Goal: Task Accomplishment & Management: Manage account settings

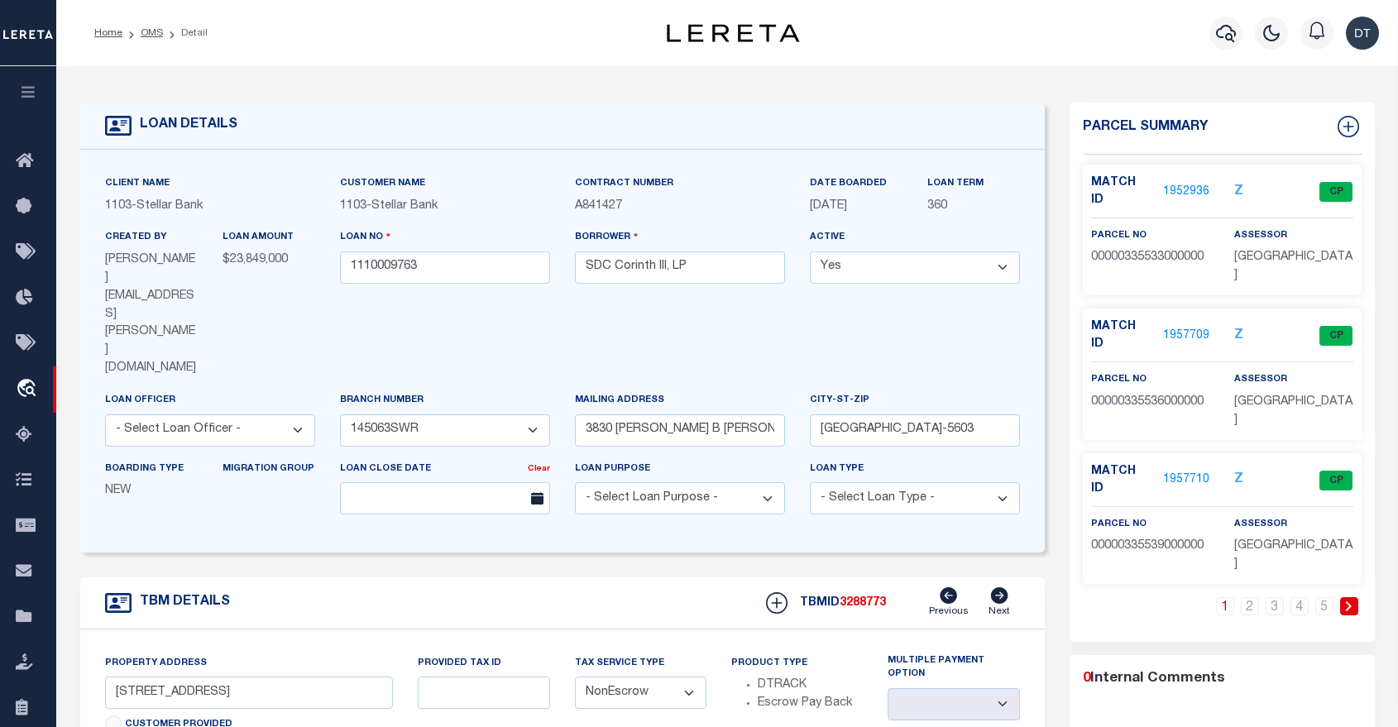
select select "11282"
select select "NonEscrow"
select select "[GEOGRAPHIC_DATA]"
click at [175, 84] on div "LOAN DETAILS Client Name 1103 - Stellar Bank Customer Name" at bounding box center [728, 604] width 1320 height 1043
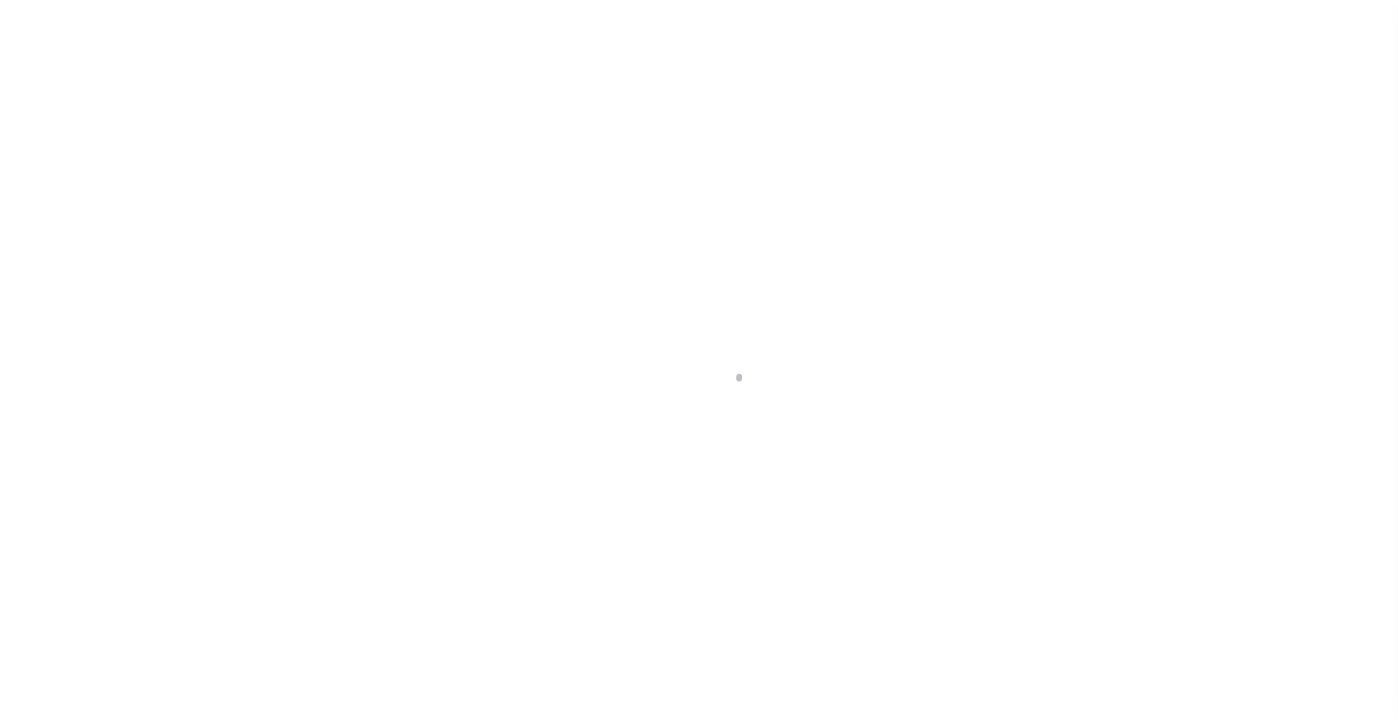
scroll to position [79, 0]
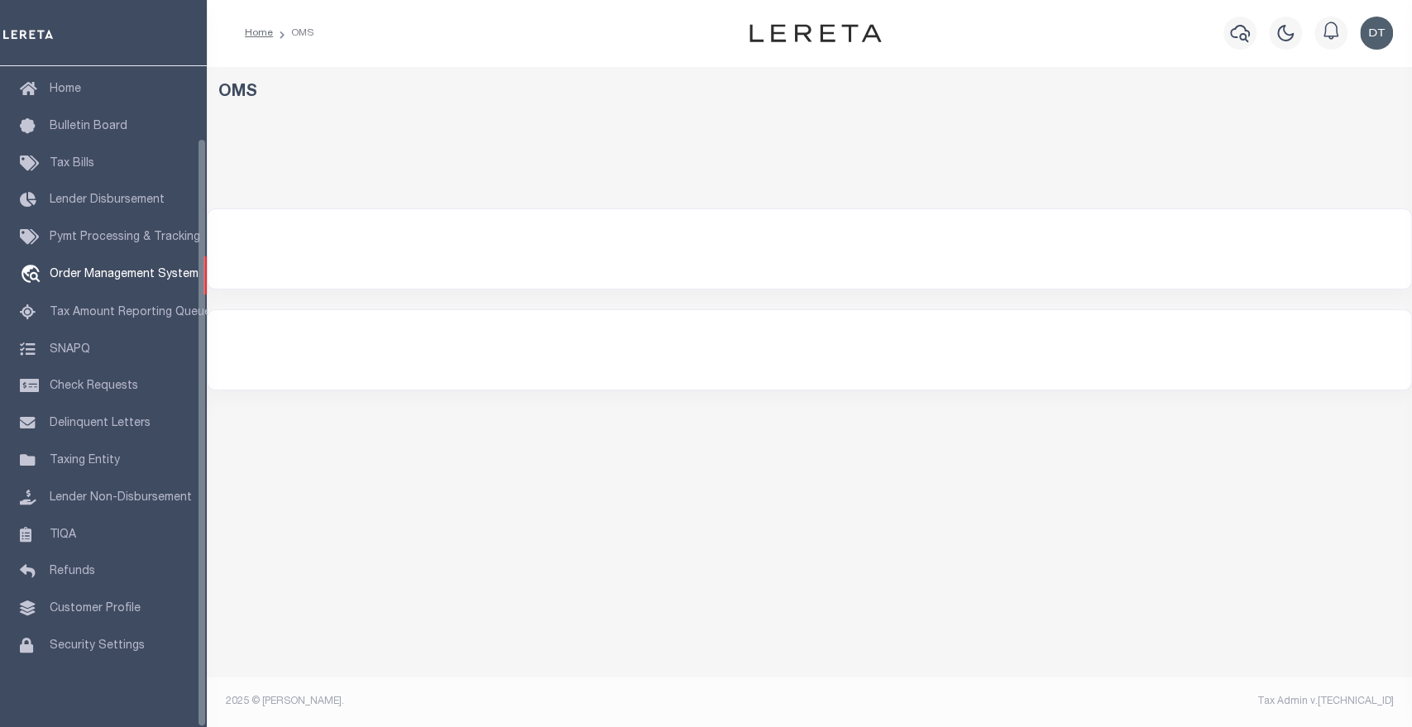
select select "200"
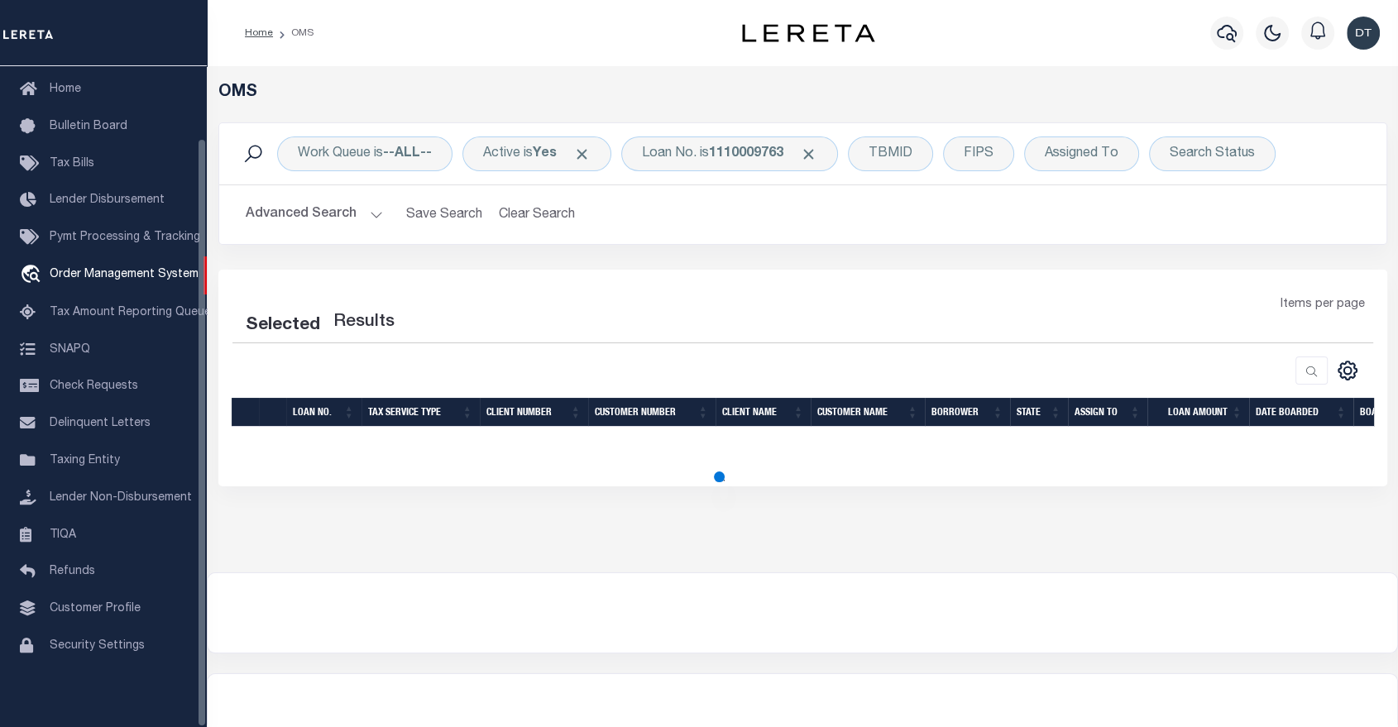
select select "200"
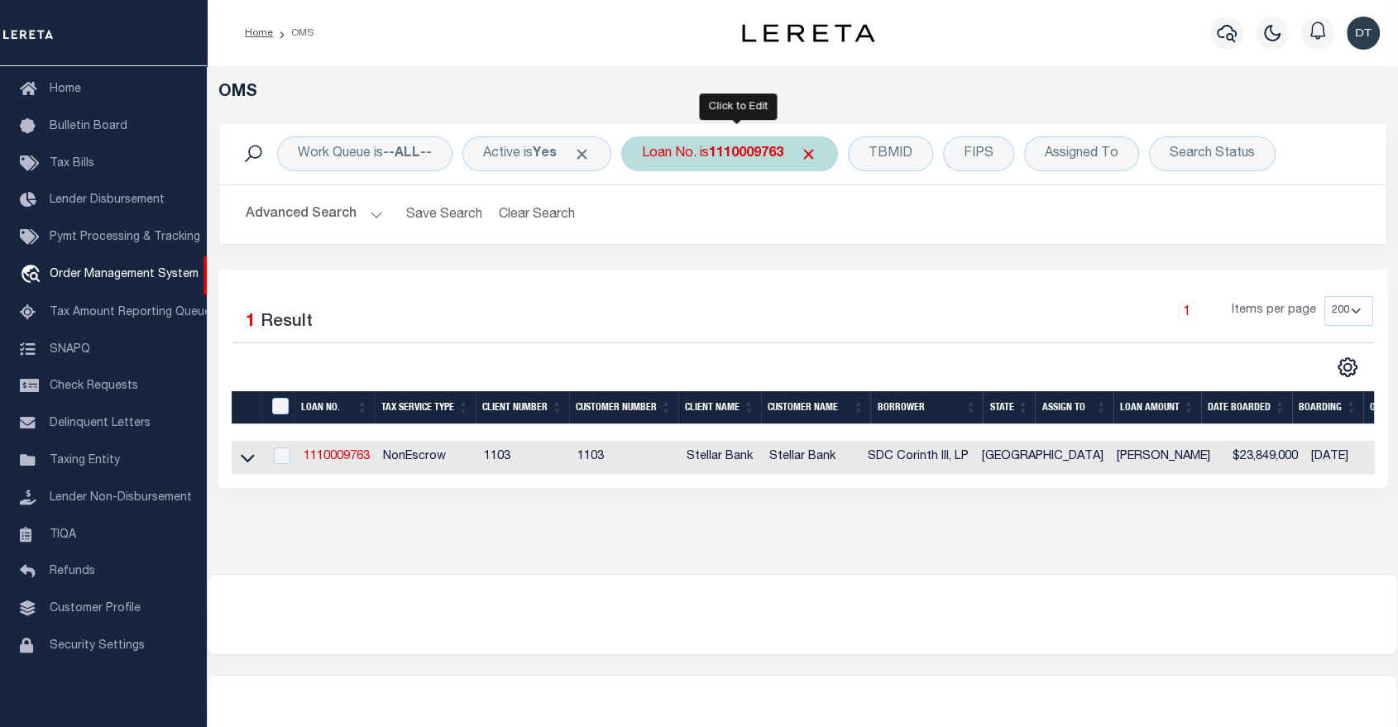
click at [735, 155] on b "1110009763" at bounding box center [746, 153] width 74 height 13
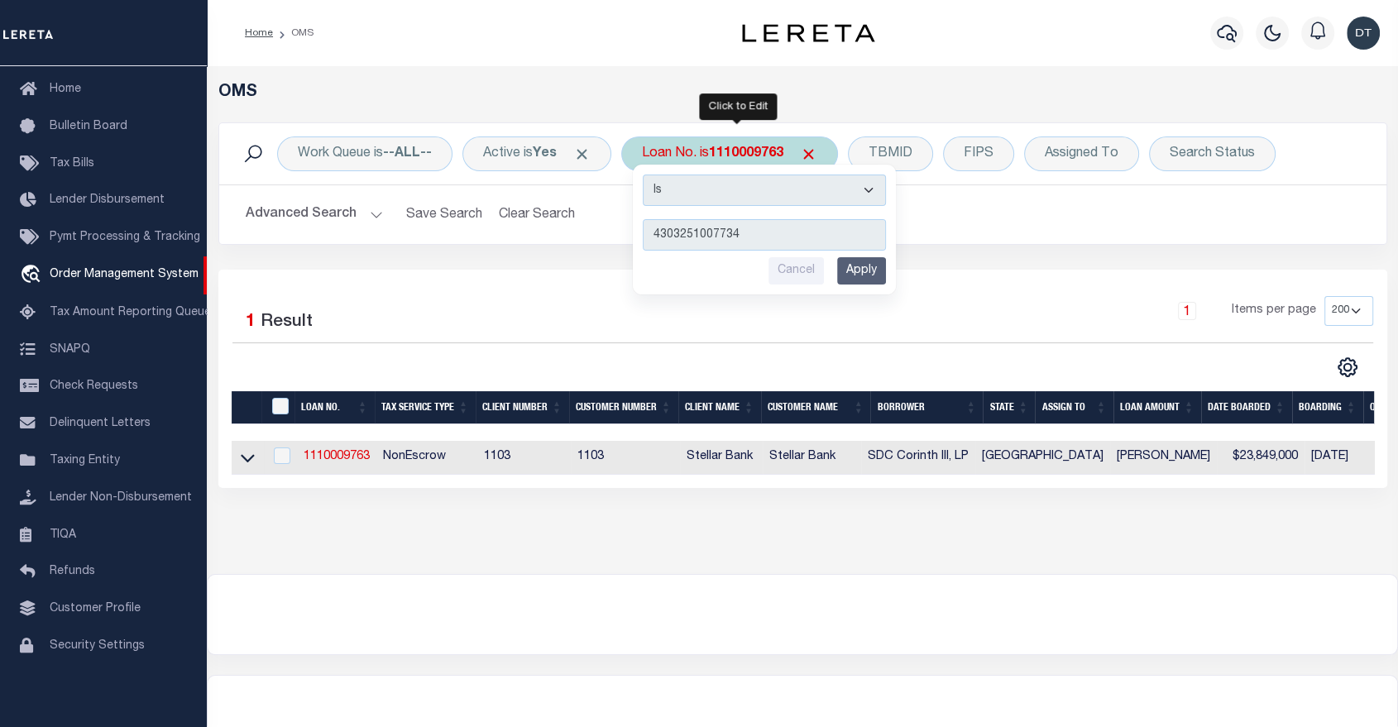
type input "4303251007734"
click at [865, 269] on input "Apply" at bounding box center [861, 270] width 49 height 27
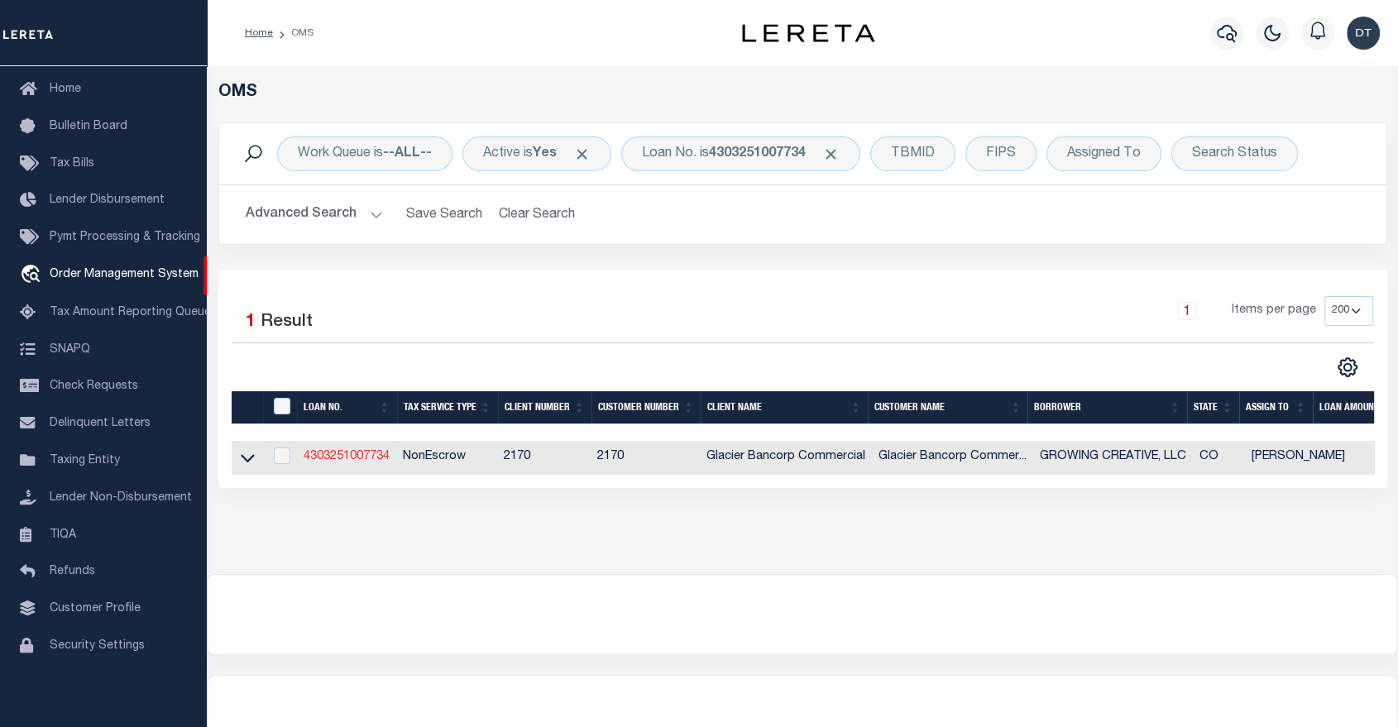
click at [337, 463] on link "4303251007734" at bounding box center [347, 457] width 86 height 12
type input "4303251007734"
type input "GROWING CREATIVE, LLC"
select select
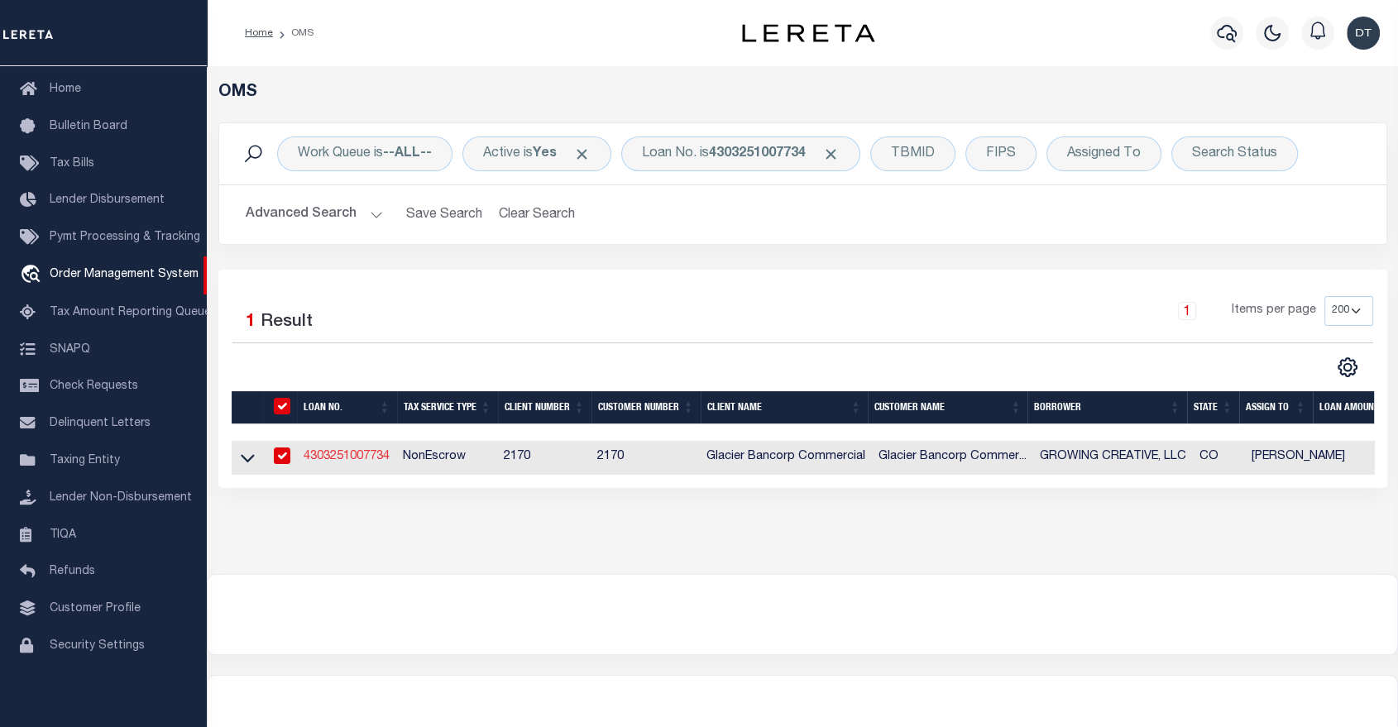
type input "220 E MAIN ST"
type input "OAK CREEK CO 80467-5007"
type input "05/21/2025"
select select "20"
select select "NonEscrow"
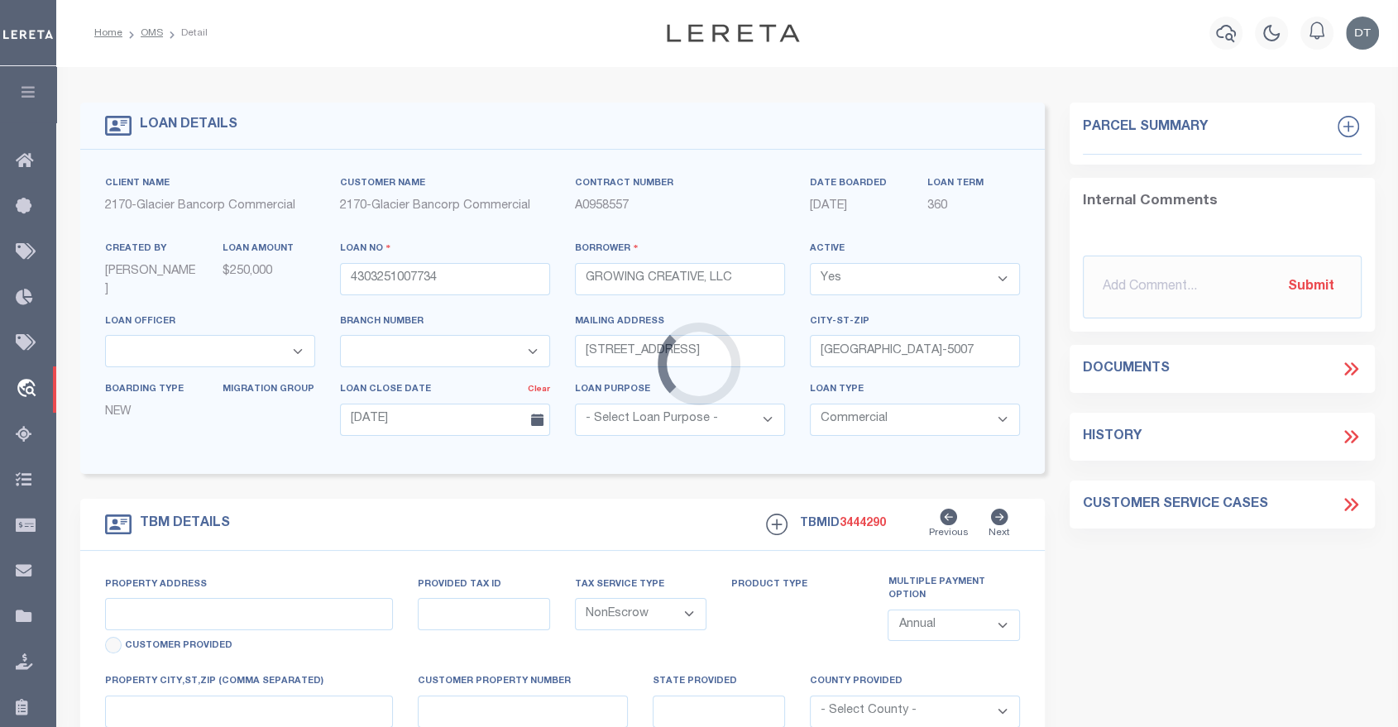
select select "4580"
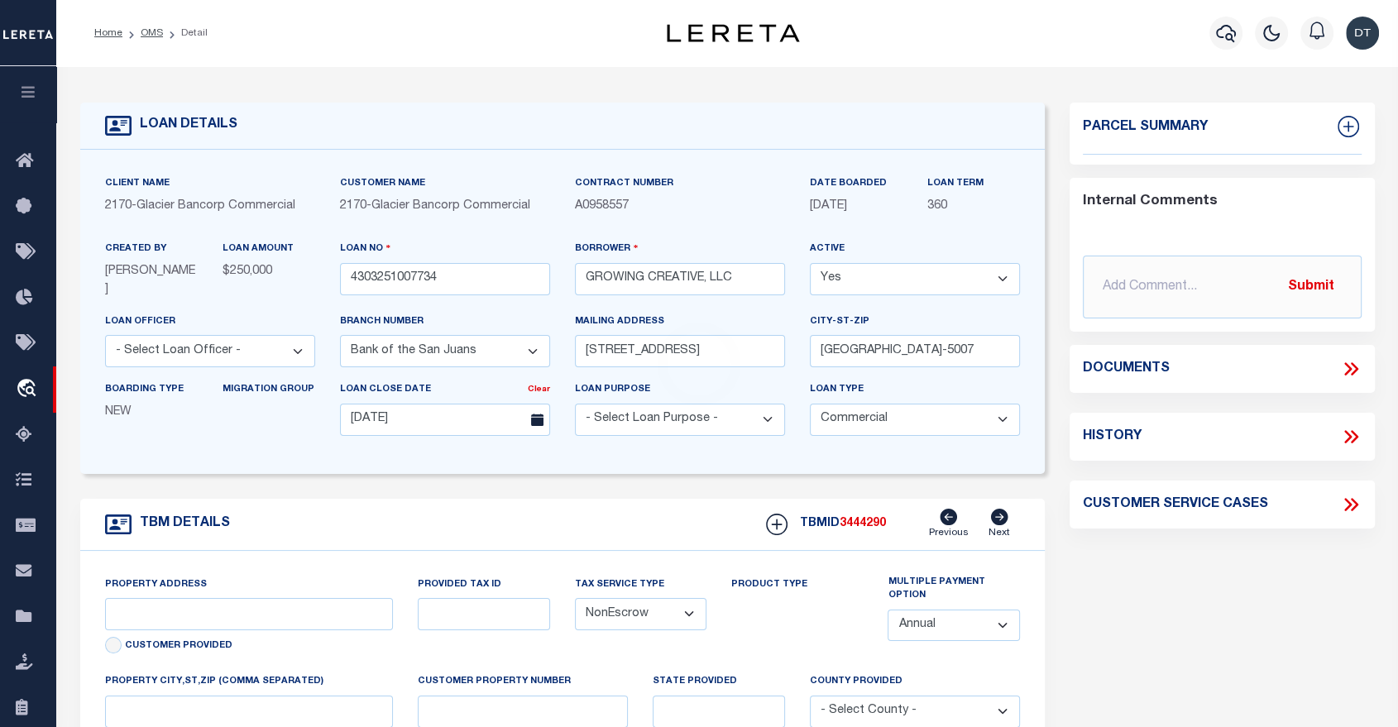
type input "220 EAST MAIN STREET"
type input "OAK CREEK CO 80467"
type input "CO"
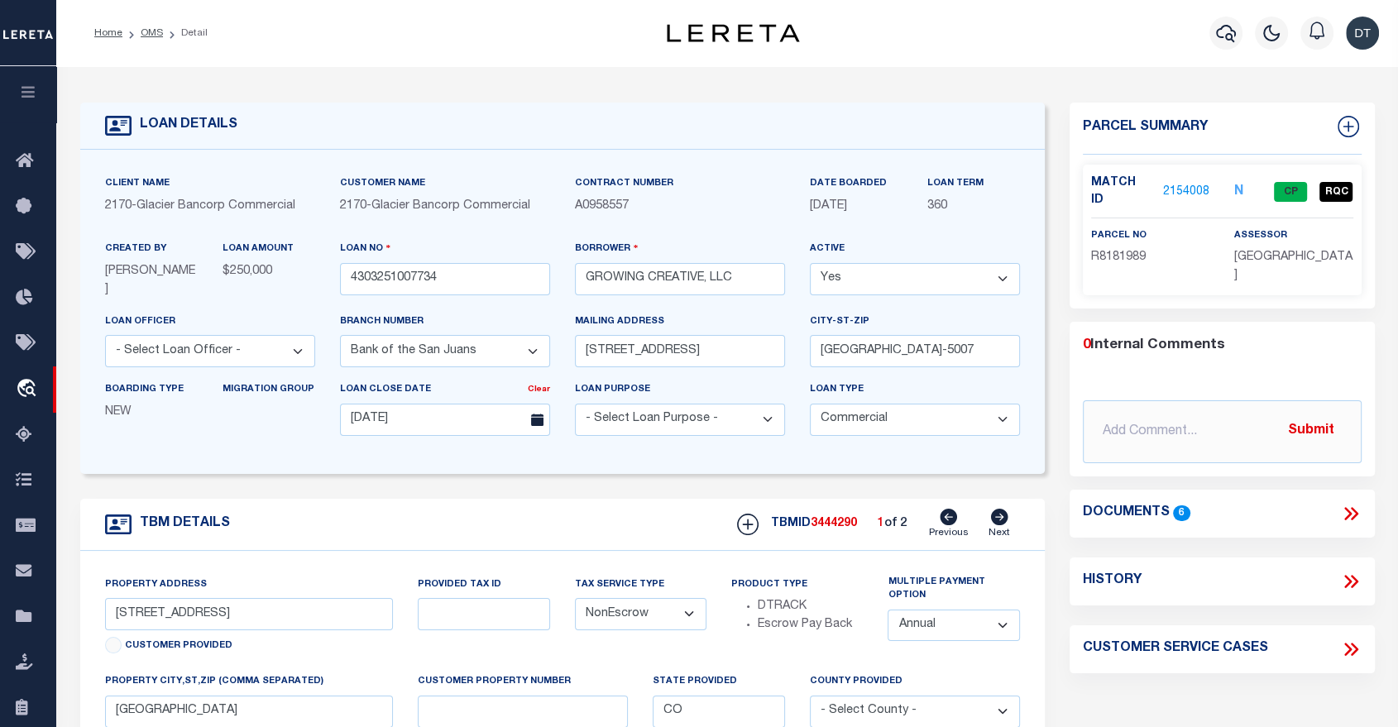
drag, startPoint x: 423, startPoint y: 144, endPoint x: 418, endPoint y: 135, distance: 10.4
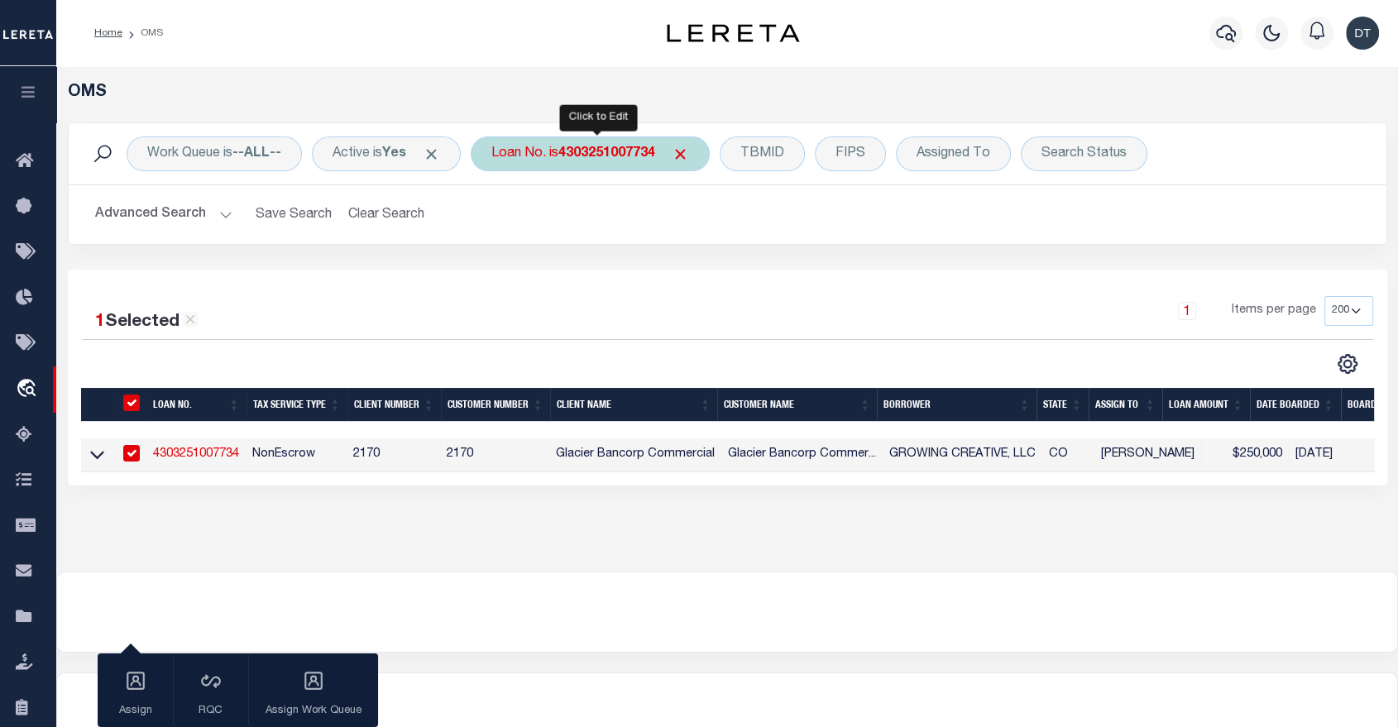
click at [602, 160] on b "4303251007734" at bounding box center [606, 153] width 97 height 13
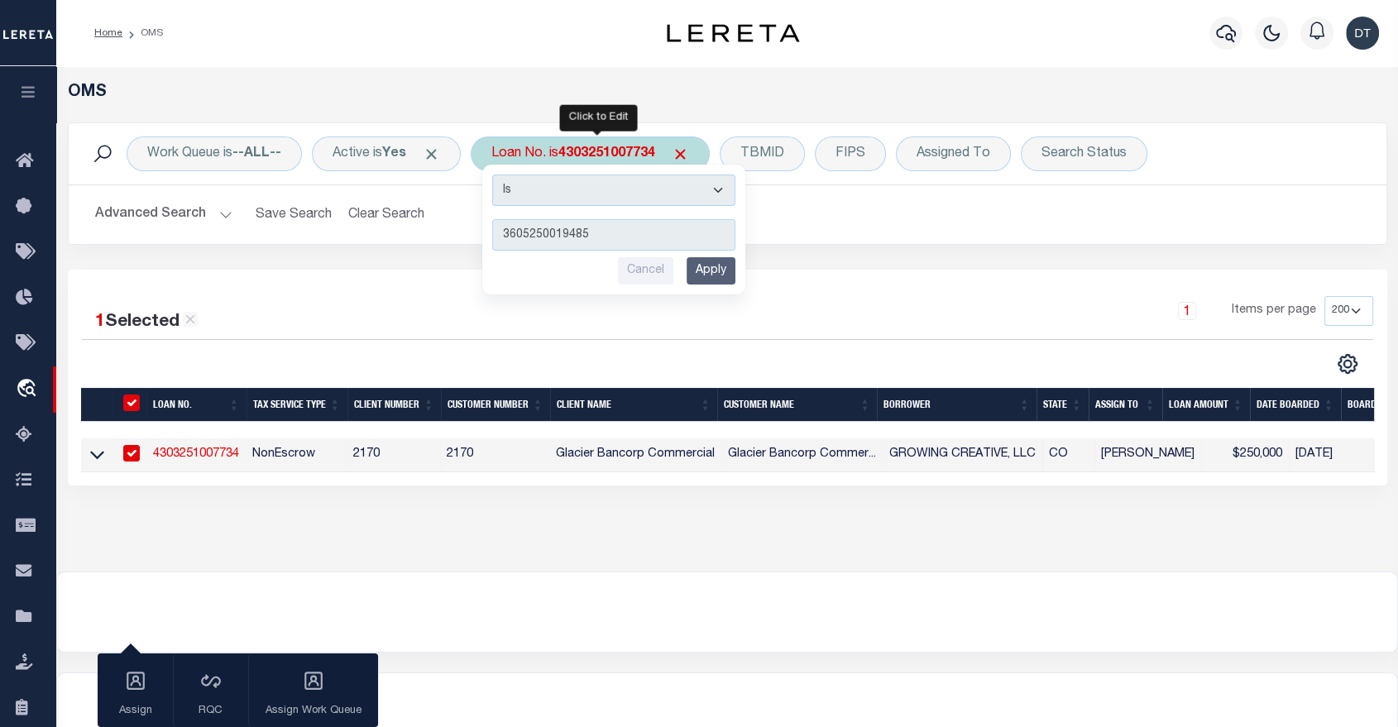
type input "3605250019485"
click at [714, 271] on input "Apply" at bounding box center [711, 270] width 49 height 27
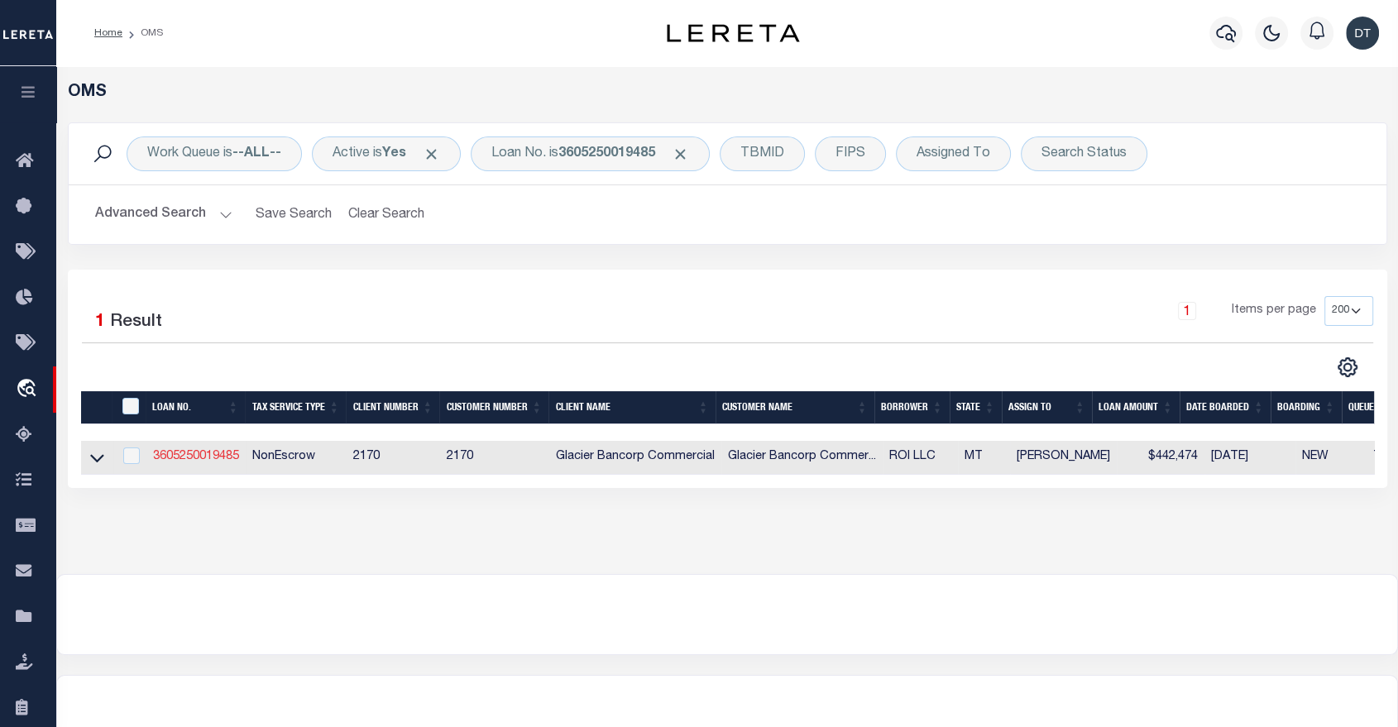
click at [193, 458] on link "3605250019485" at bounding box center [196, 457] width 86 height 12
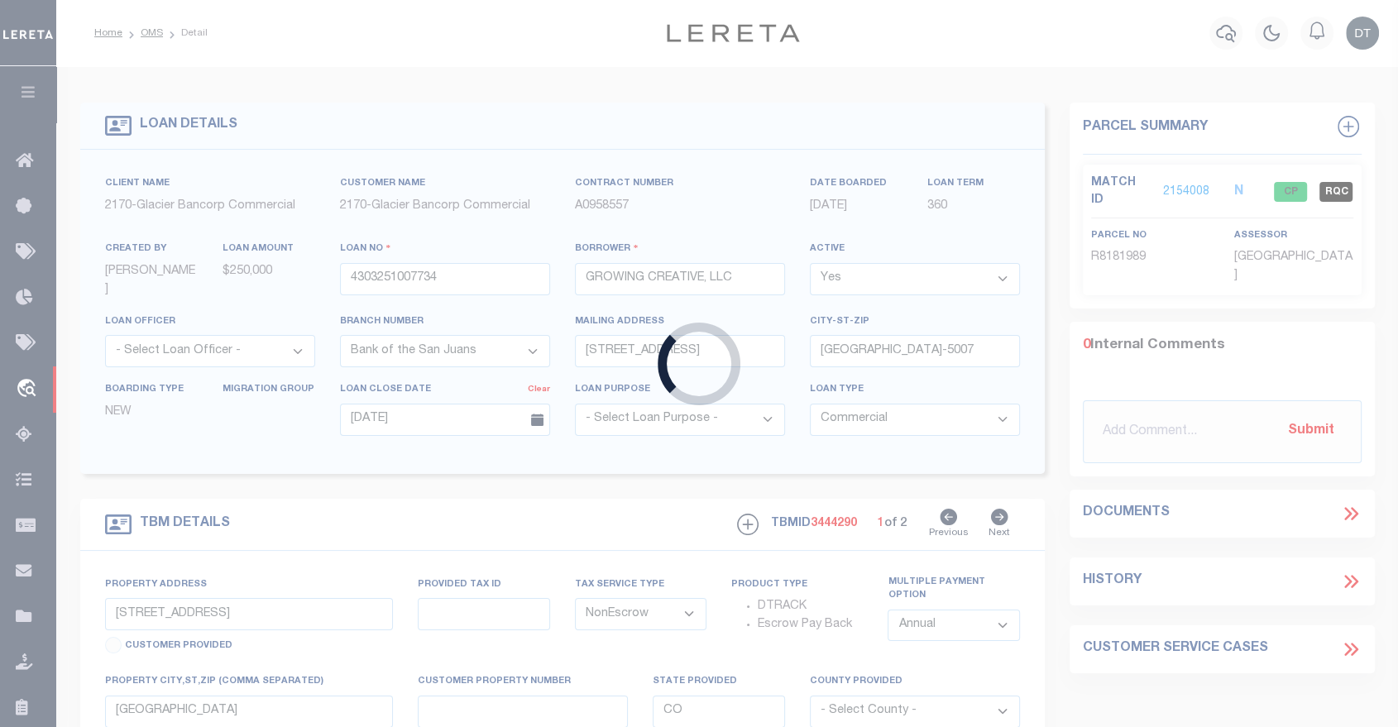
type input "3605250019485"
type input "ROI LLC"
select select "4574"
type input "PO BOX 11388"
type input "BOZEMAN MT 59719-1388"
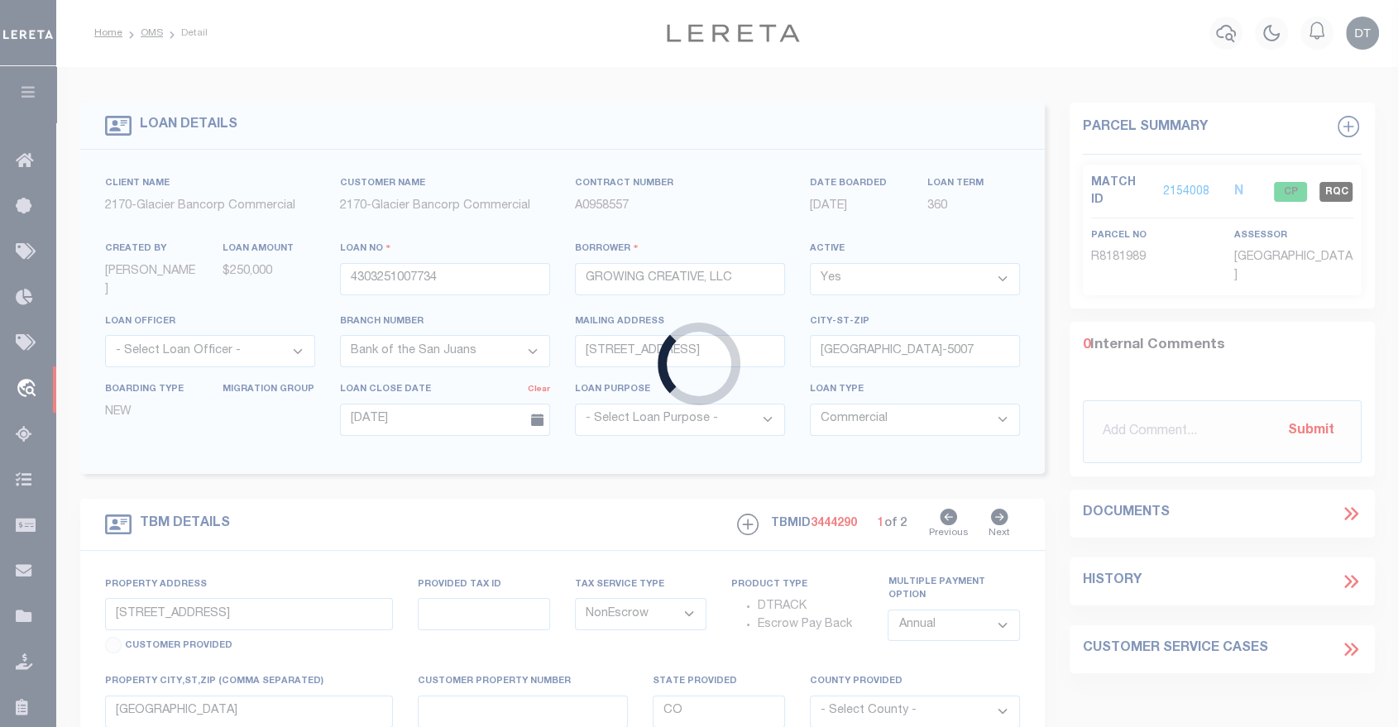
type input "06/10/2025"
select select "500"
select select "4574"
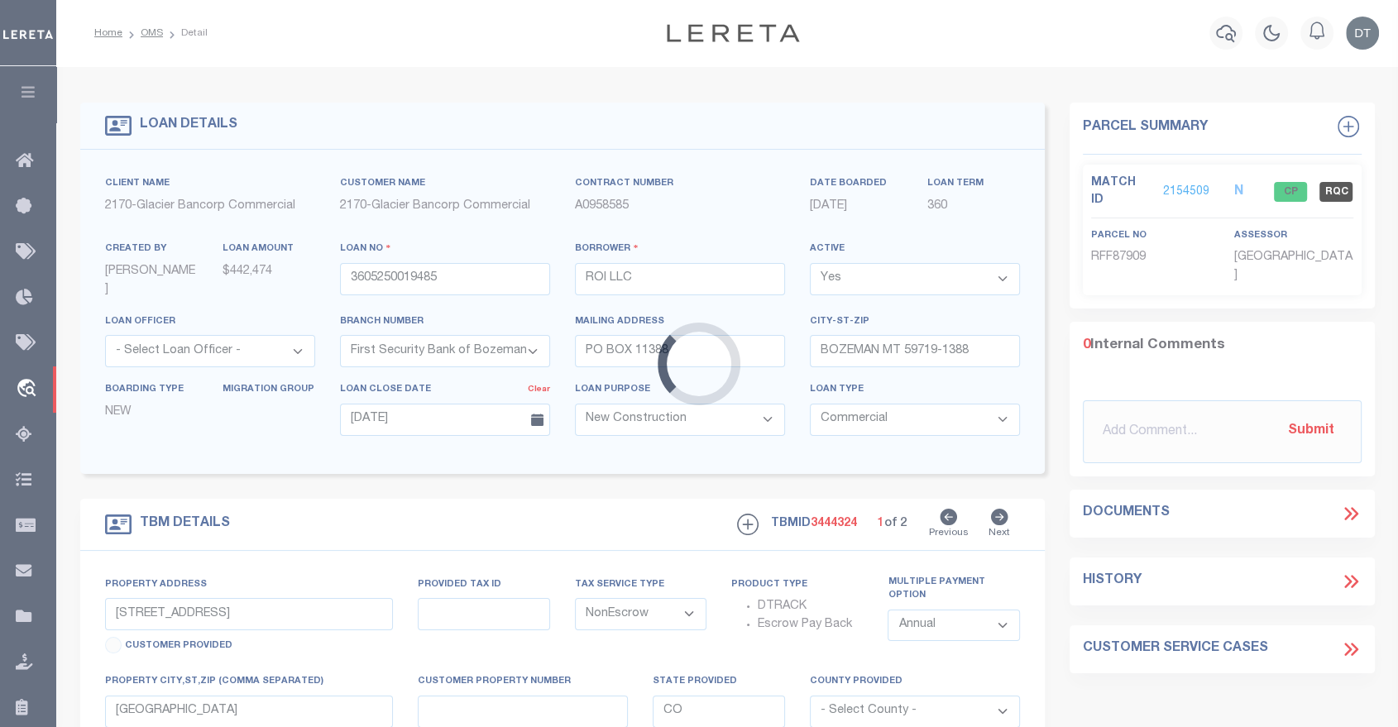
type input "612 COMPANION WAY"
type input "00RFF87909"
select select
type input "BELGRADE MT 59714-9819"
type input "MT"
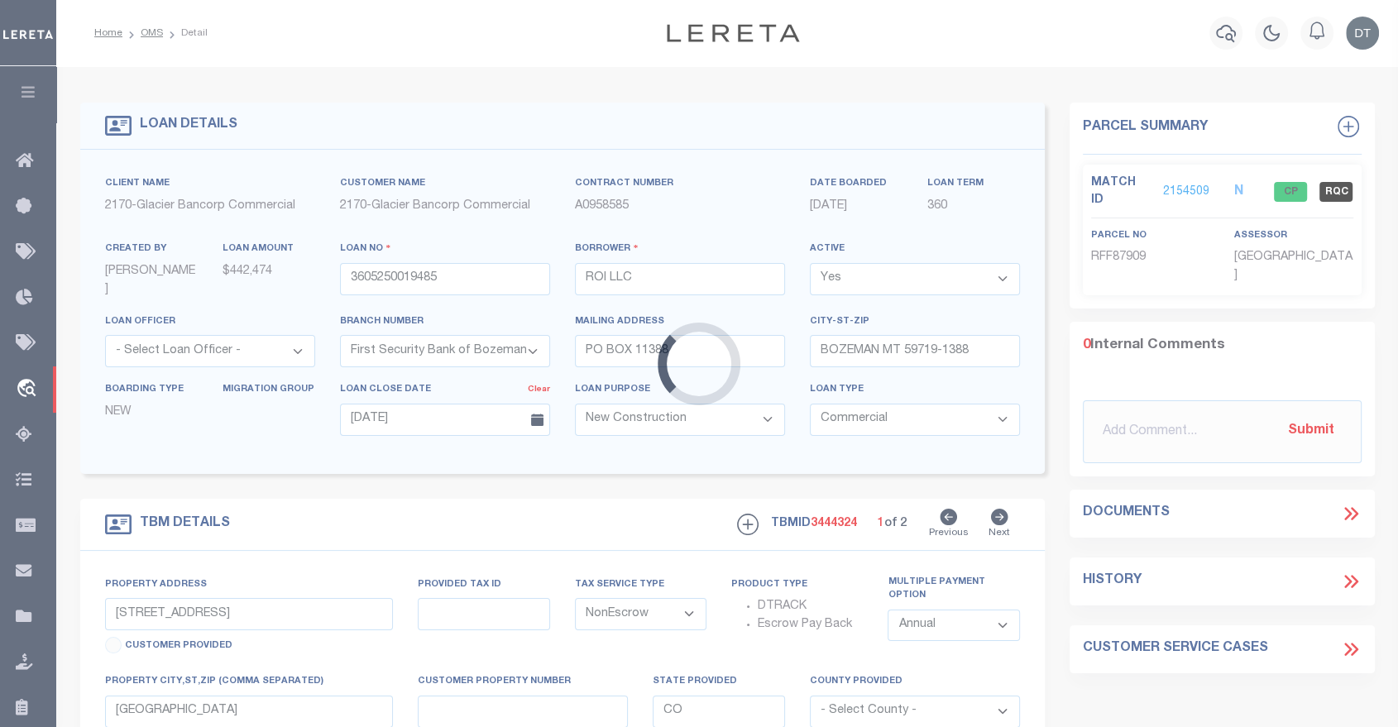
type textarea "Legal Description: WEST POST SUB PH 4, S13, T01 S, R04 E, BLOCK 18, Lot 4, ACRE…"
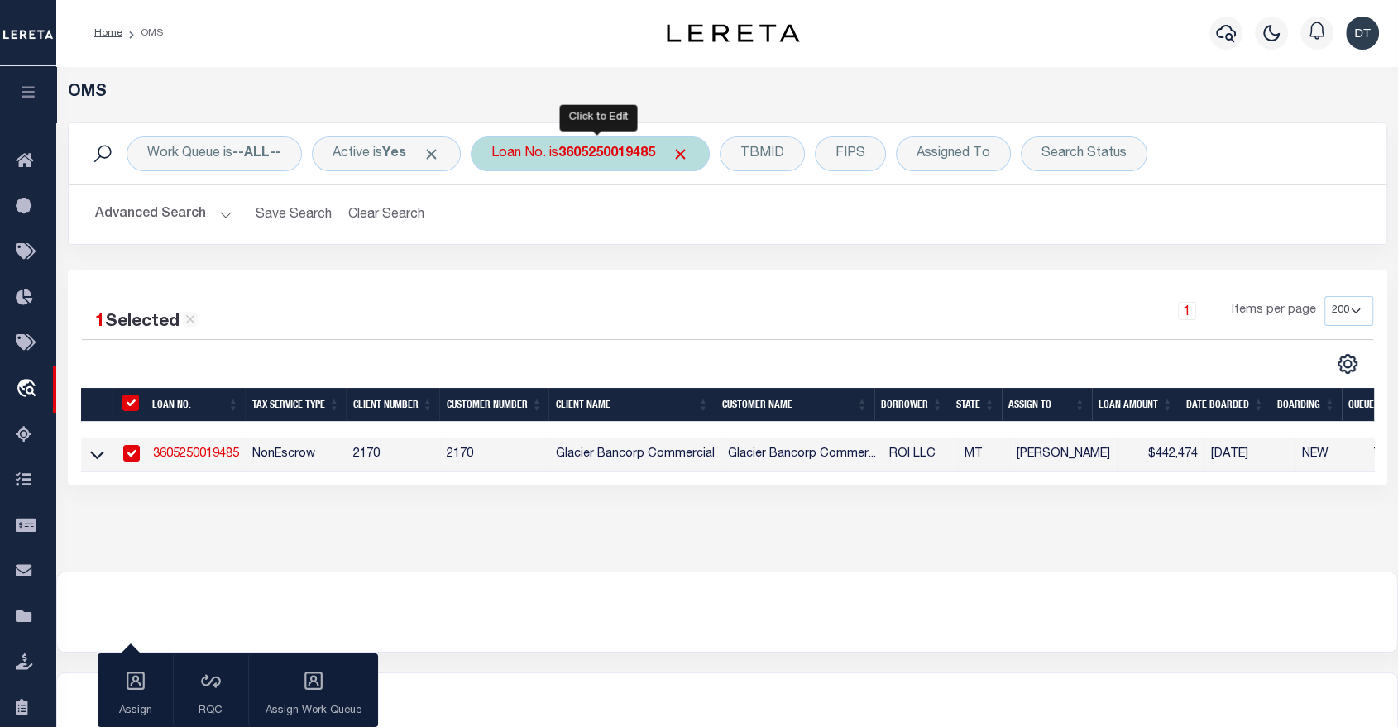
click at [610, 157] on b "3605250019485" at bounding box center [606, 153] width 97 height 13
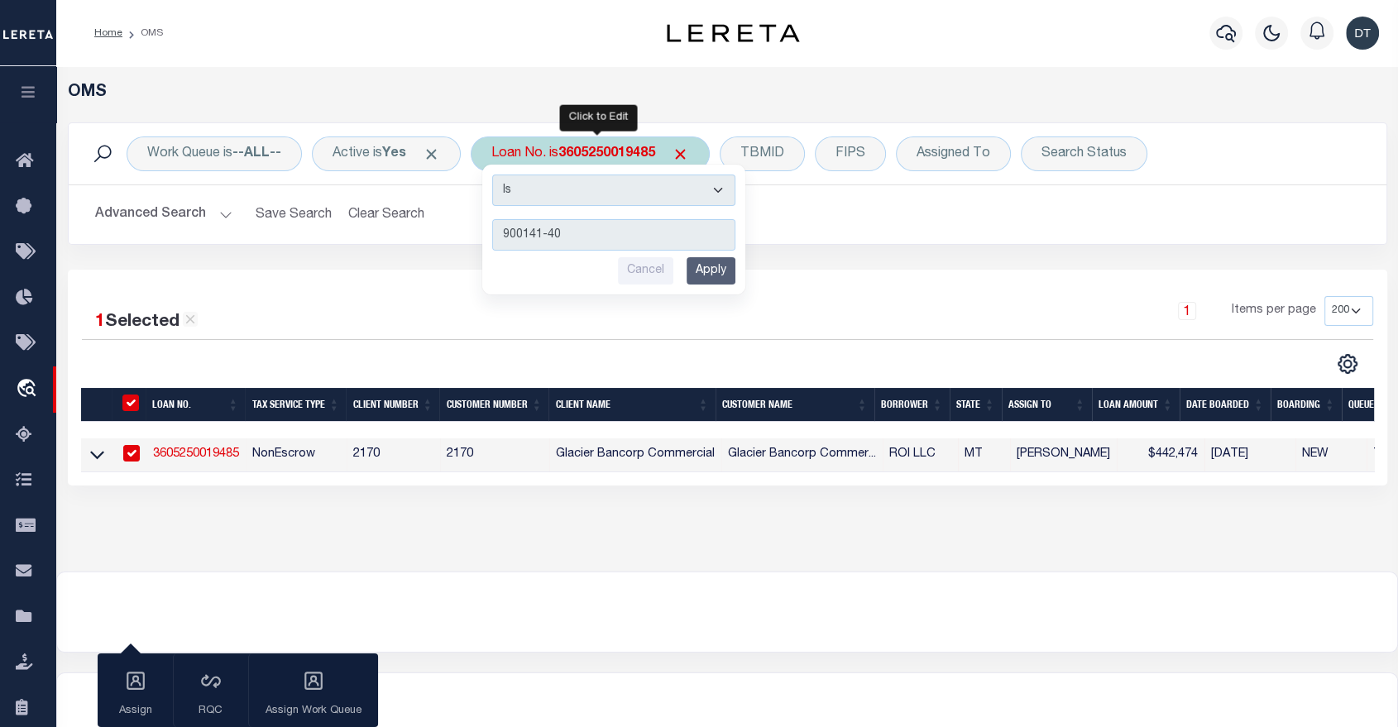
type input "900141-40"
click at [712, 267] on input "Apply" at bounding box center [711, 270] width 49 height 27
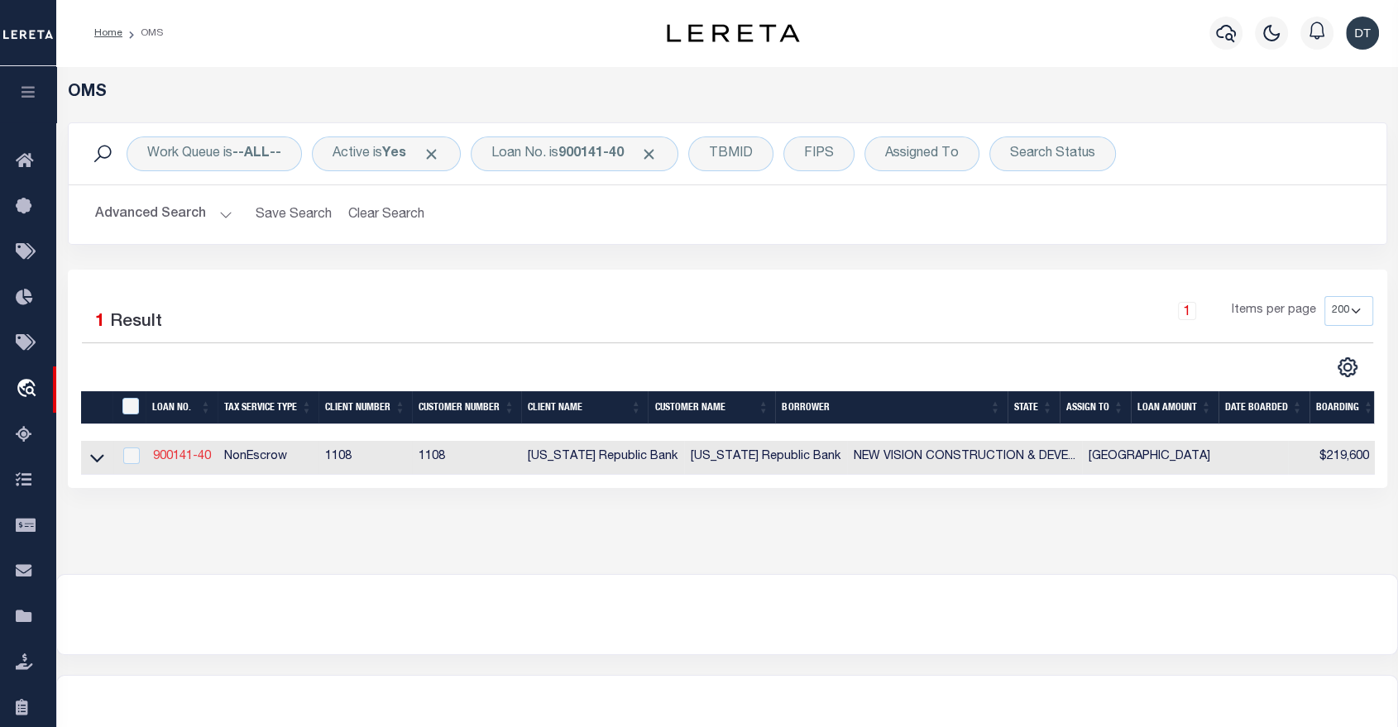
click at [177, 453] on link "900141-40" at bounding box center [182, 457] width 58 height 12
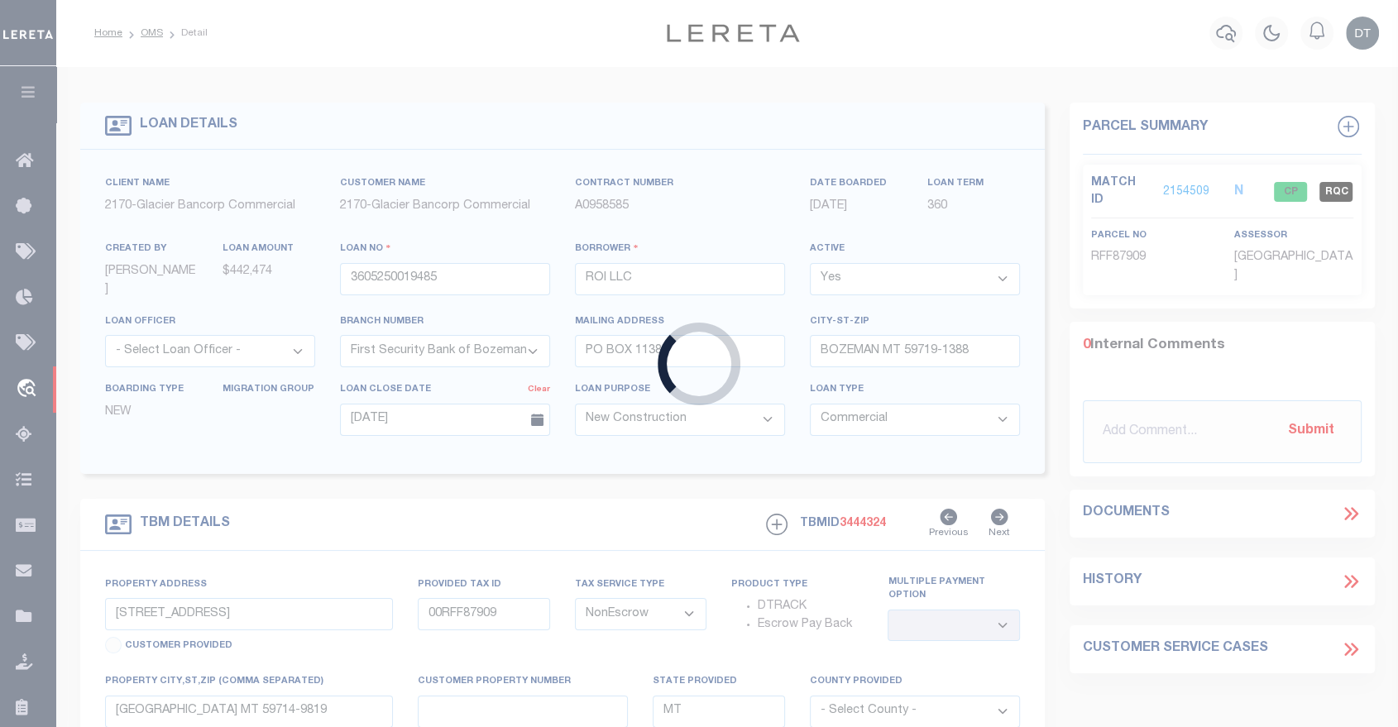
type input "900141-40"
type input "NEW VISION CONSTRUCTION & DEVELOPMENT"
select select
type input "06/08/2025"
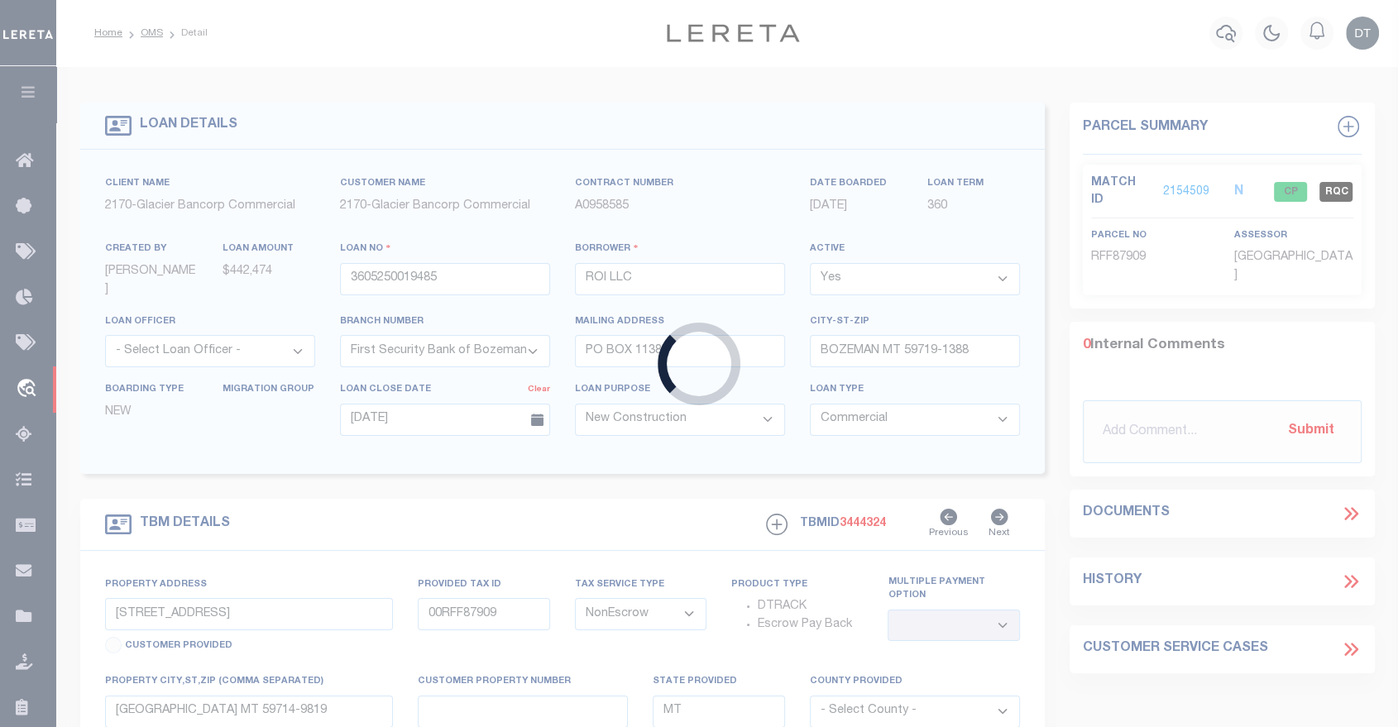
select select "10"
select select "14044"
select select "4328"
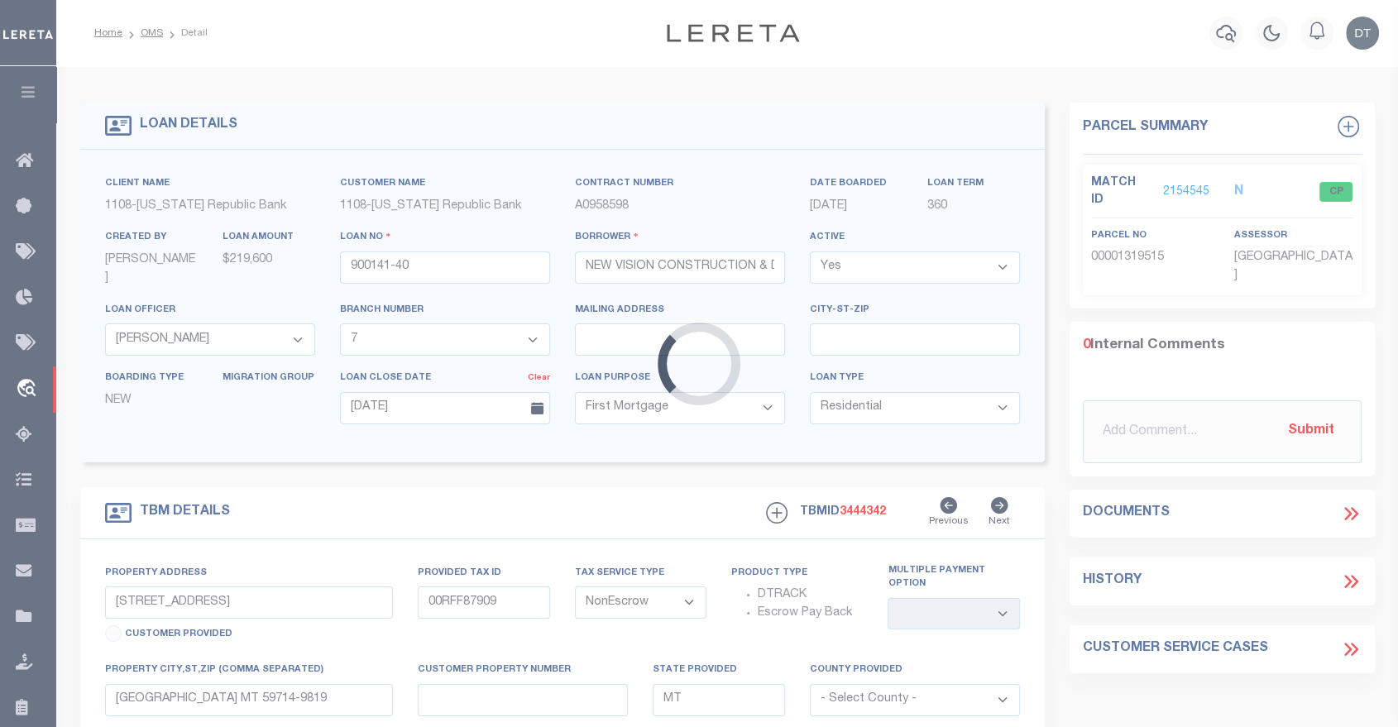
type input "7501 LOLA DR"
type input "01319515"
select select
type input "NORTH RICHLAND HILLS TX 76180-6741"
type input "[GEOGRAPHIC_DATA]"
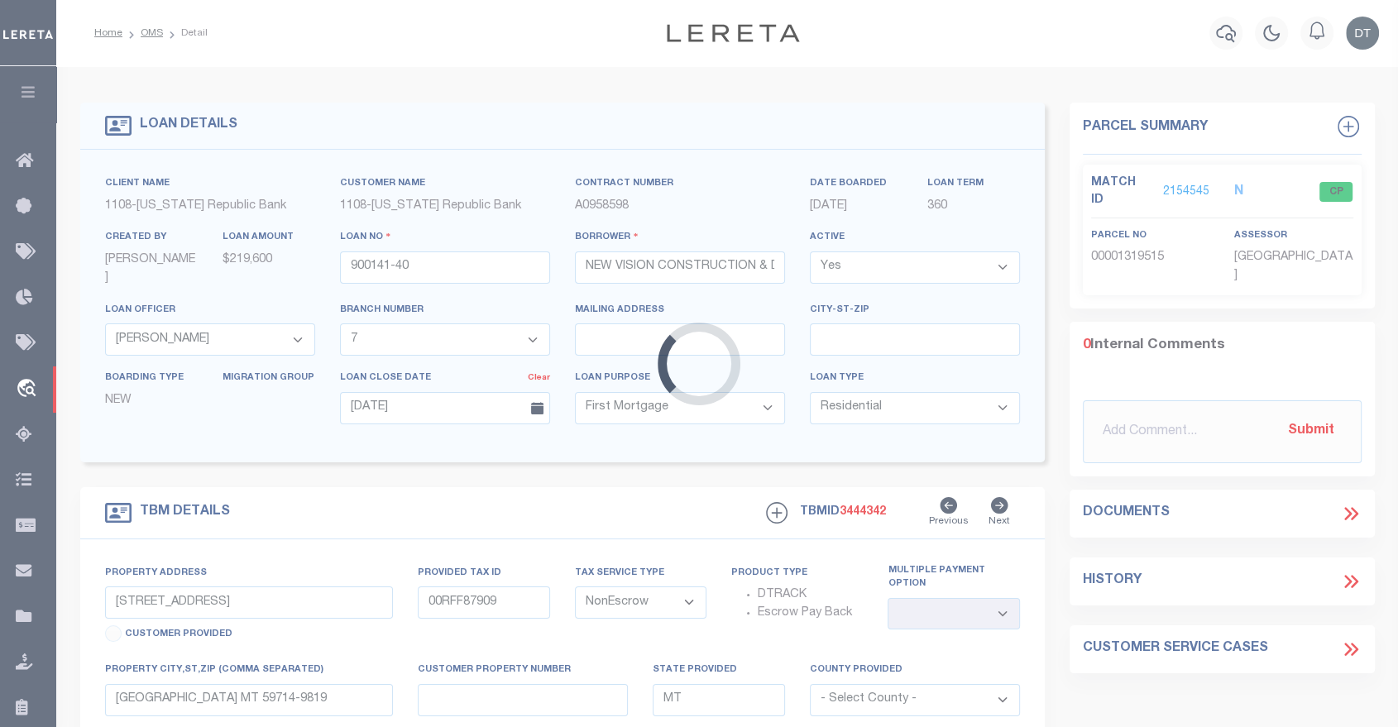
select select
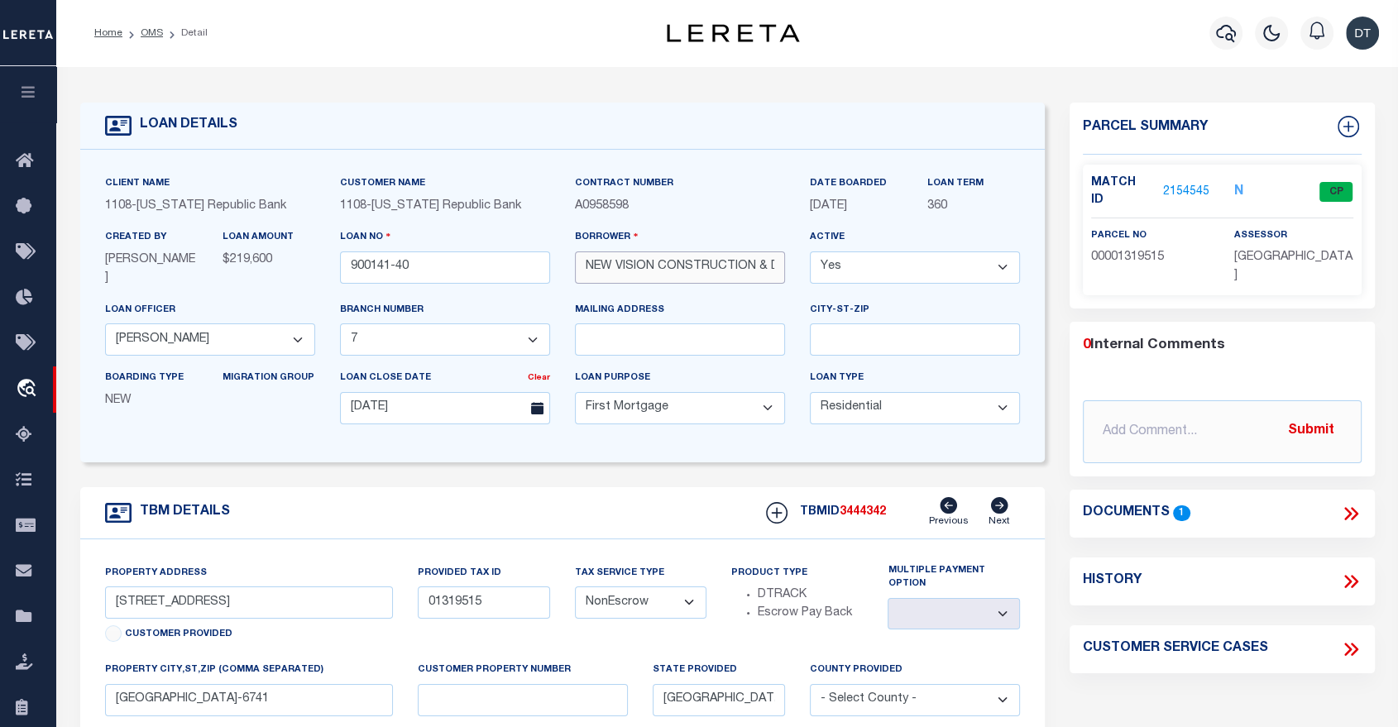
scroll to position [0, 81]
drag, startPoint x: 736, startPoint y: 273, endPoint x: 856, endPoint y: 270, distance: 120.8
click at [856, 270] on div "Client Name 1108 - Texas Republic Bank Customer Name 1108 - Texas Republic Bank…" at bounding box center [563, 306] width 940 height 263
click at [657, 108] on div "LOAN DETAILS" at bounding box center [562, 126] width 965 height 47
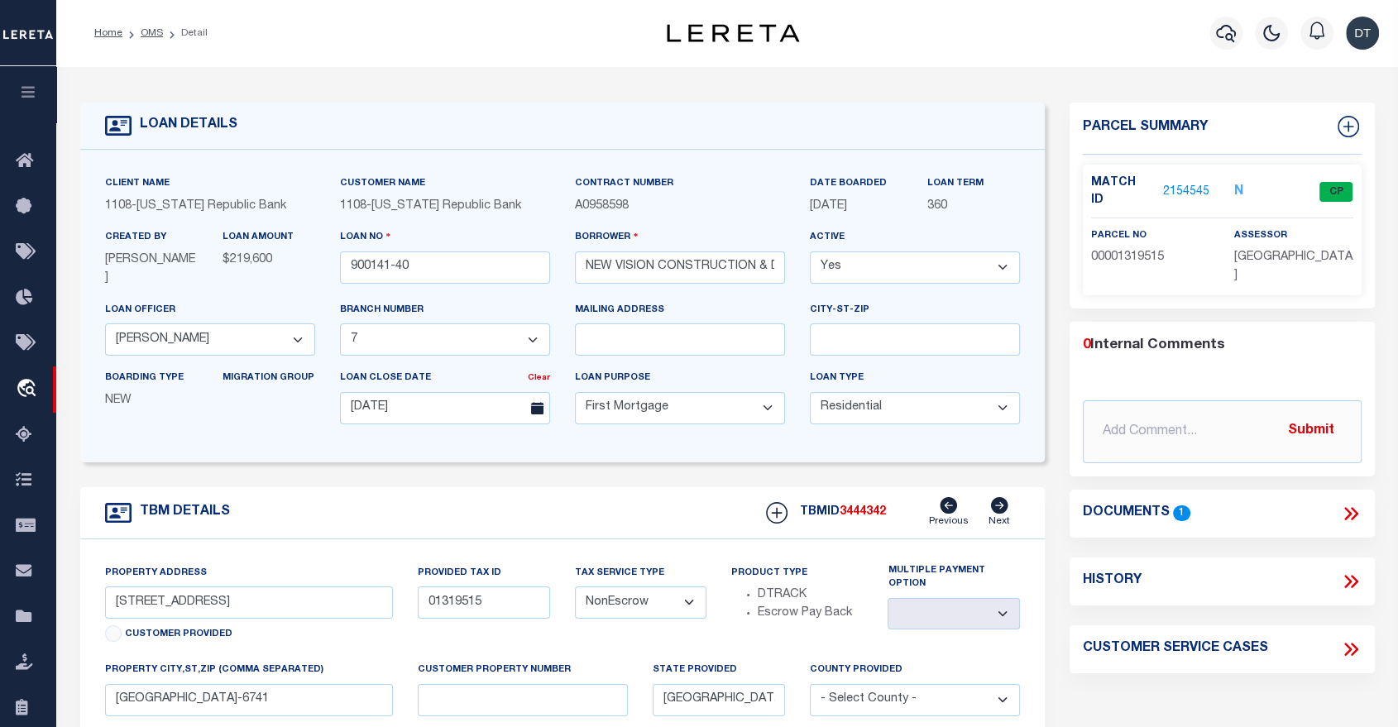
click at [562, 99] on div "LOAN DETAILS Client Name 1108 - Texas Republic Bank 1108" at bounding box center [728, 553] width 1320 height 941
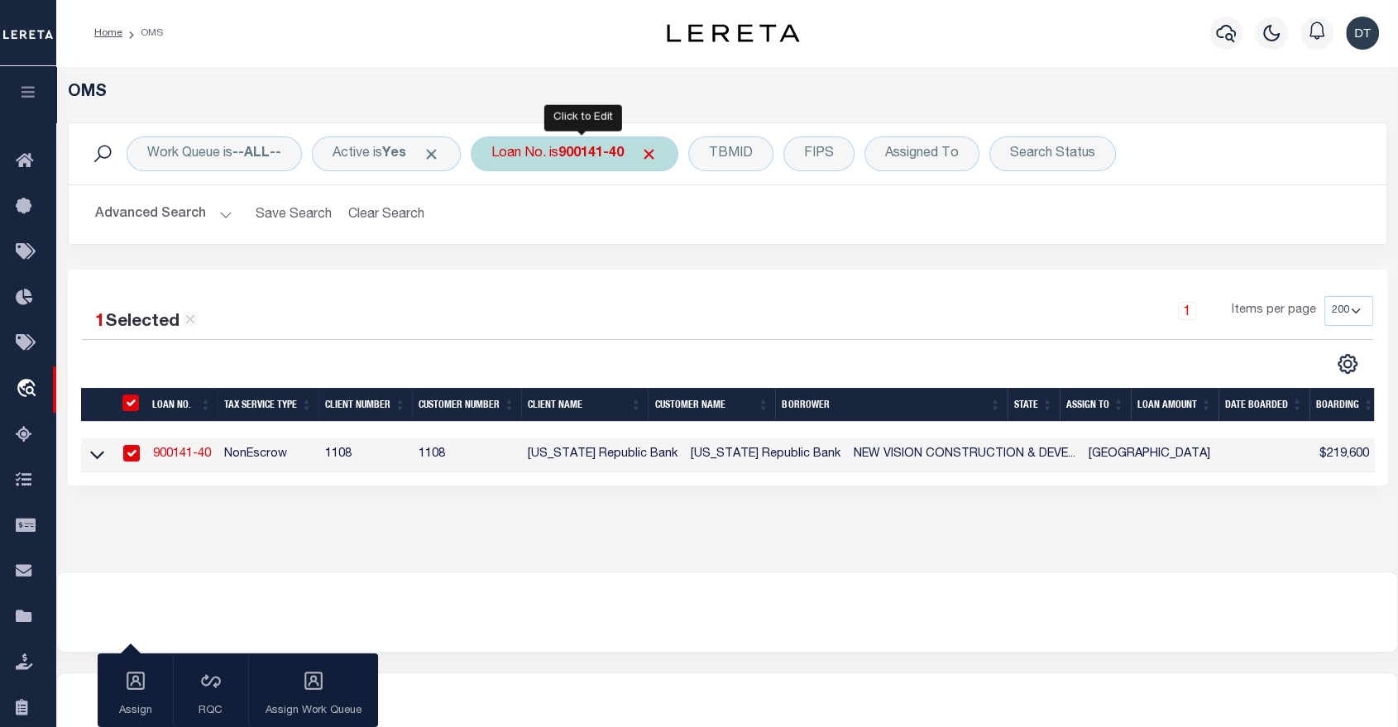
click at [581, 149] on b "900141-40" at bounding box center [590, 153] width 65 height 13
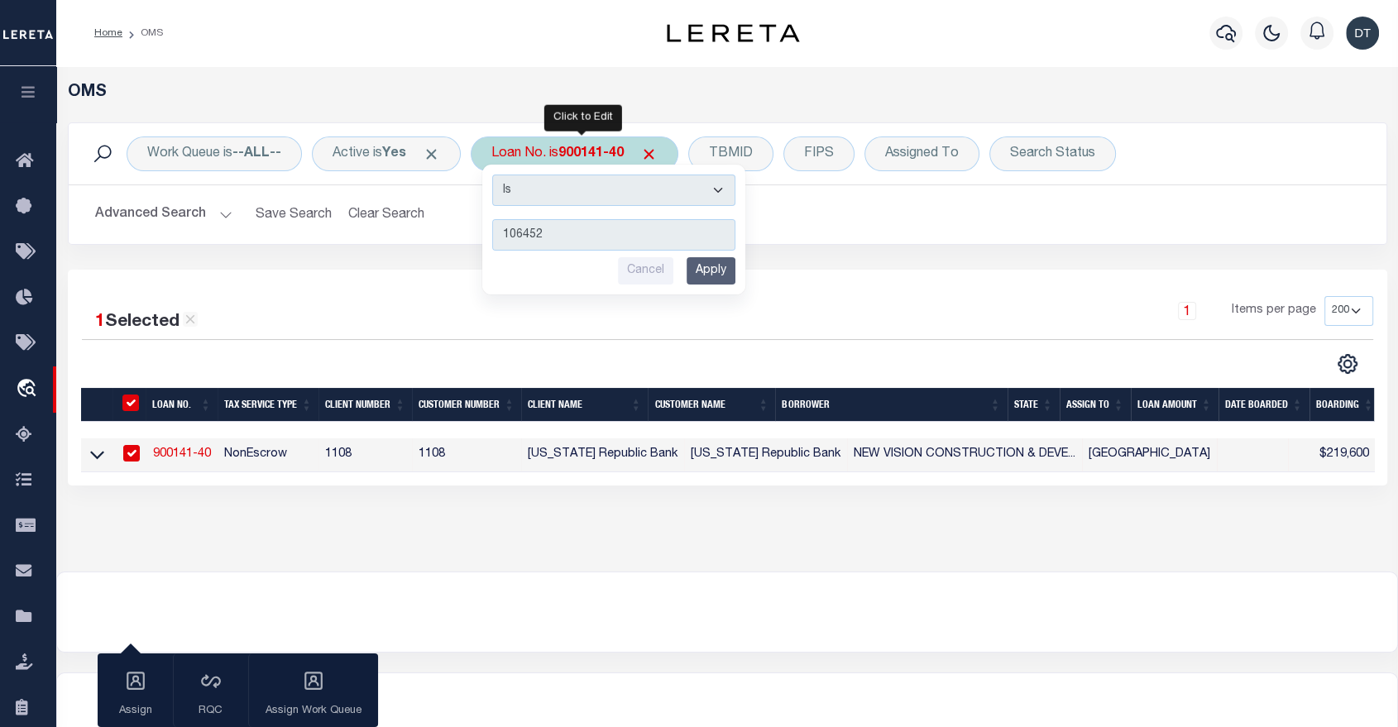
type input "106452"
click at [718, 266] on input "Apply" at bounding box center [711, 270] width 49 height 27
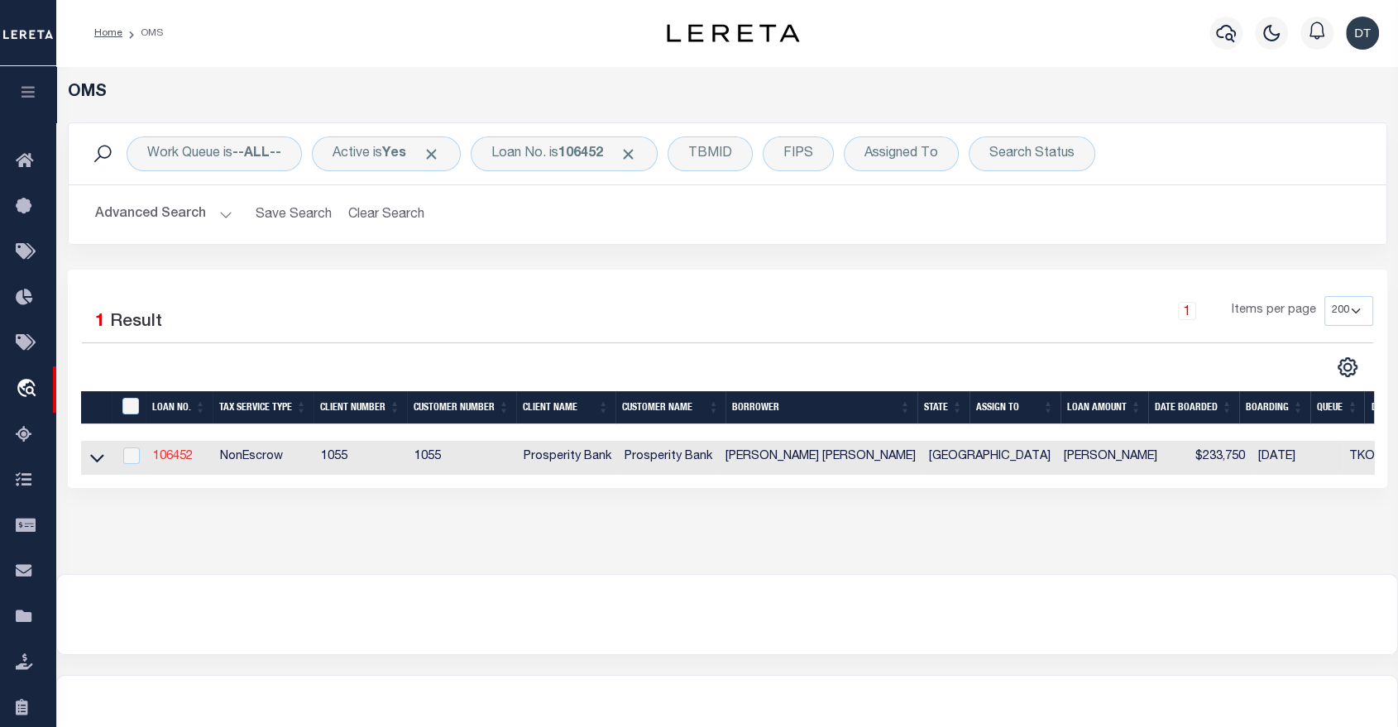
click at [170, 458] on link "106452" at bounding box center [173, 457] width 40 height 12
type input "106452"
type input "GREGORY CHARLES MCDANIEL"
select select
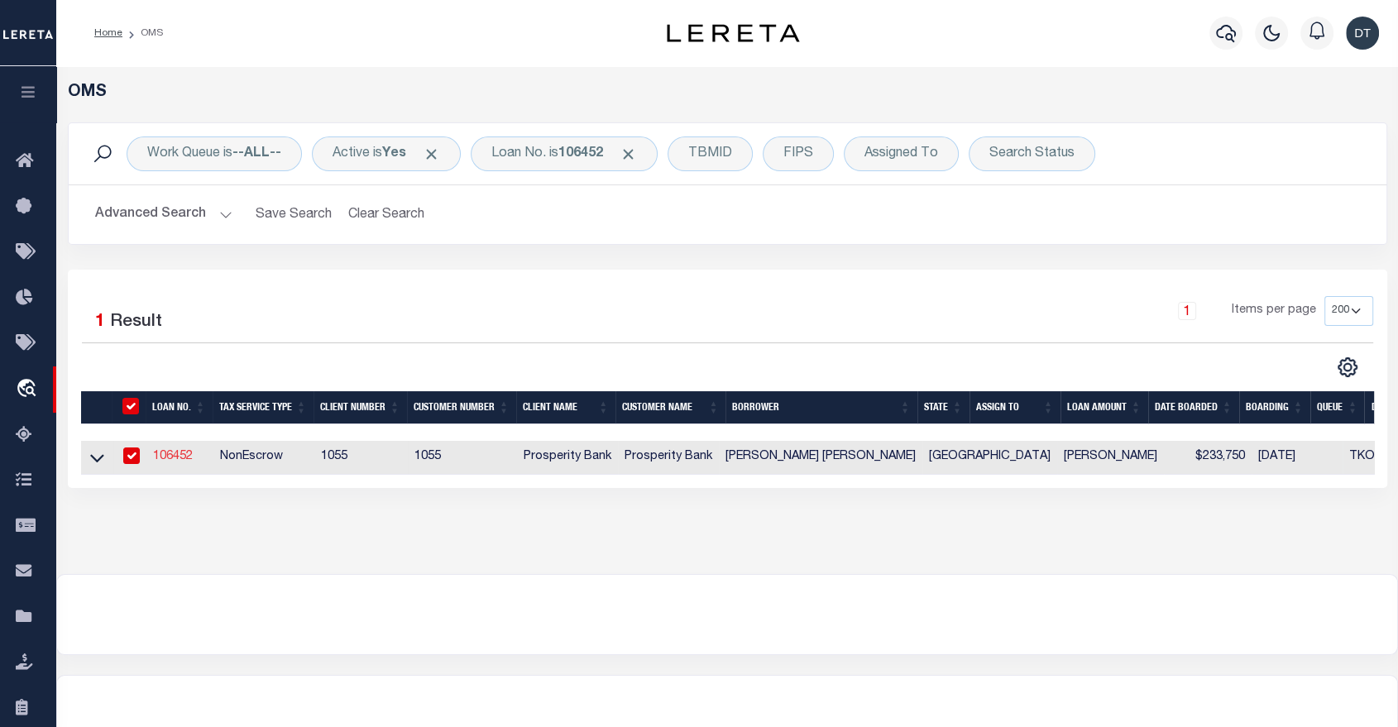
type input "3935 ZULCH ROAD"
type input "NORTH ZULCH TX 77872"
select select "100"
select select
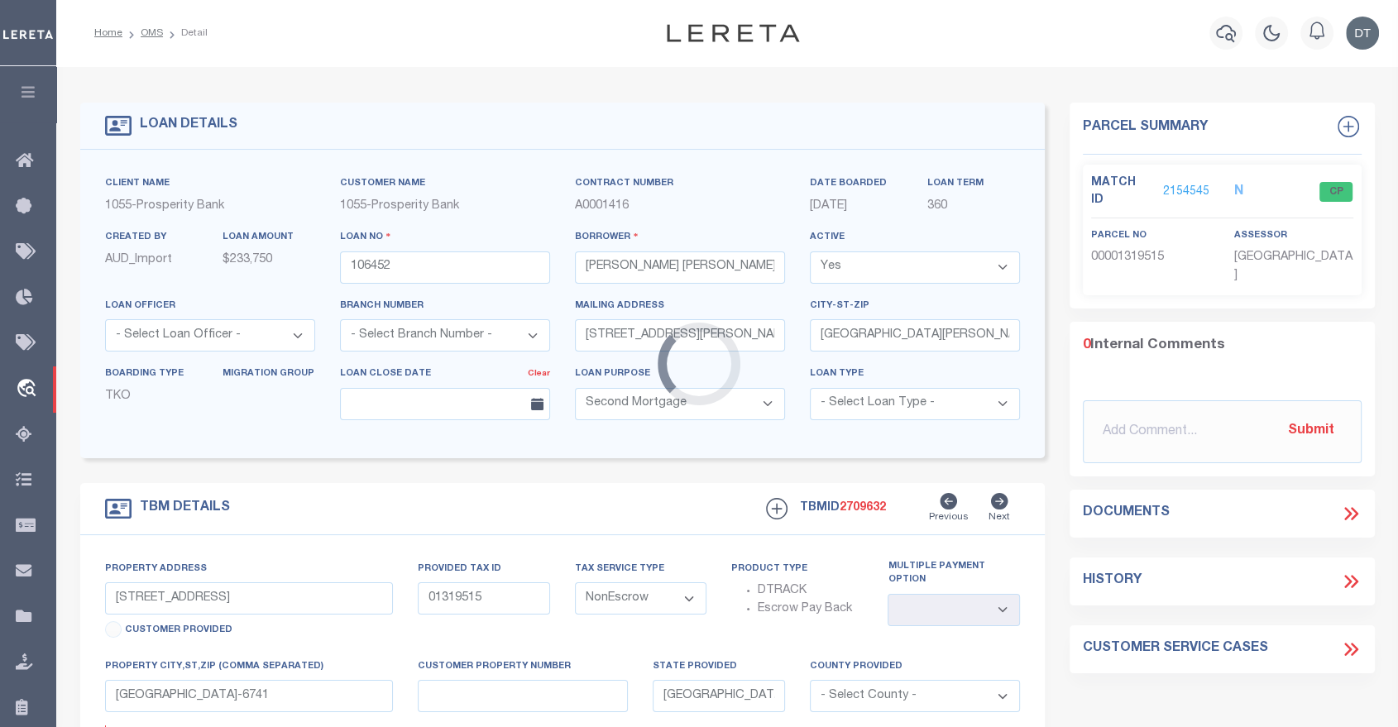
select select "10685"
select select "4085"
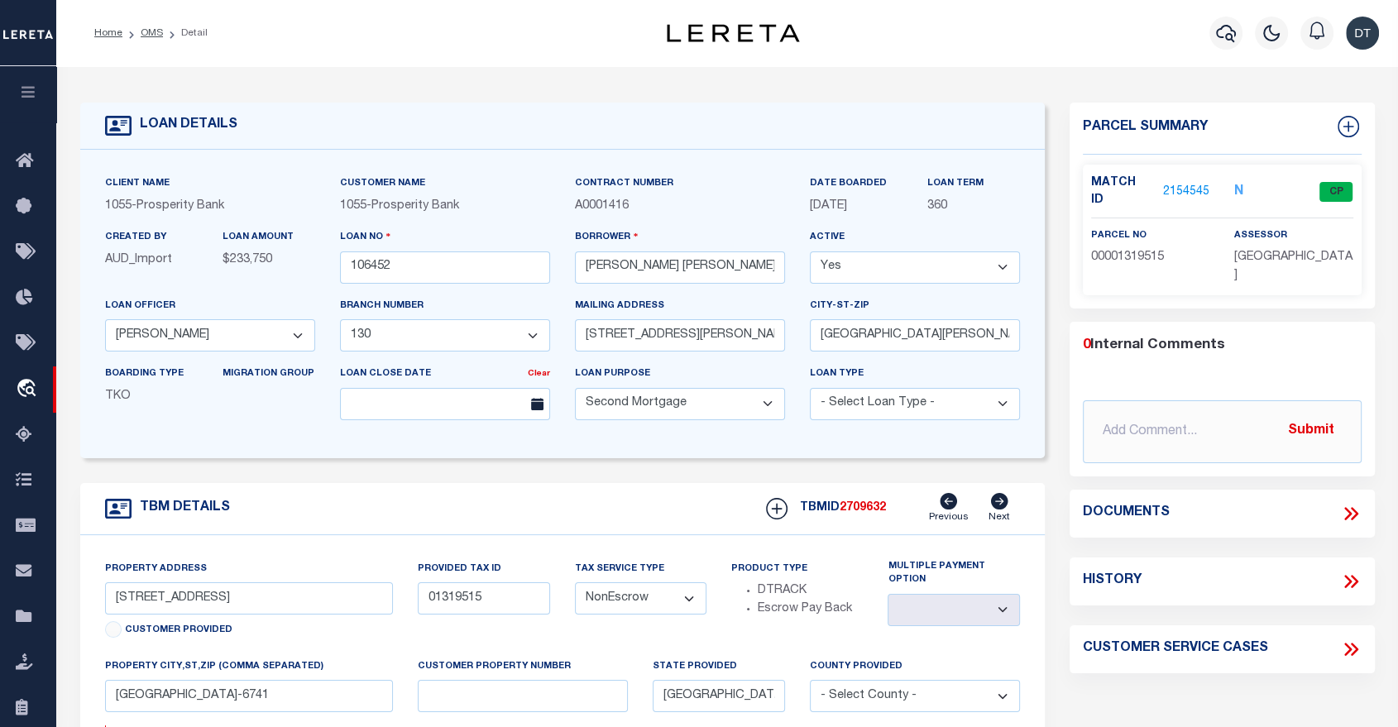
type input "3935 ZULCH ROAD"
select select
type input "NORTH ZULCH TX 77872"
type input "1"
select select
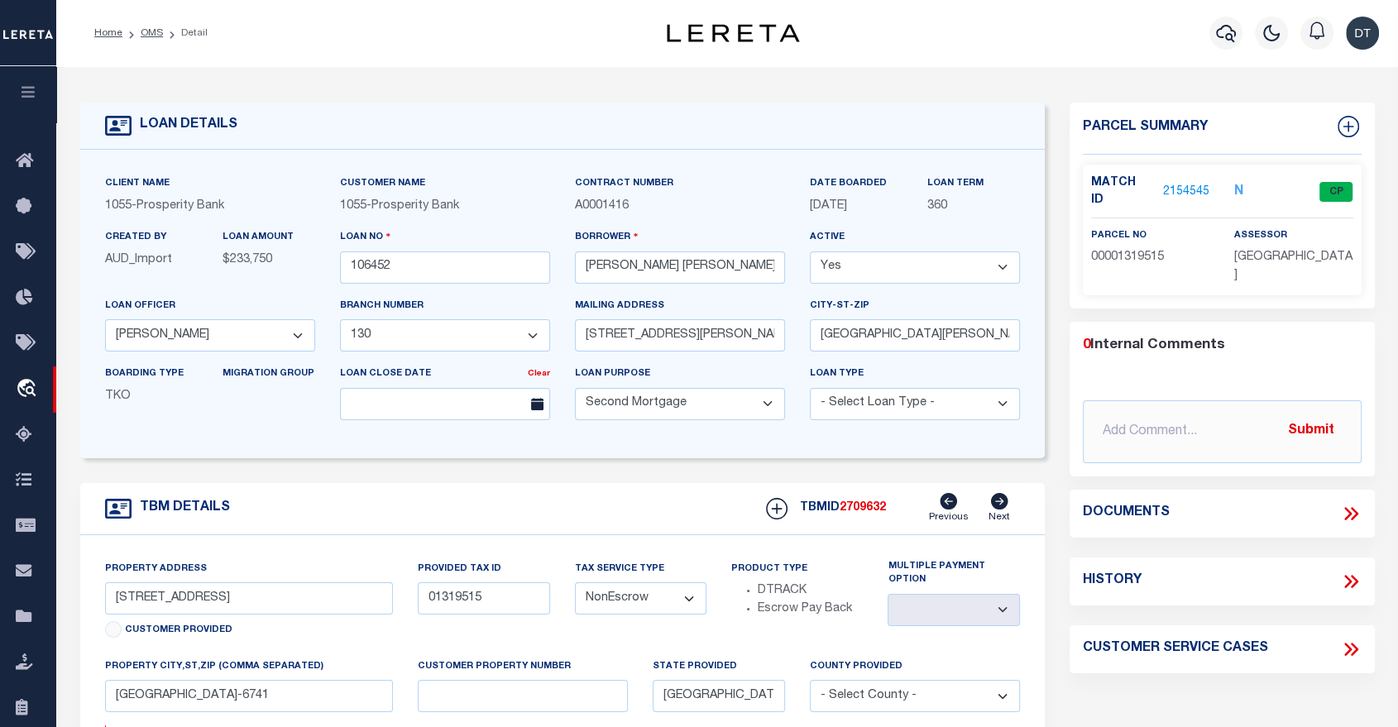
type textarea "3935 ZULCH ROAD NORTH ZULCH TX 77872 2.00 ACRES P FULLENWIDER LEAGUE A15 MADISO…"
type textarea "1 OF 1"
click at [1187, 184] on link "1232089" at bounding box center [1186, 192] width 46 height 17
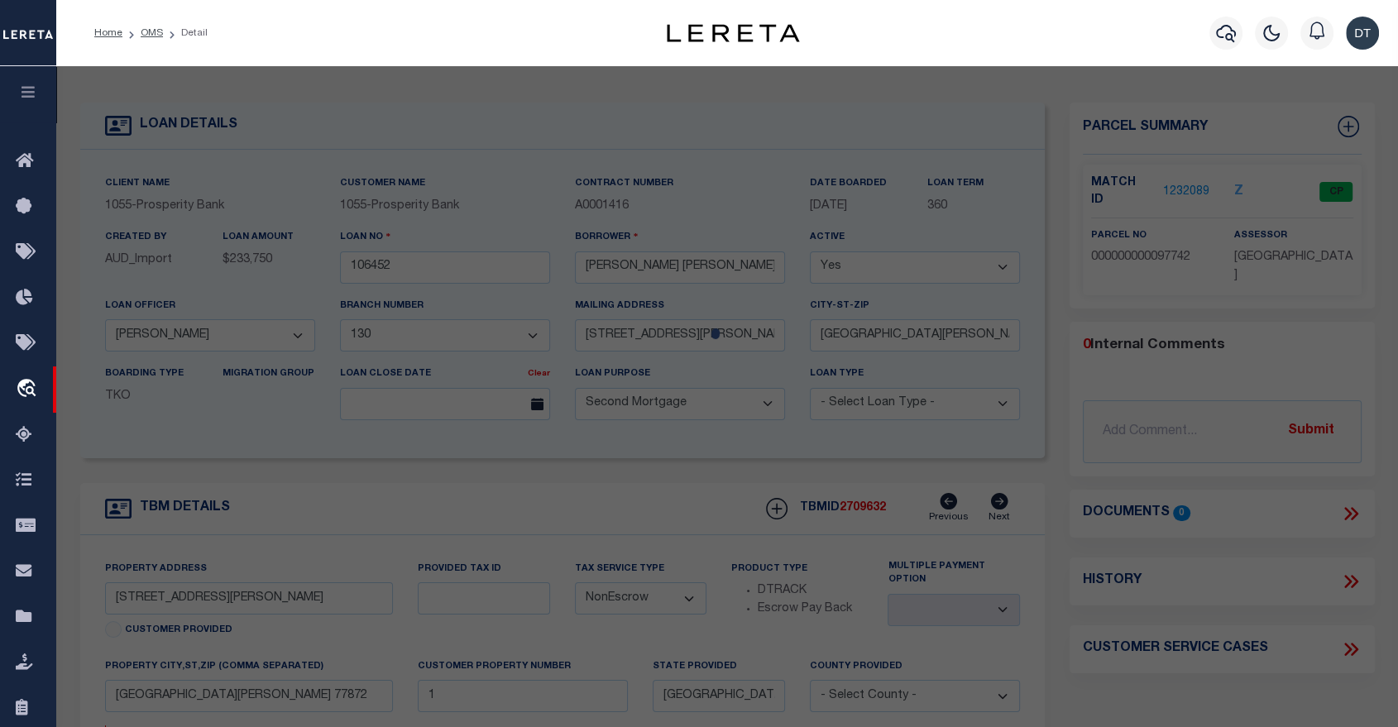
checkbox input "false"
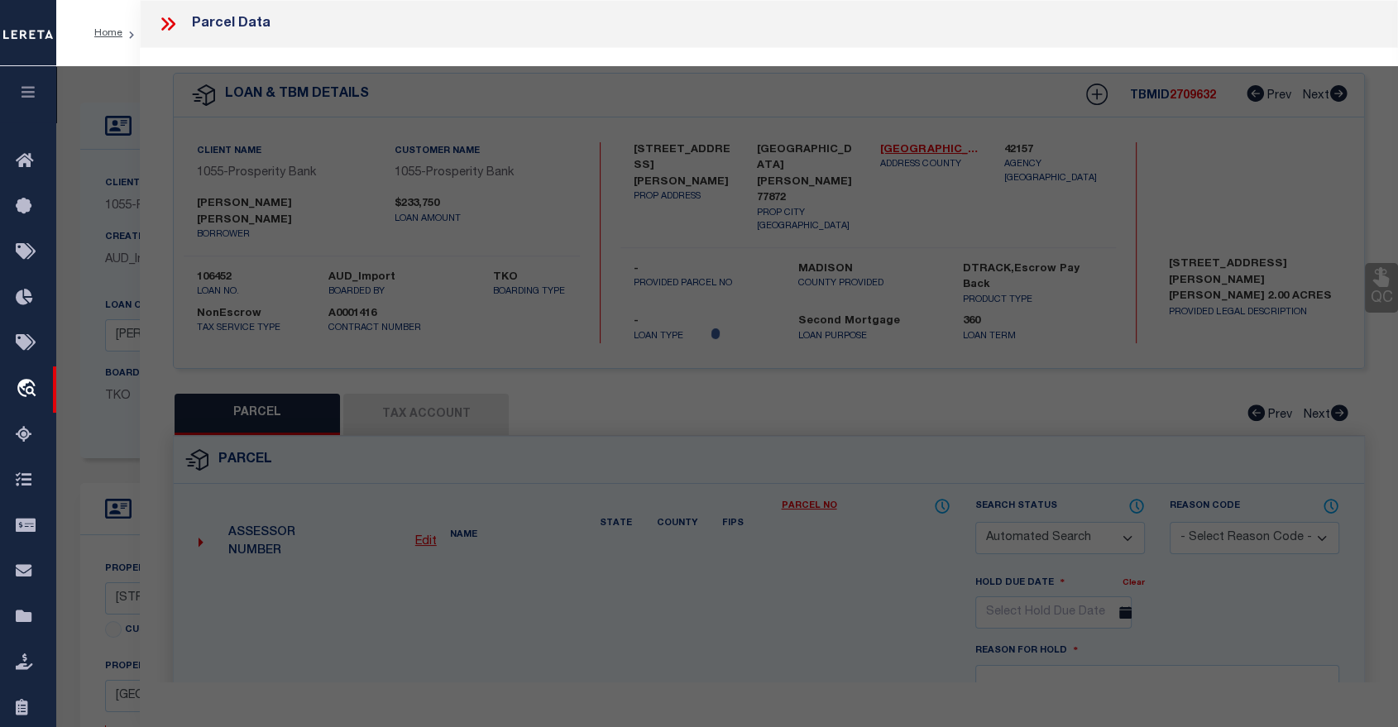
select select "CP"
type input "MCDANIEL LUCINDA MAY"
select select
type input "3935 ZULCH ROAD"
checkbox input "false"
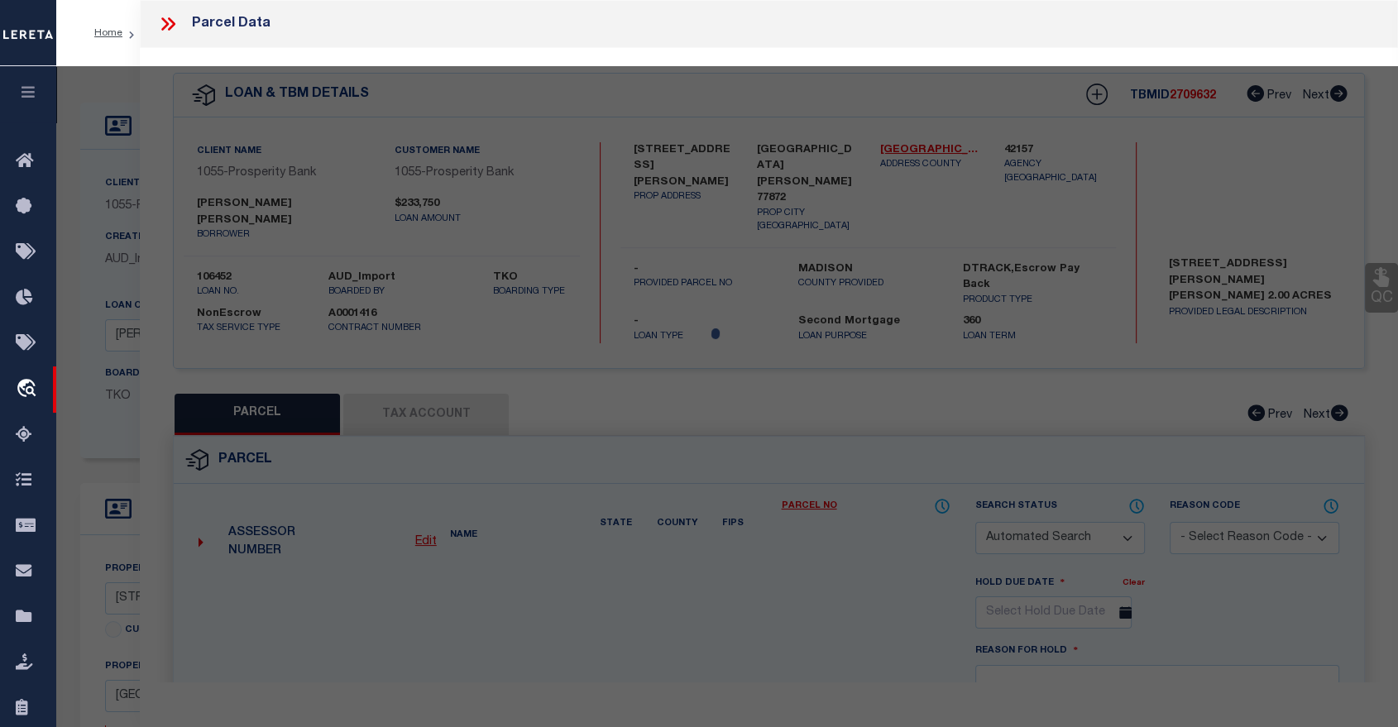
type input "NORTH ZULCH TX 77872"
type textarea "A0015 PETER H FULLENWIDER TRACT 14-4 2.0 ACRES"
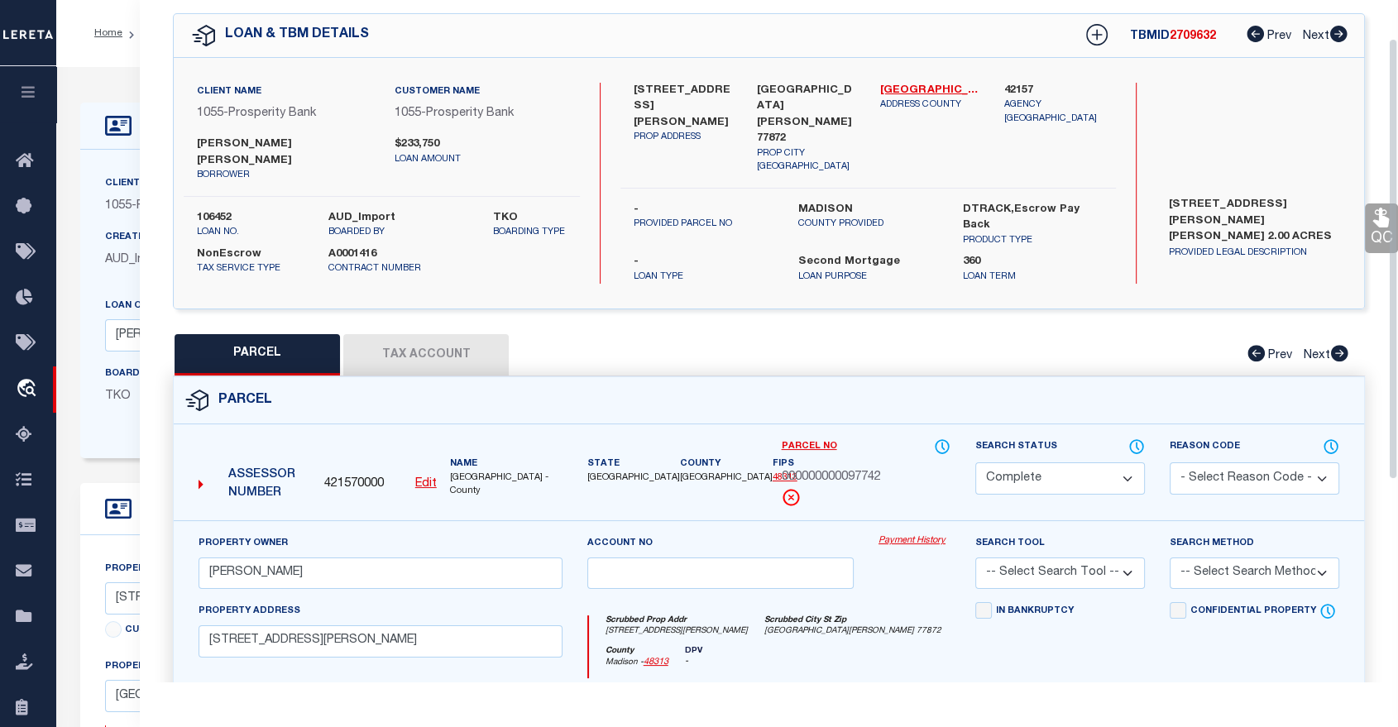
scroll to position [92, 0]
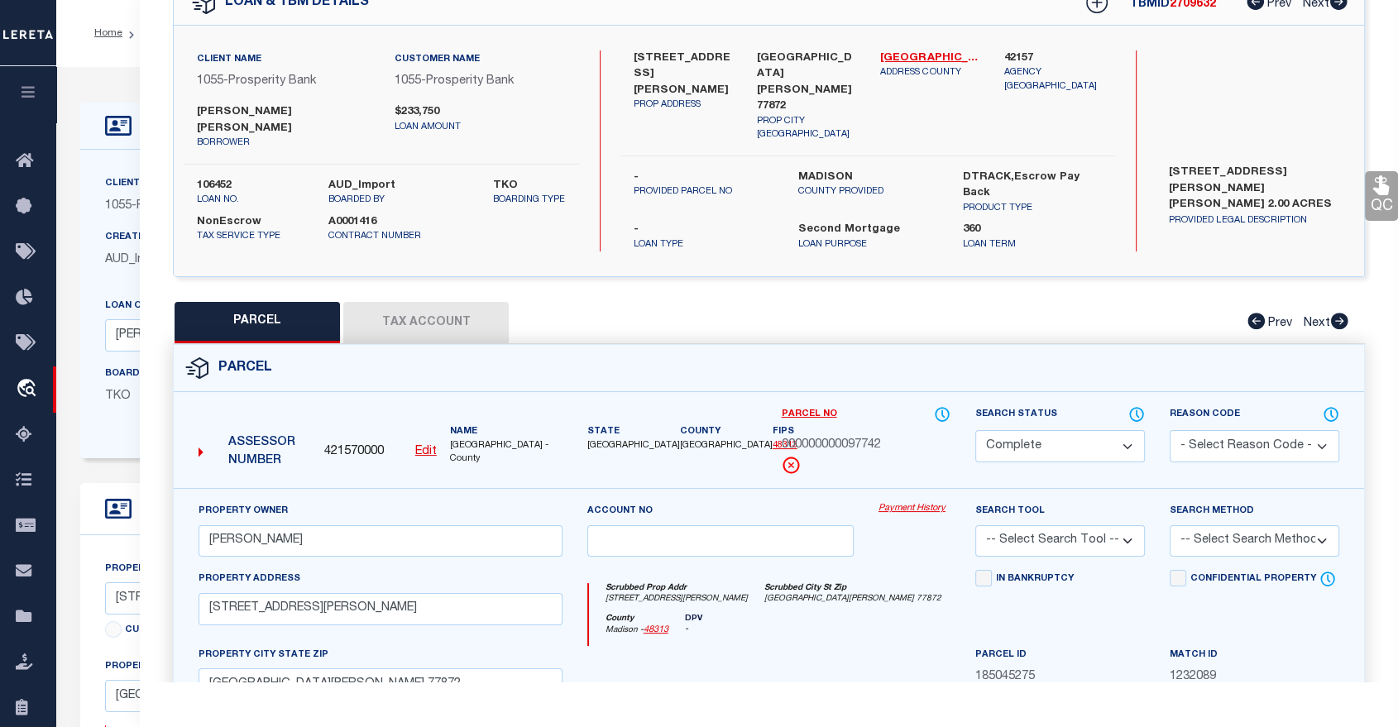
click at [428, 302] on button "Tax Account" at bounding box center [425, 322] width 165 height 41
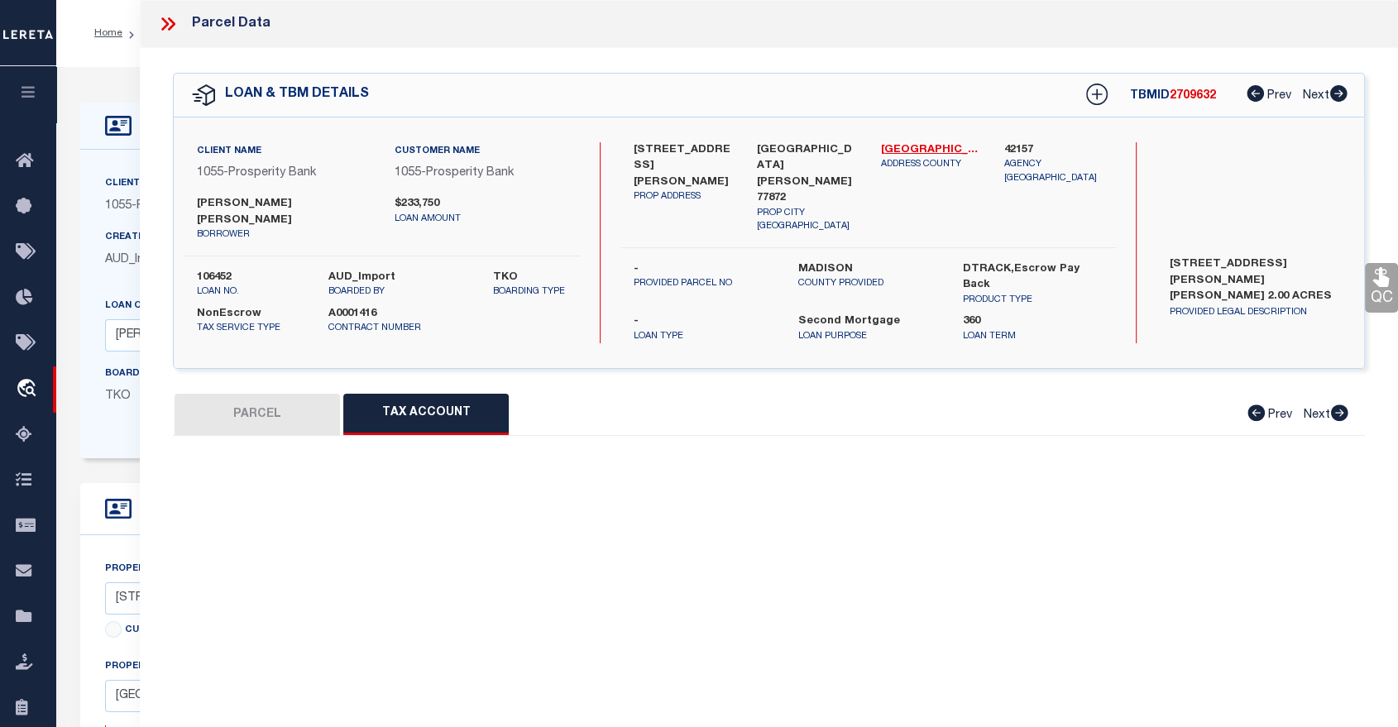
scroll to position [0, 0]
select select "100"
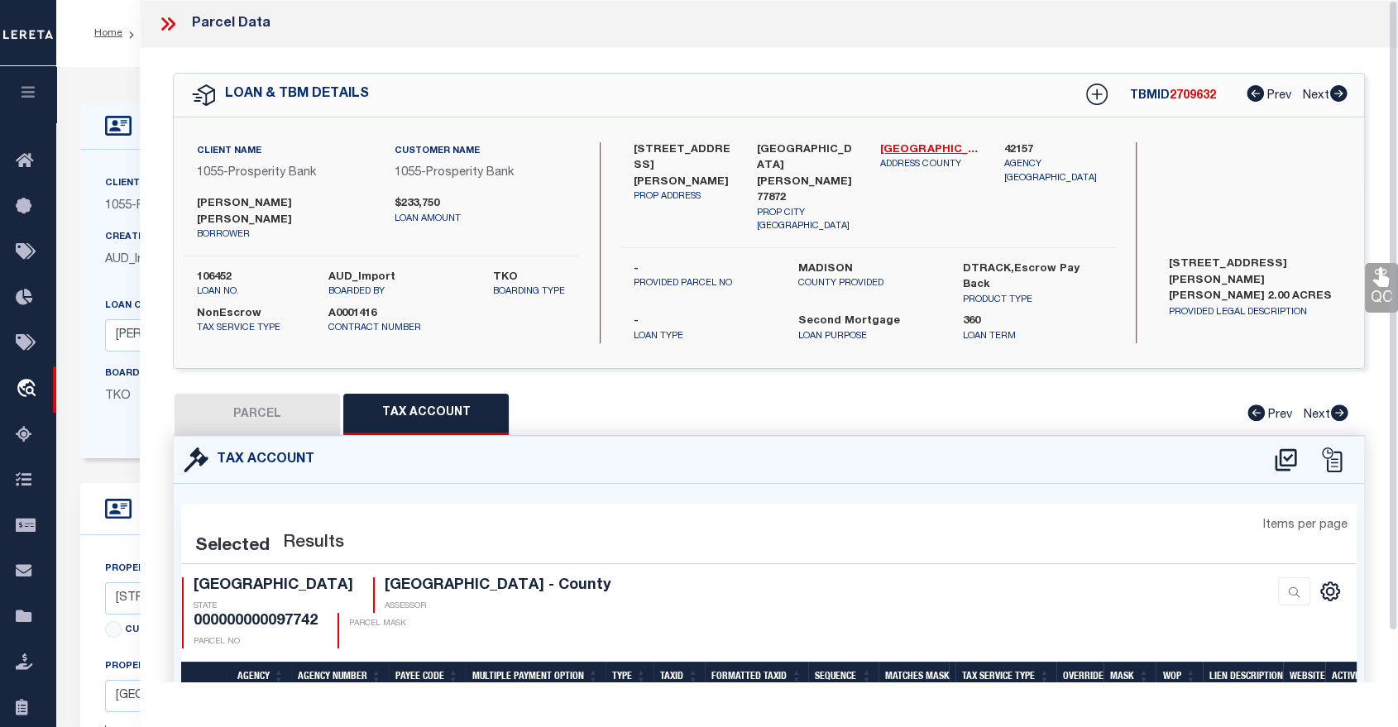
select select "100"
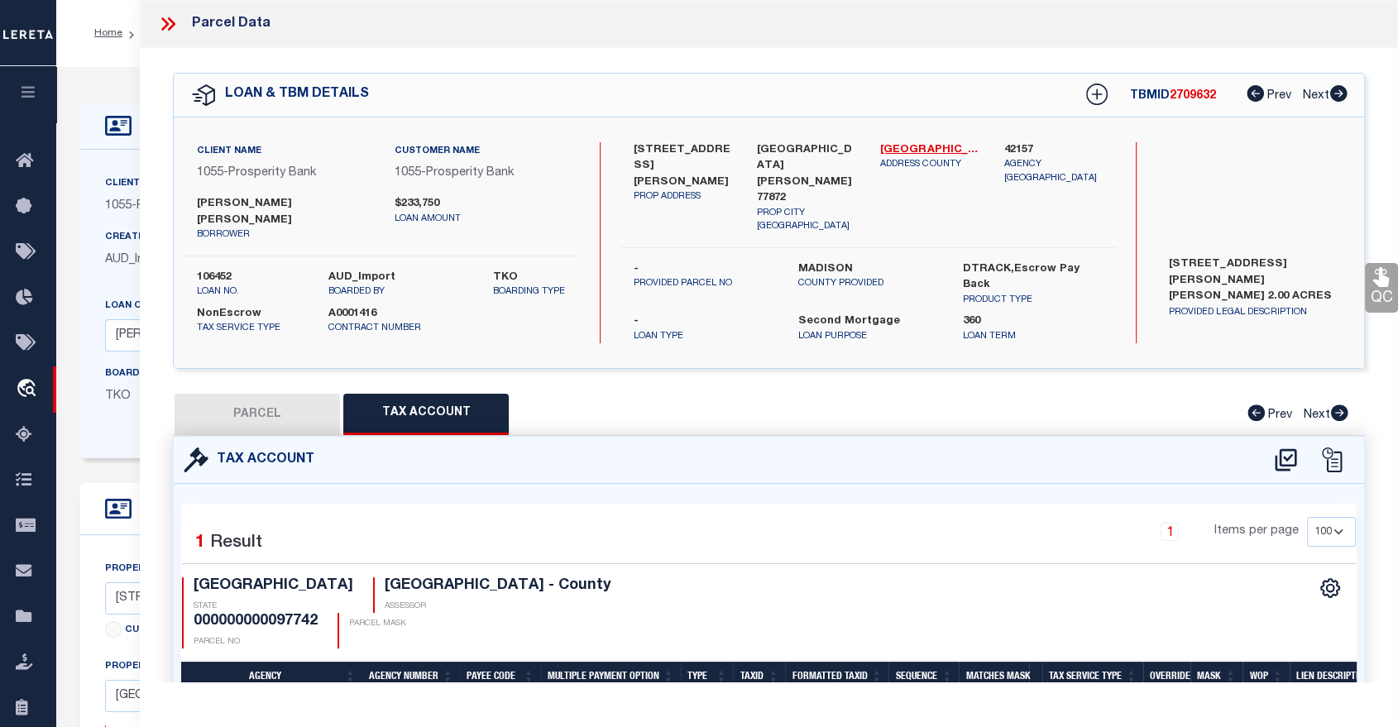
click at [164, 22] on icon at bounding box center [168, 24] width 22 height 22
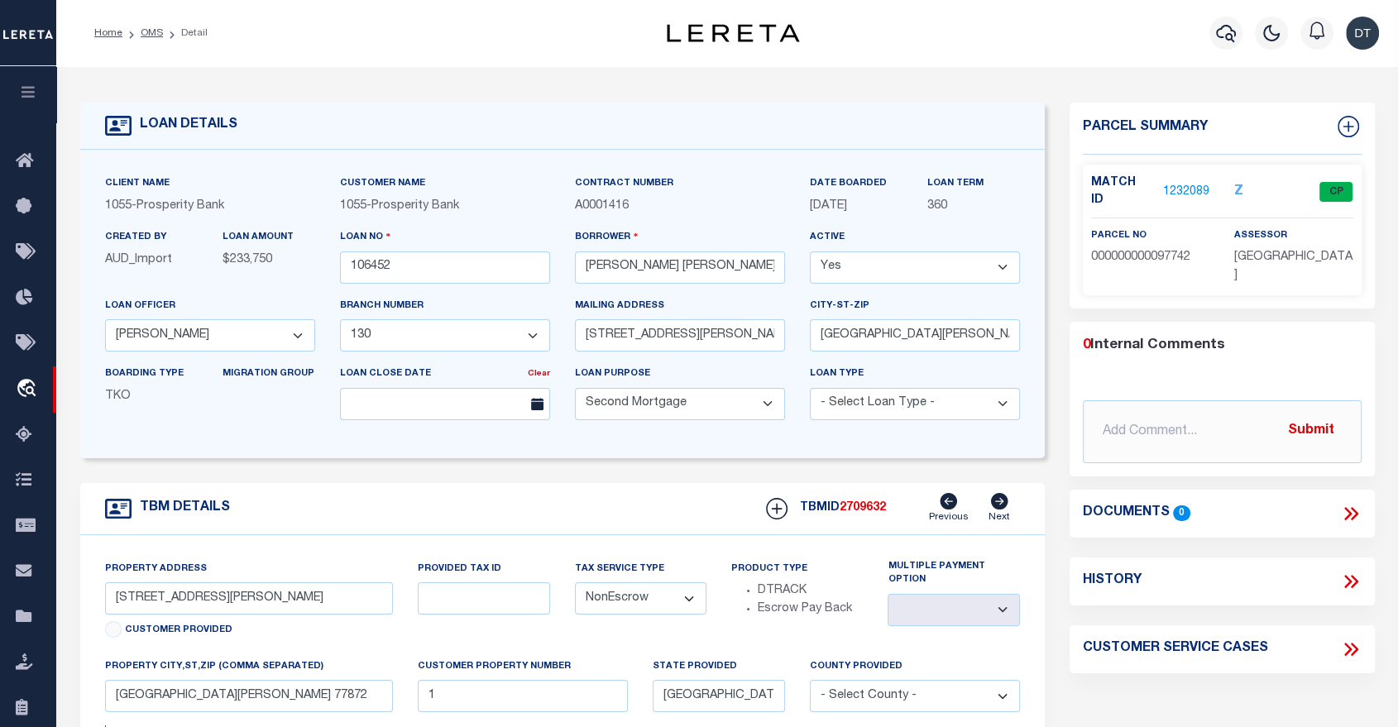
drag, startPoint x: 452, startPoint y: 243, endPoint x: 465, endPoint y: 242, distance: 13.3
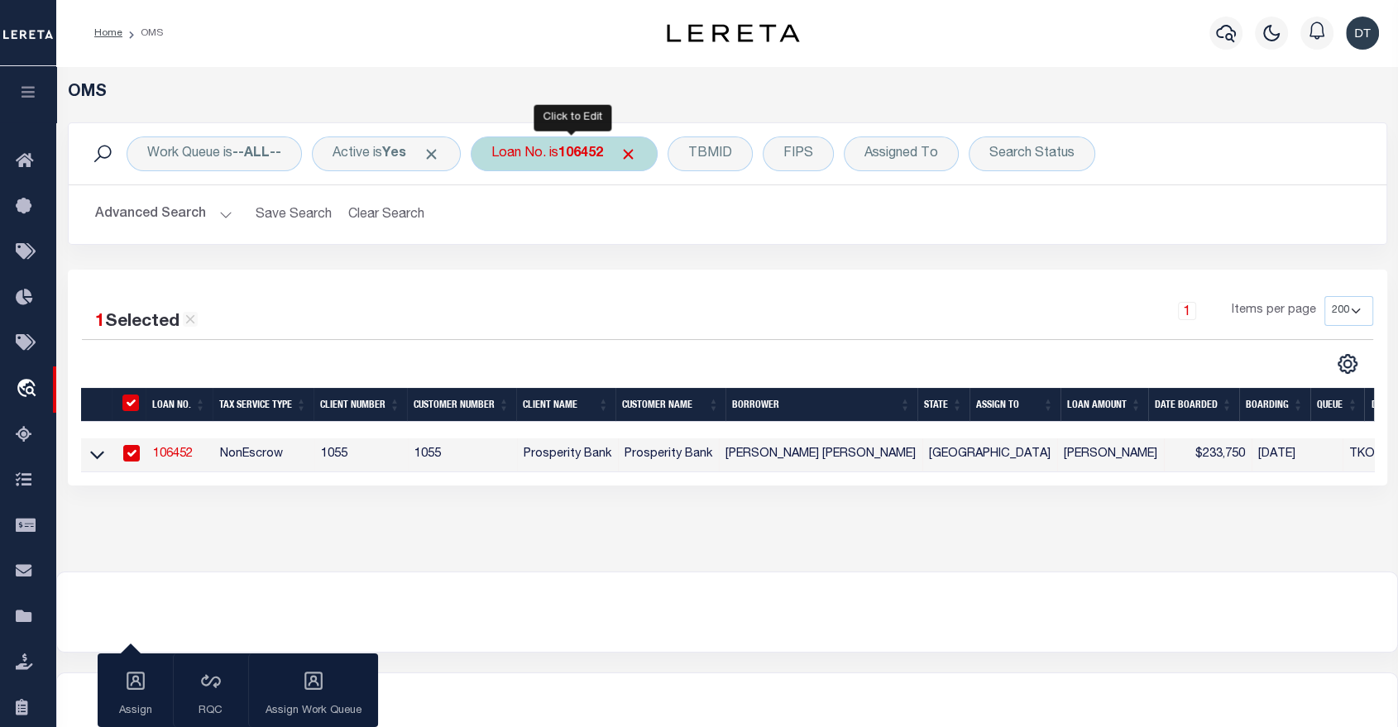
click at [581, 158] on b "106452" at bounding box center [580, 153] width 45 height 13
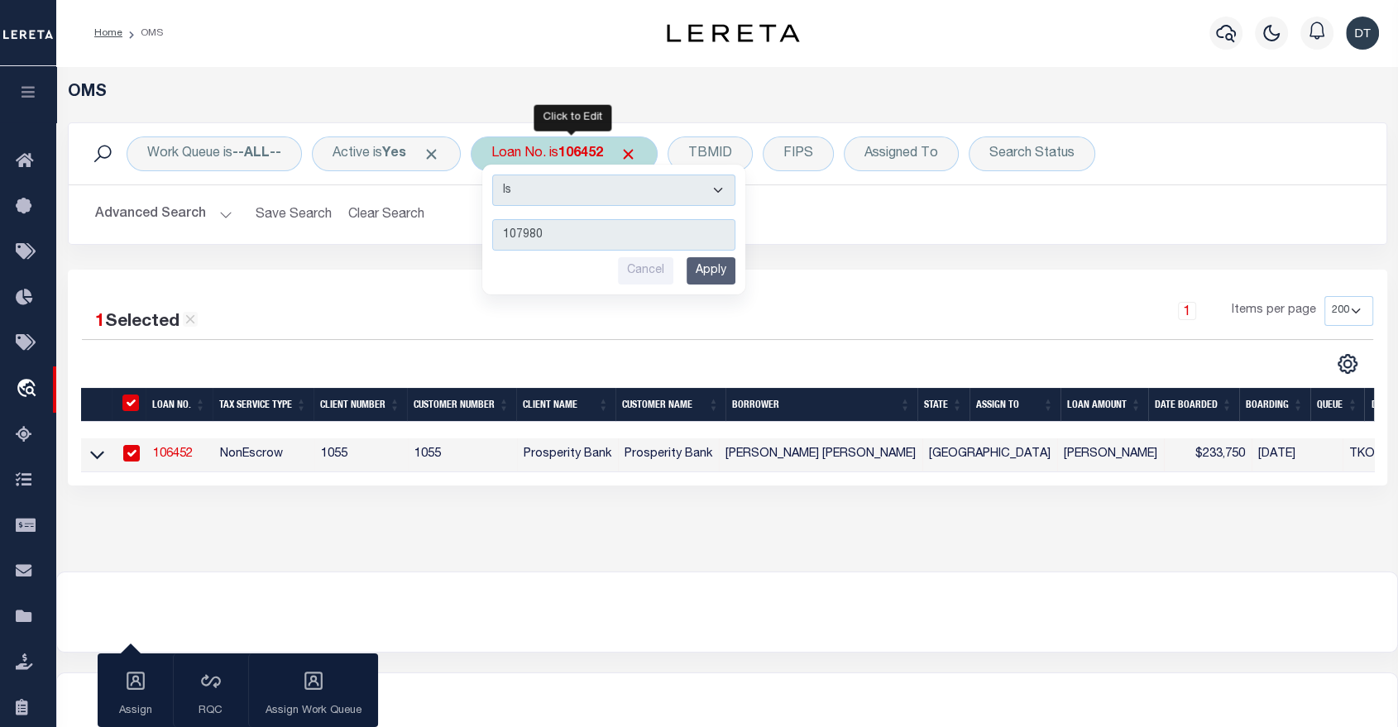
type input "107980"
click at [720, 280] on input "Apply" at bounding box center [711, 270] width 49 height 27
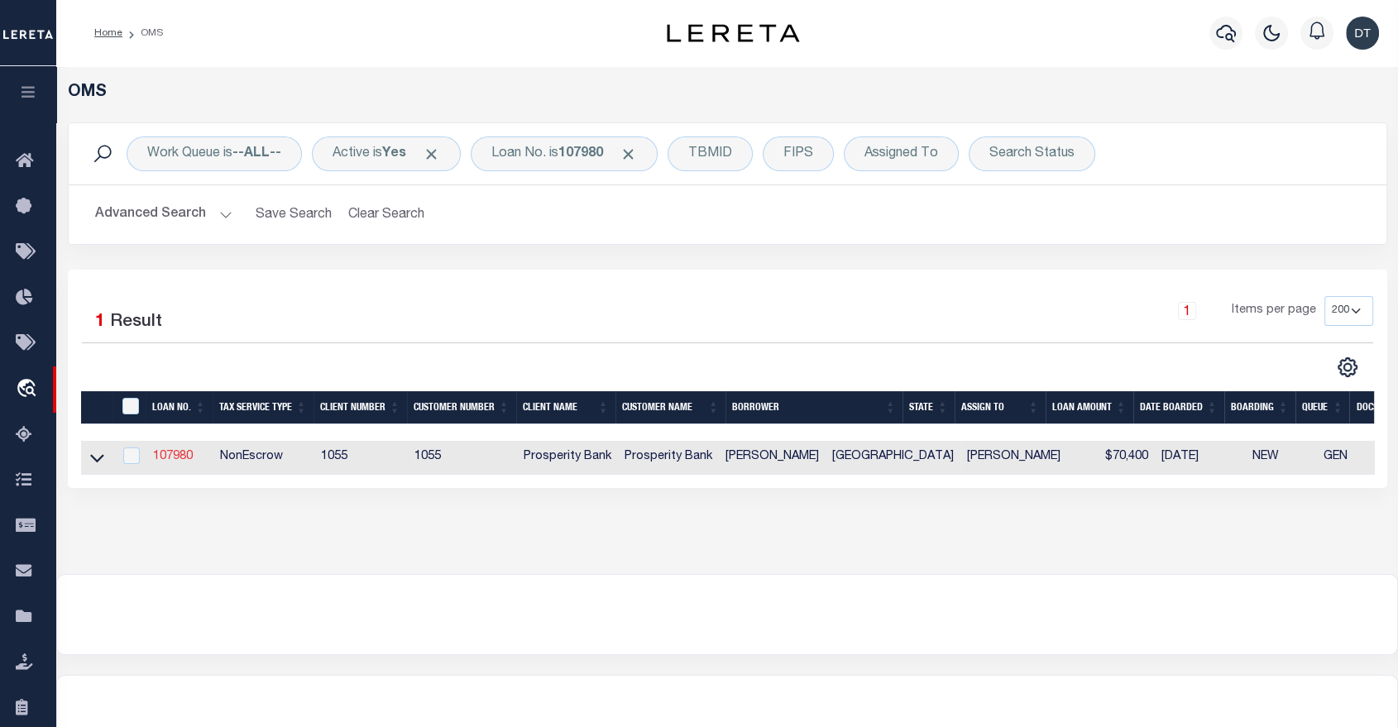
click at [166, 452] on link "107980" at bounding box center [173, 457] width 40 height 12
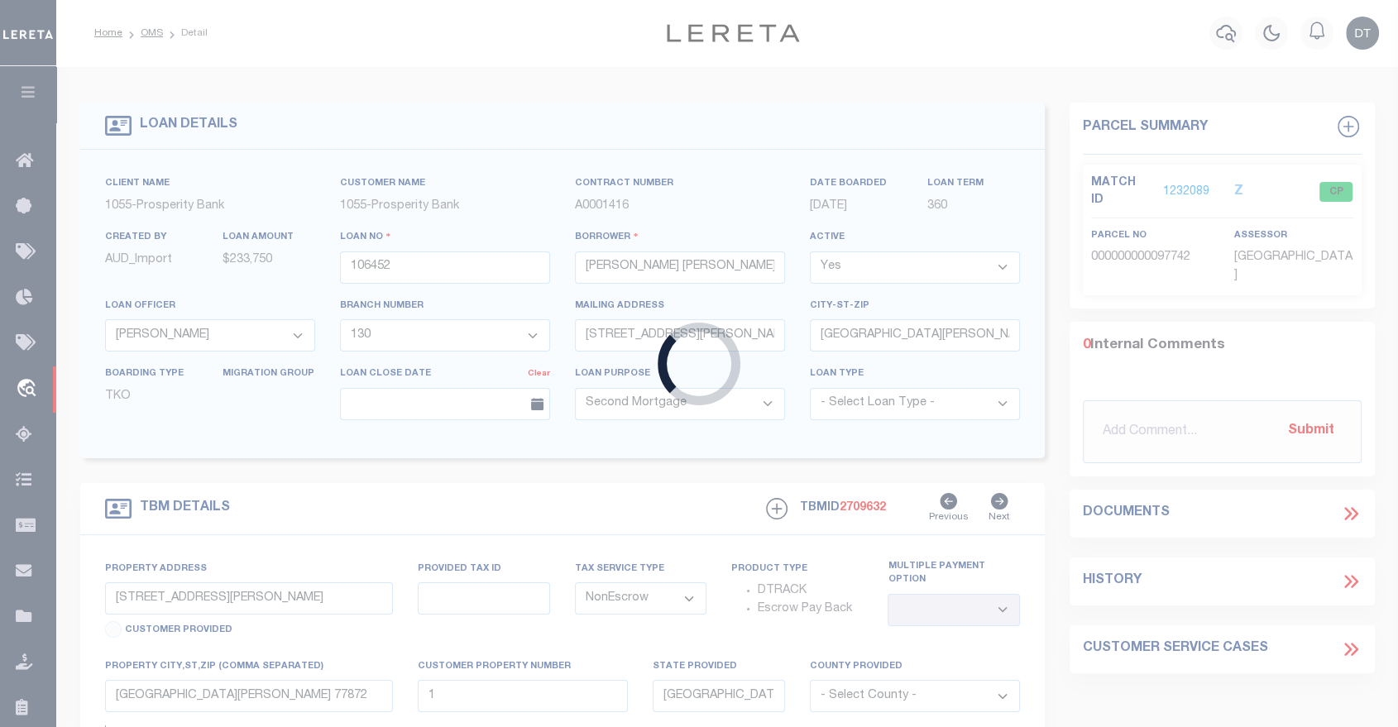
type input "107980"
type input "RIGOBERTO CHAVEZ GARCIA"
select select "19996"
select select "3878"
type input "5246 MOUNTAIN FOREST DR"
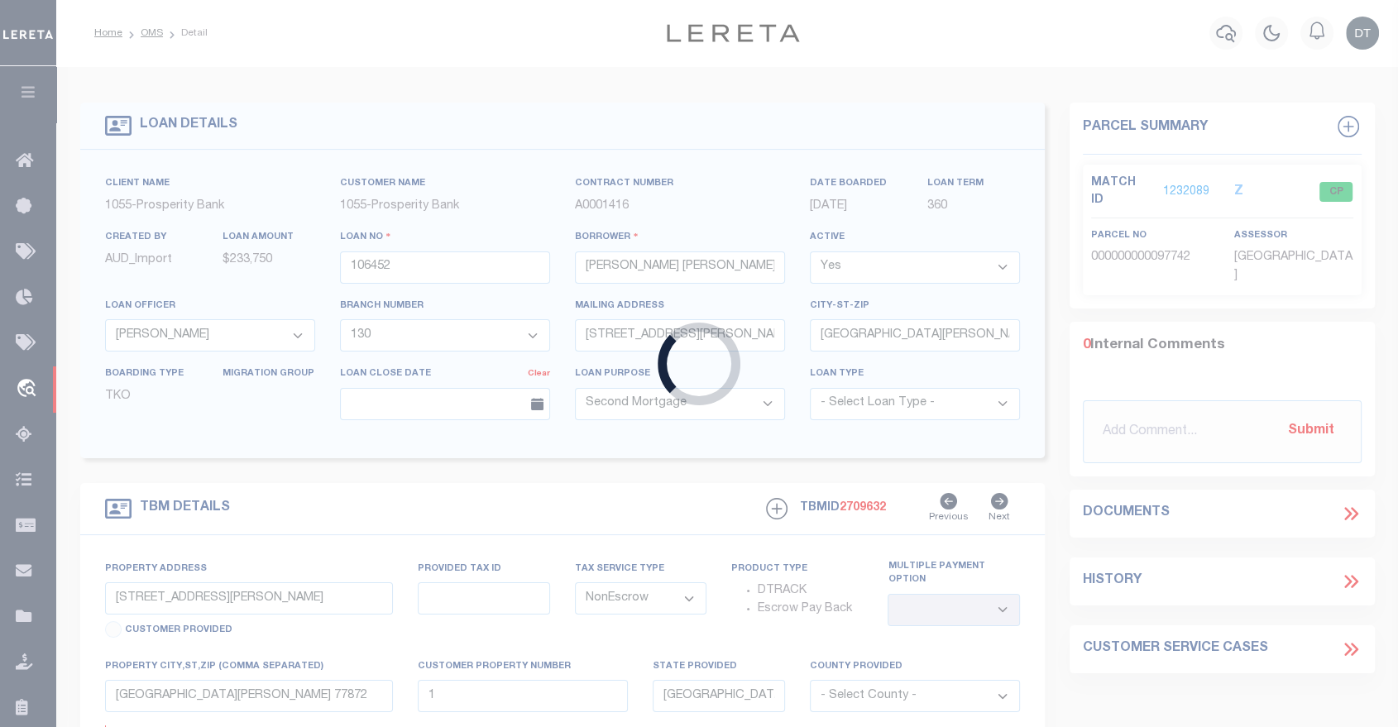
type input "KATY TX 77449"
select select
type input "20620 PATRIOT PARK LN"
select select
type input "KATY TX 77449"
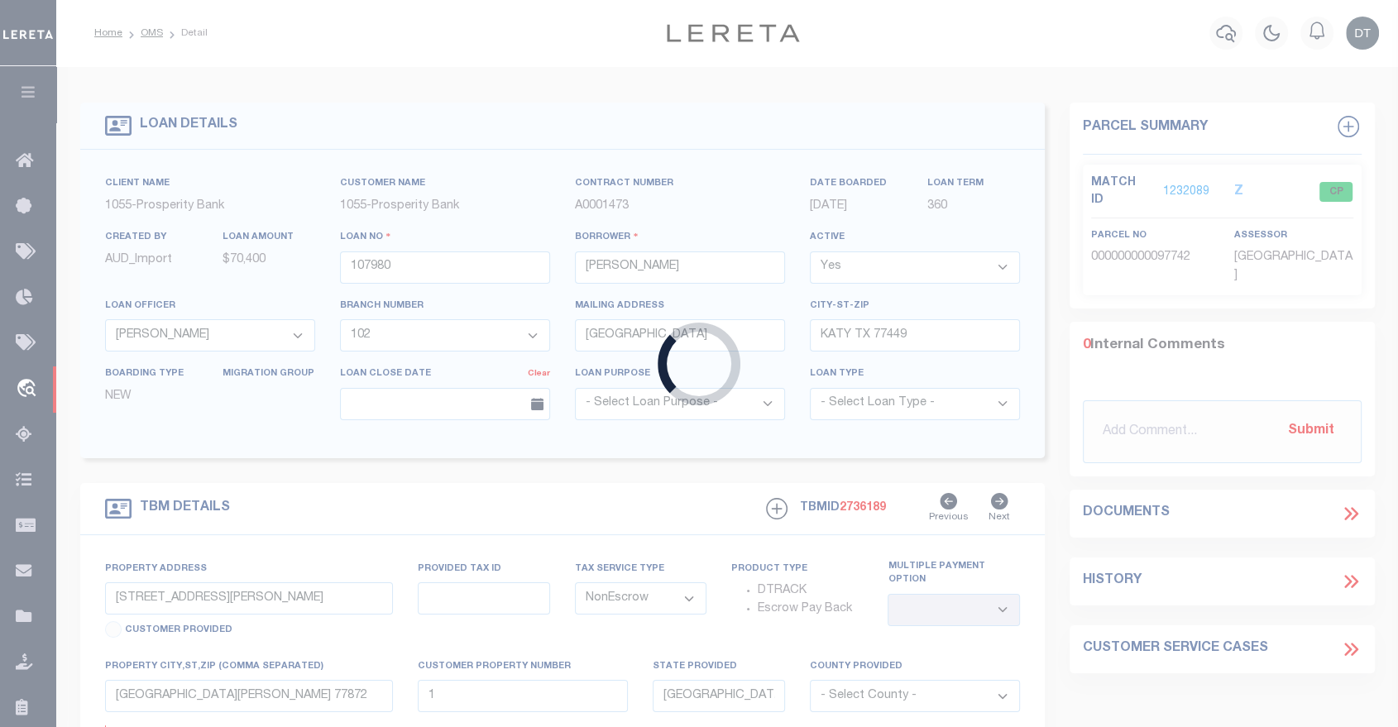
select select
type textarea "20620 PATRIOT PARK LN KATY TX 77449;LOT 29 BLK 1 L"
select select "19996"
select select "3878"
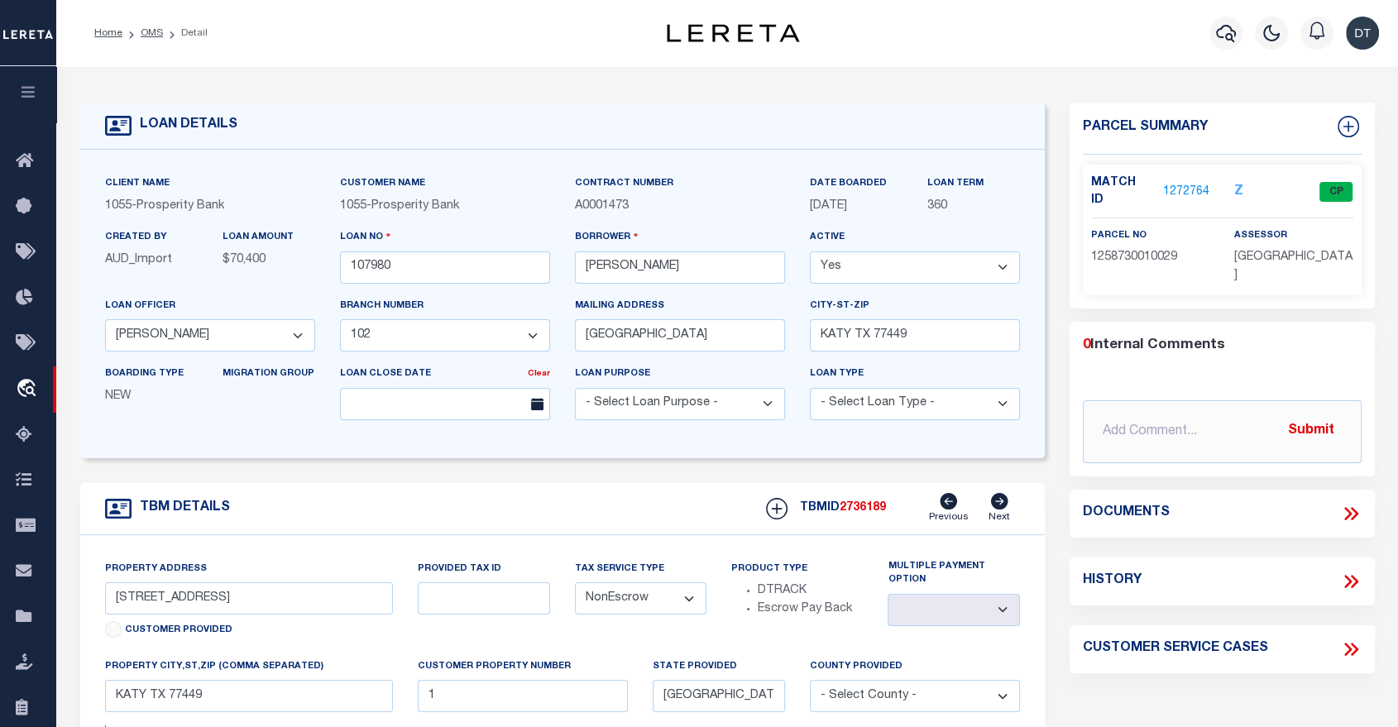
click at [1195, 185] on link "1272764" at bounding box center [1186, 192] width 46 height 17
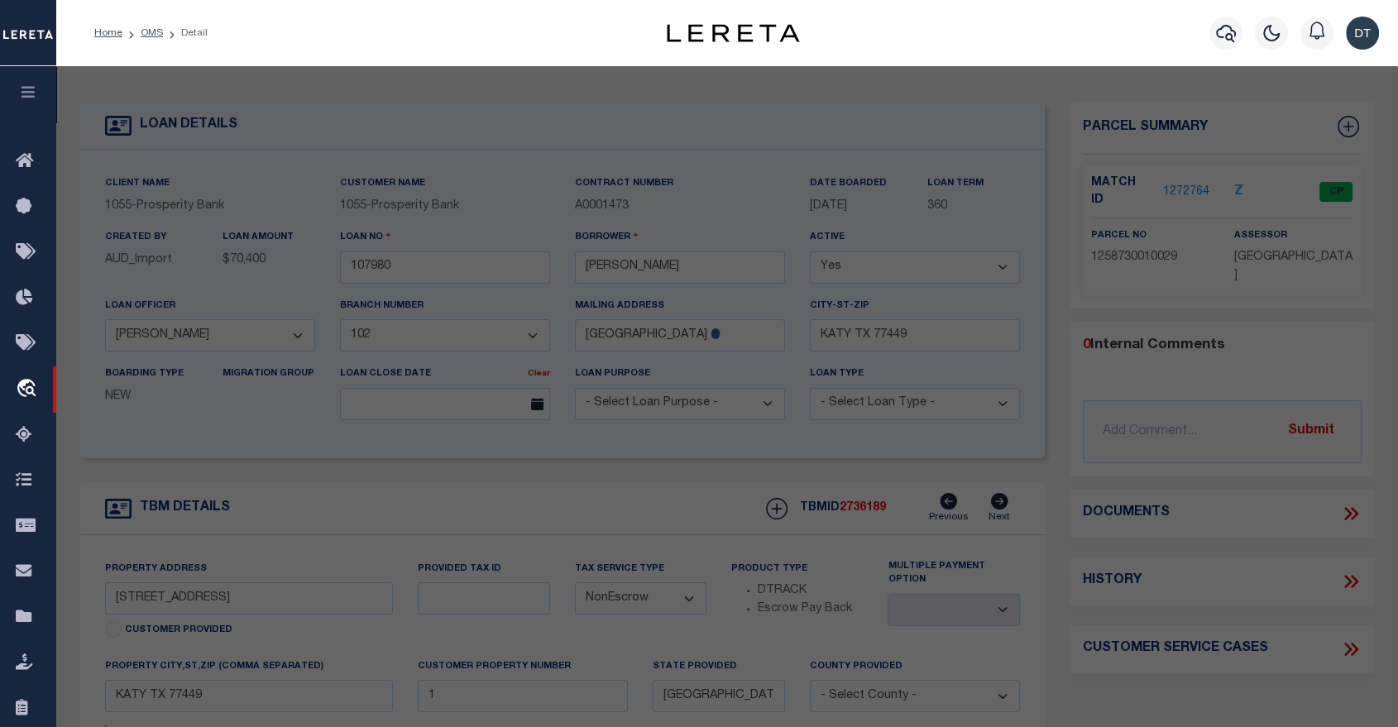
select select "AS"
checkbox input "false"
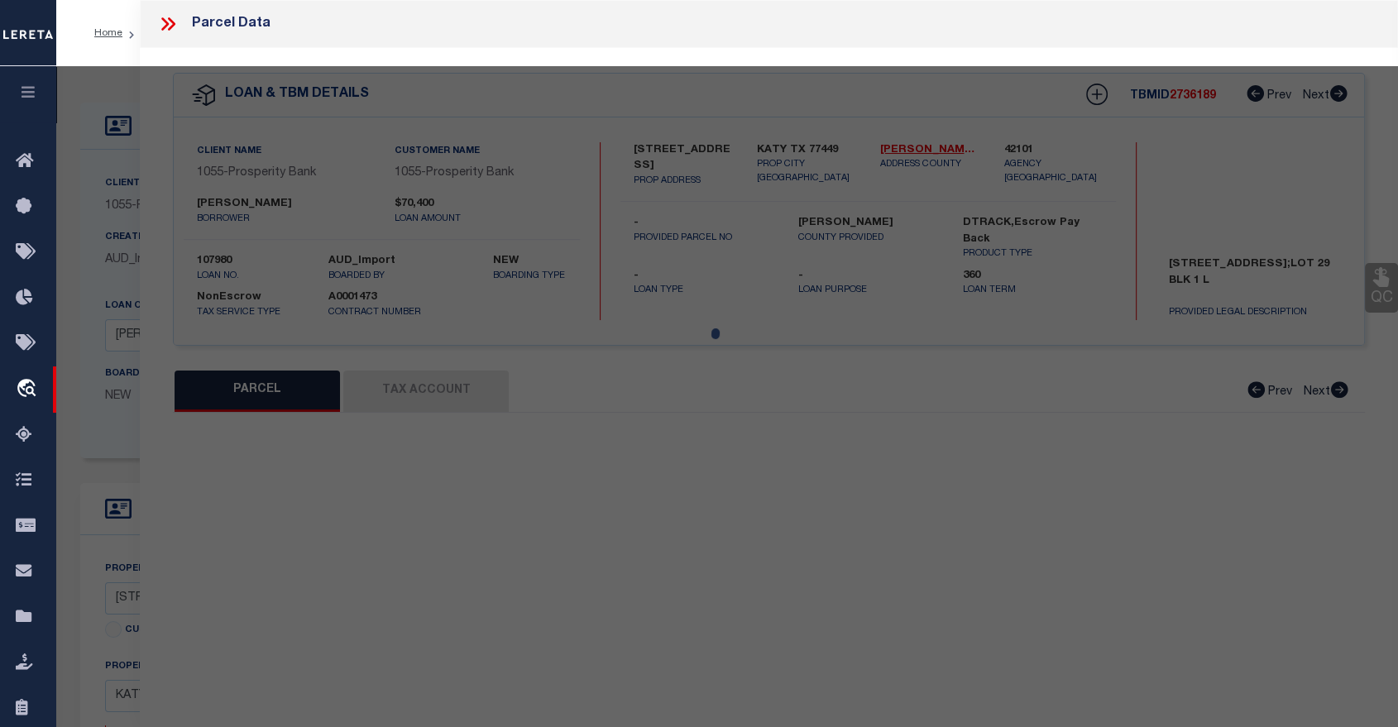
select select "CP"
type input "WALL BOBBY"
select select
type input "20620 PATRIOT PARK LN"
checkbox input "false"
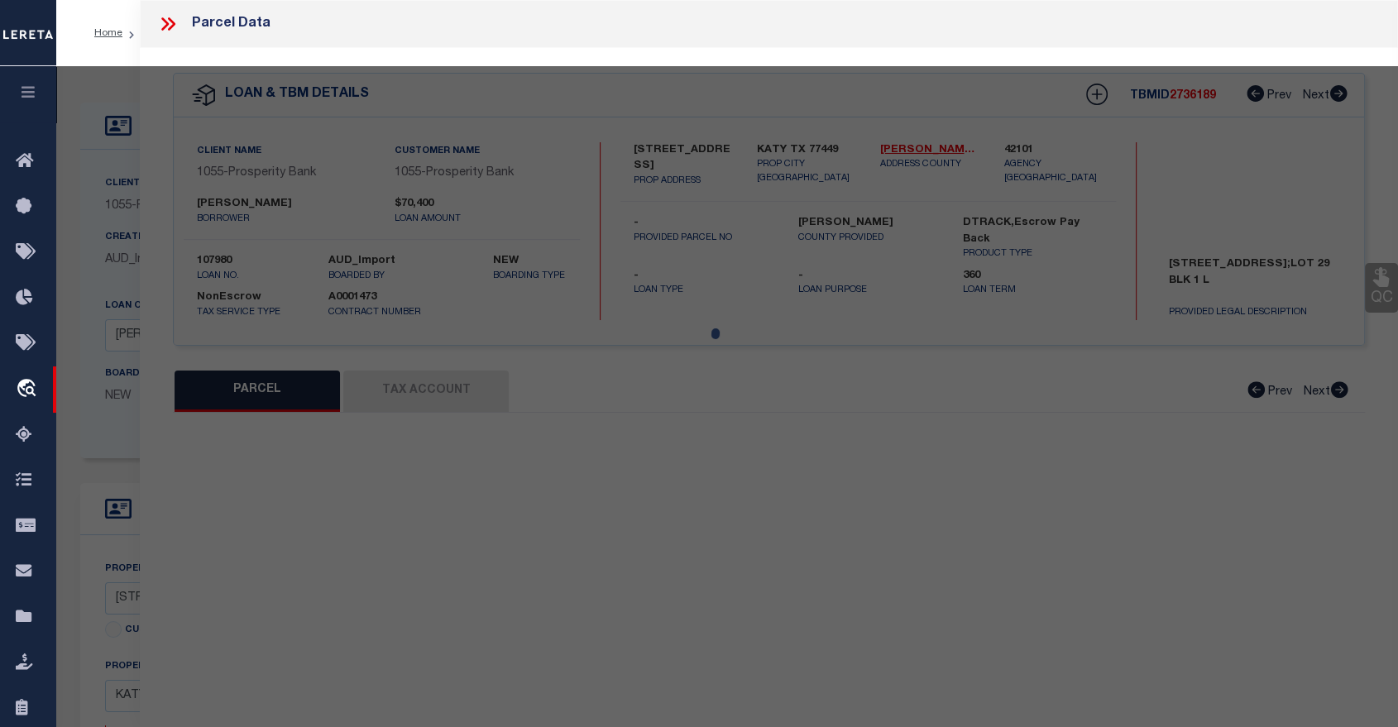
type input "KATY TX 77449"
type textarea "LT 29 BLK 1 LAKEVILLE SEC 5"
type textarea "Tax ID Special Project"
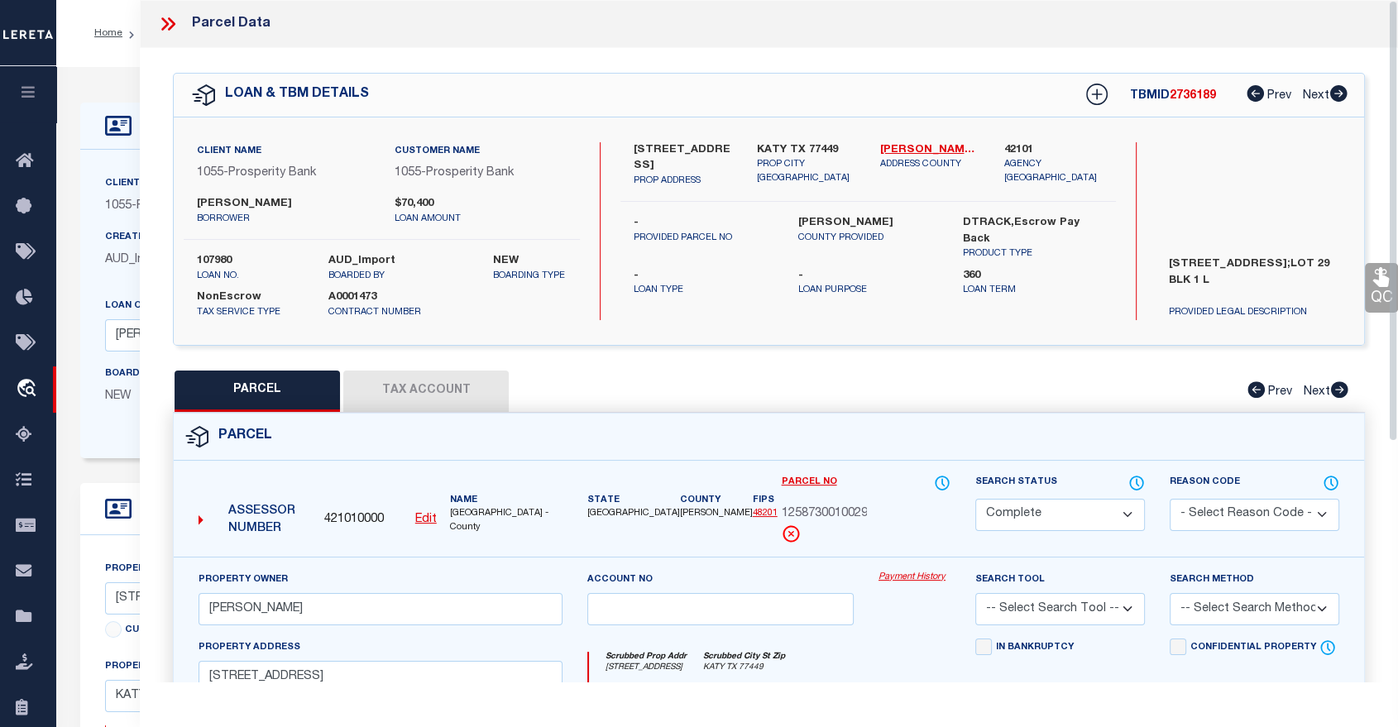
drag, startPoint x: 165, startPoint y: 25, endPoint x: 174, endPoint y: 32, distance: 11.1
click at [165, 25] on icon at bounding box center [164, 23] width 7 height 13
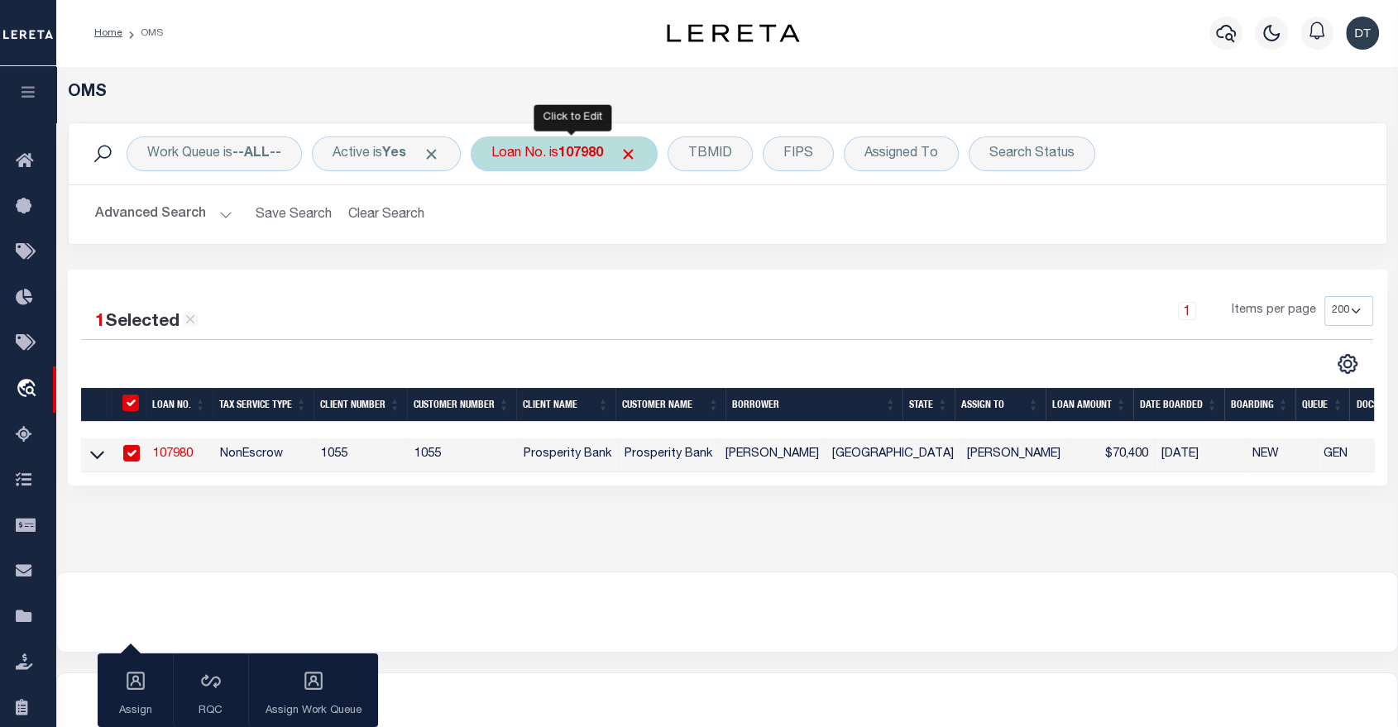
click at [601, 155] on b "107980" at bounding box center [580, 153] width 45 height 13
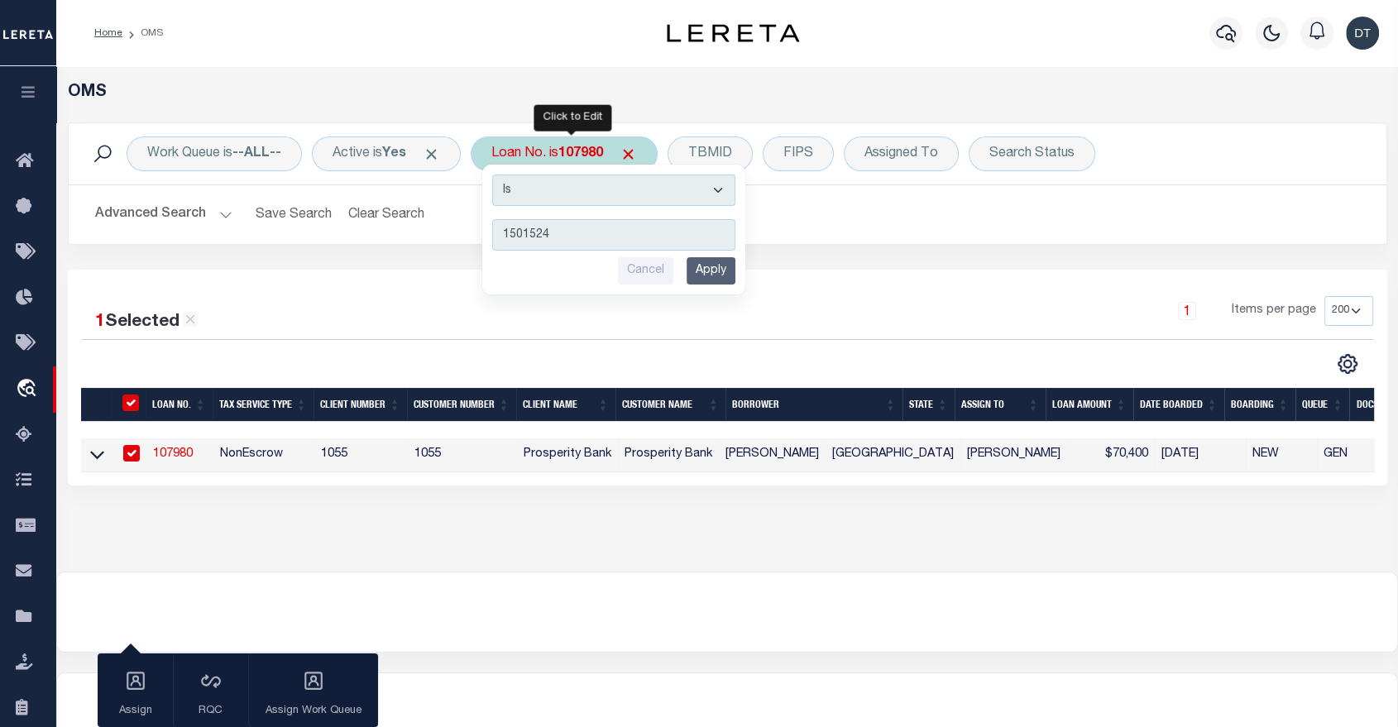
type input "1501524"
click at [728, 273] on input "Apply" at bounding box center [711, 270] width 49 height 27
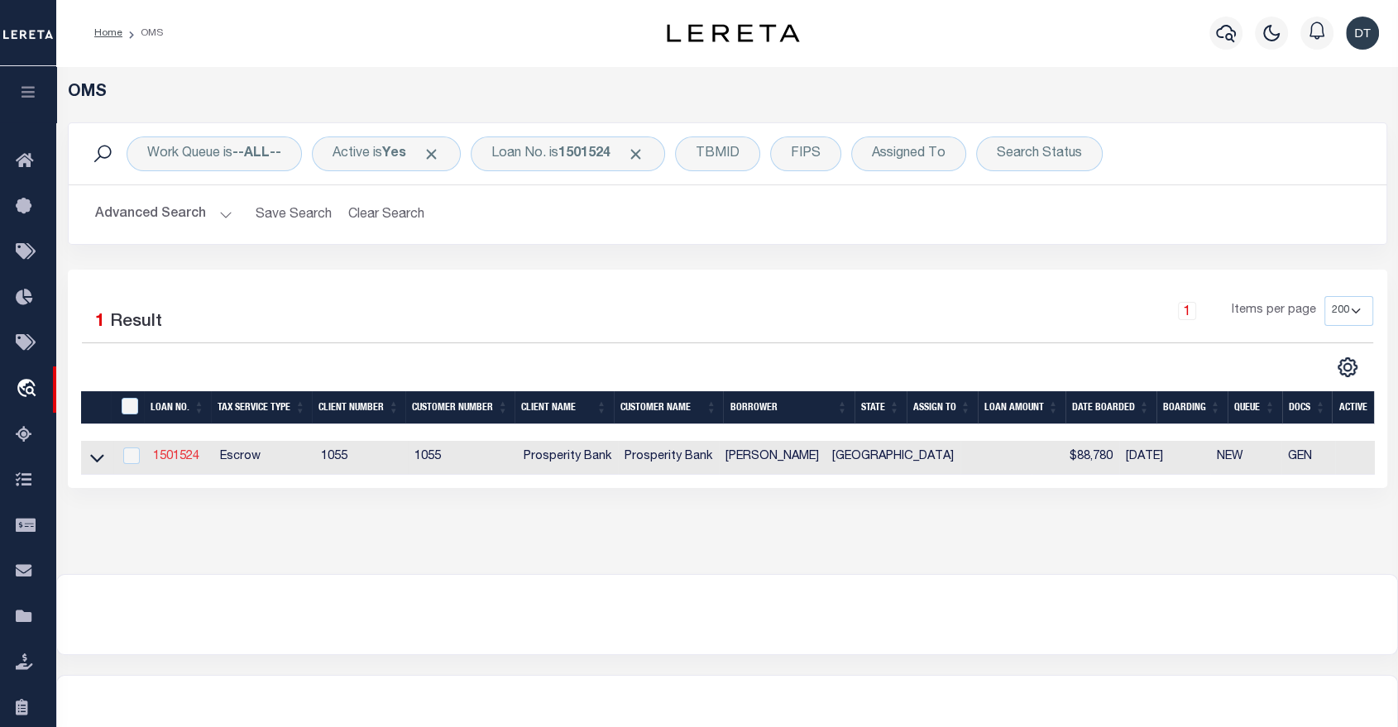
click at [183, 458] on link "1501524" at bounding box center [176, 457] width 46 height 12
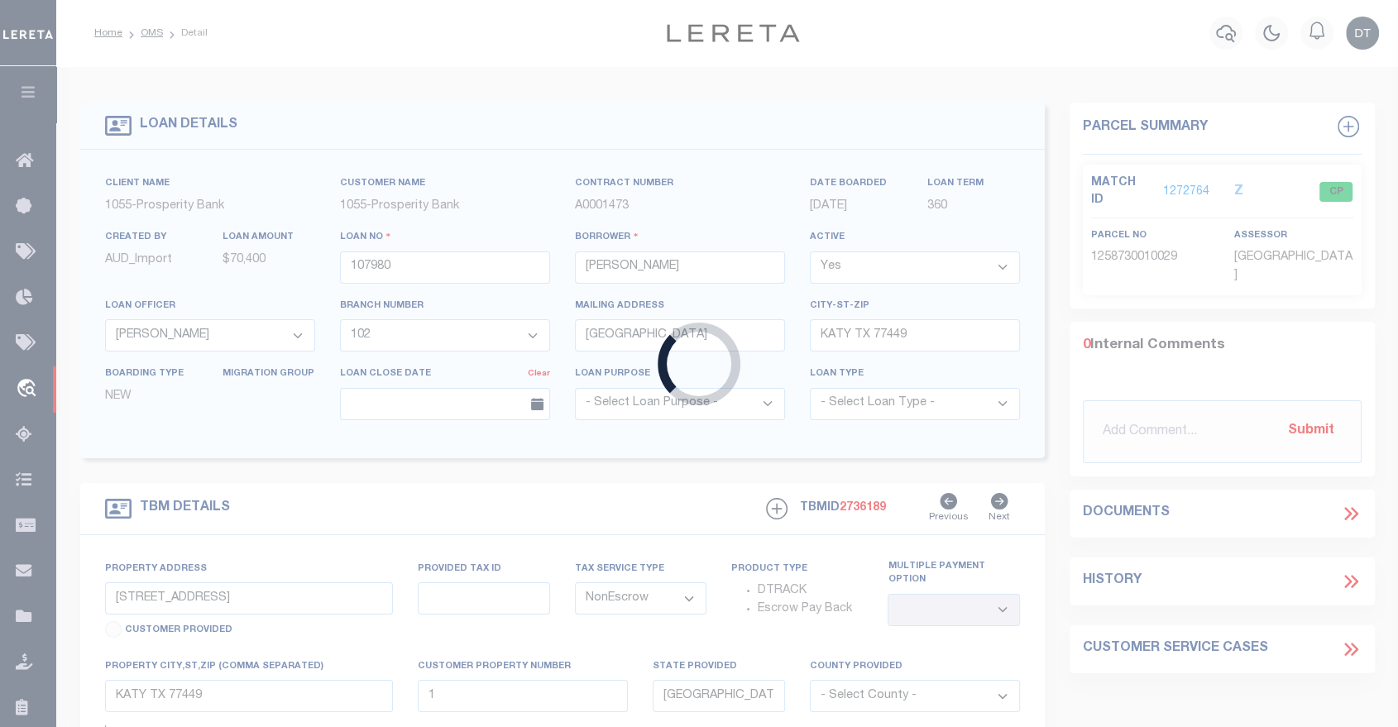
type input "1501524"
type input "ANGELA KAY JESTER"
select select
select select "3804"
type input "2500 E PARK BLVD APT P5"
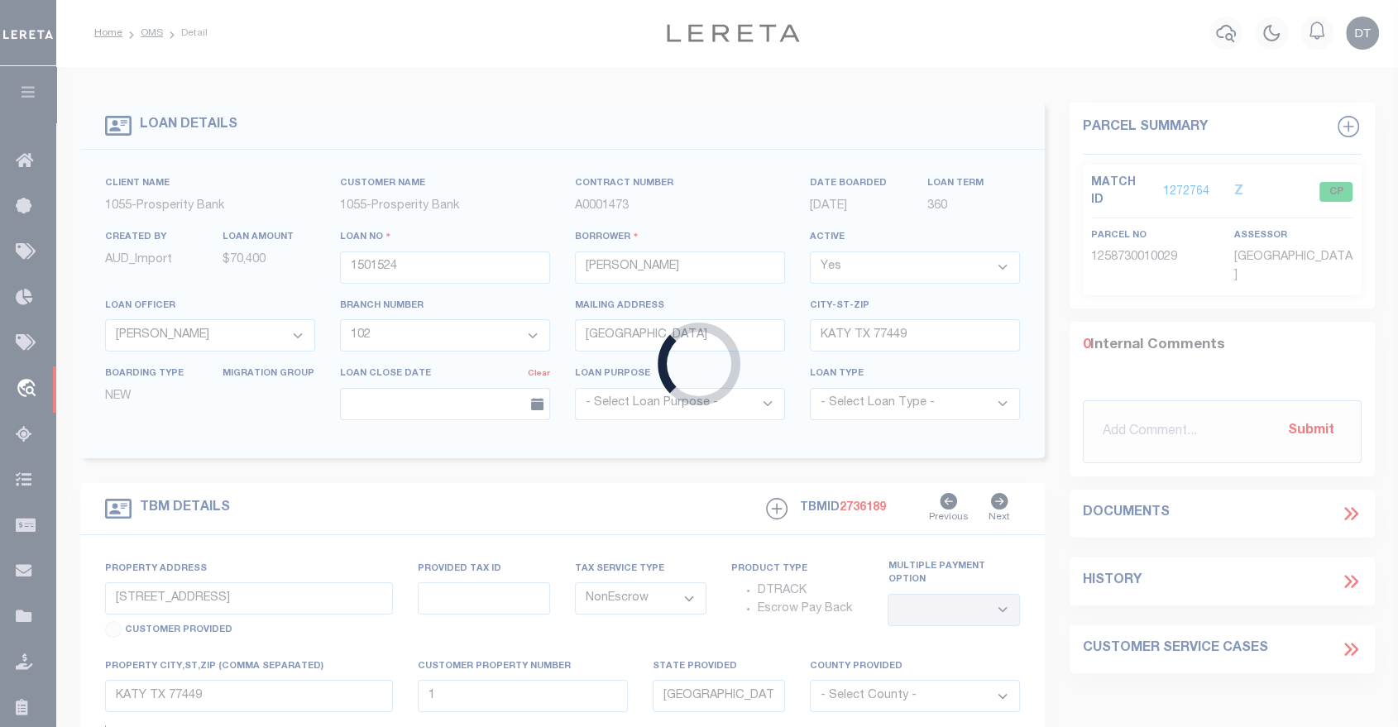
type input "PLANO,TX 75074-4845"
select select "100"
select select "Escrow"
type input "2500 E PARK BLVD UNIT P-5"
select select
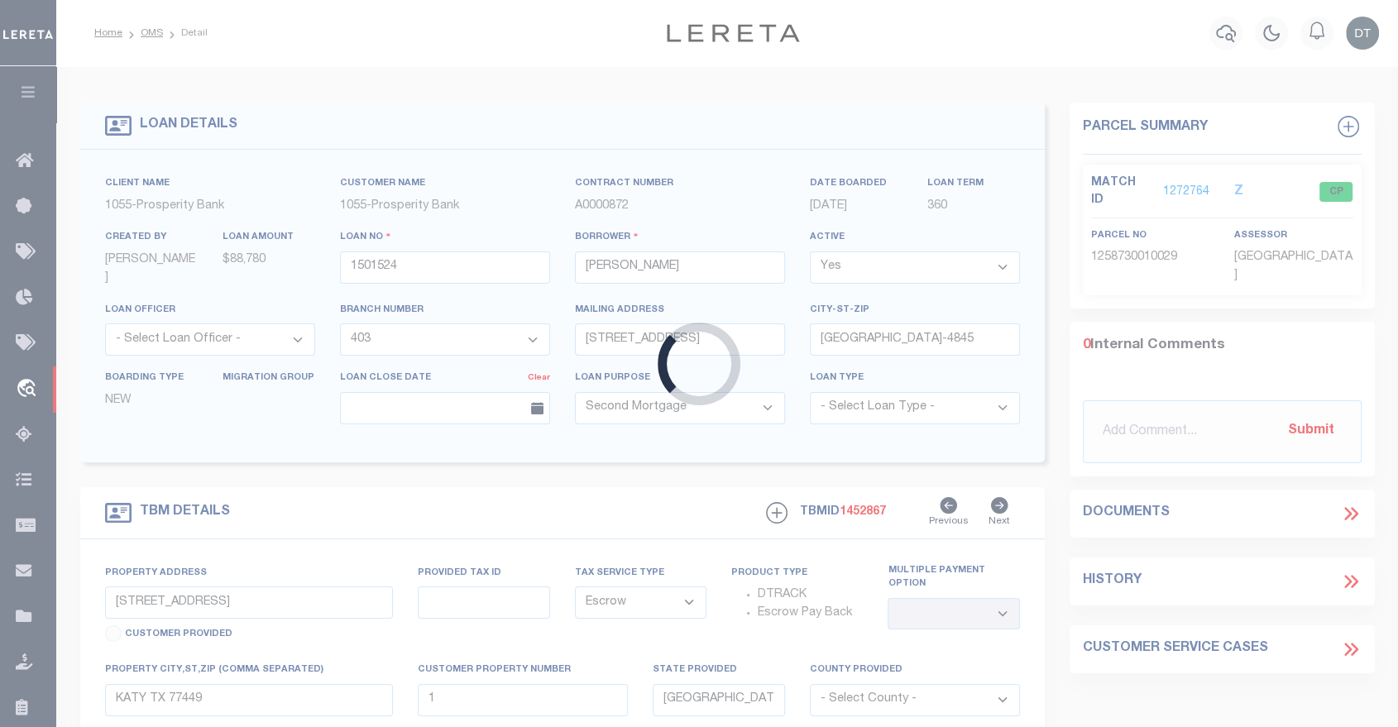
type input "PLANO TX 75074"
select select
type textarea "UNIT 5, BUILDING P, BRIARPARK VILLAGE CONDOMINIUM, CITY OF PLANO, COLLIN COUNTY…"
select select "3804"
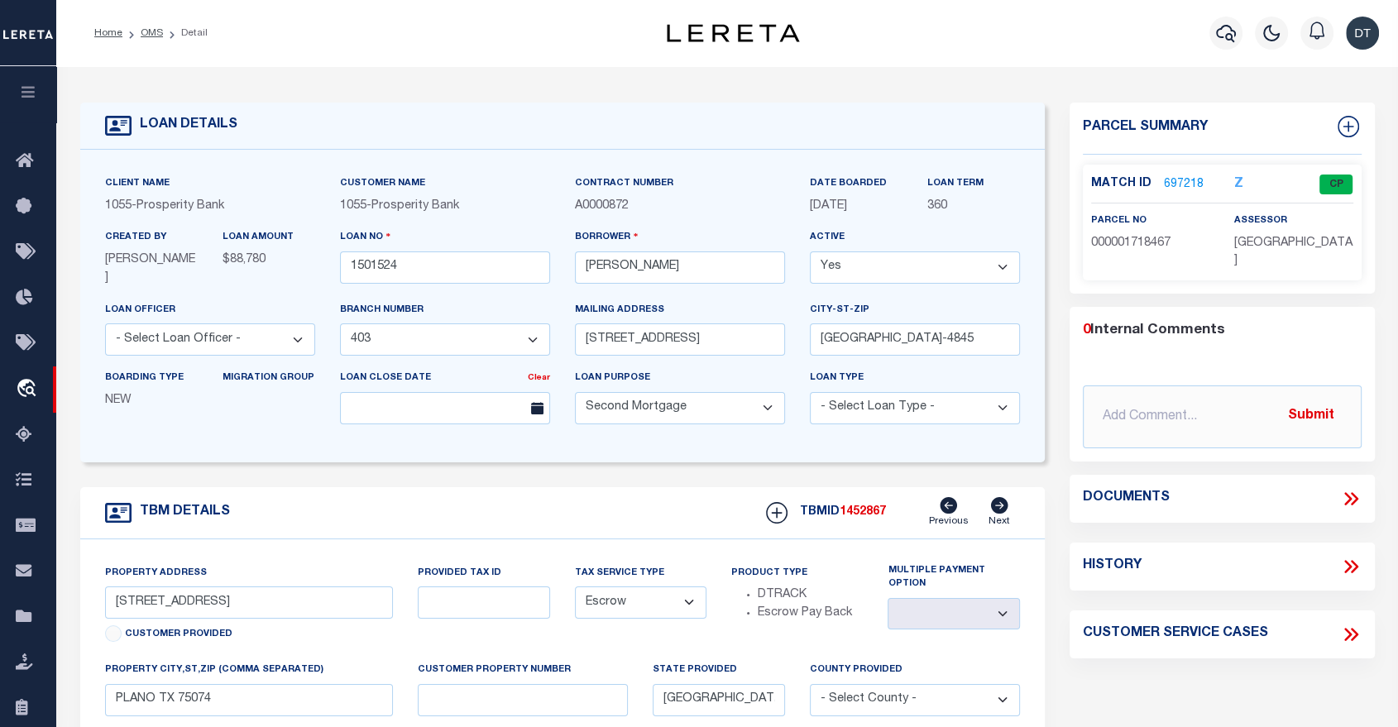
click at [1164, 180] on link "697218" at bounding box center [1184, 184] width 40 height 17
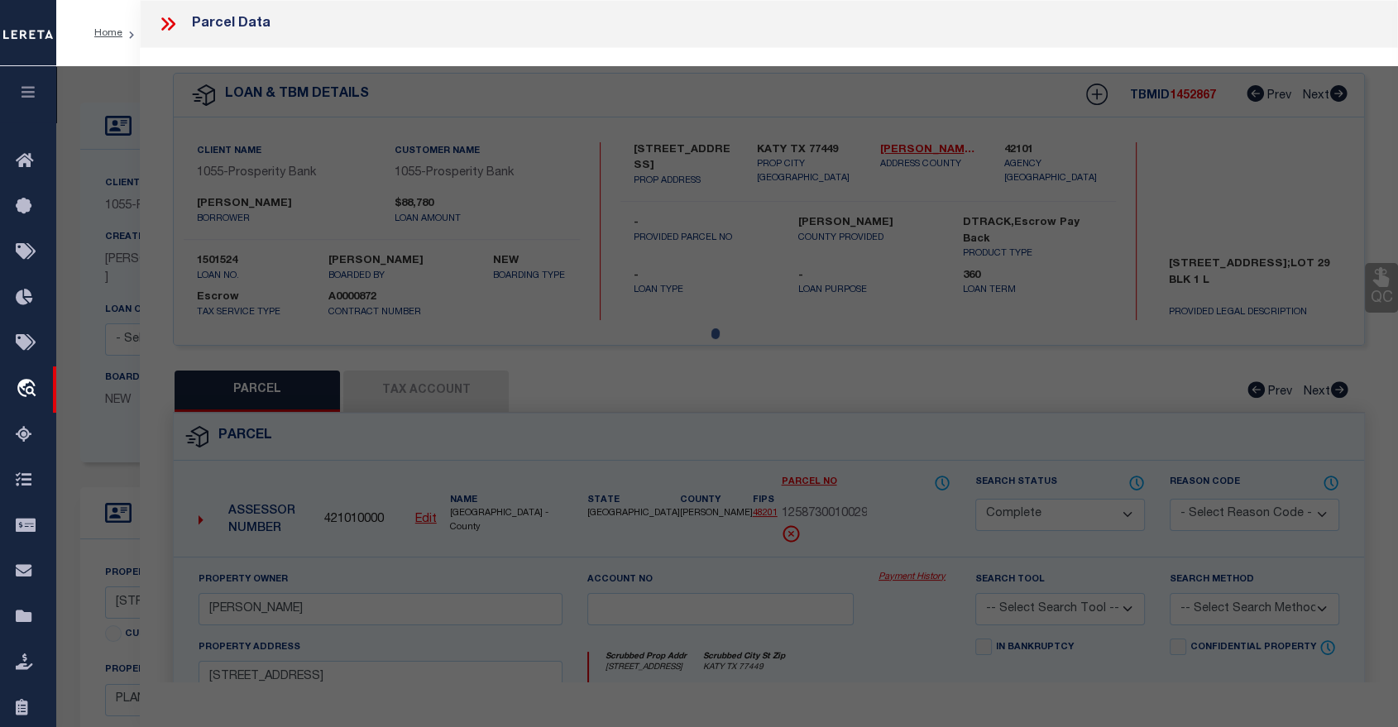
select select "AS"
checkbox input "false"
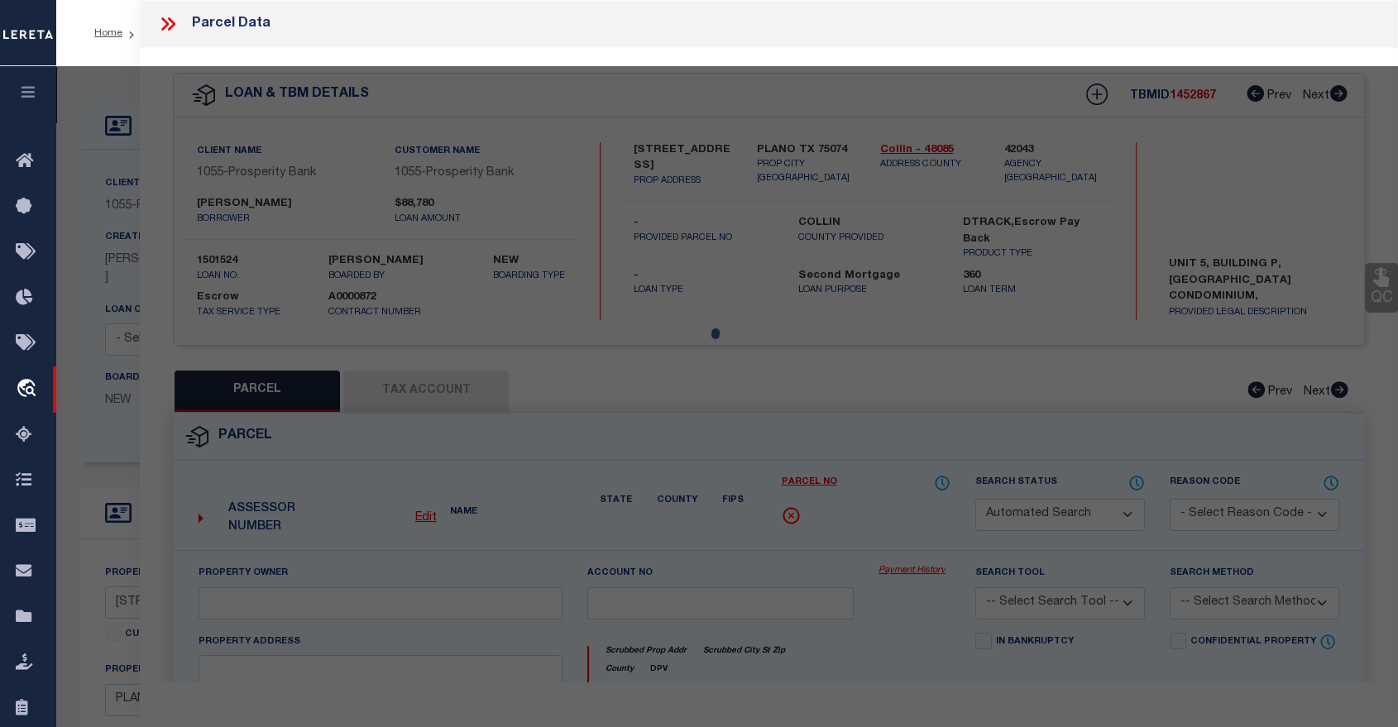
select select "CP"
type input "LUGO JUAN P"
type input "R-1654-016-0050-1"
type input "2500 E PARK BLVD #P5"
type input "PLANO TX 75074"
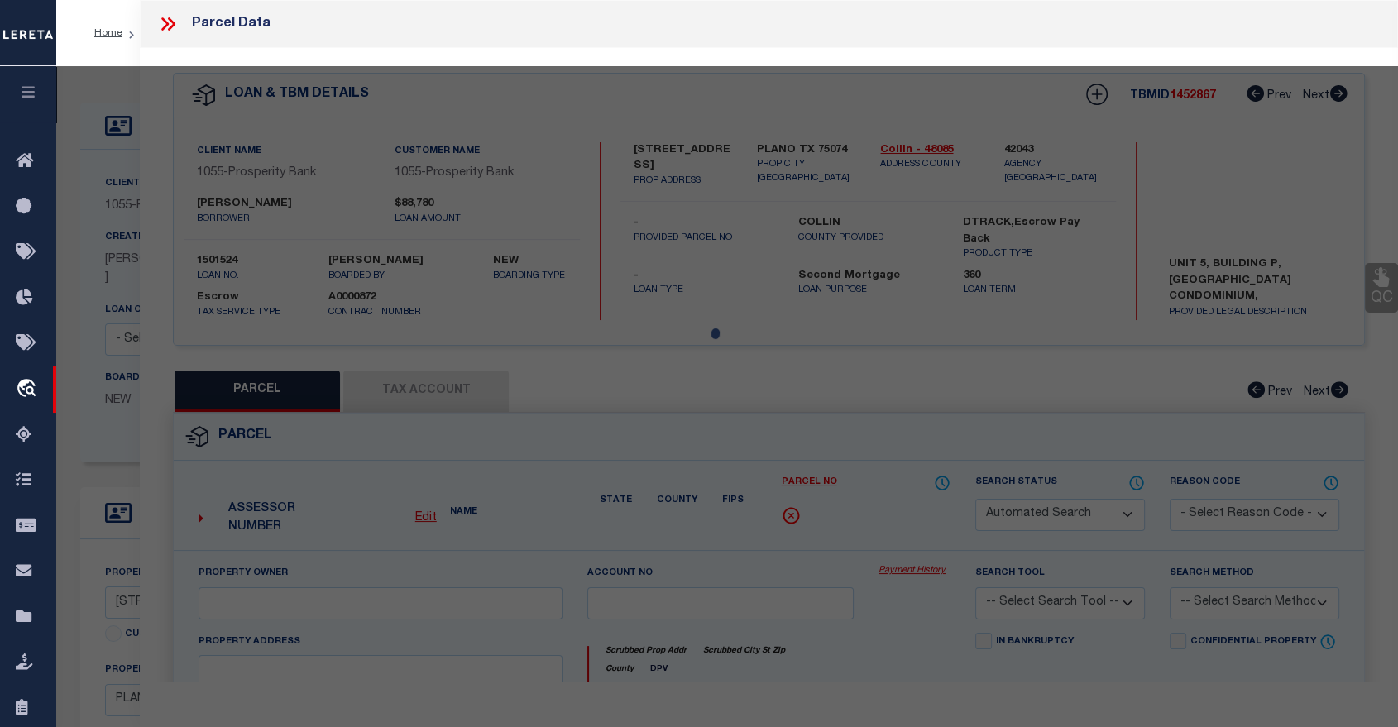
type textarea "BRIARPARK VILLAGE #6 (CPL), BLDG P, UNIT 5"
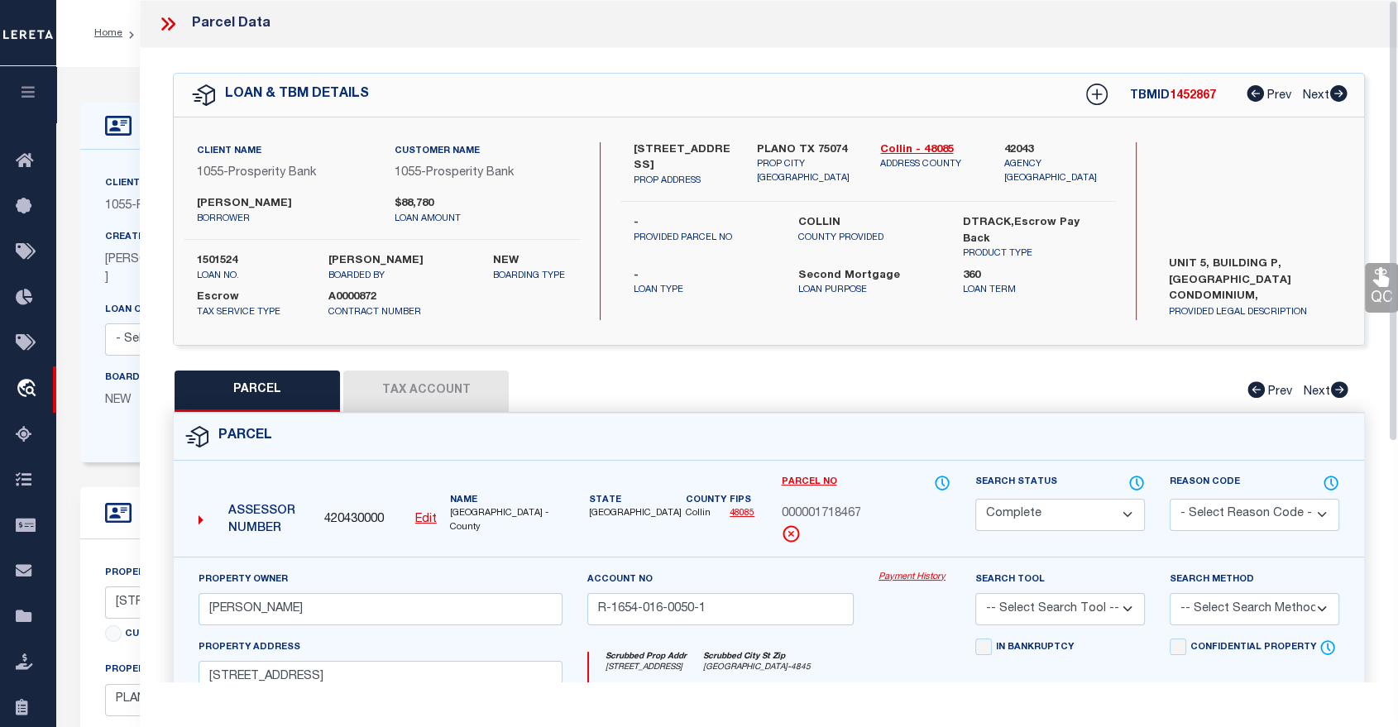
click at [169, 22] on icon at bounding box center [168, 24] width 22 height 22
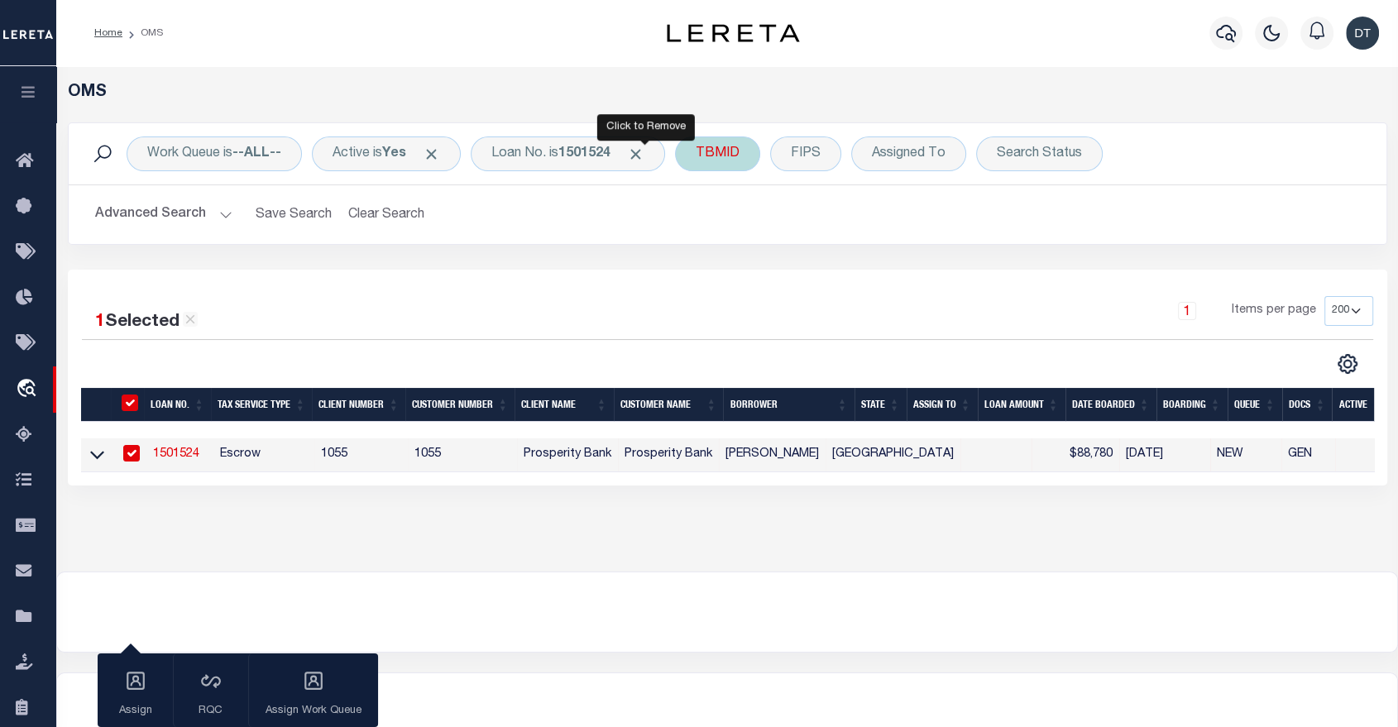
click at [645, 157] on span "Click to Remove" at bounding box center [635, 154] width 17 height 17
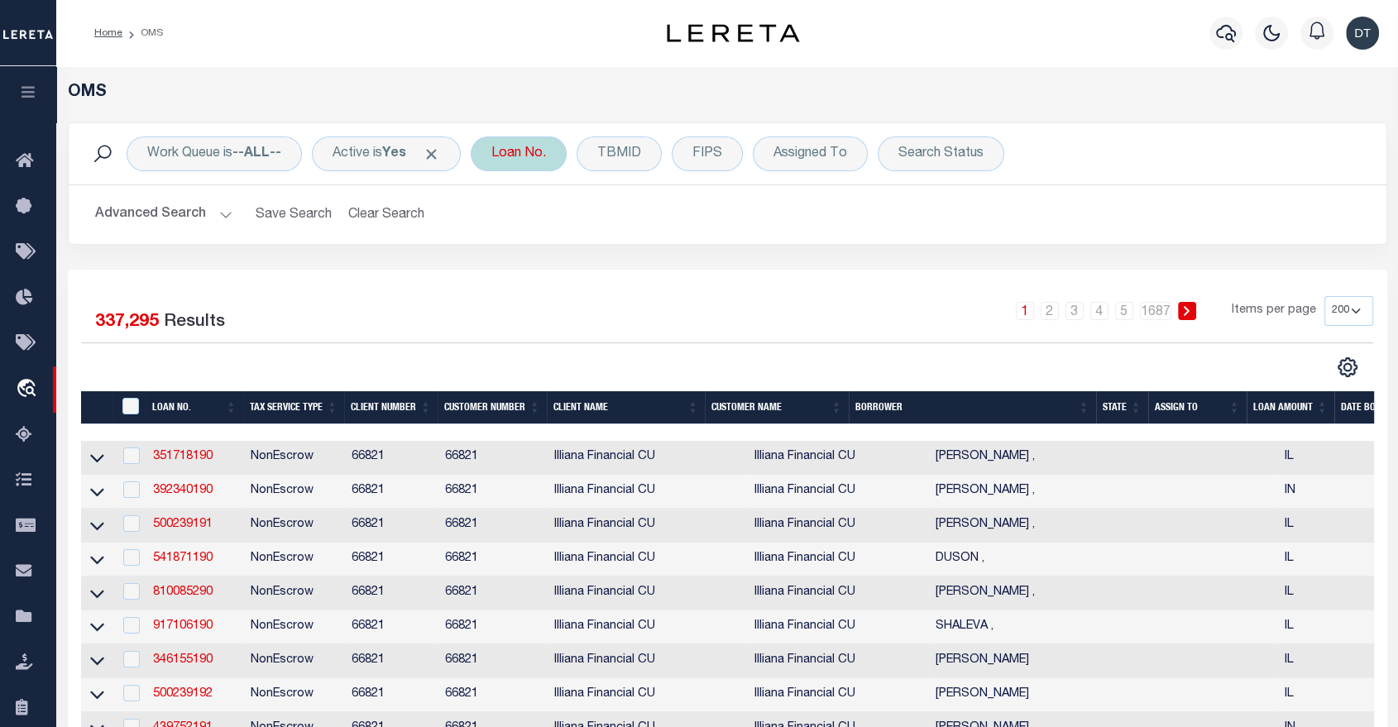
click at [546, 162] on div "Loan No." at bounding box center [519, 154] width 96 height 35
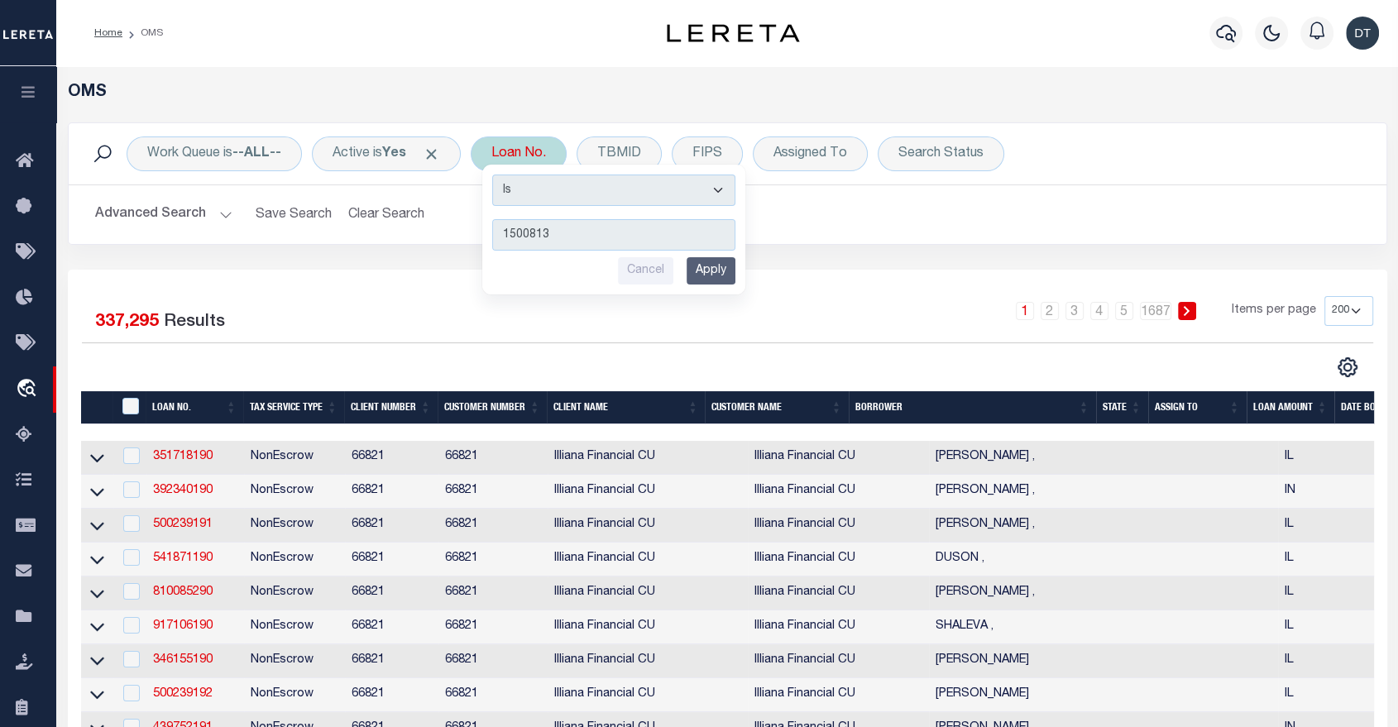
type input "1500813"
click at [724, 266] on input "Apply" at bounding box center [711, 270] width 49 height 27
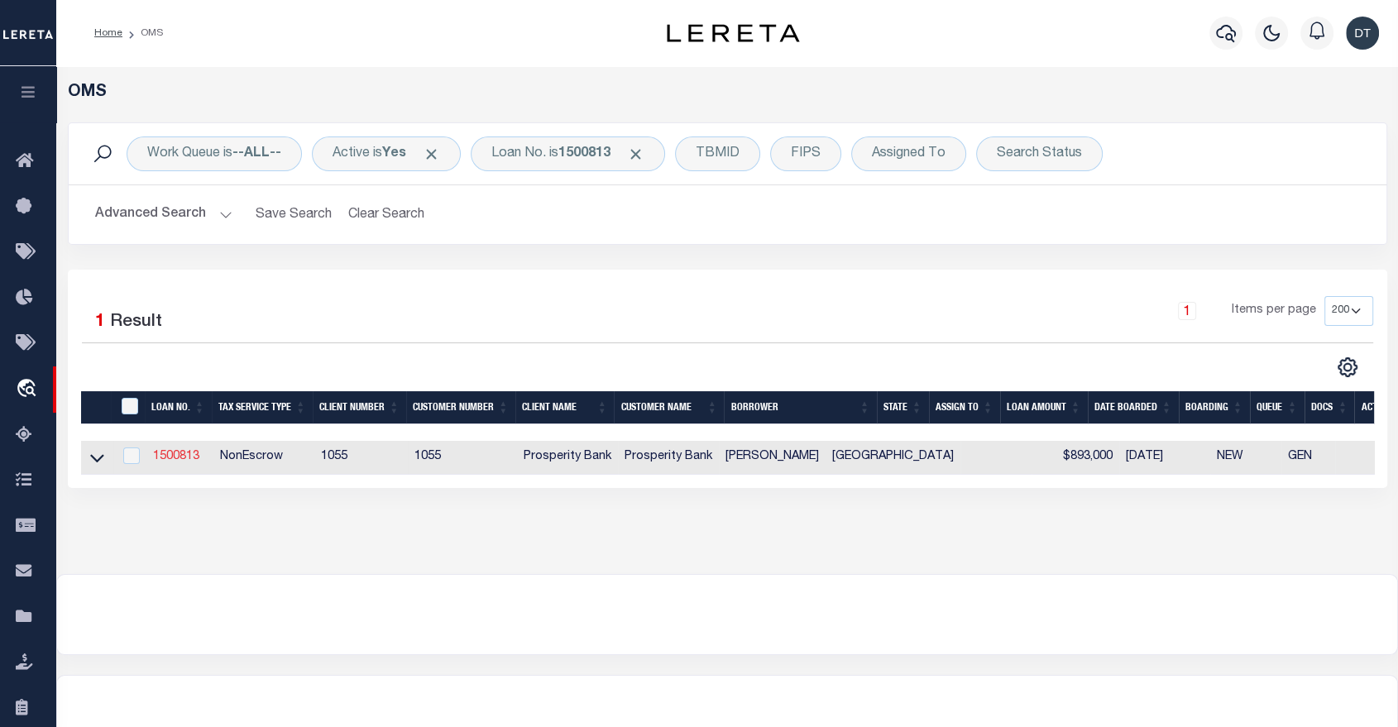
click at [167, 453] on link "1500813" at bounding box center [176, 457] width 46 height 12
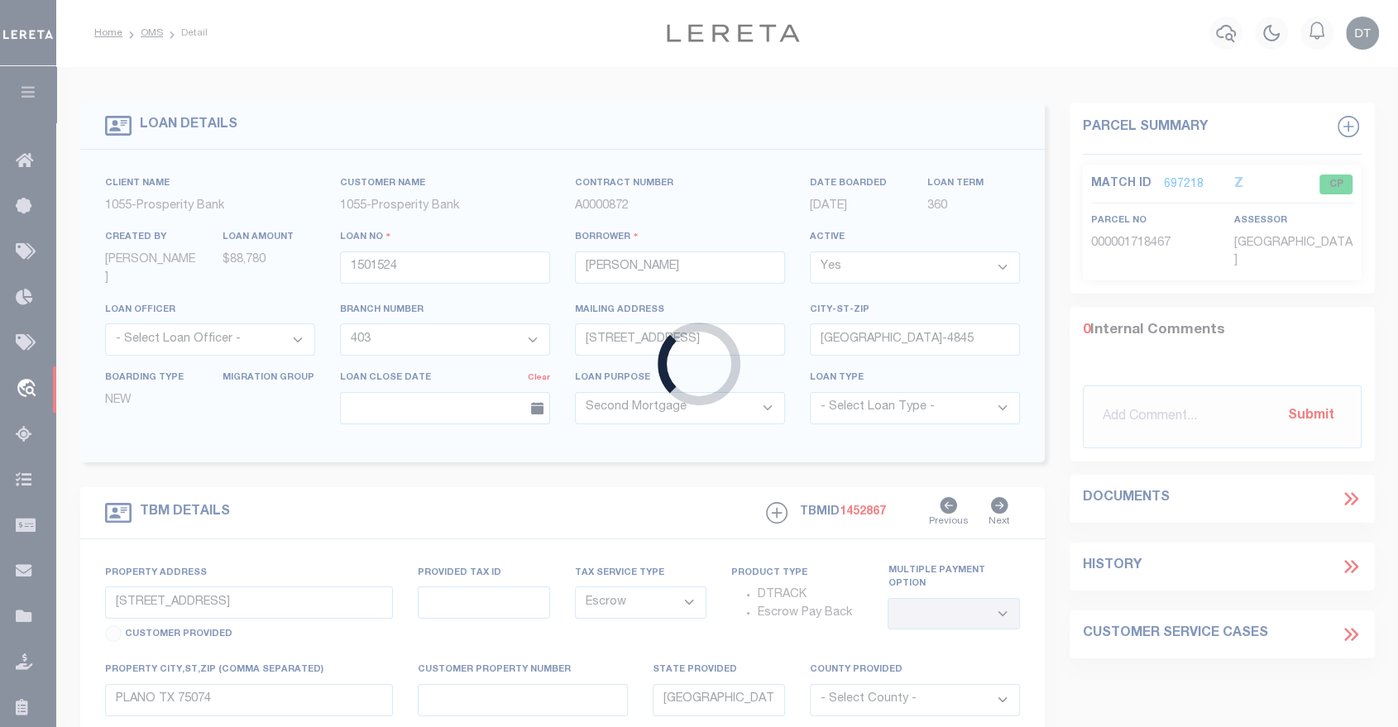
type input "1500813"
type input "RAMON DOSAL MORENO"
select select "3284"
type input "4234 WILLIAMSBURG RD"
type input "DALLAS,TX 75220-1930"
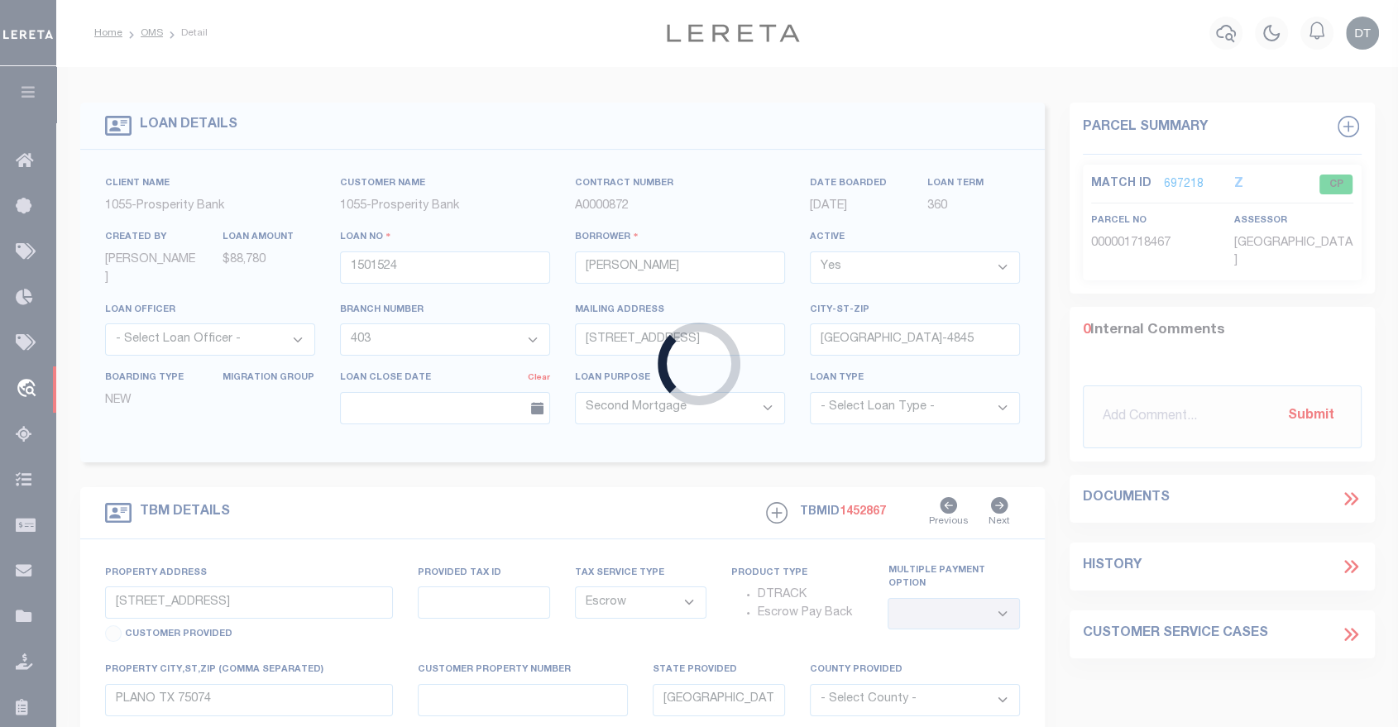
select select "NonEscrow"
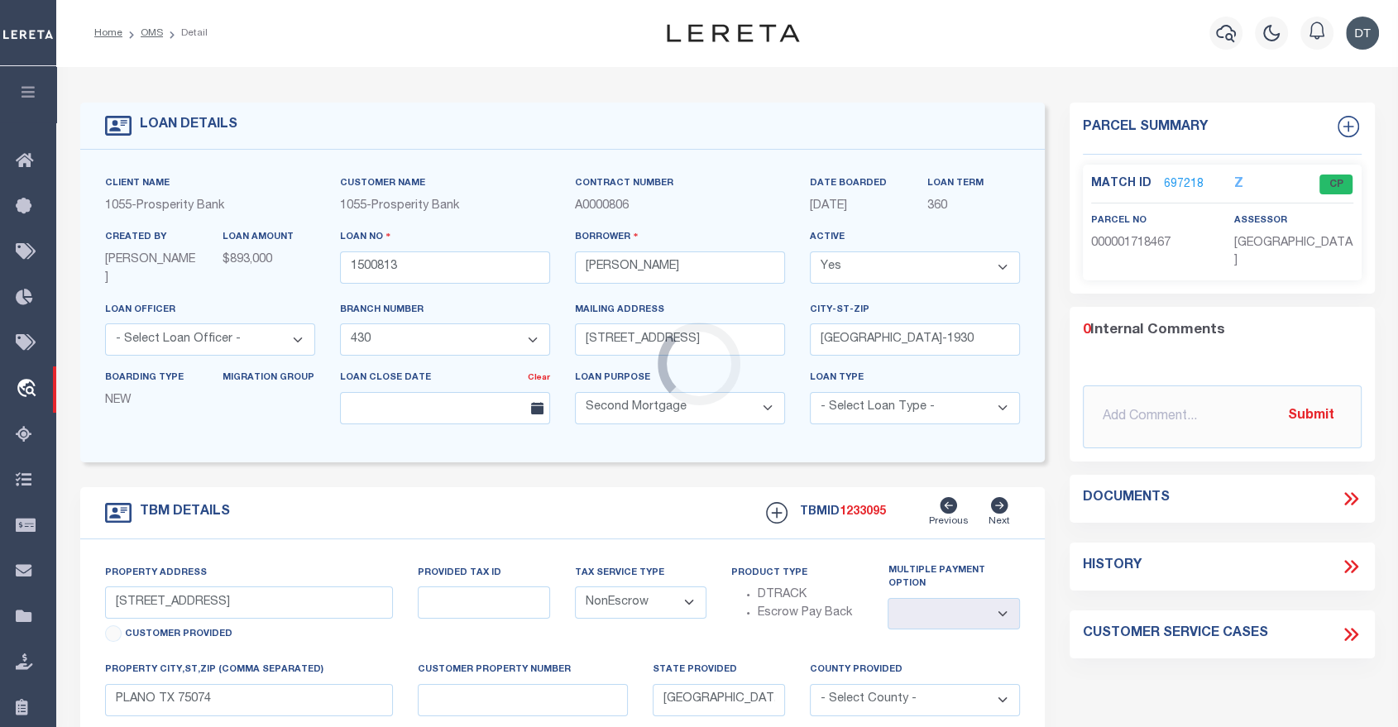
type input "4234 WILLIAMSBURG ROAD"
select select
type input "DALLAS TX 75220"
select select
type textarea "LOT 24, MEADOWOOD ESTATES, SECTION THREE, CITY OF DALLAS, DALLAS COUNTY, TEXAS,…"
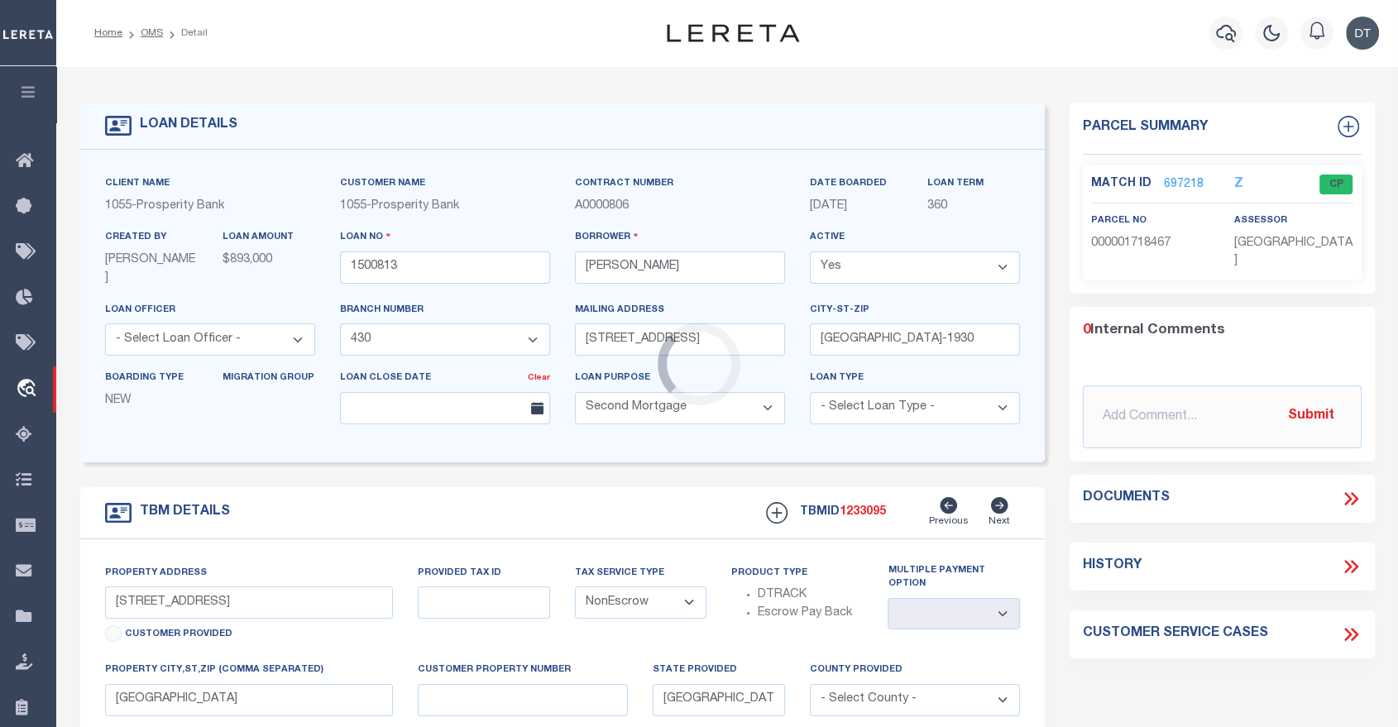
select select "3284"
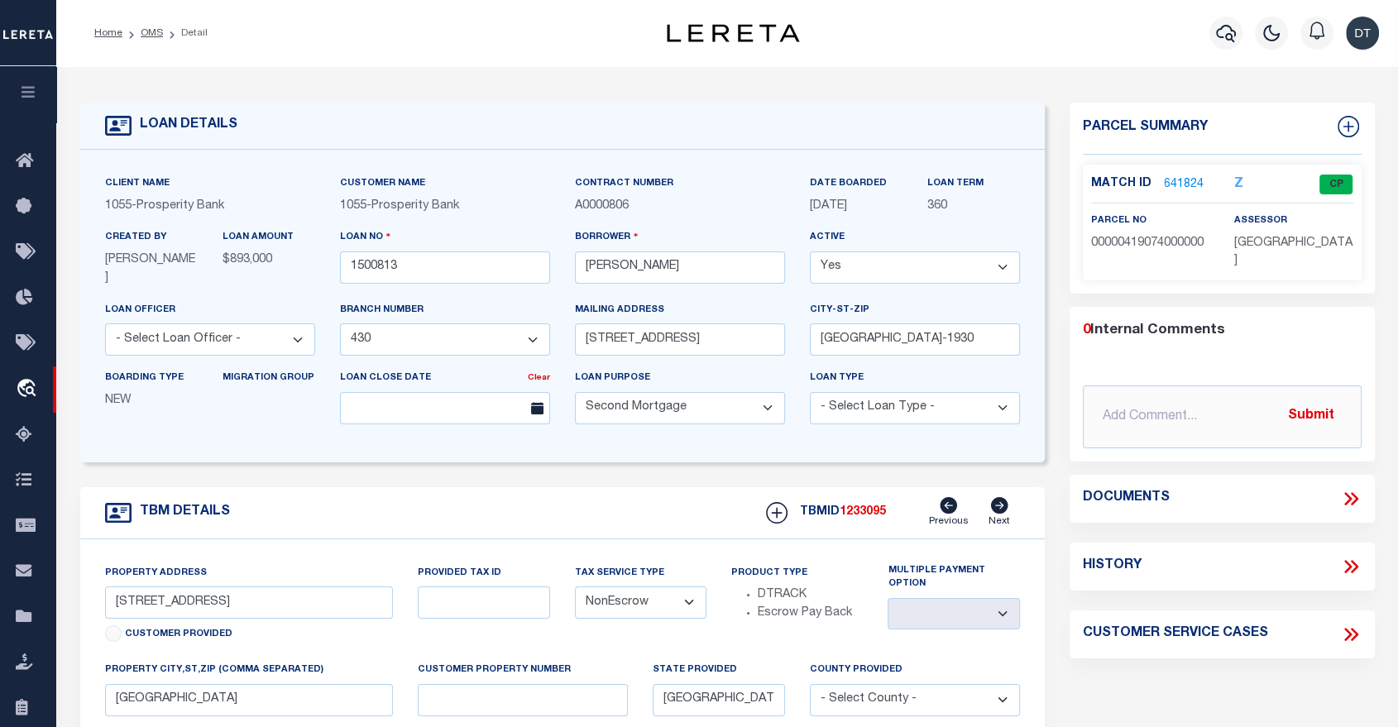
click at [1179, 177] on link "641824" at bounding box center [1184, 184] width 40 height 17
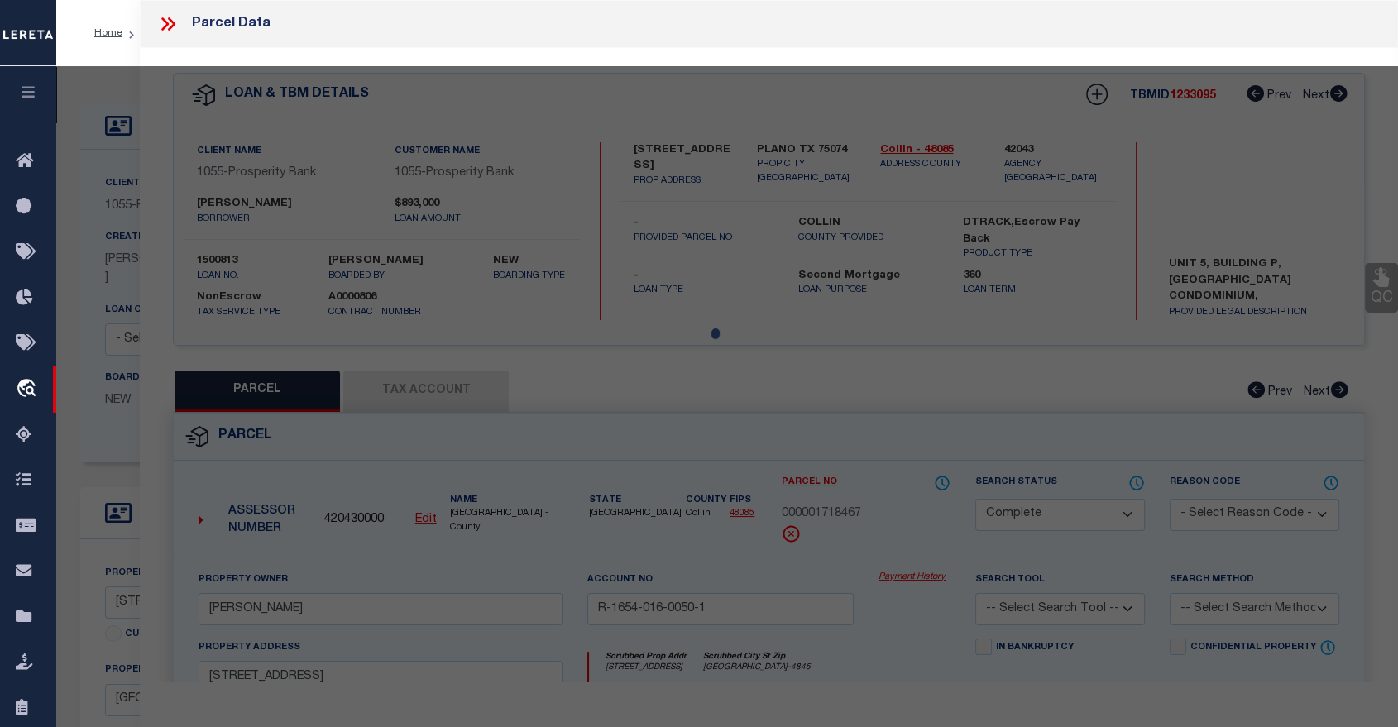
select select "AS"
checkbox input "false"
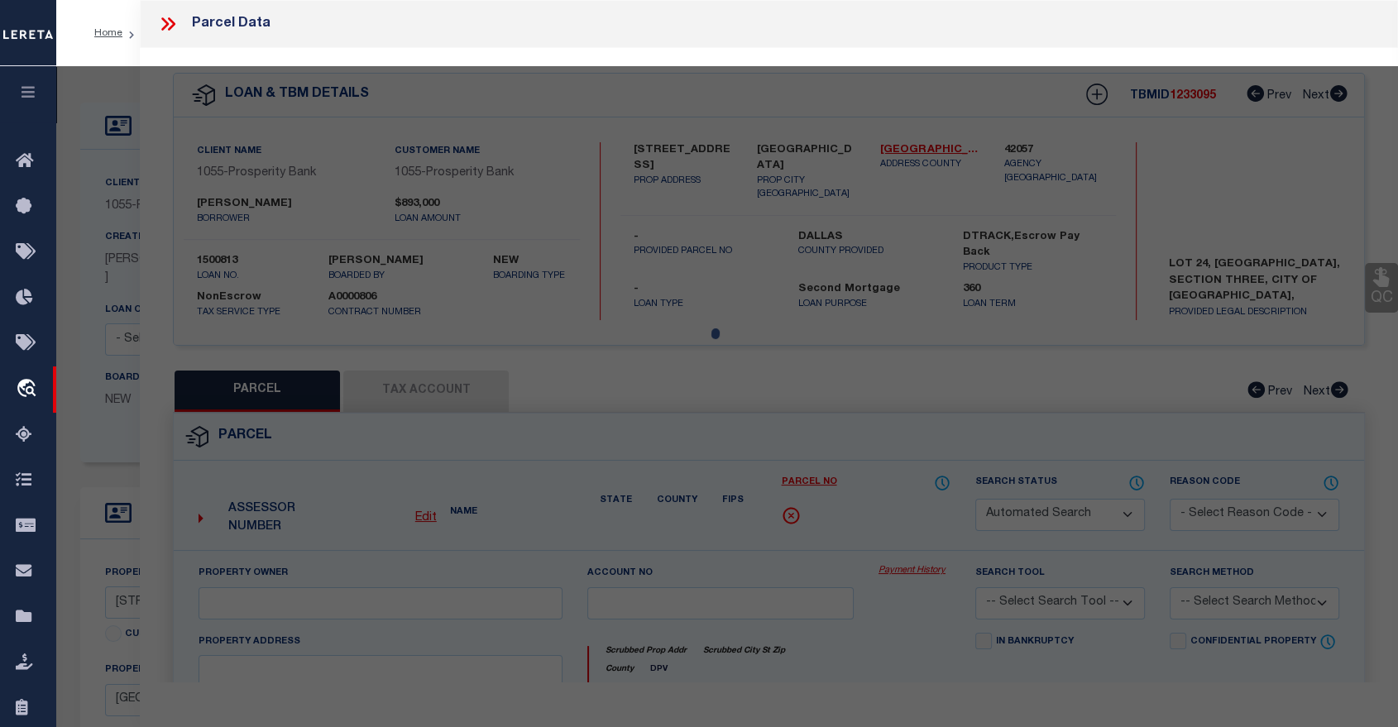
select select "CP"
type input "MORENO RAMON A D & REBOLLEDO CATHERINE L B"
type input "00000419074000000"
type input "4234 WILLIAMSBURG"
type input "DALLAS TX"
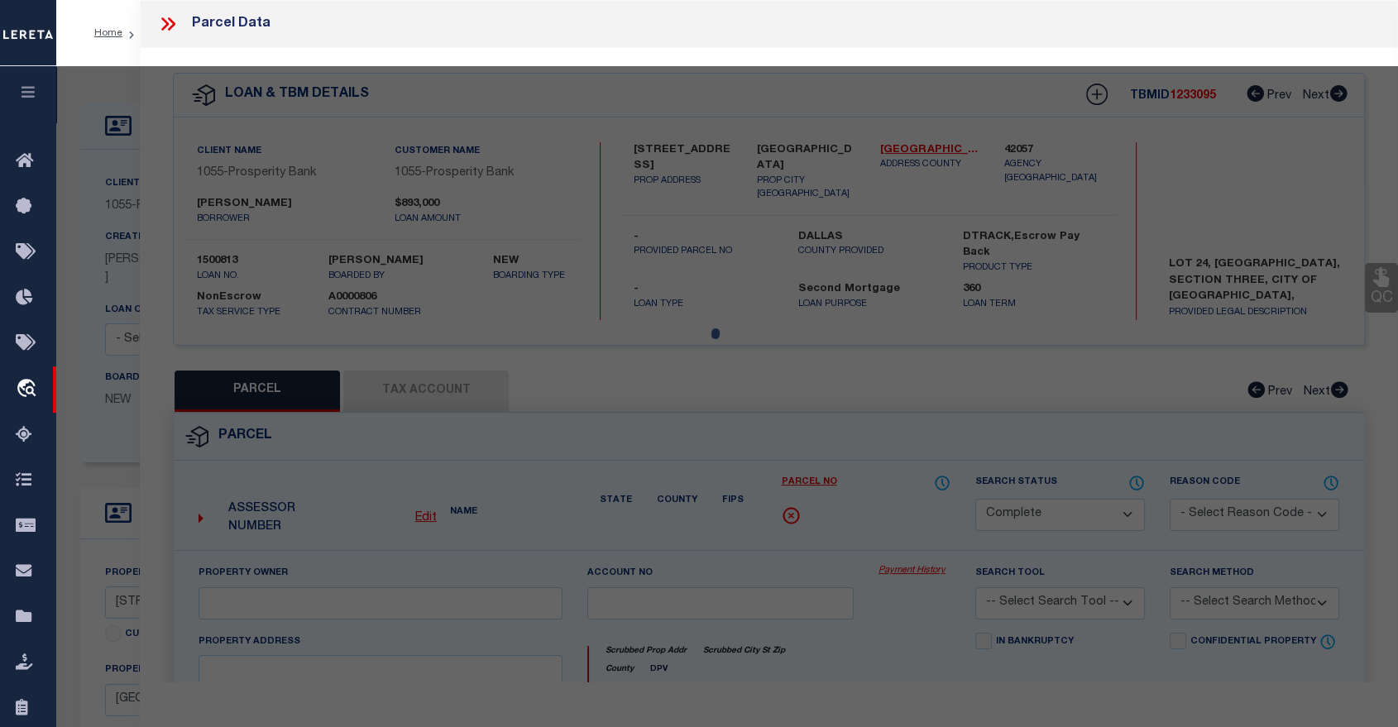
type textarea "MEADOWOOD ESTATES SECTION 3 BLK 5542 LOT 24 INT201500099592 DD04172015 CO-DC 55…"
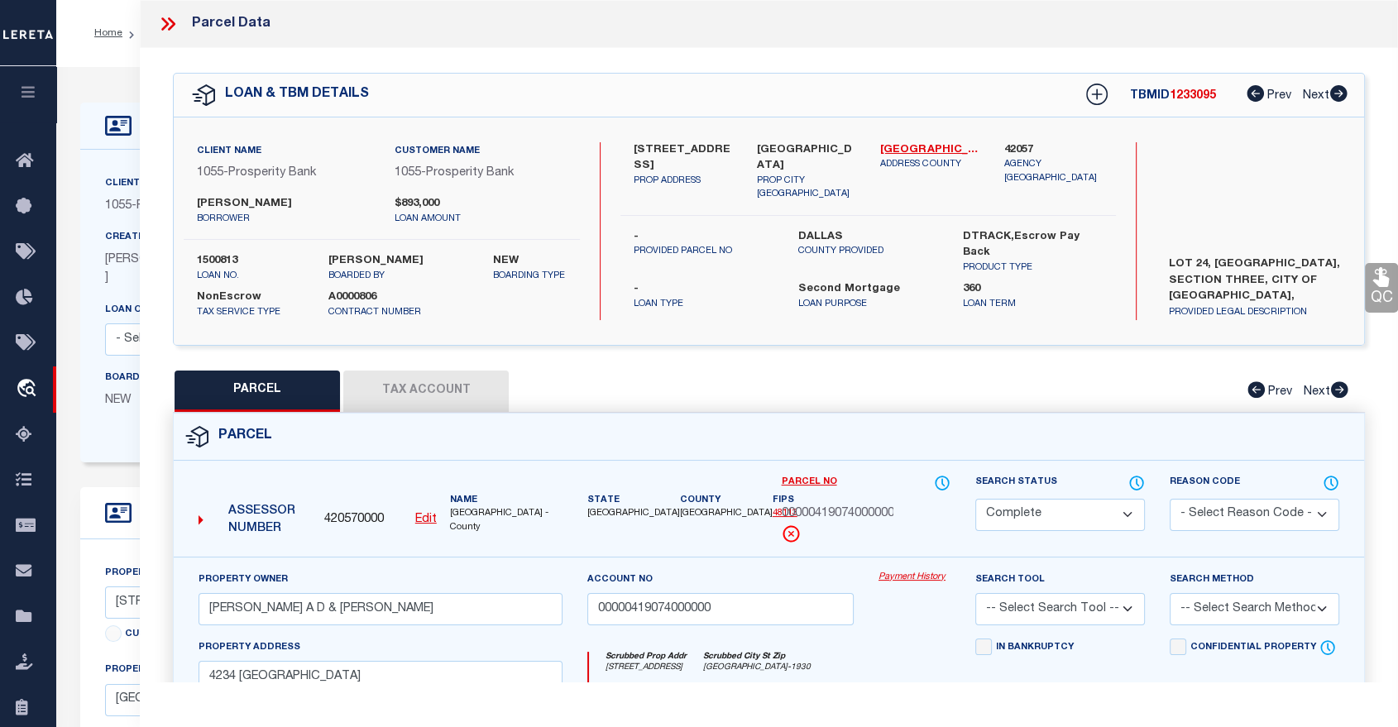
click at [165, 29] on icon at bounding box center [168, 24] width 22 height 22
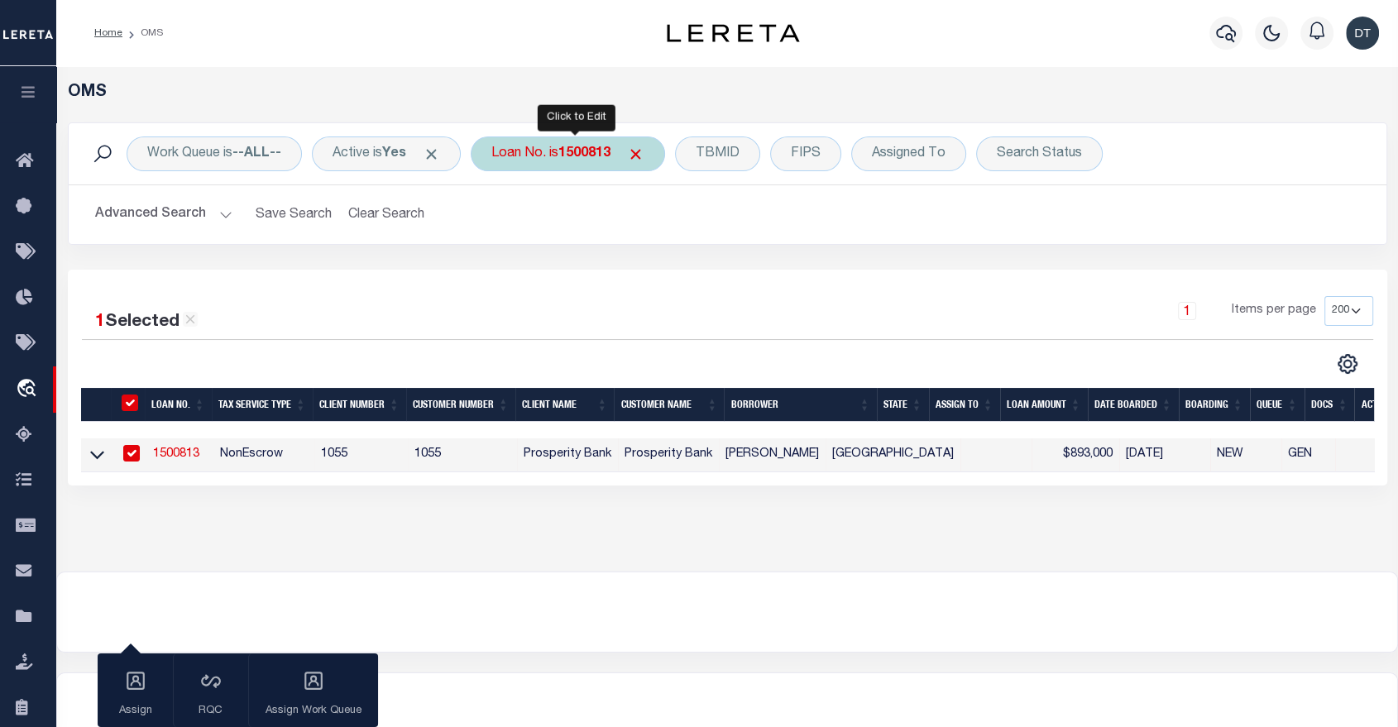
click at [609, 148] on b "1500813" at bounding box center [584, 153] width 52 height 13
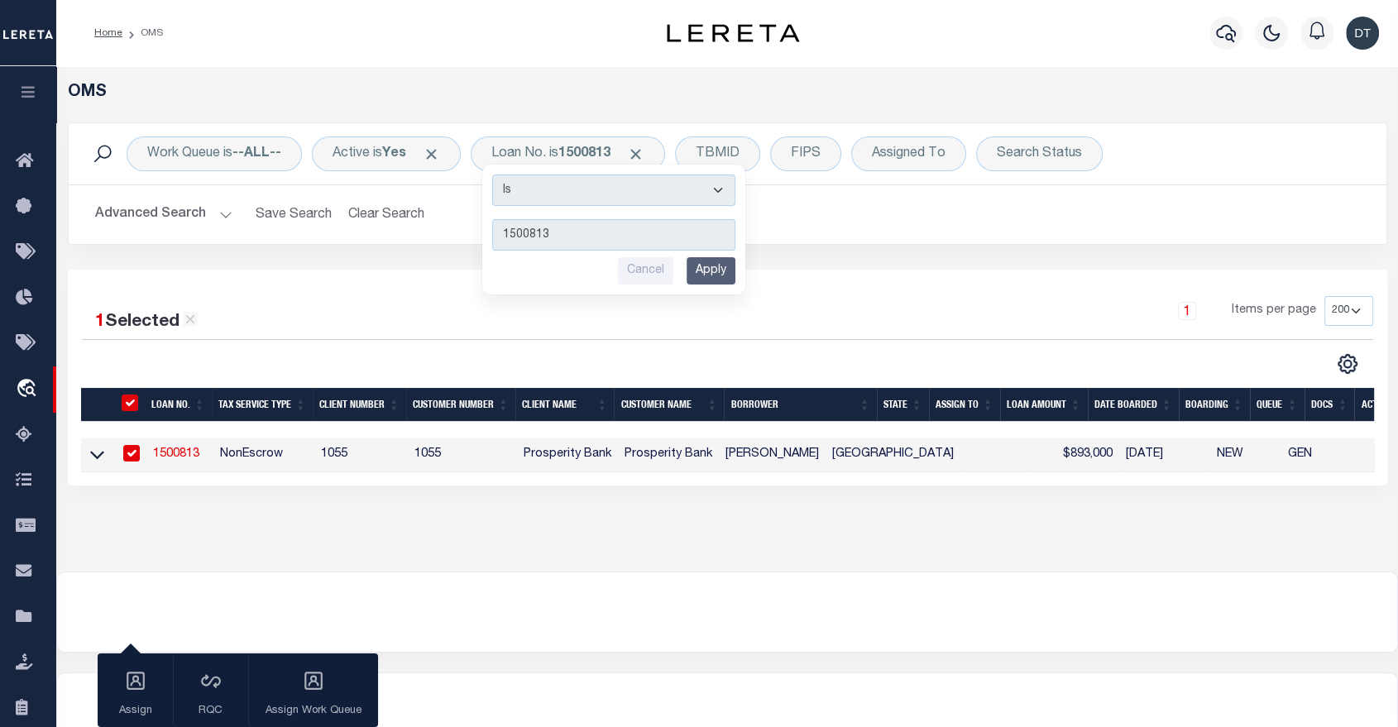
click at [684, 302] on div "1 Items per page 10 25 50 100 200" at bounding box center [891, 317] width 962 height 43
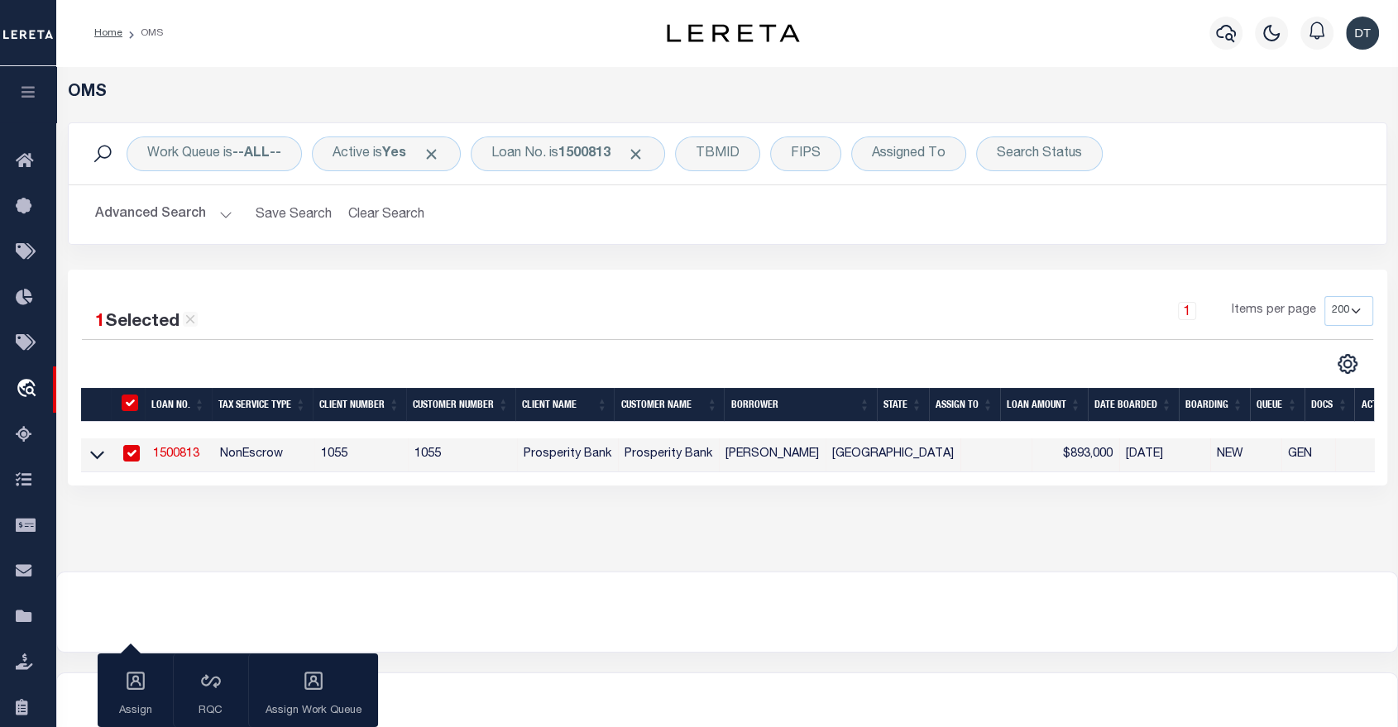
click at [188, 450] on link "1500813" at bounding box center [176, 454] width 46 height 12
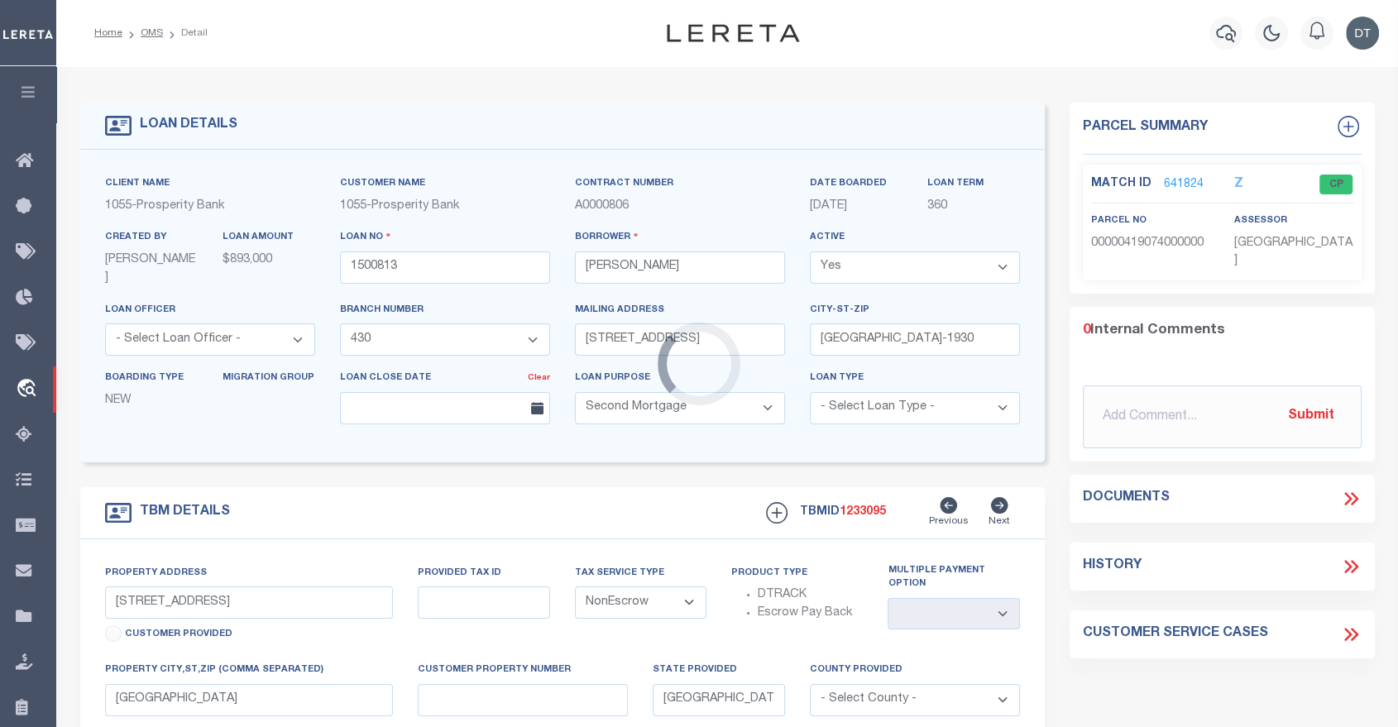
select select
select select "3284"
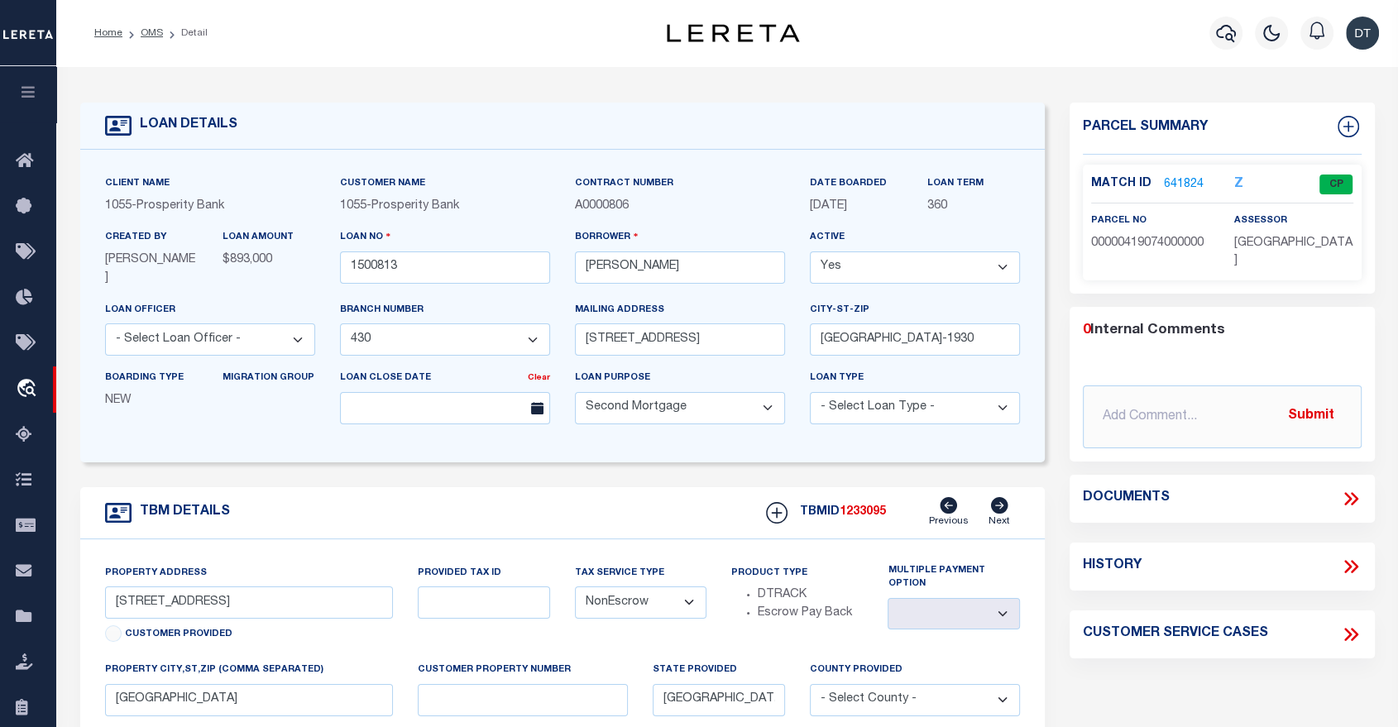
click at [1184, 184] on link "641824" at bounding box center [1184, 184] width 40 height 17
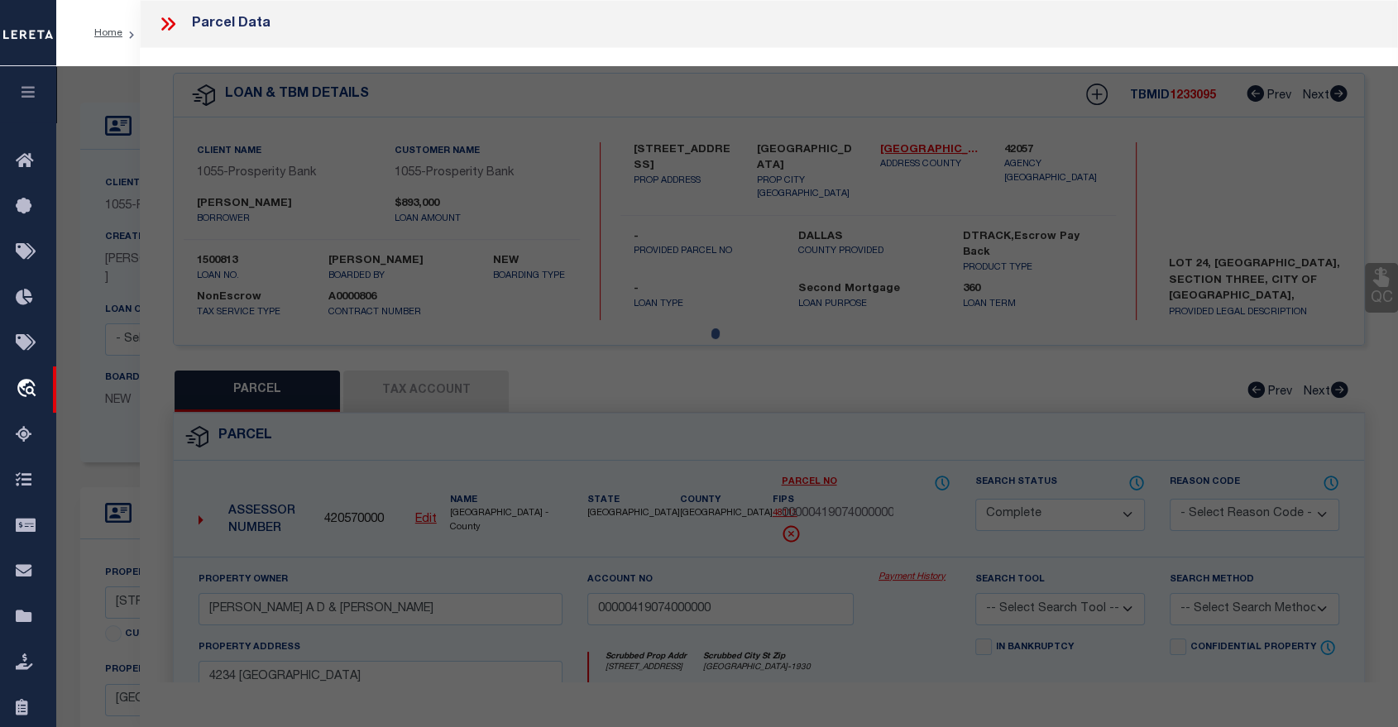
select select "AS"
checkbox input "false"
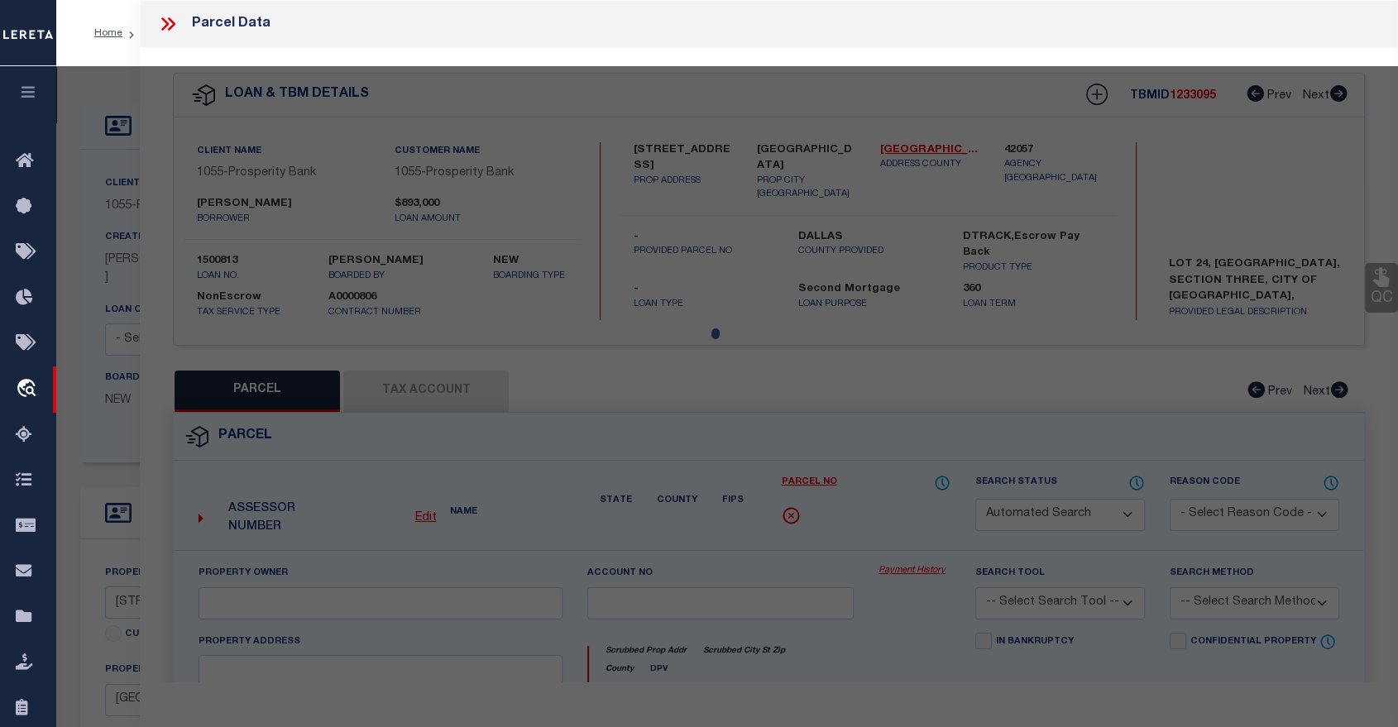
select select "CP"
type input "MORENO RAMON A D & REBOLLEDO CATHERINE L B"
type input "00000419074000000"
type input "4234 WILLIAMSBURG"
type input "DALLAS TX"
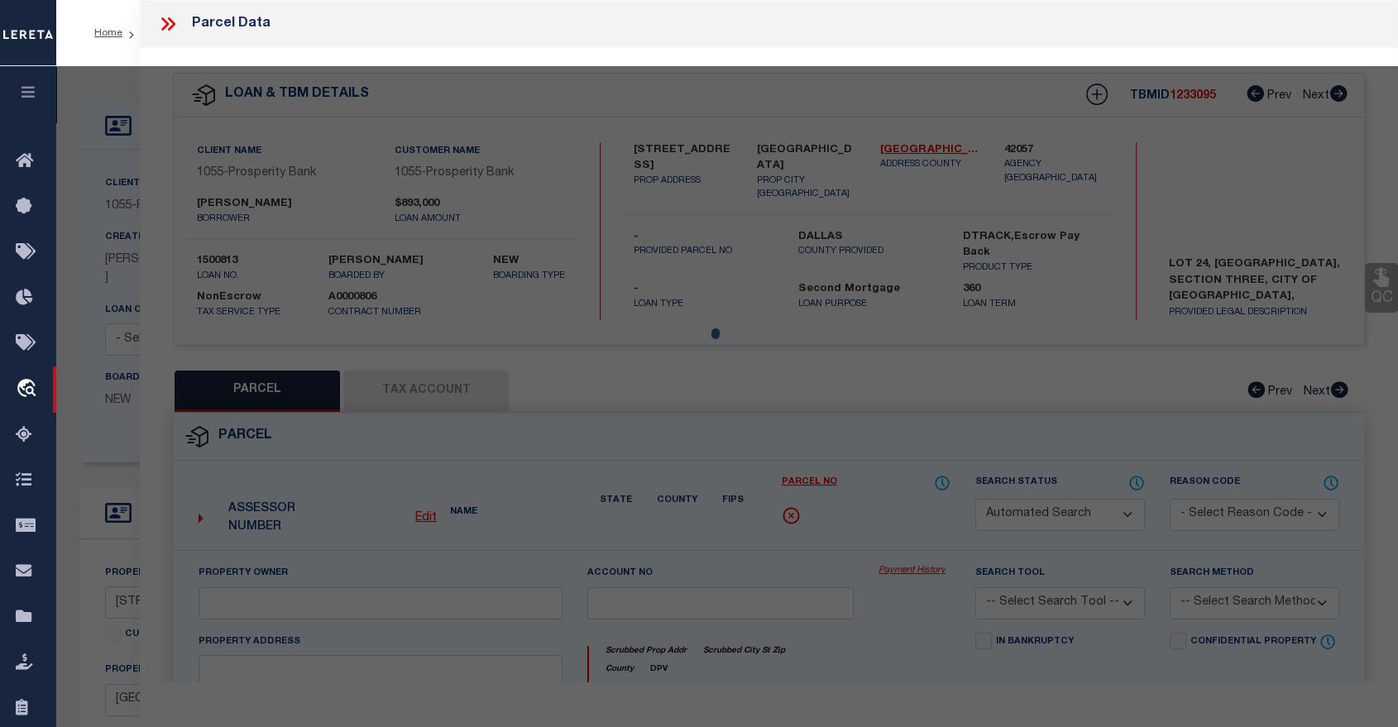
type textarea "MEADOWOOD ESTATES SECTION 3 BLK 5542 LOT 24 INT201500099592 DD04172015 CO-DC 55…"
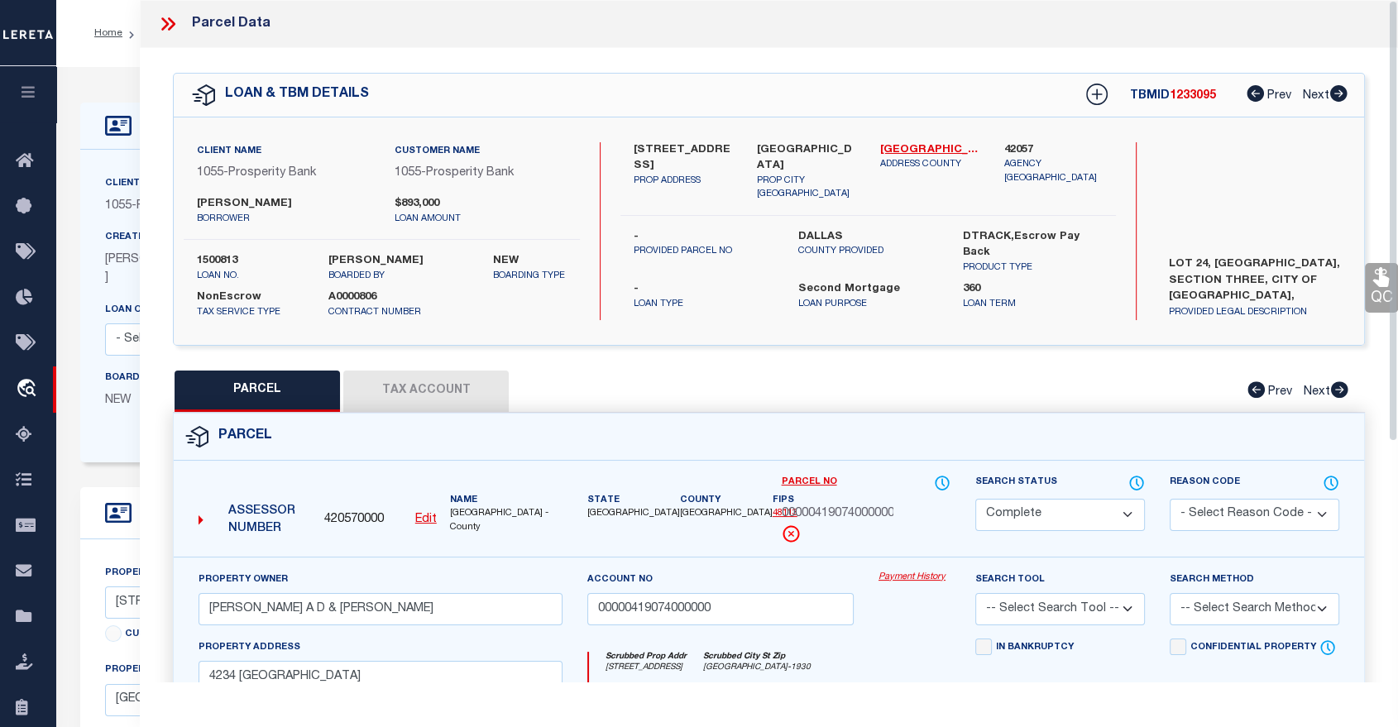
click at [742, 33] on div "Parcel Data" at bounding box center [769, 24] width 1258 height 48
click at [170, 23] on icon at bounding box center [168, 24] width 22 height 22
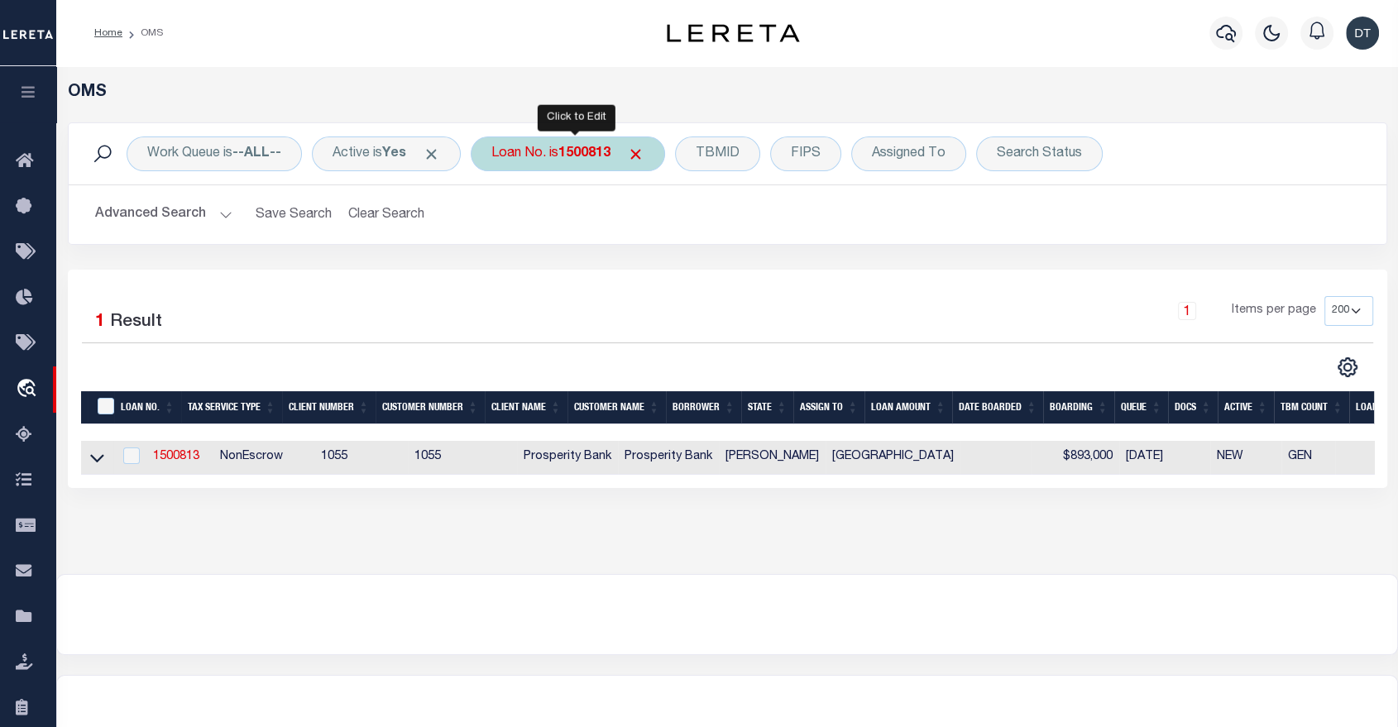
click at [587, 153] on b "1500813" at bounding box center [584, 153] width 52 height 13
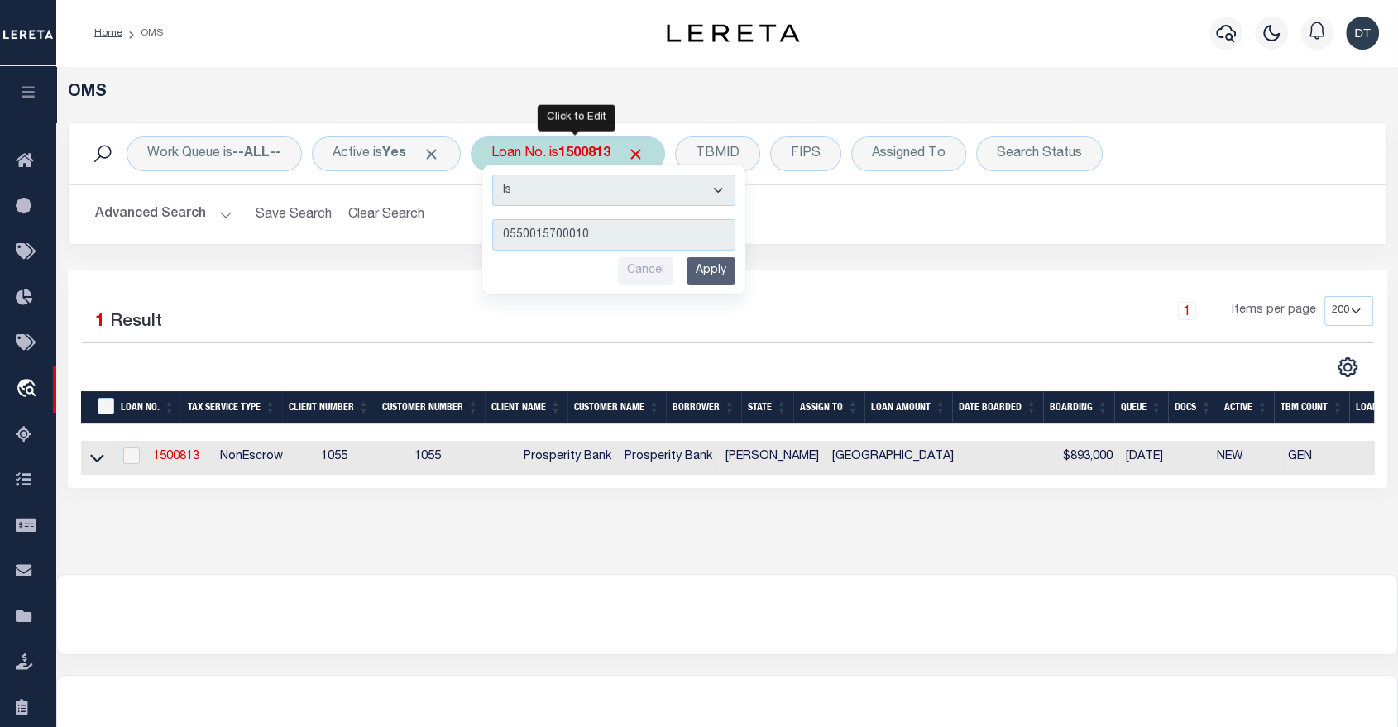
type input "0550015700010"
click at [719, 275] on input "Apply" at bounding box center [711, 270] width 49 height 27
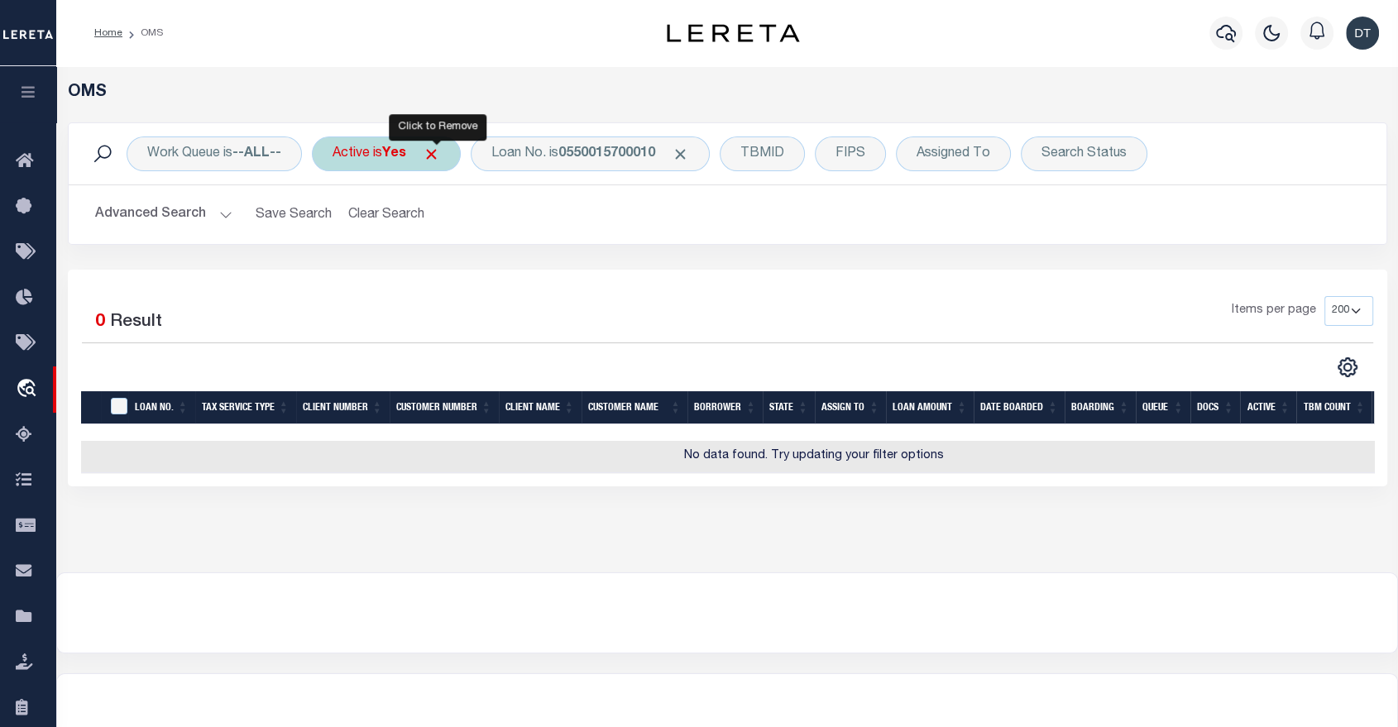
click at [438, 154] on span "Click to Remove" at bounding box center [431, 154] width 17 height 17
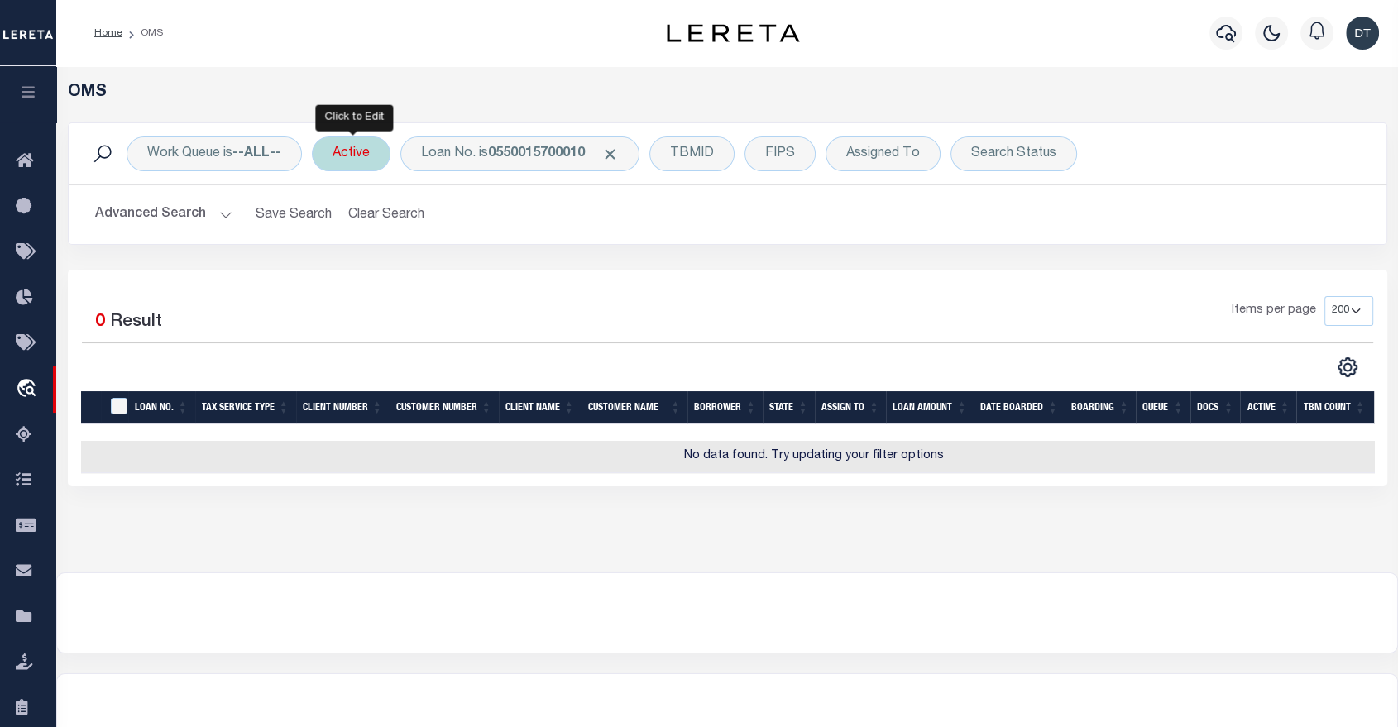
click at [358, 160] on div "Active" at bounding box center [351, 154] width 79 height 35
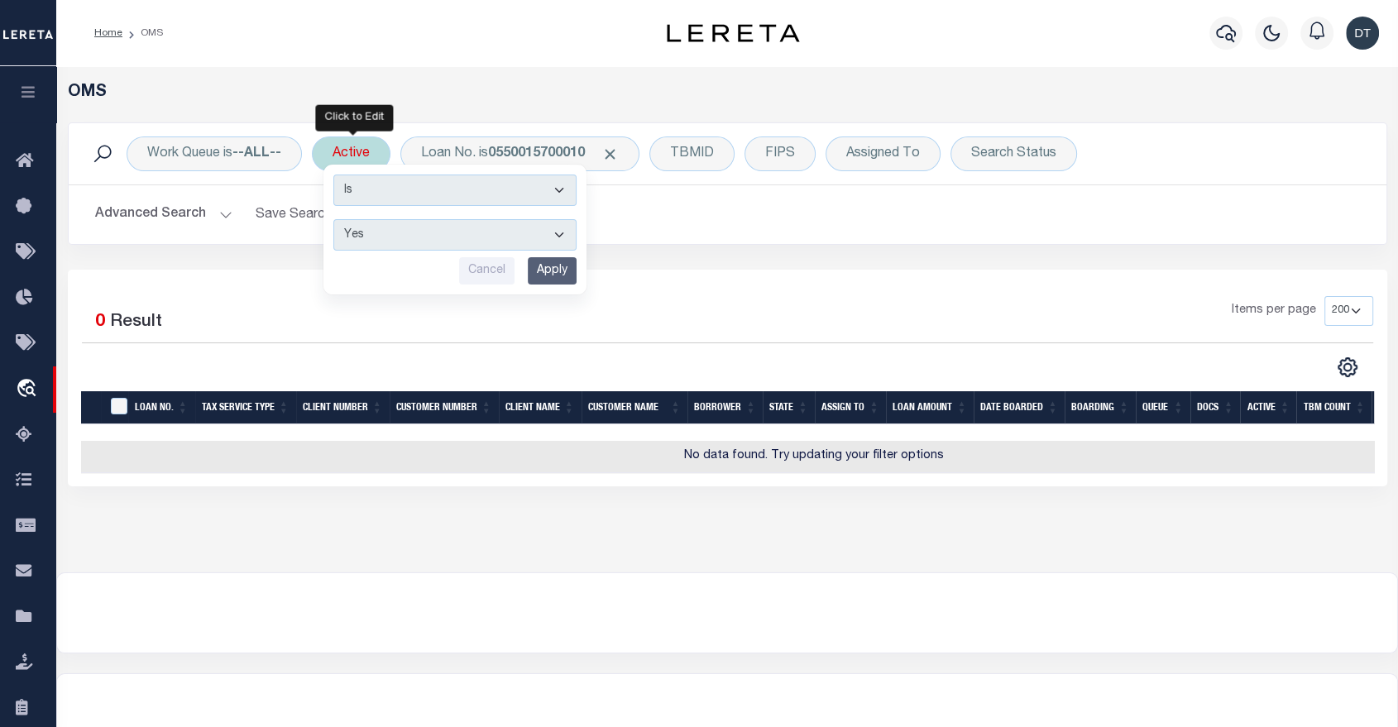
click at [544, 268] on input "Apply" at bounding box center [552, 270] width 49 height 27
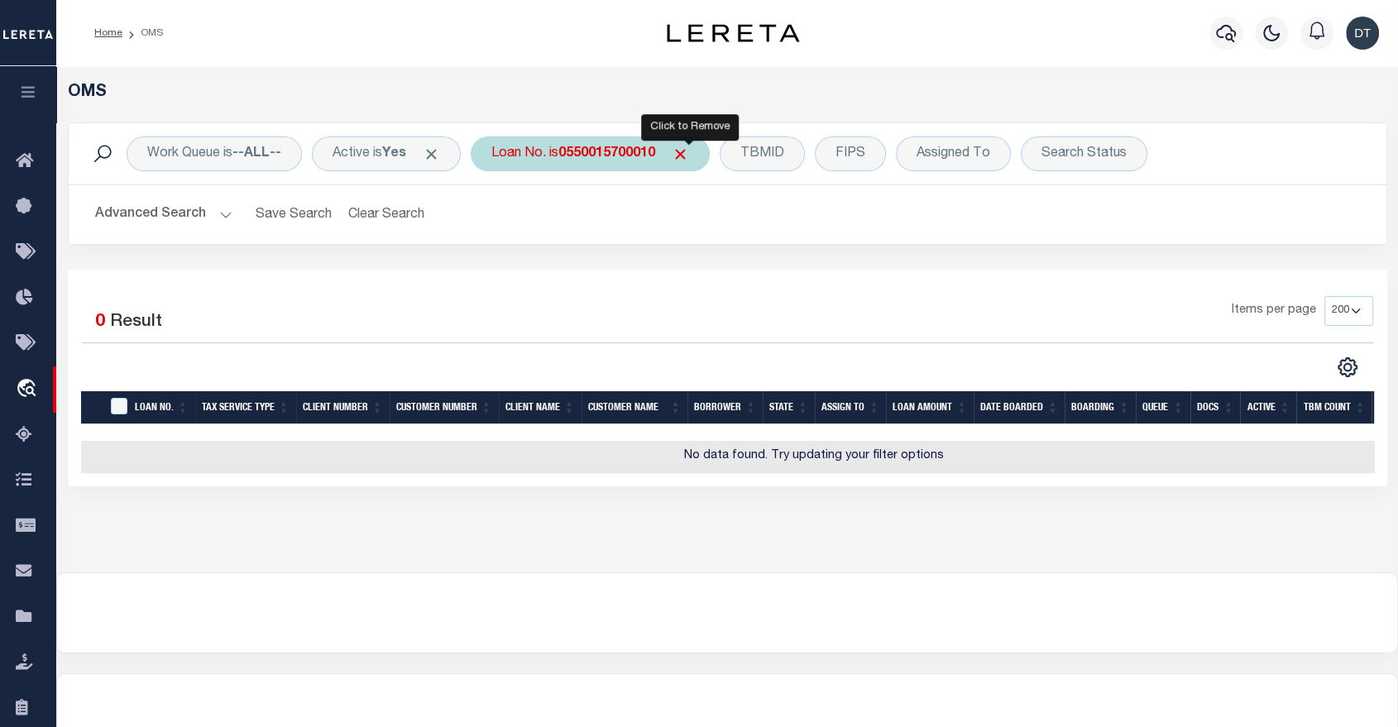
click at [689, 155] on span "Click to Remove" at bounding box center [680, 154] width 17 height 17
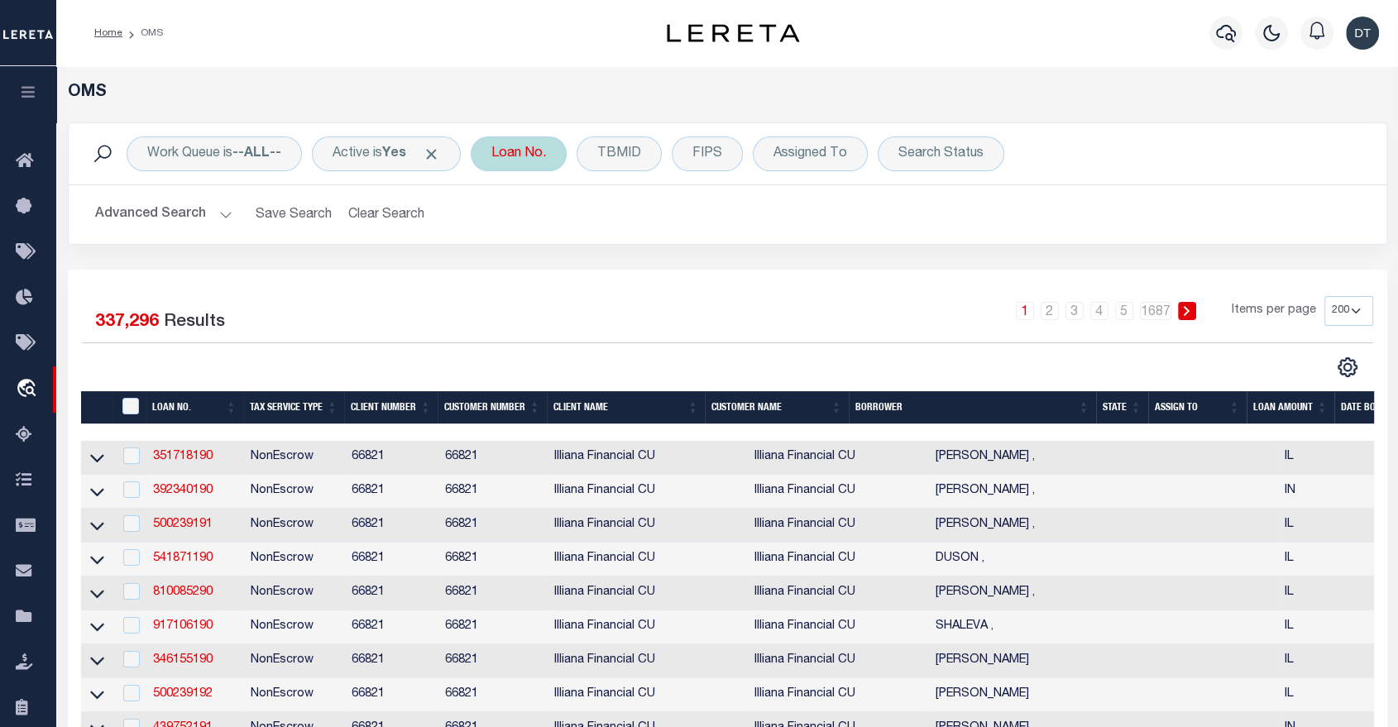
click at [537, 161] on div "Loan No." at bounding box center [519, 154] width 96 height 35
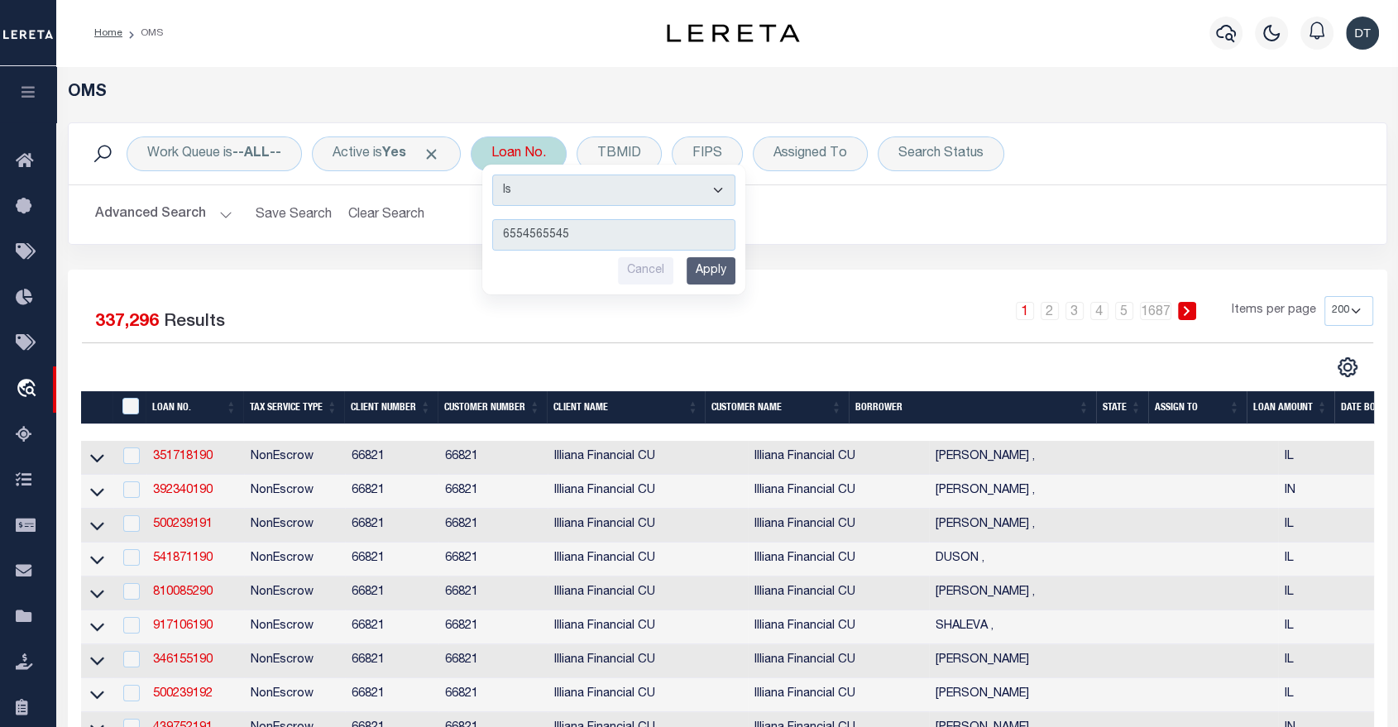
type input "6554565545"
click at [717, 273] on input "Apply" at bounding box center [711, 270] width 49 height 27
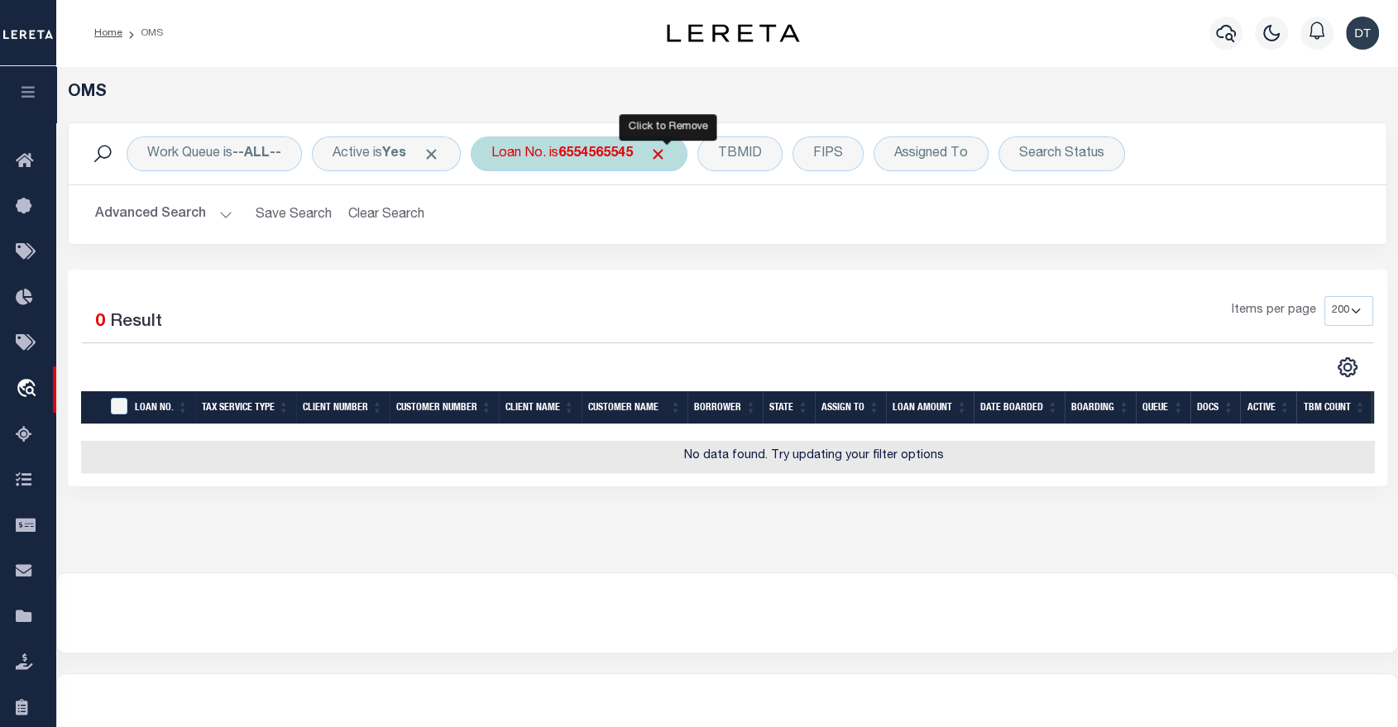
click at [659, 153] on span "Click to Remove" at bounding box center [657, 154] width 17 height 17
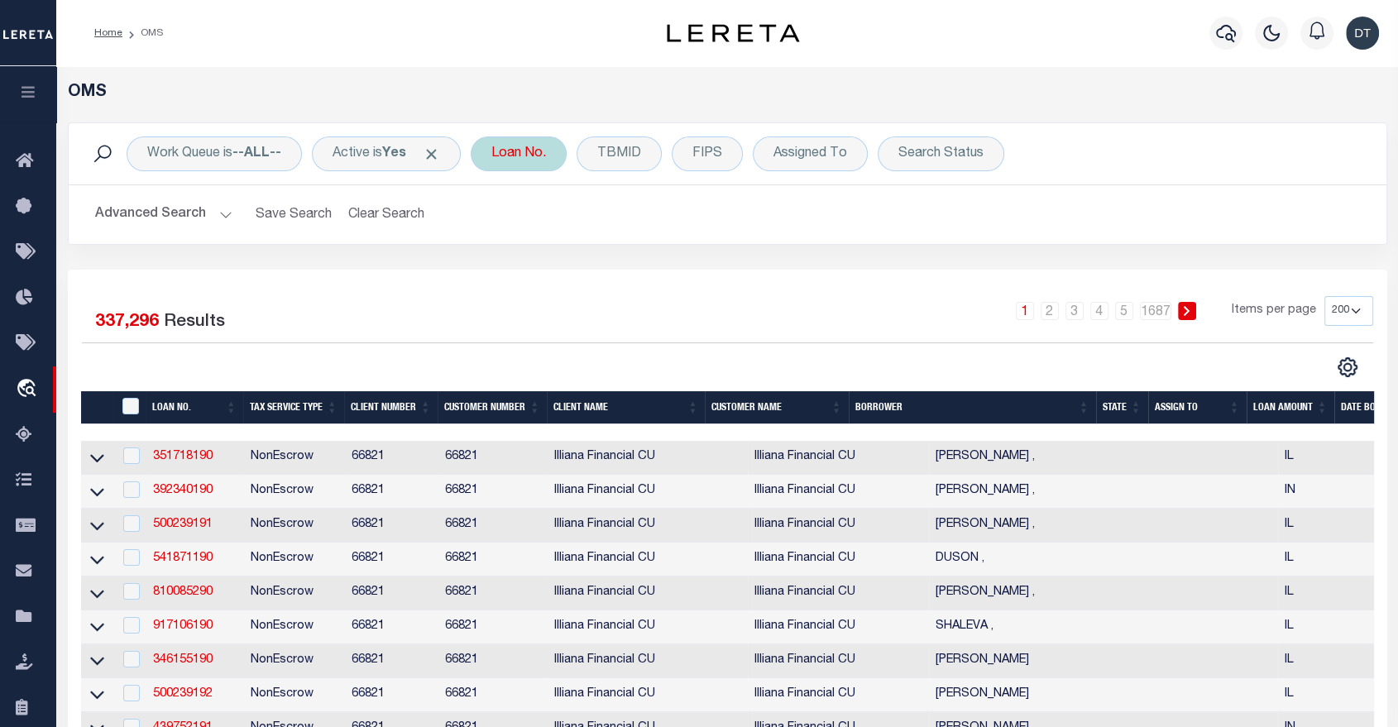
click at [526, 151] on div "Loan No." at bounding box center [519, 154] width 96 height 35
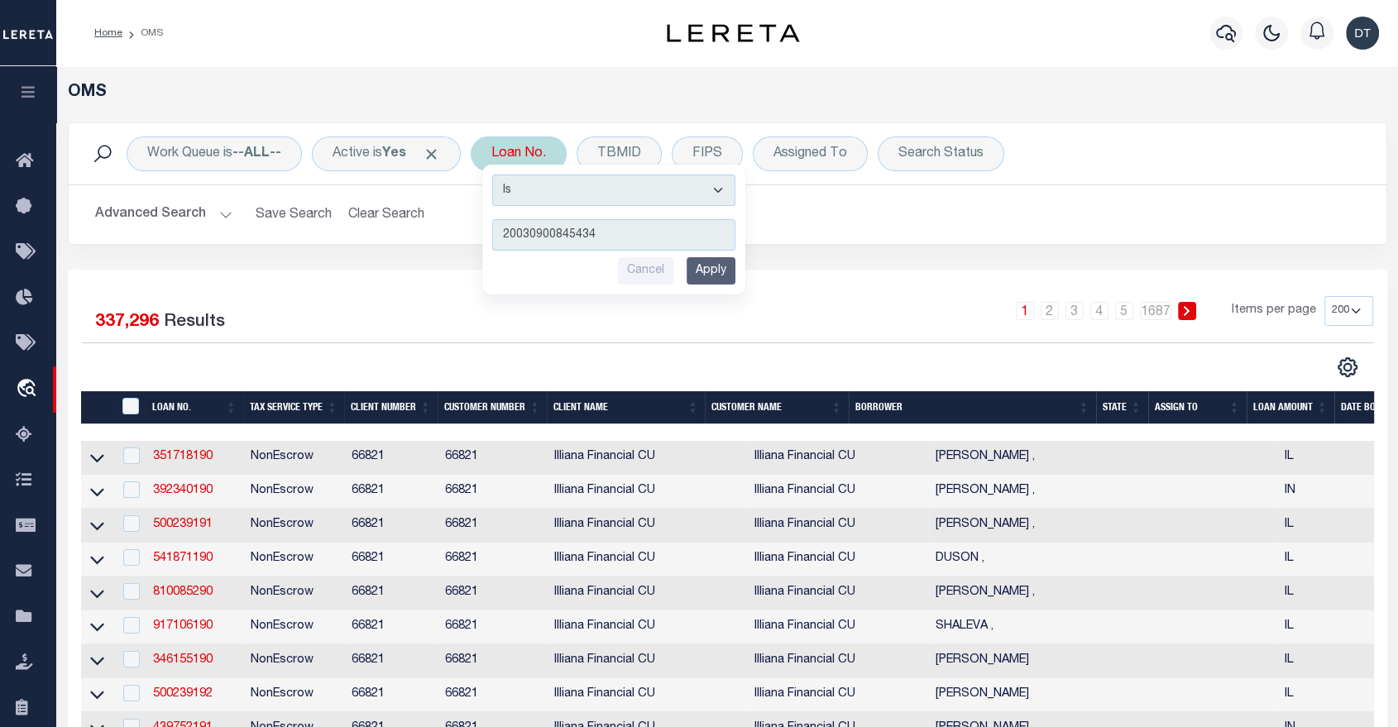
type input "20030900845434"
click at [718, 263] on input "Apply" at bounding box center [711, 270] width 49 height 27
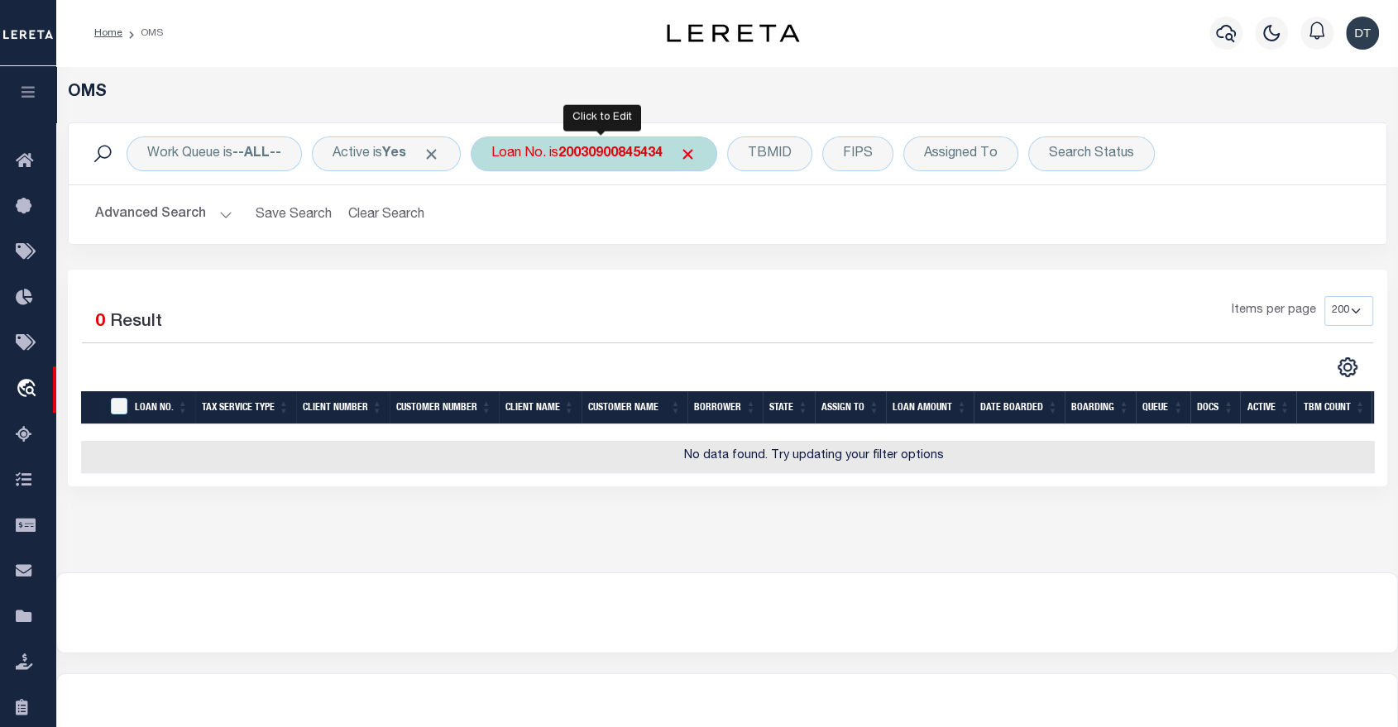
click at [626, 147] on b "20030900845434" at bounding box center [610, 153] width 104 height 13
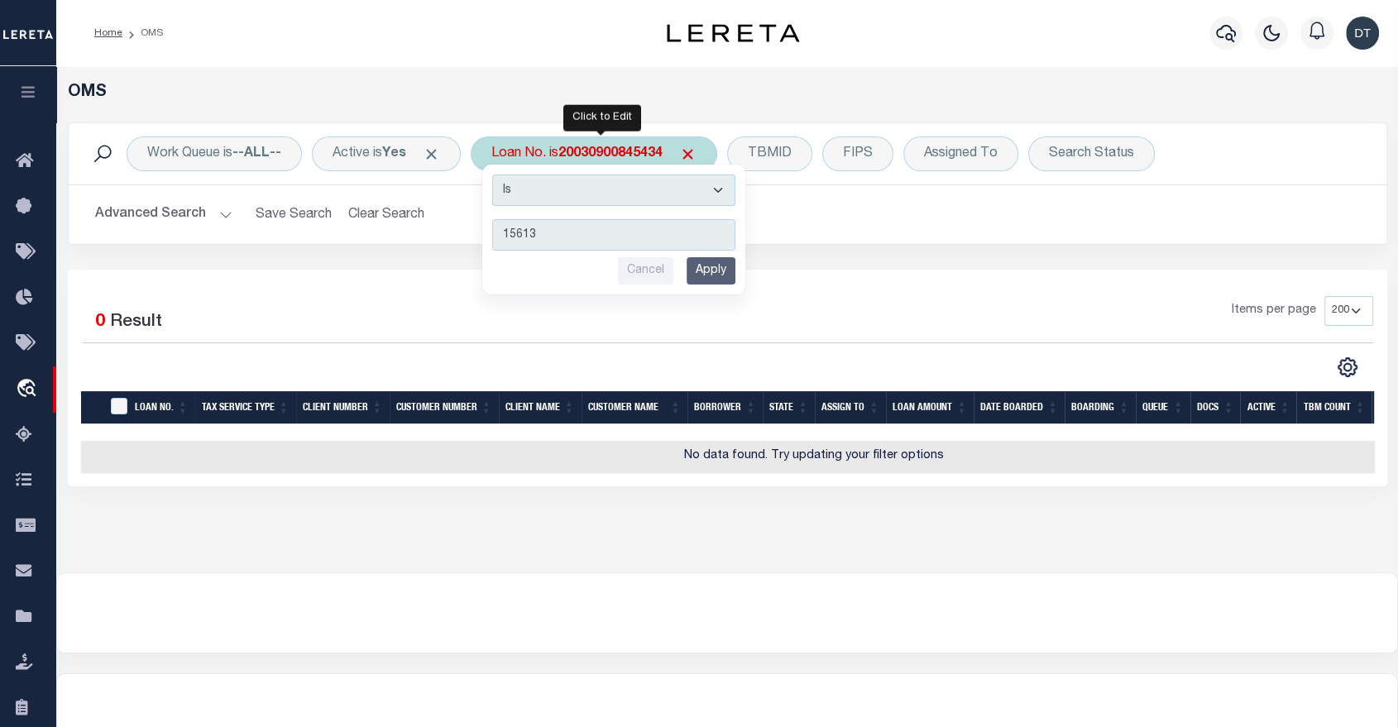
type input "15613"
click at [717, 270] on input "Apply" at bounding box center [711, 270] width 49 height 27
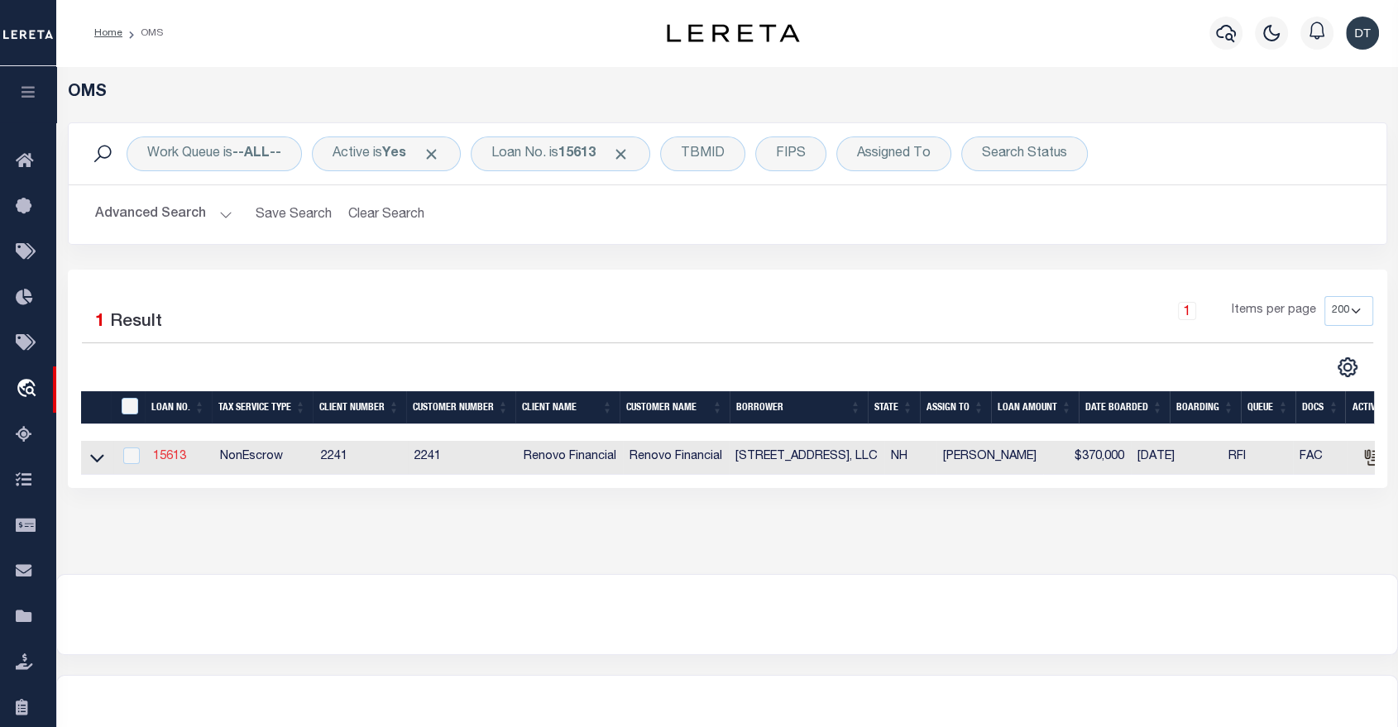
click at [175, 457] on link "15613" at bounding box center [169, 457] width 33 height 12
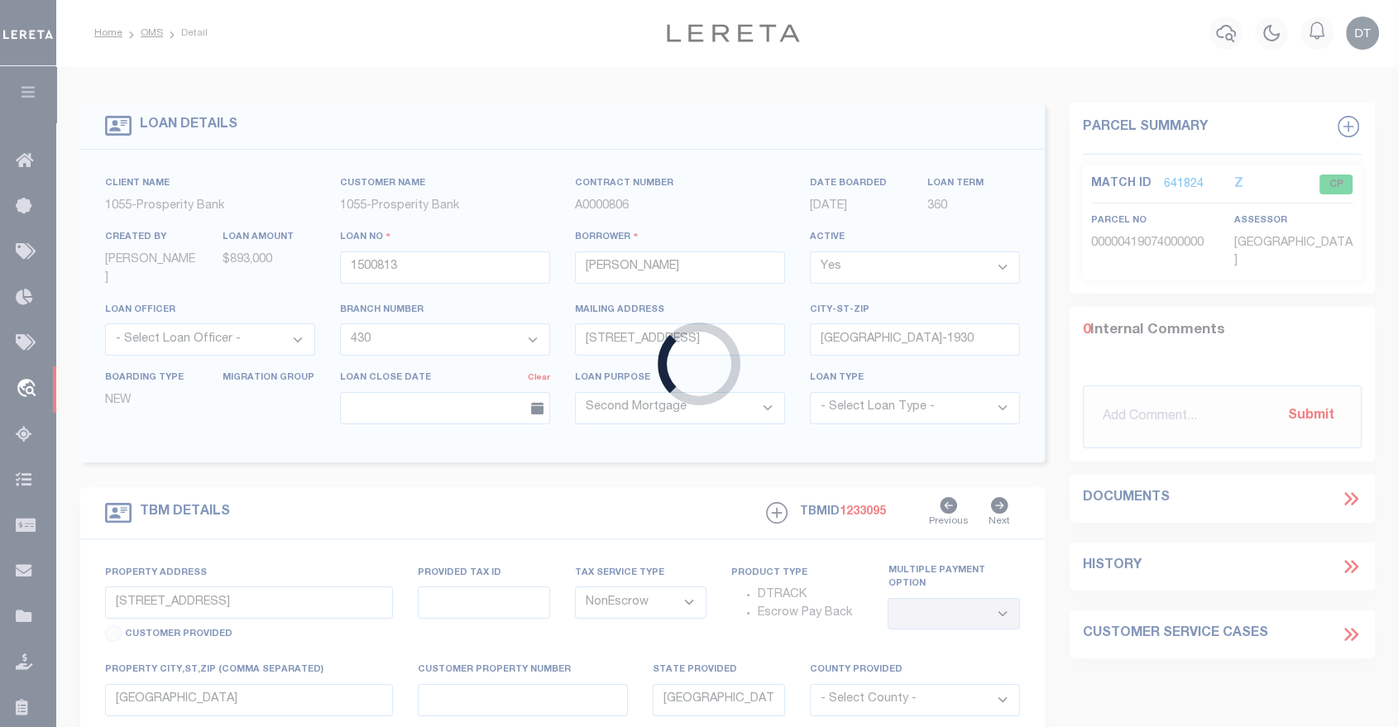
type input "15613"
type input "11 GRAY AVENUE, LLC"
select select
type input "7 Hansom Drive"
type input "Merrimack NH 03054"
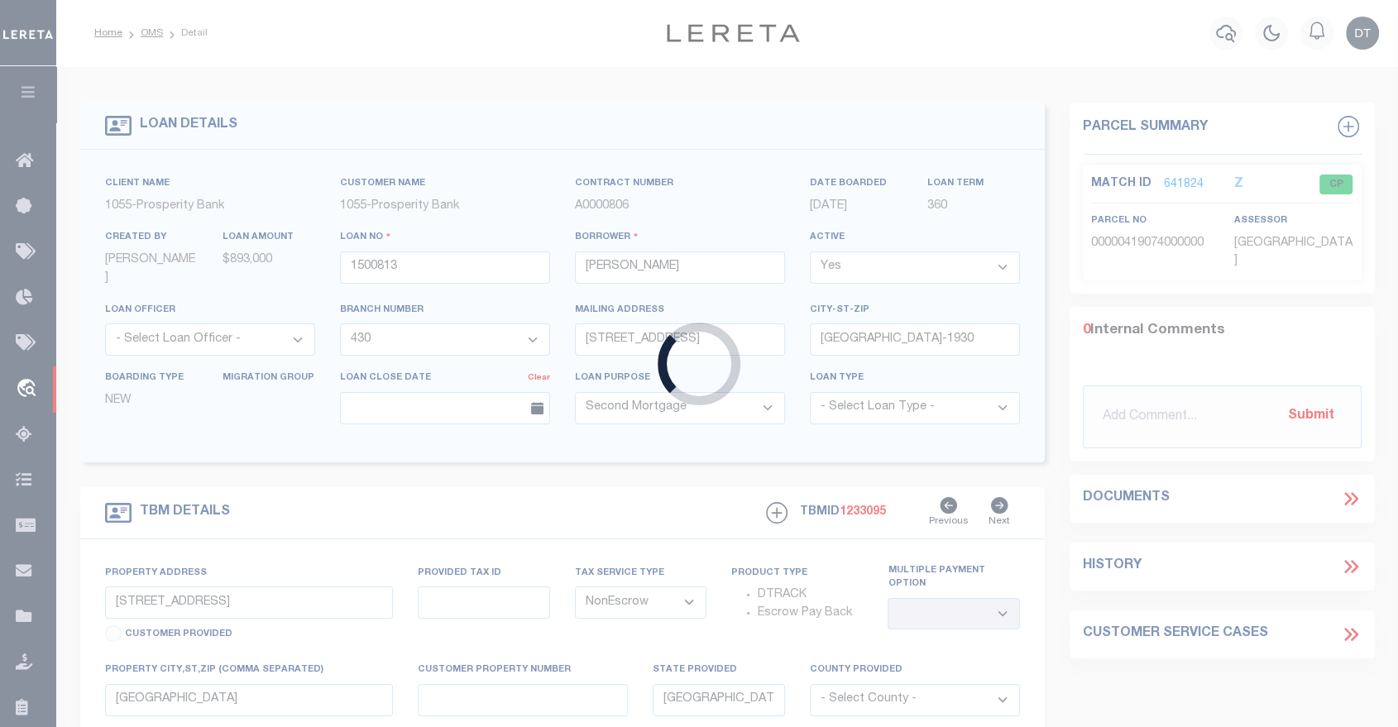
select select "10"
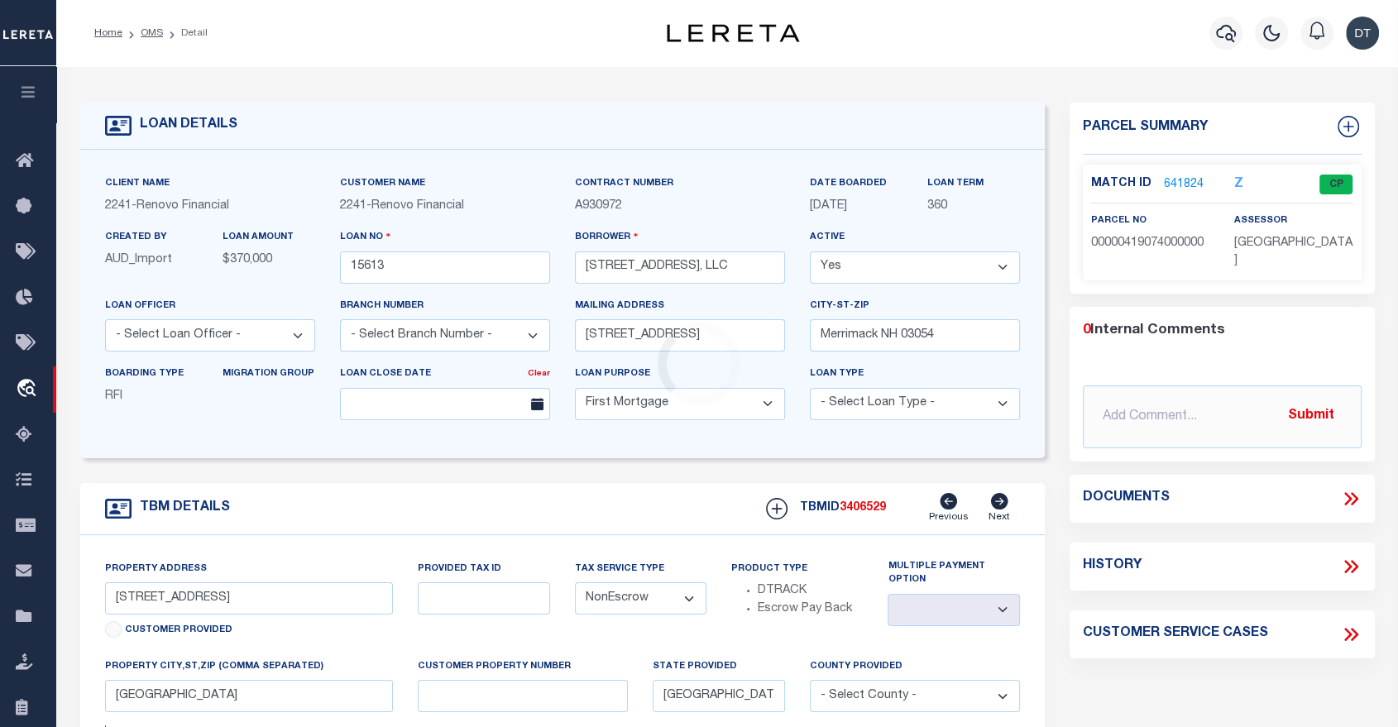
type input "11 Gray Avenue"
select select
type input "Nashua, NH 03060"
type input "a0kUS000007Tk3R"
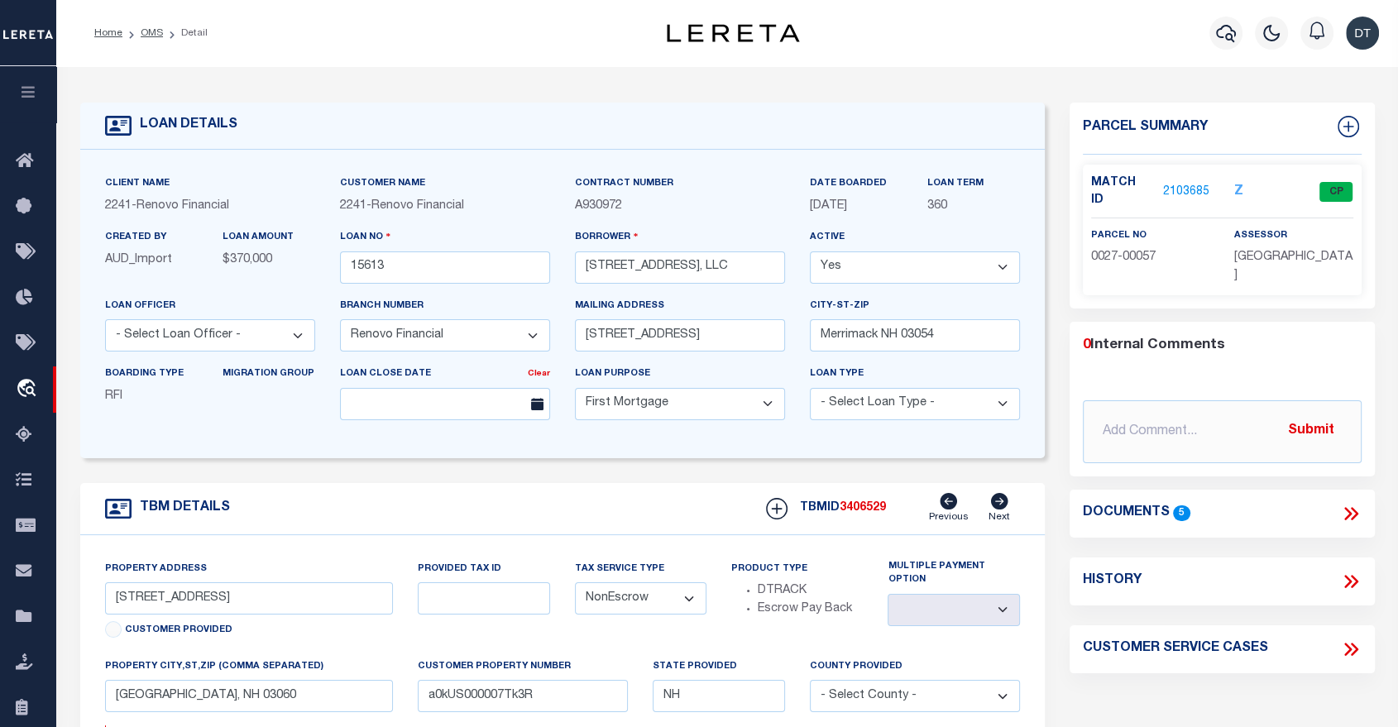
click at [1173, 184] on link "2103685" at bounding box center [1186, 192] width 46 height 17
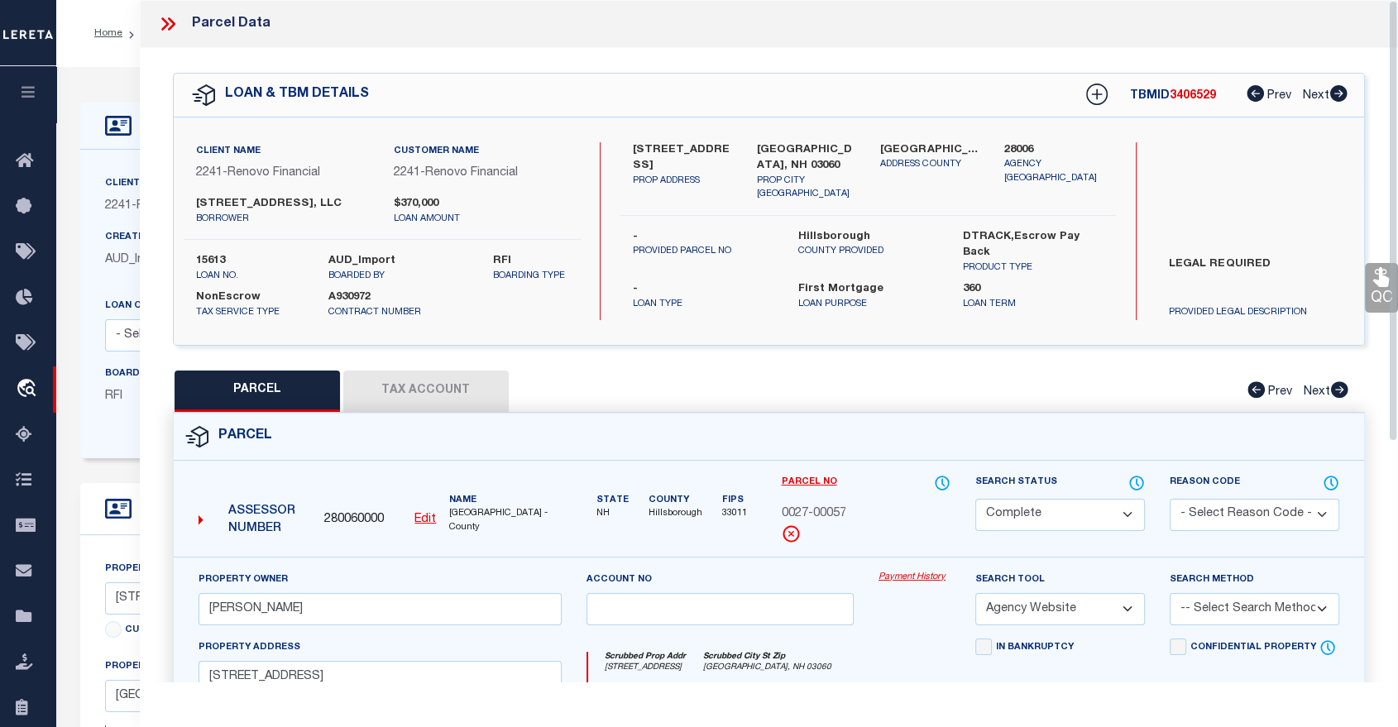
drag, startPoint x: 165, startPoint y: 24, endPoint x: 174, endPoint y: 31, distance: 10.6
click at [165, 24] on icon at bounding box center [168, 24] width 22 height 22
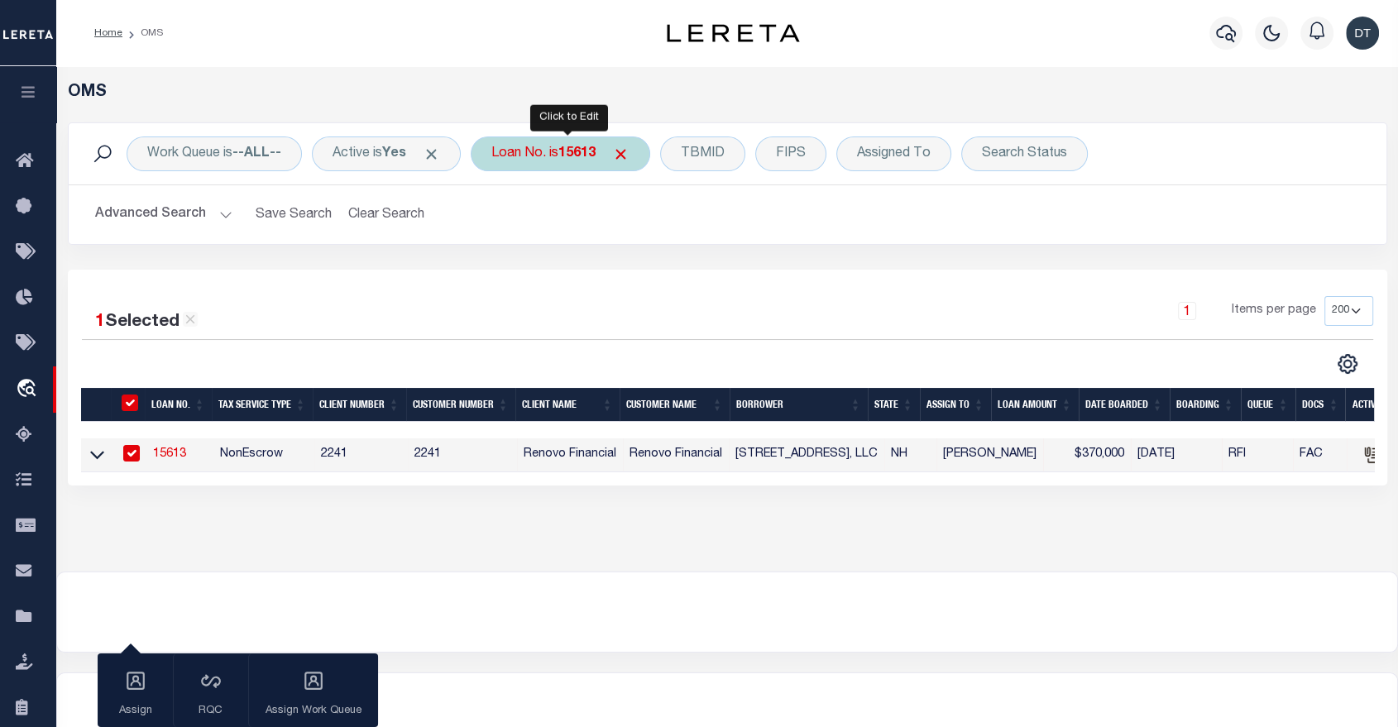
click at [596, 151] on b "15613" at bounding box center [576, 153] width 37 height 13
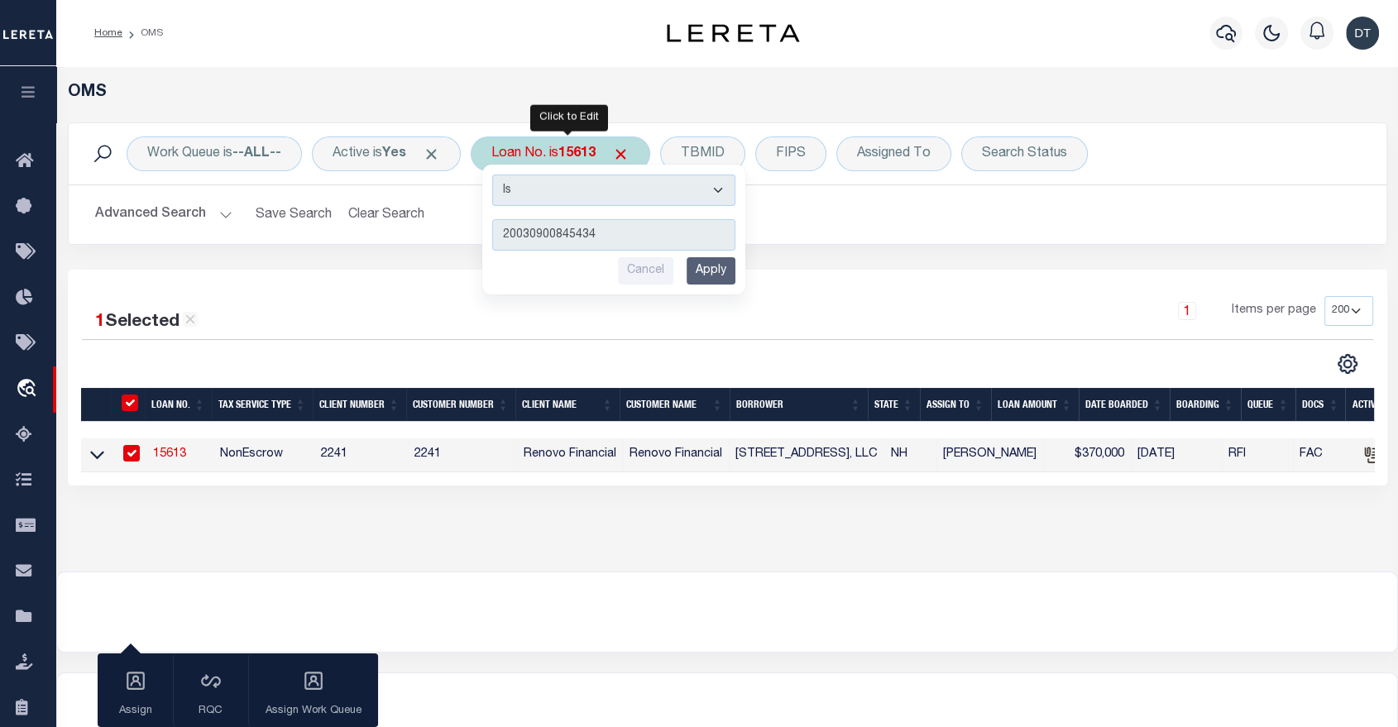
click at [710, 271] on input "Apply" at bounding box center [711, 270] width 49 height 27
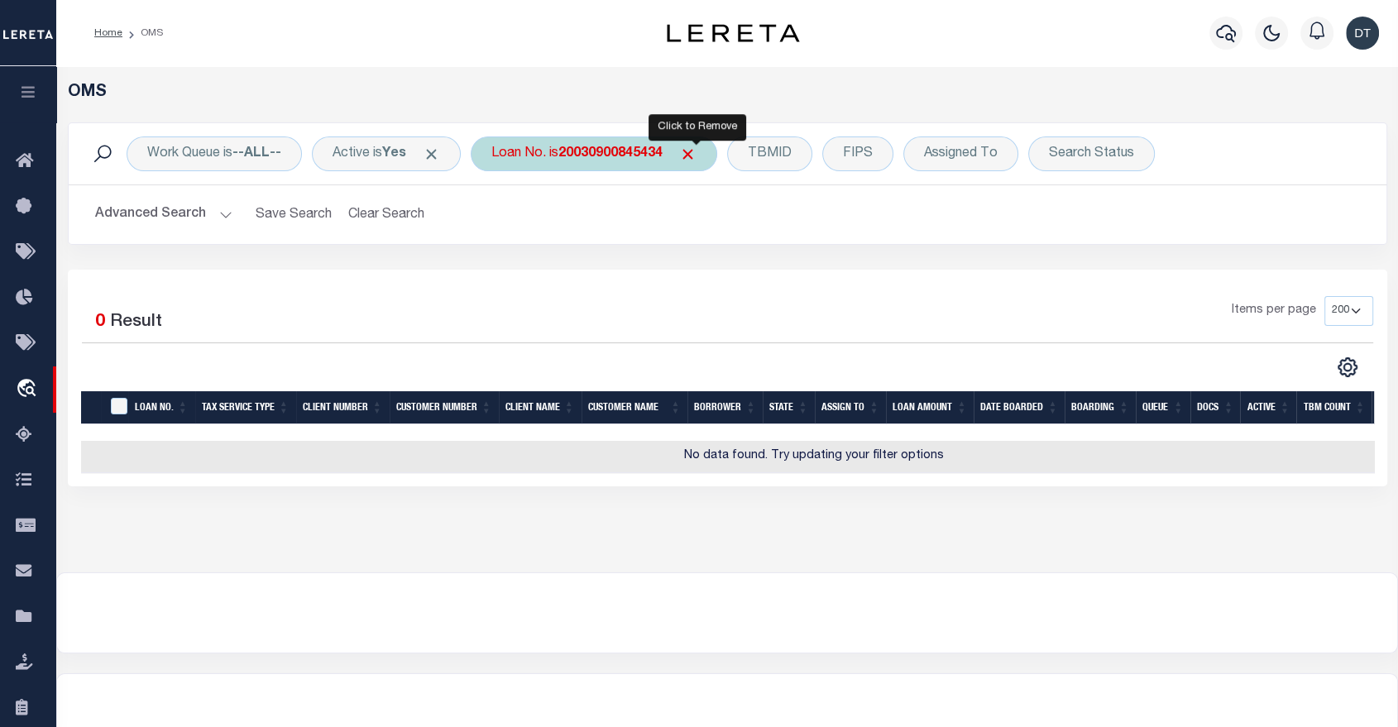
click at [693, 150] on span "Click to Remove" at bounding box center [687, 154] width 17 height 17
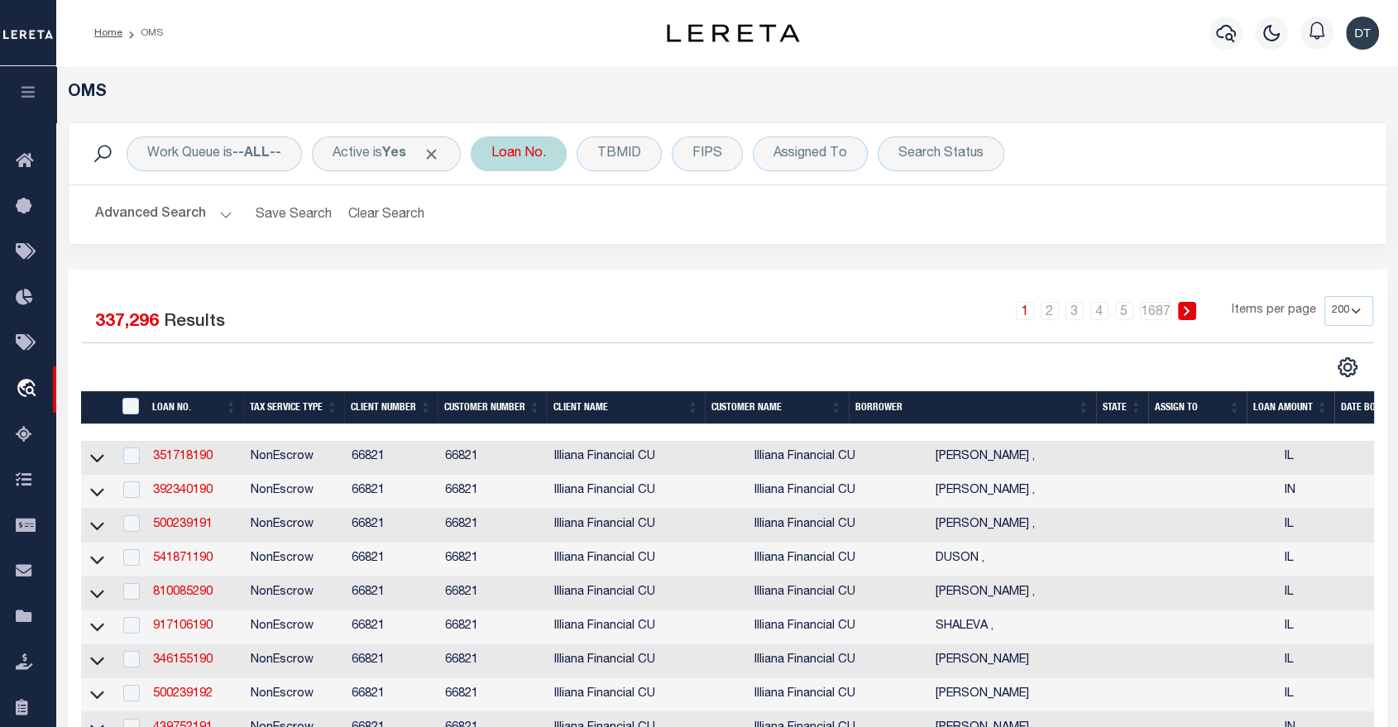
click at [525, 146] on div "Loan No." at bounding box center [519, 154] width 96 height 35
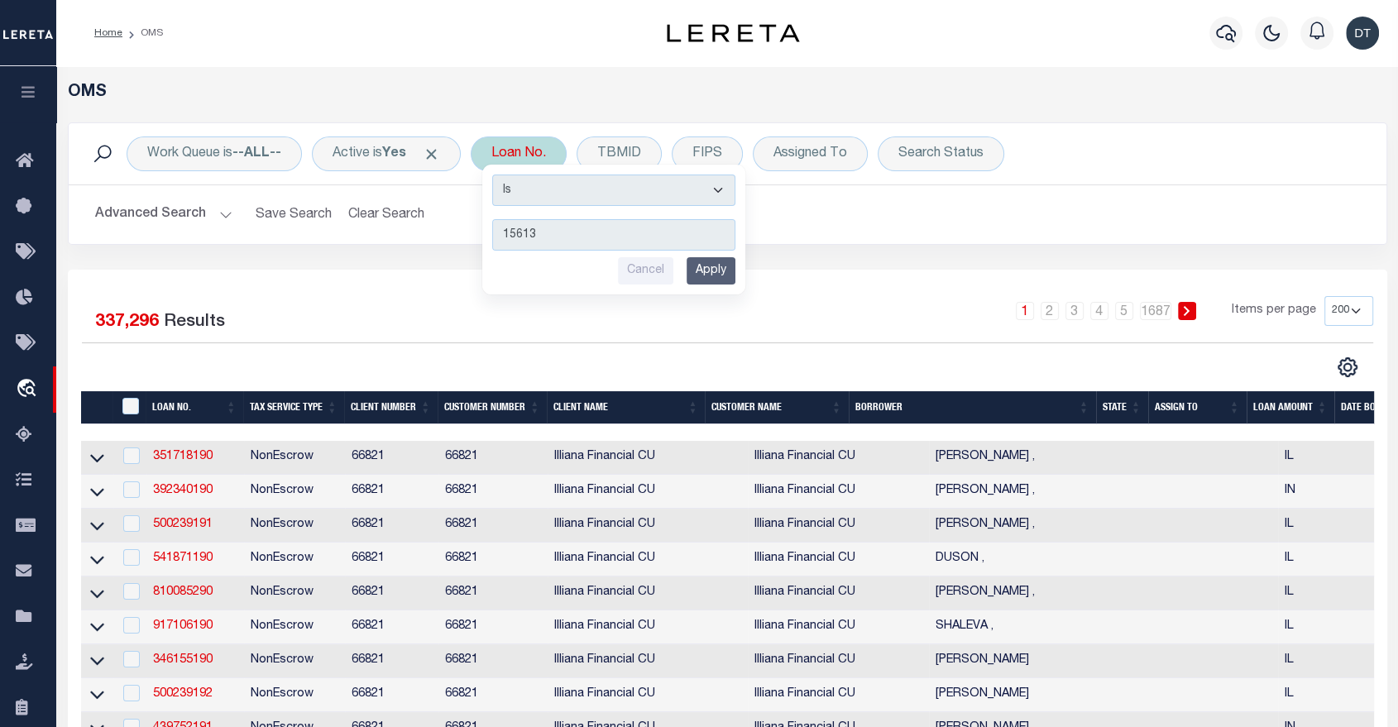
click at [725, 273] on input "Apply" at bounding box center [711, 270] width 49 height 27
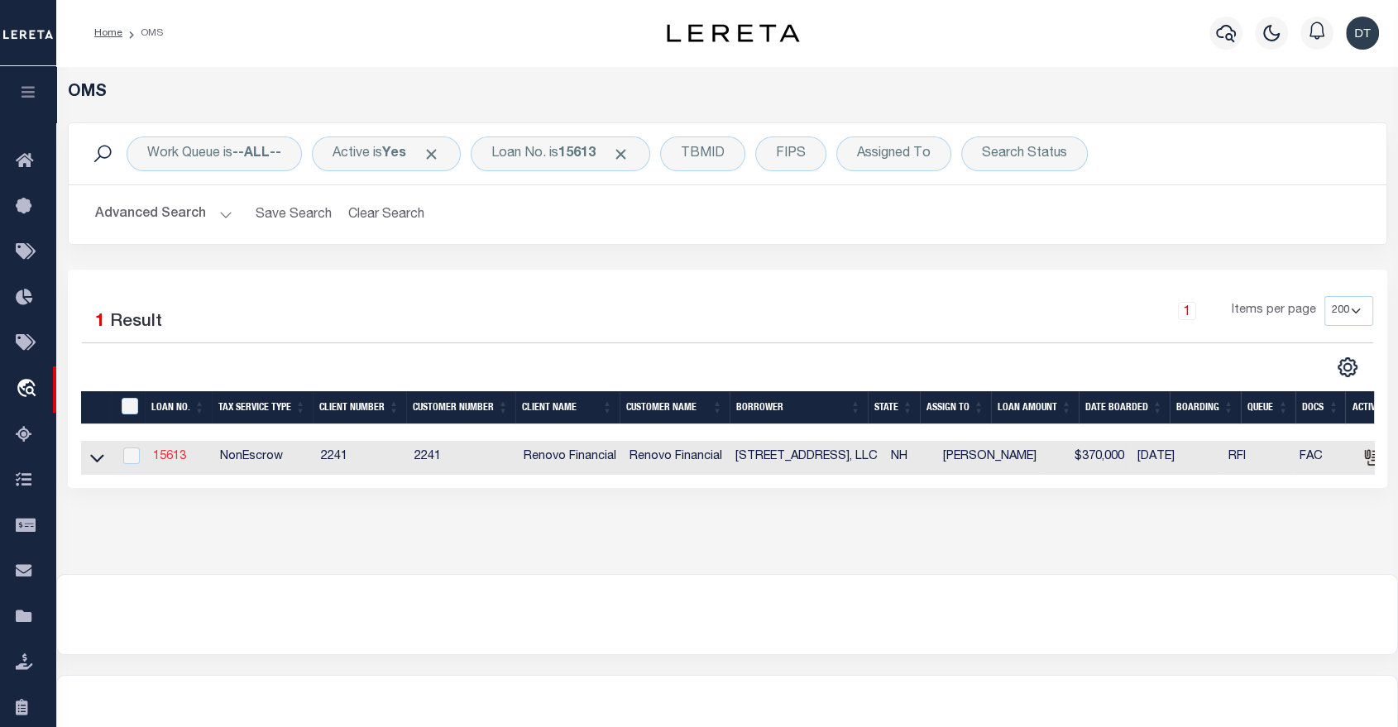
click at [173, 452] on link "15613" at bounding box center [169, 457] width 33 height 12
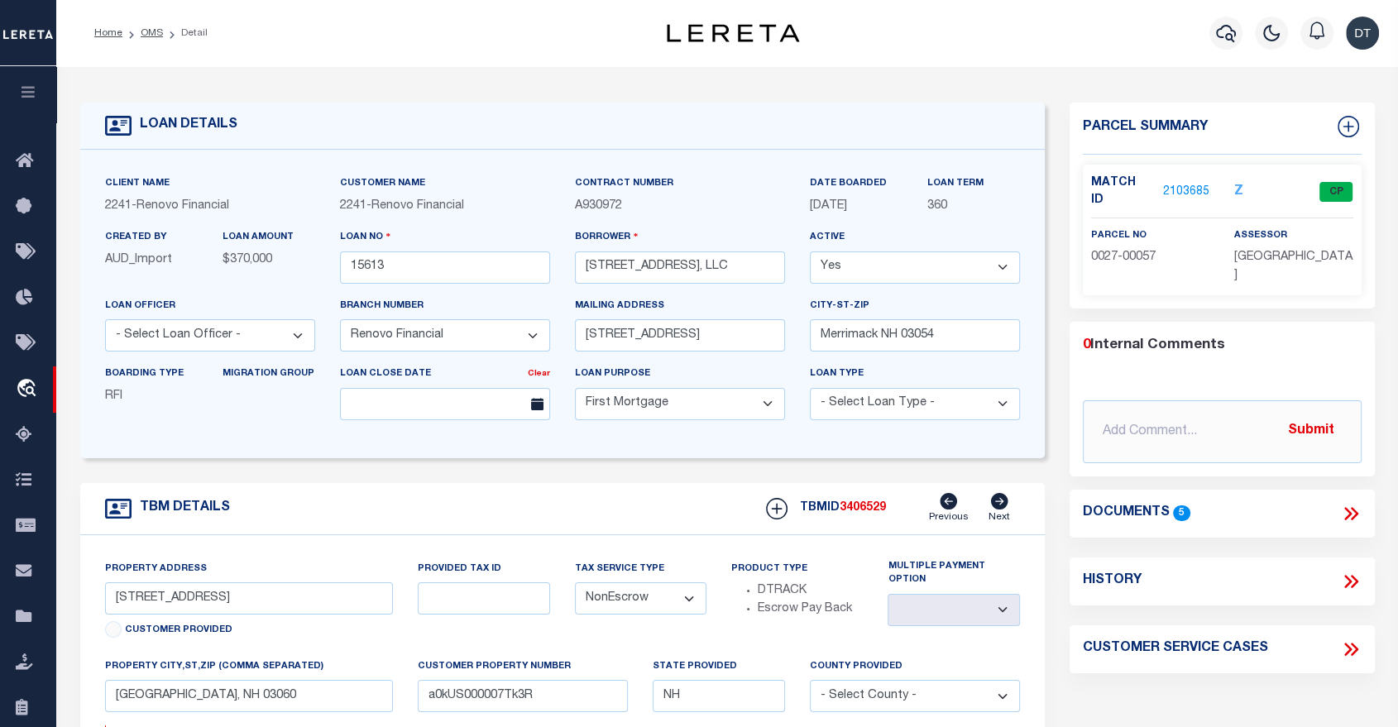
click at [1186, 184] on link "2103685" at bounding box center [1186, 192] width 46 height 17
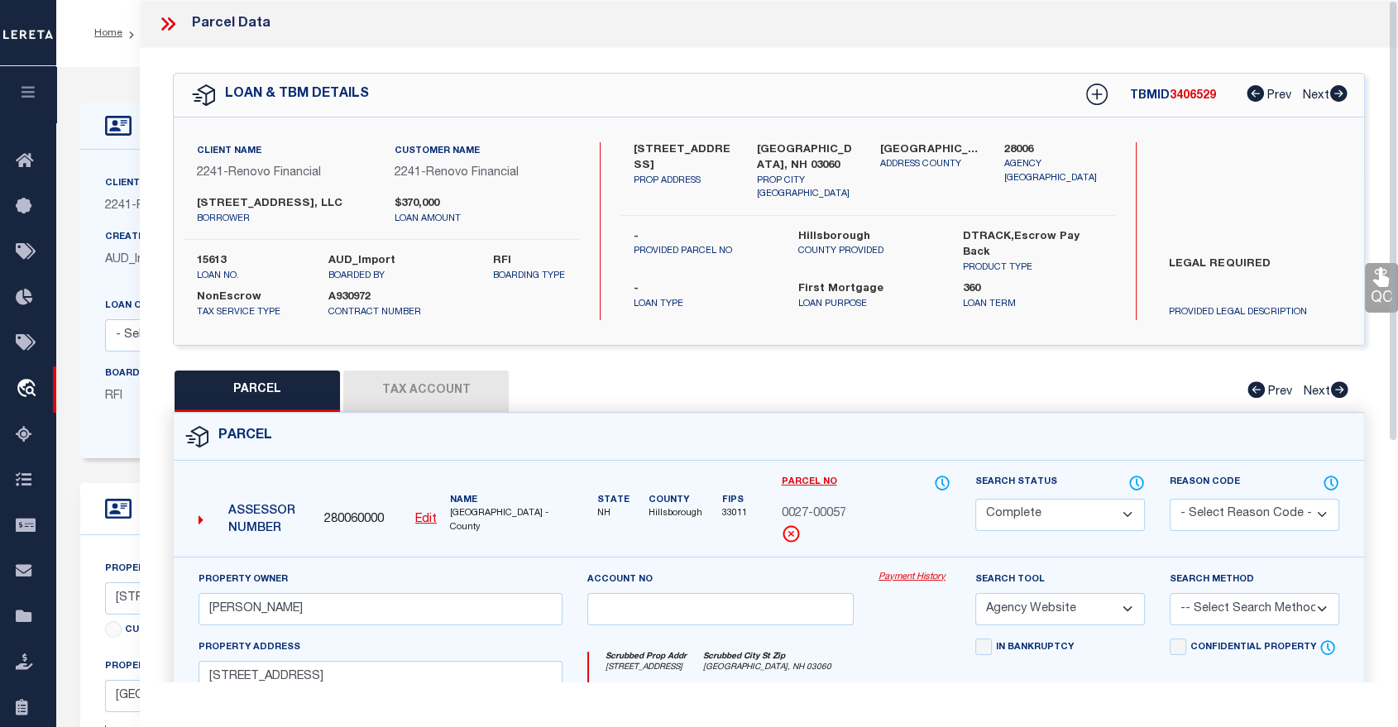
click at [1085, 33] on div "Parcel Data" at bounding box center [769, 24] width 1258 height 48
click at [172, 20] on icon at bounding box center [168, 24] width 22 height 22
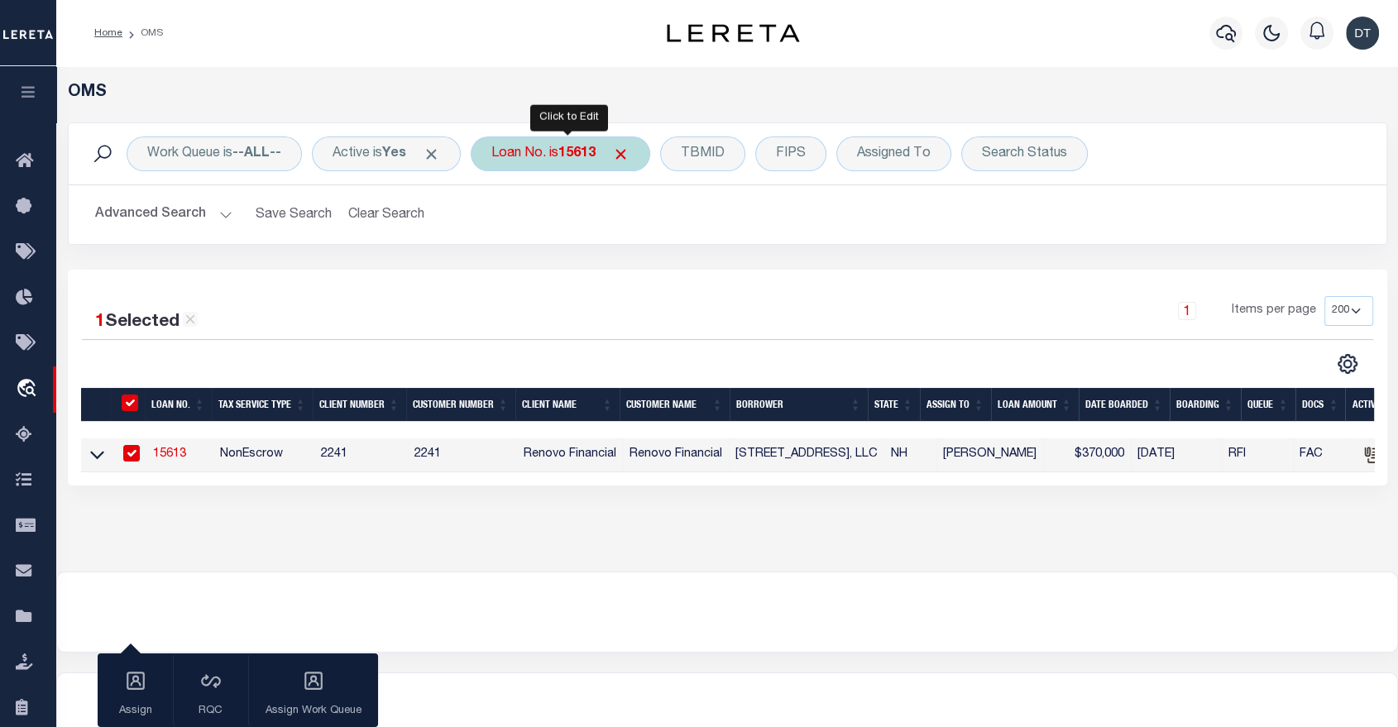
click at [589, 154] on b "15613" at bounding box center [576, 153] width 37 height 13
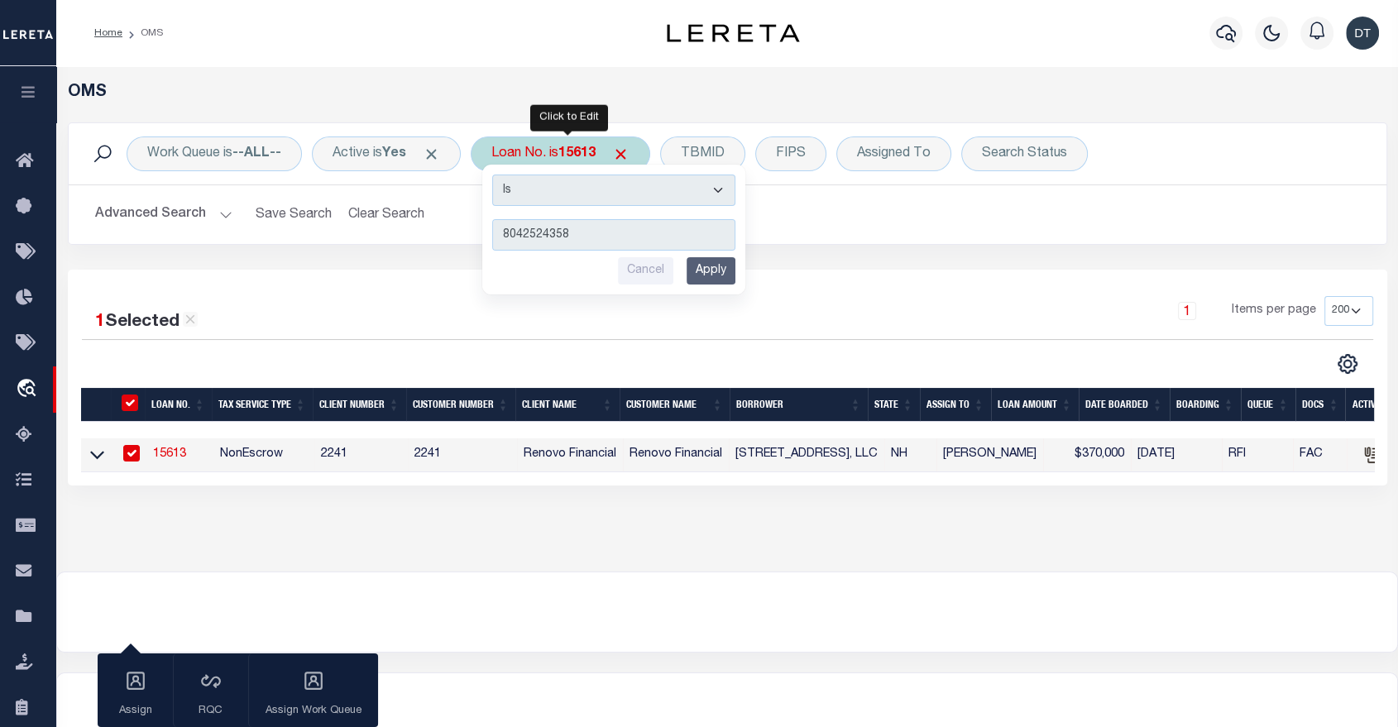
click at [712, 269] on input "Apply" at bounding box center [711, 270] width 49 height 27
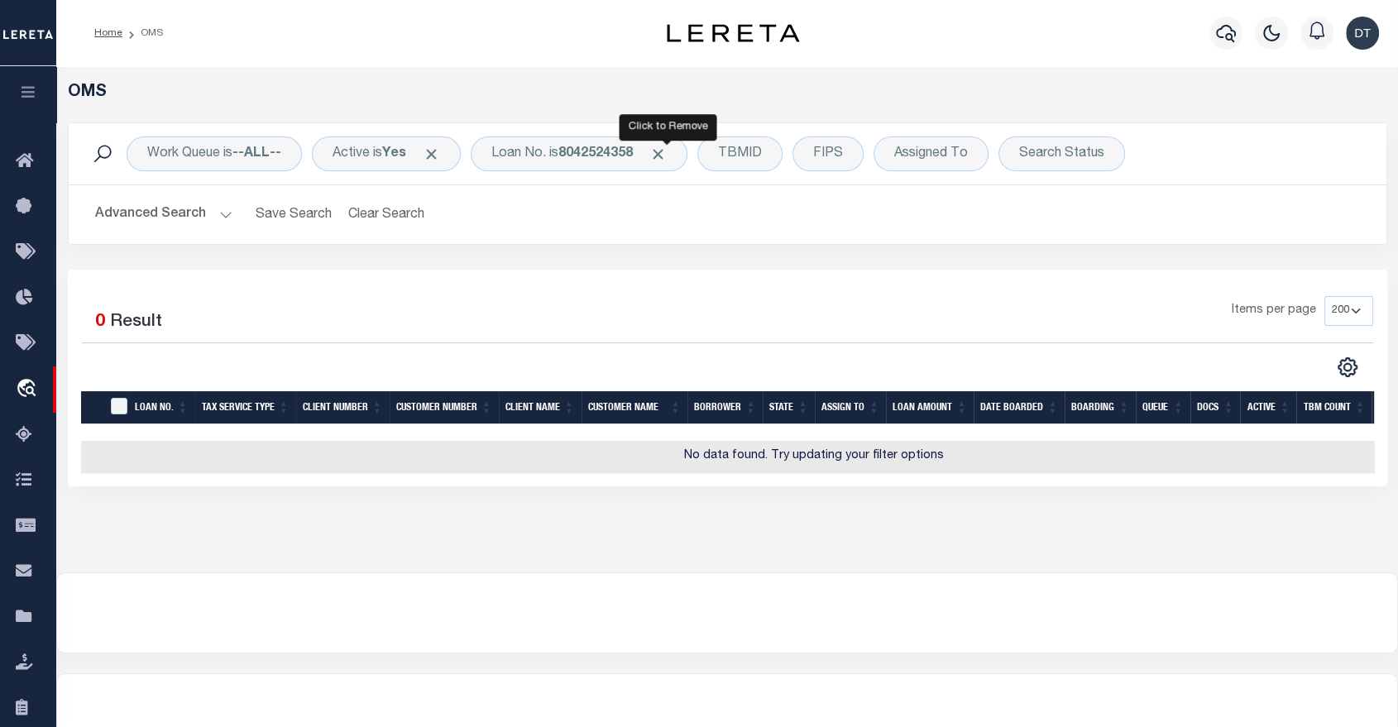
click at [667, 150] on span "Click to Remove" at bounding box center [657, 154] width 17 height 17
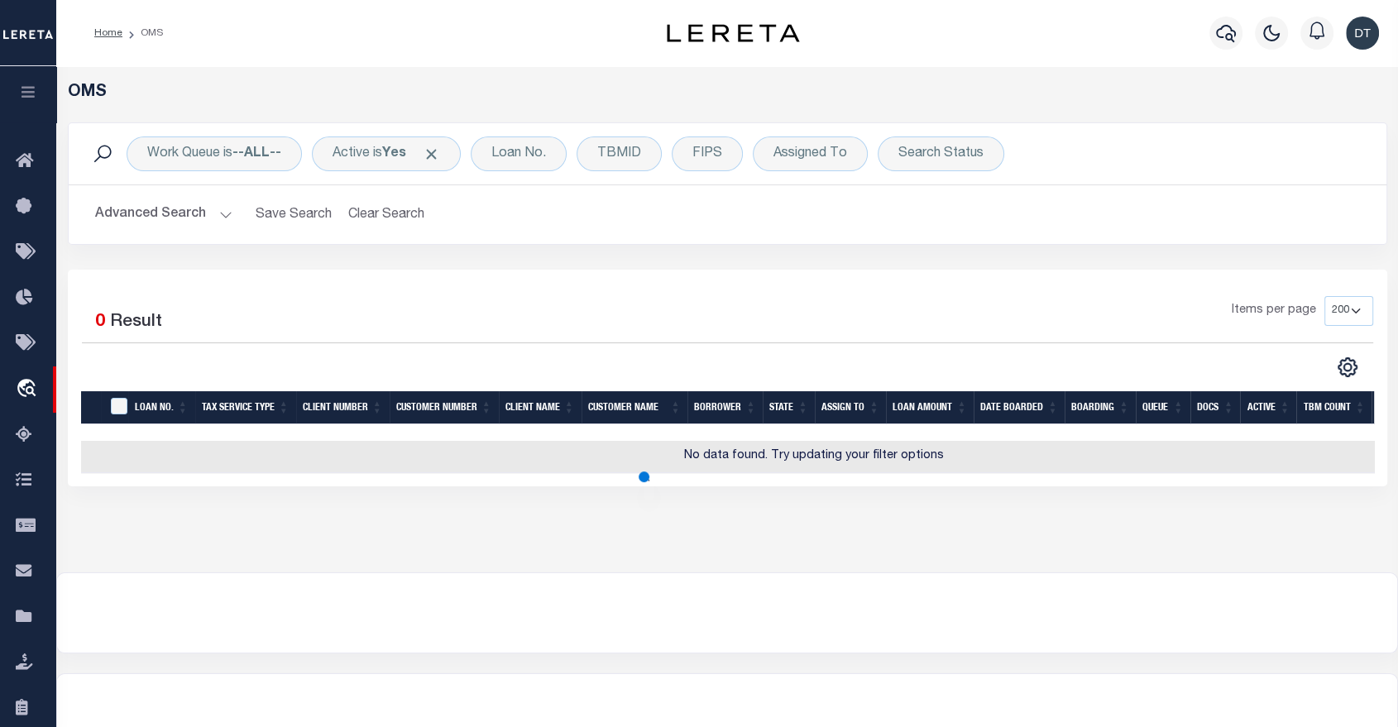
click at [575, 21] on div "Home OMS" at bounding box center [353, 33] width 544 height 35
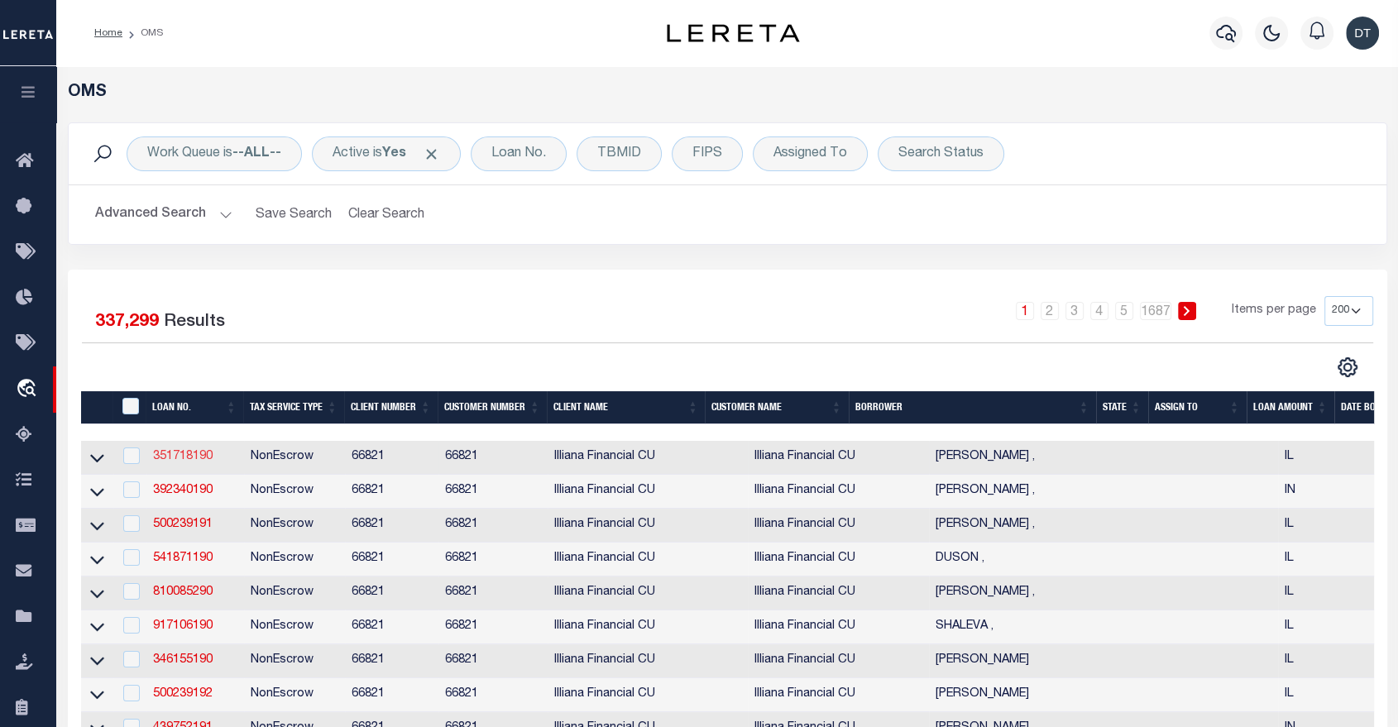
click at [195, 462] on link "351718190" at bounding box center [183, 457] width 60 height 12
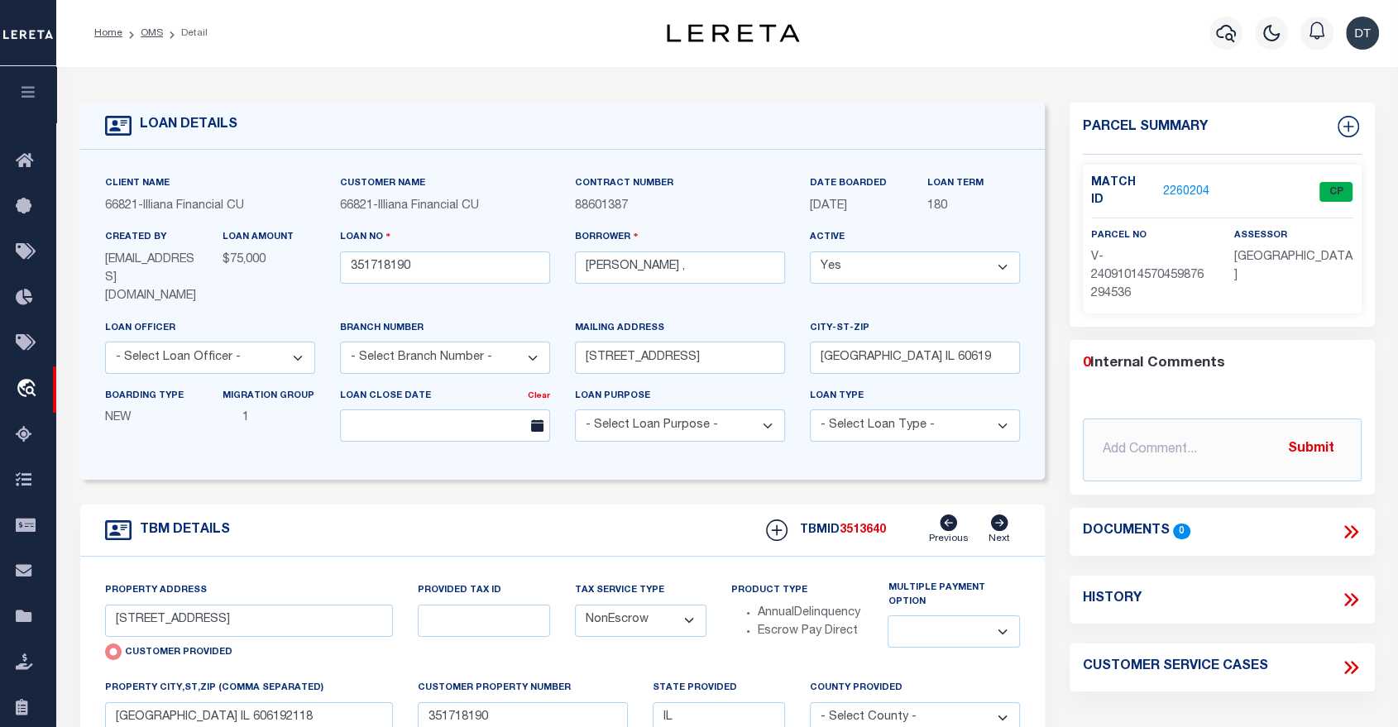
click at [1178, 184] on link "2260204" at bounding box center [1186, 192] width 46 height 17
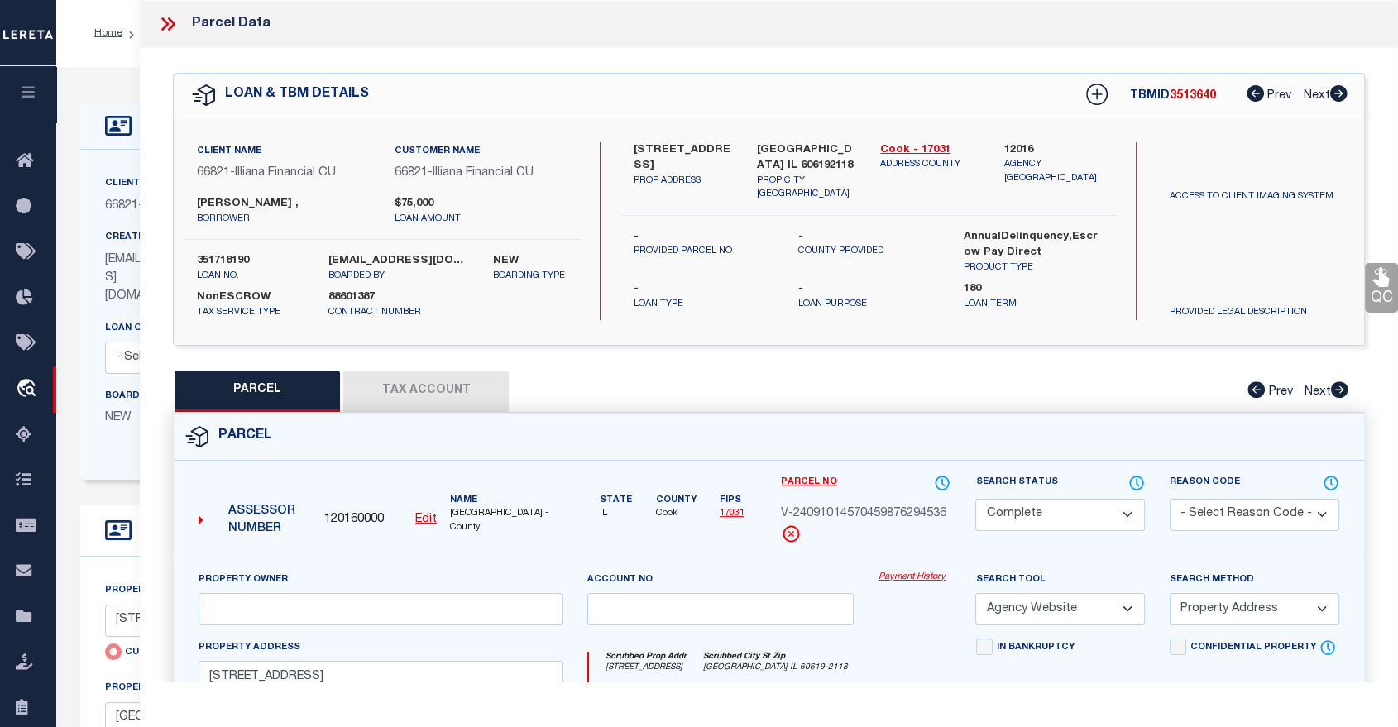
click at [164, 23] on icon at bounding box center [168, 24] width 22 height 22
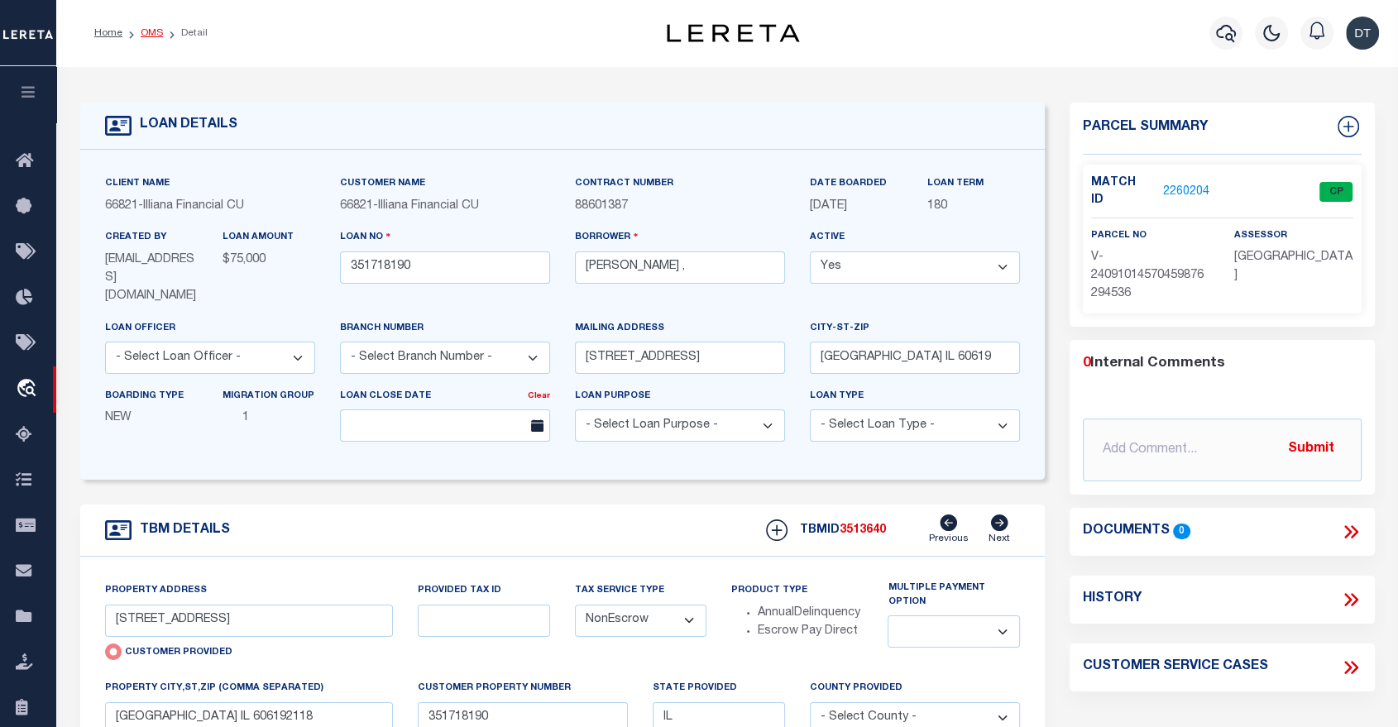
click at [146, 34] on link "OMS" at bounding box center [152, 33] width 22 height 10
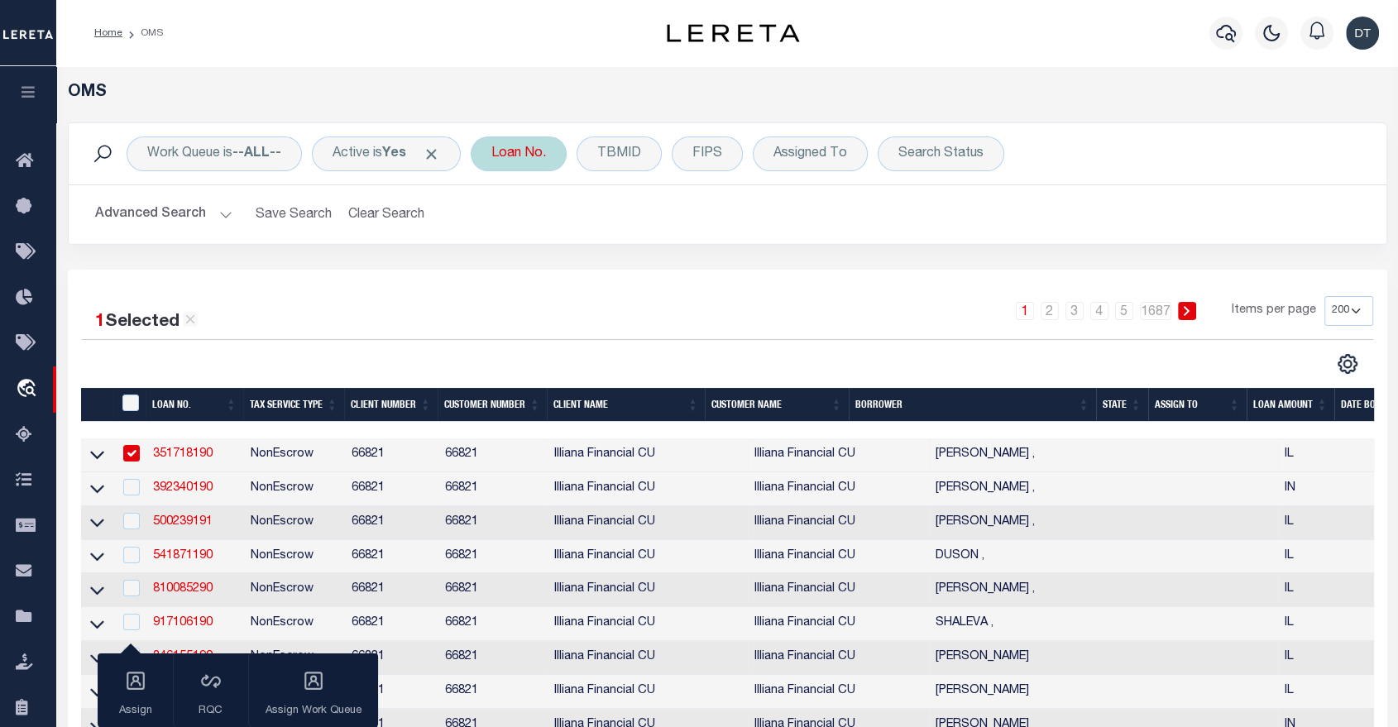
click at [519, 148] on div "Loan No." at bounding box center [519, 154] width 96 height 35
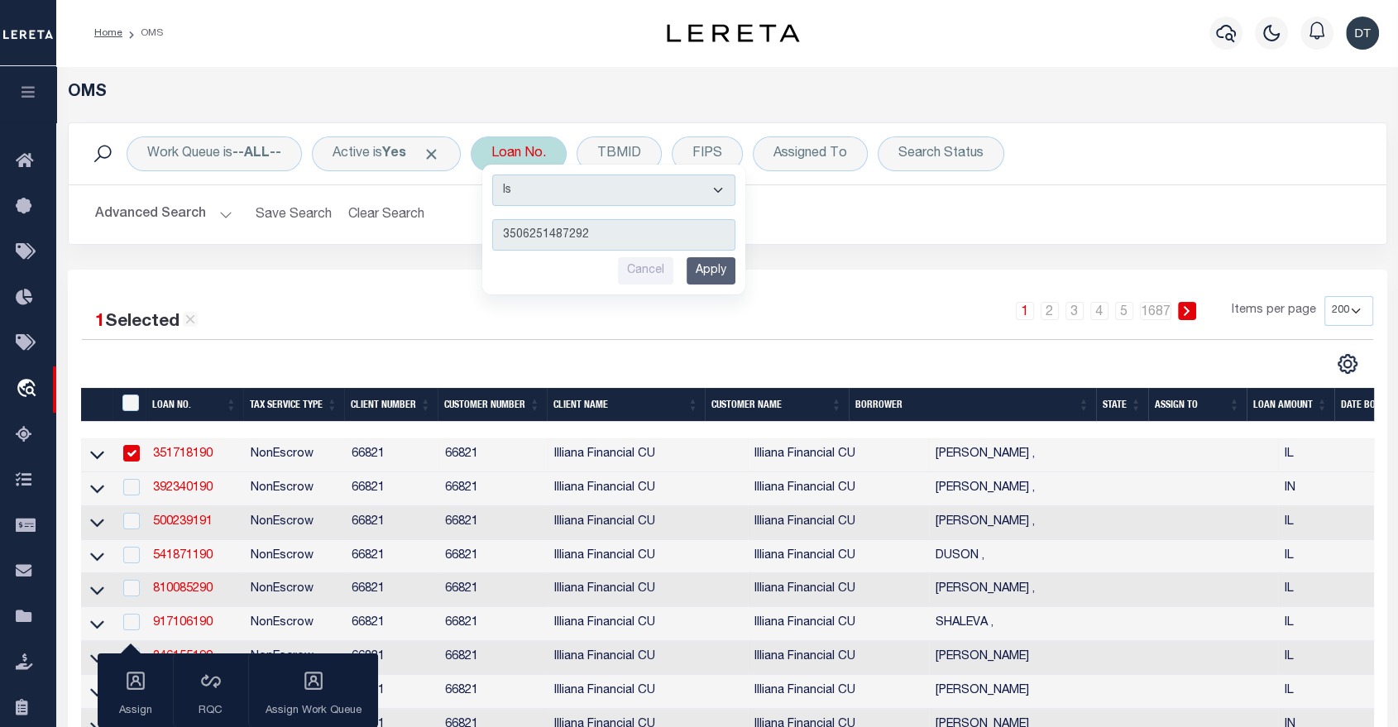
click at [712, 264] on input "Apply" at bounding box center [711, 270] width 49 height 27
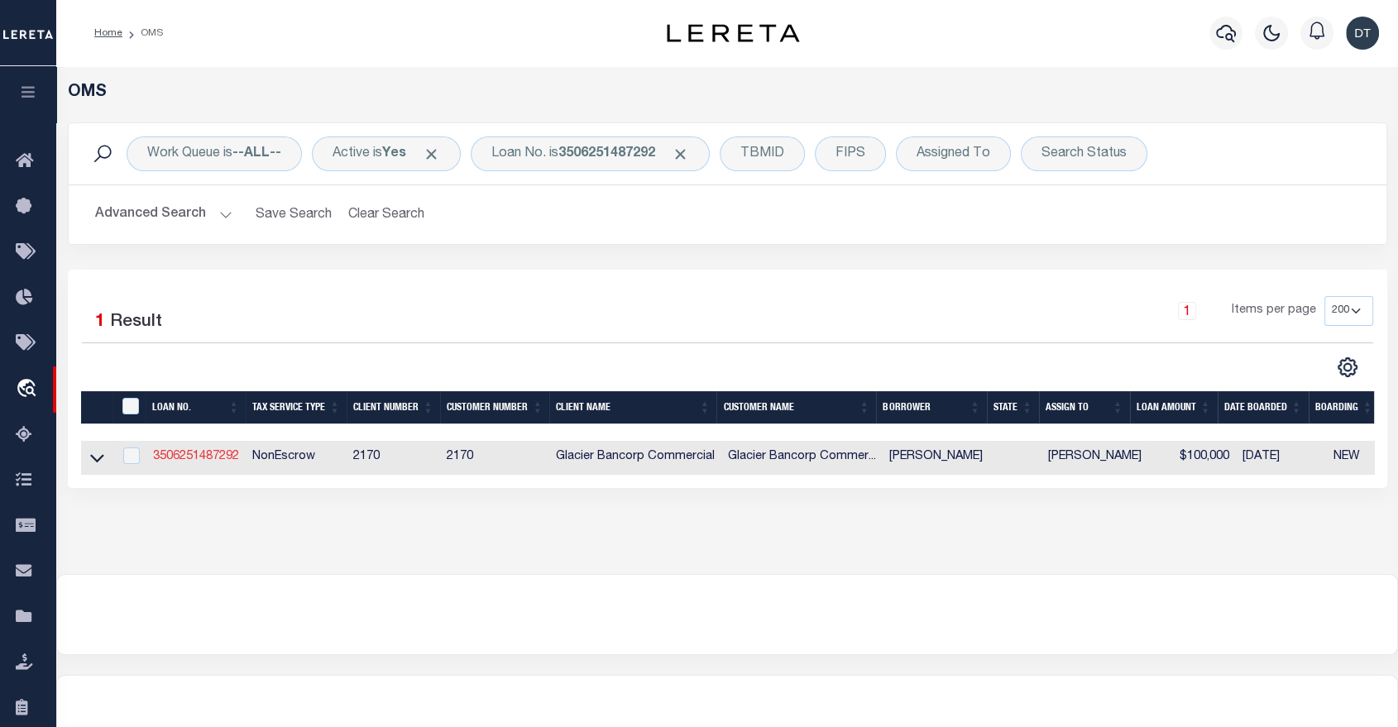
click at [185, 458] on link "3506251487292" at bounding box center [196, 457] width 86 height 12
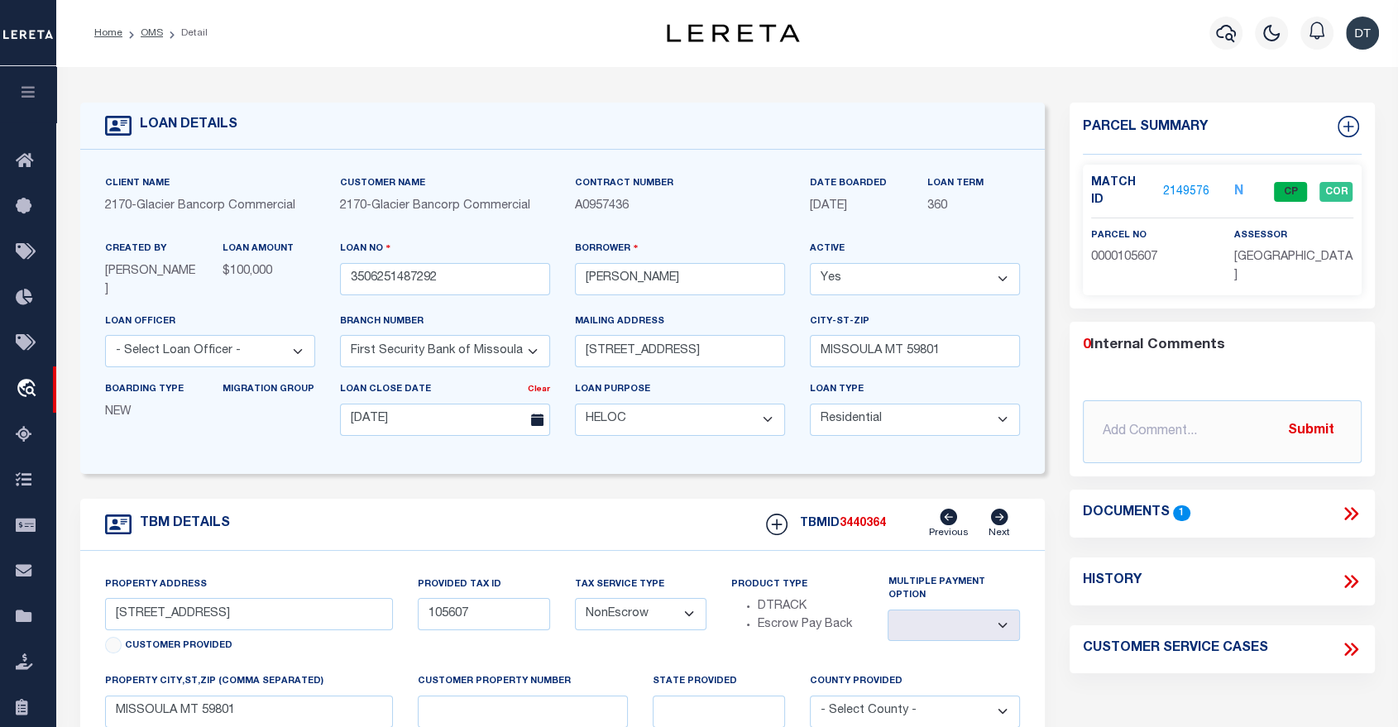
click at [1349, 571] on icon at bounding box center [1351, 582] width 22 height 22
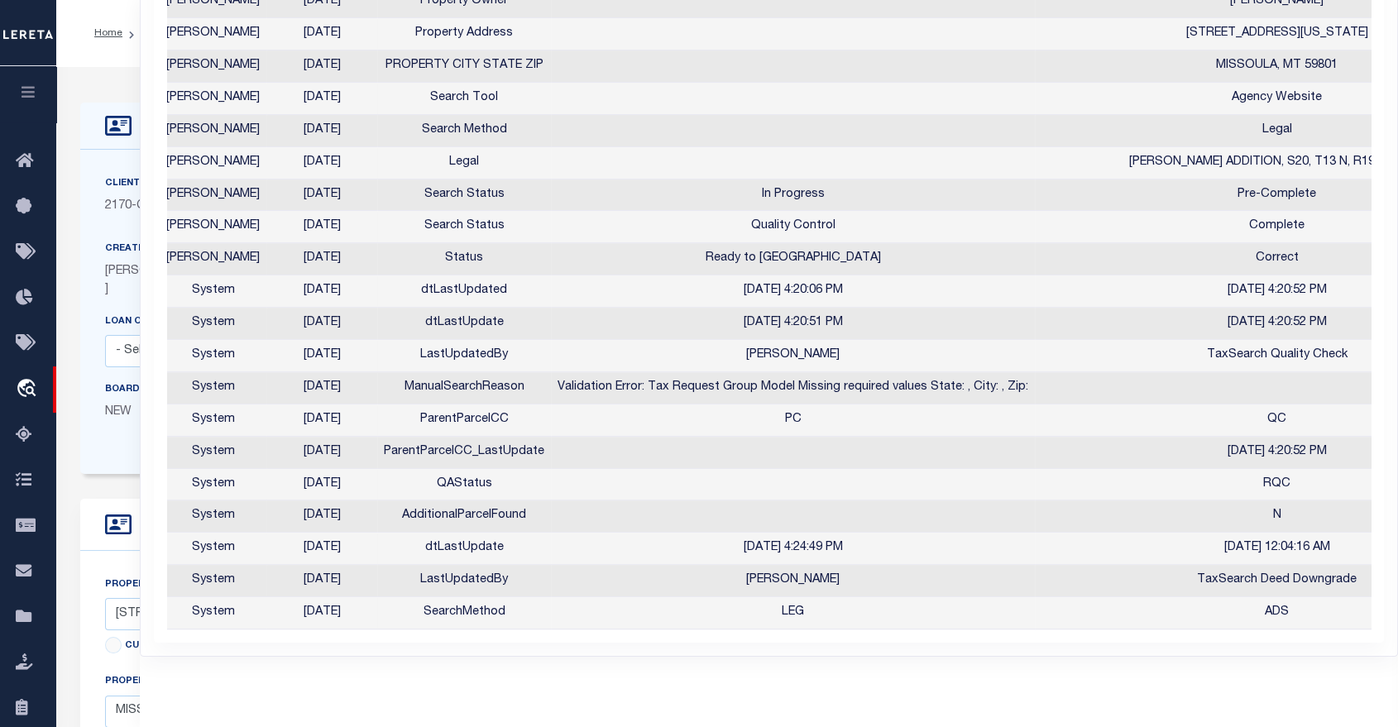
scroll to position [0, 278]
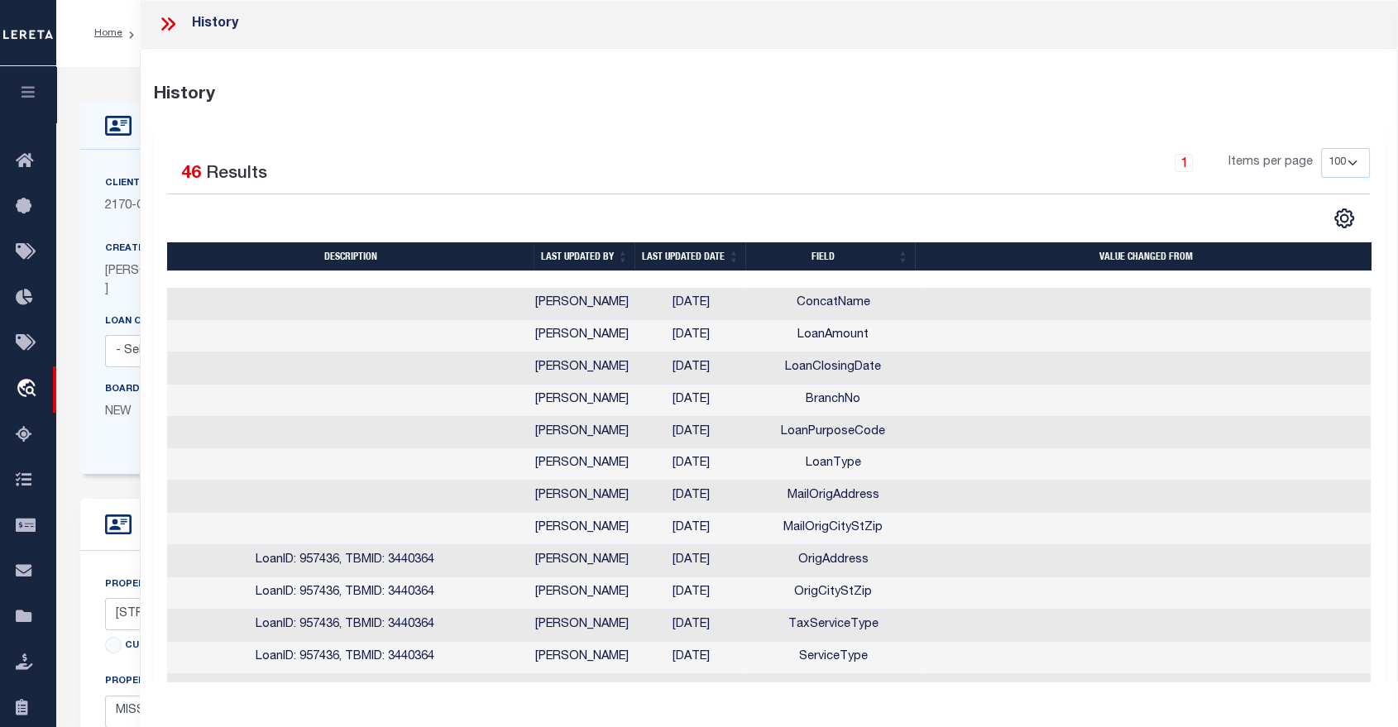
click at [170, 28] on icon at bounding box center [171, 23] width 7 height 13
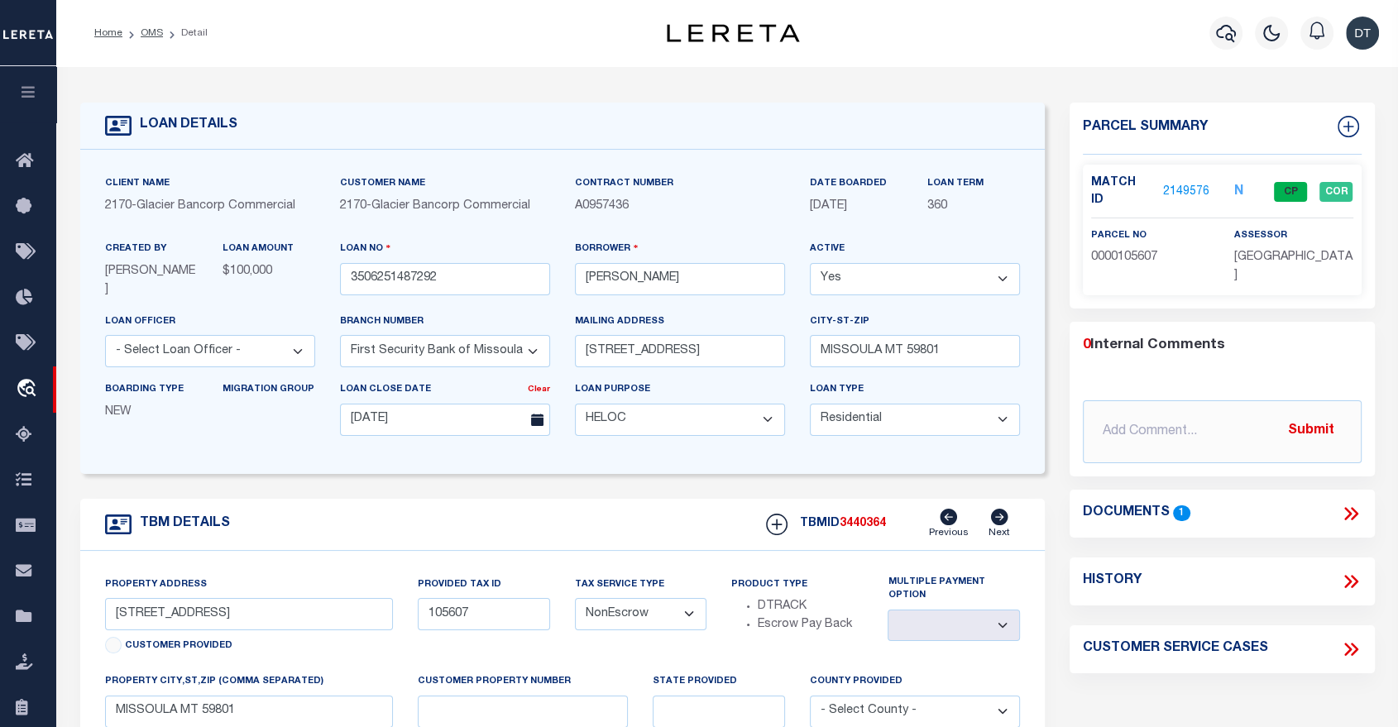
click at [1173, 184] on link "2149576" at bounding box center [1186, 192] width 46 height 17
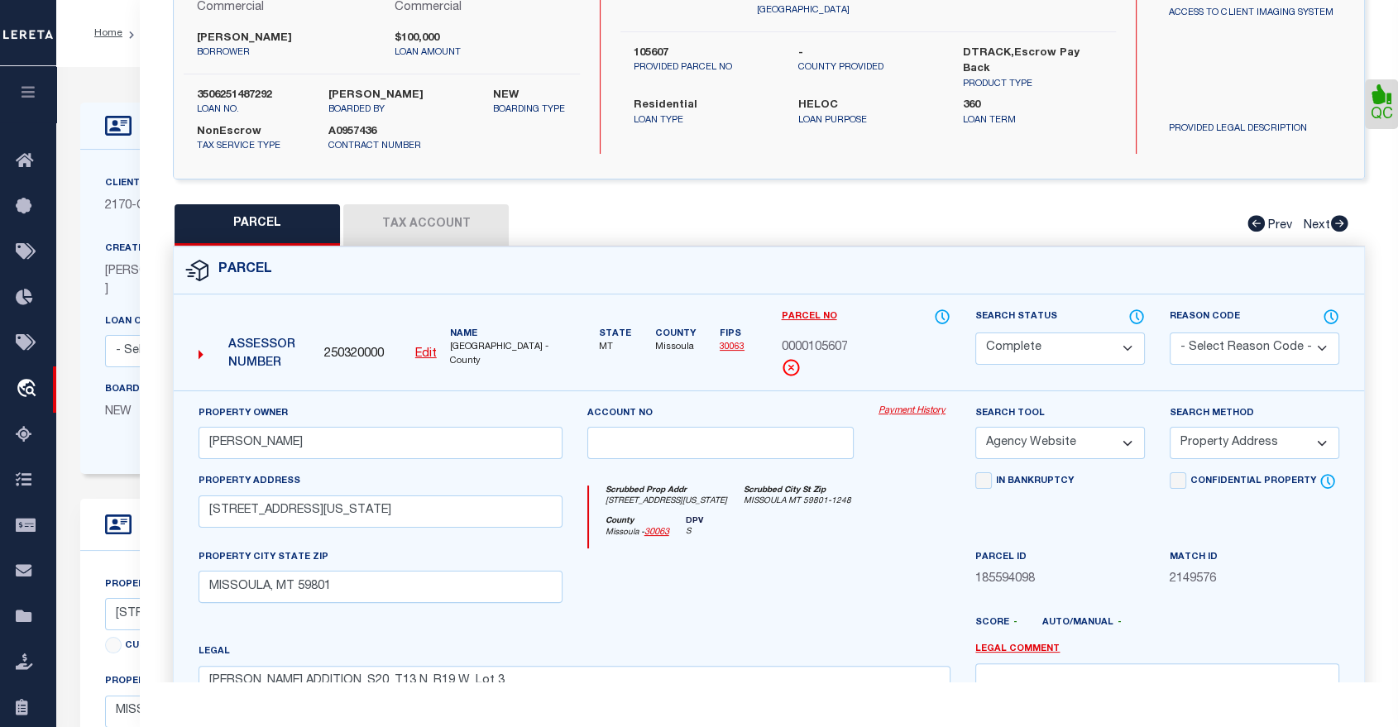
click at [422, 227] on button "Tax Account" at bounding box center [425, 224] width 165 height 41
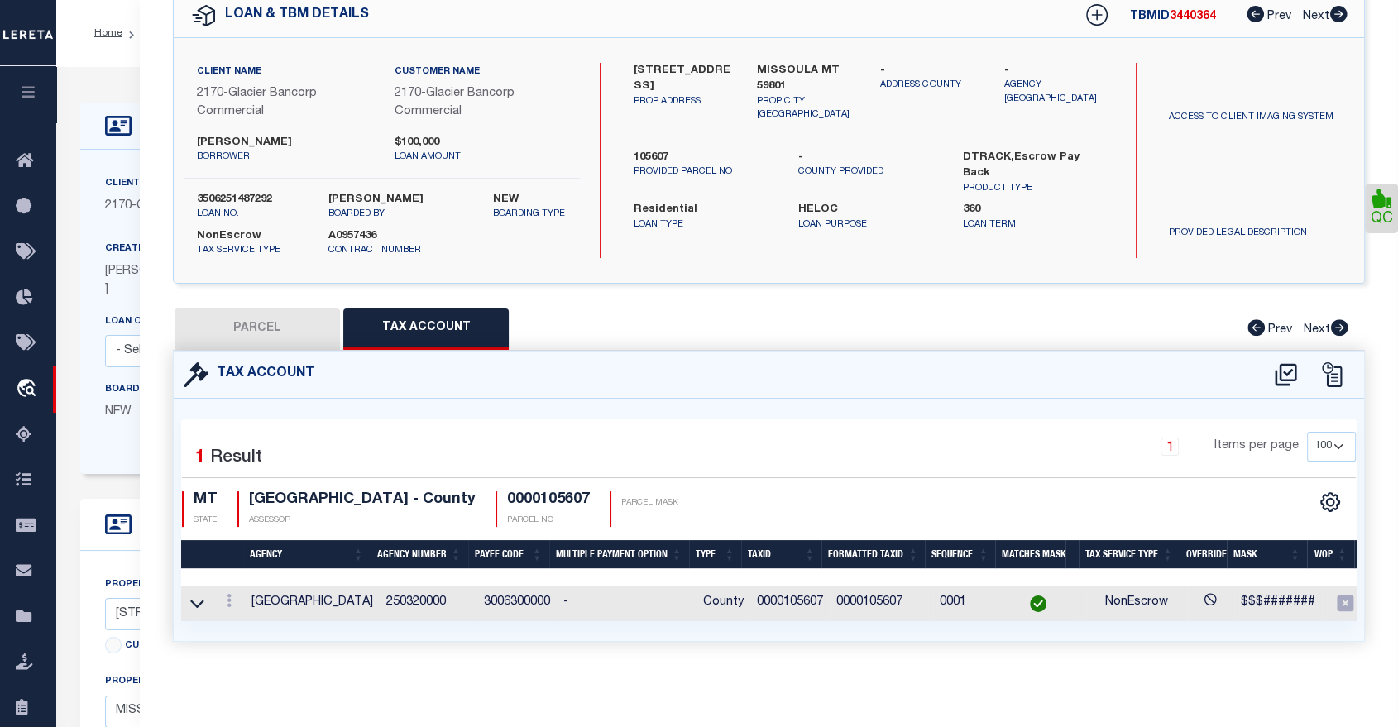
click at [293, 317] on button "PARCEL" at bounding box center [257, 329] width 165 height 41
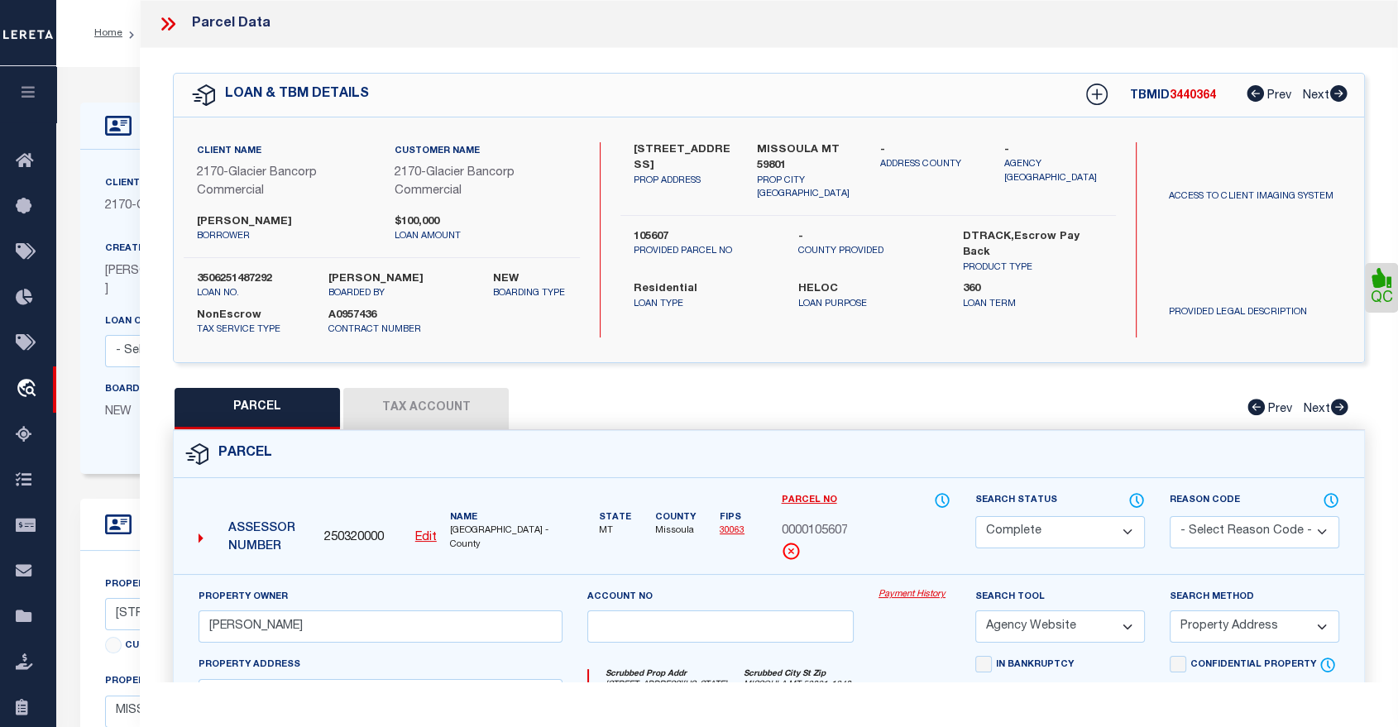
click at [166, 19] on icon at bounding box center [168, 24] width 22 height 22
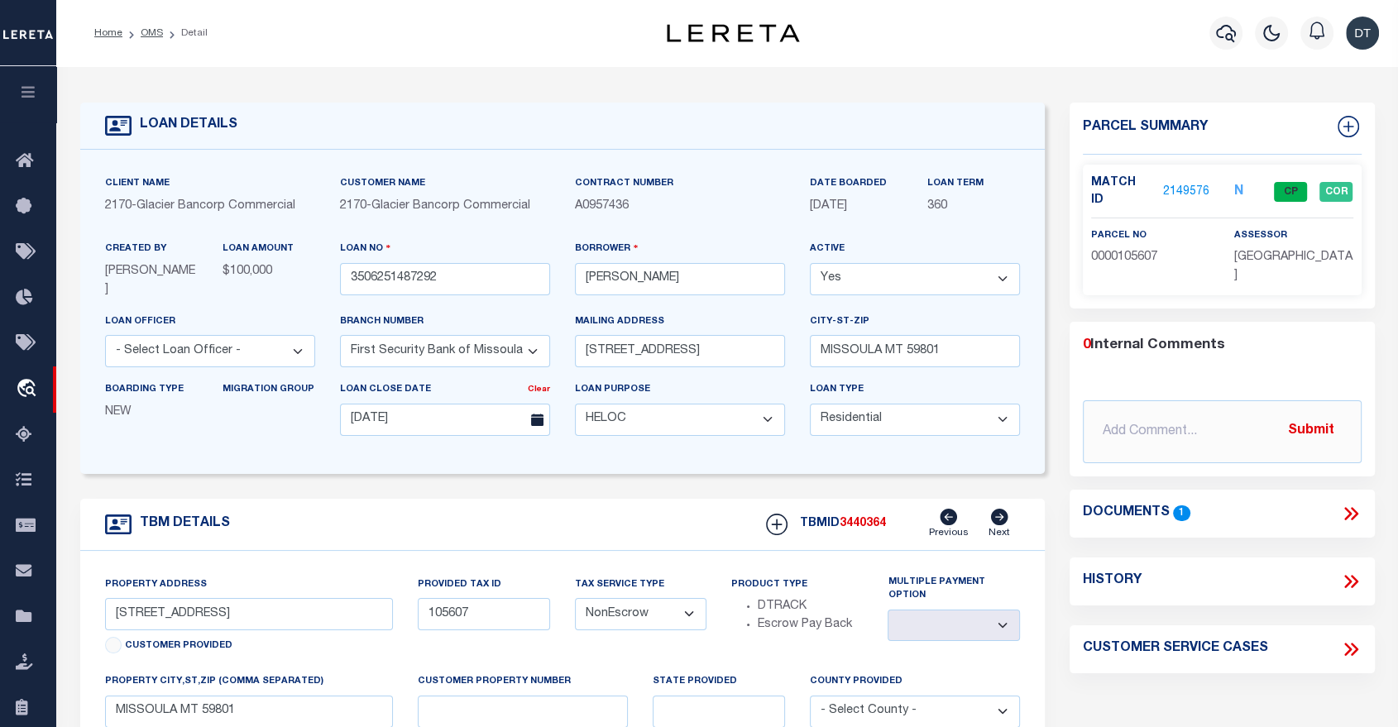
click at [22, 97] on icon "button" at bounding box center [28, 91] width 19 height 15
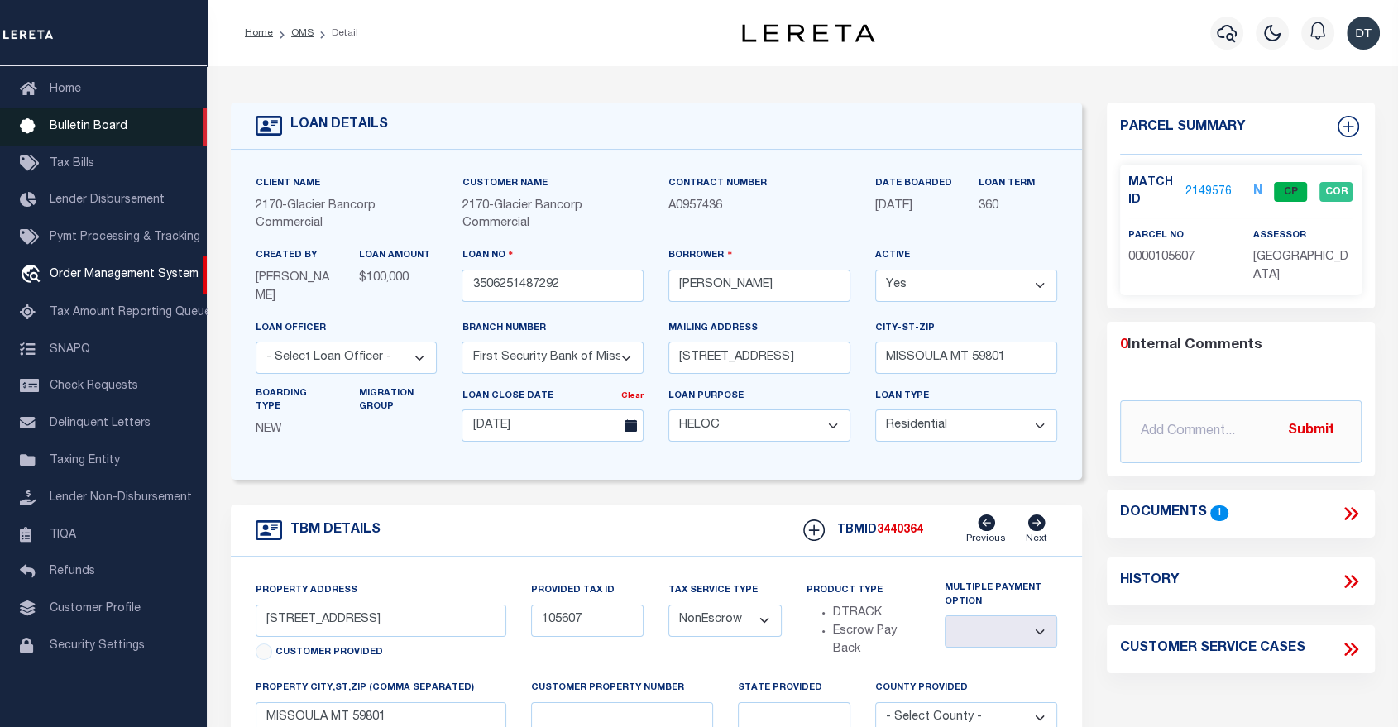
click at [73, 121] on span "Bulletin Board" at bounding box center [89, 127] width 78 height 12
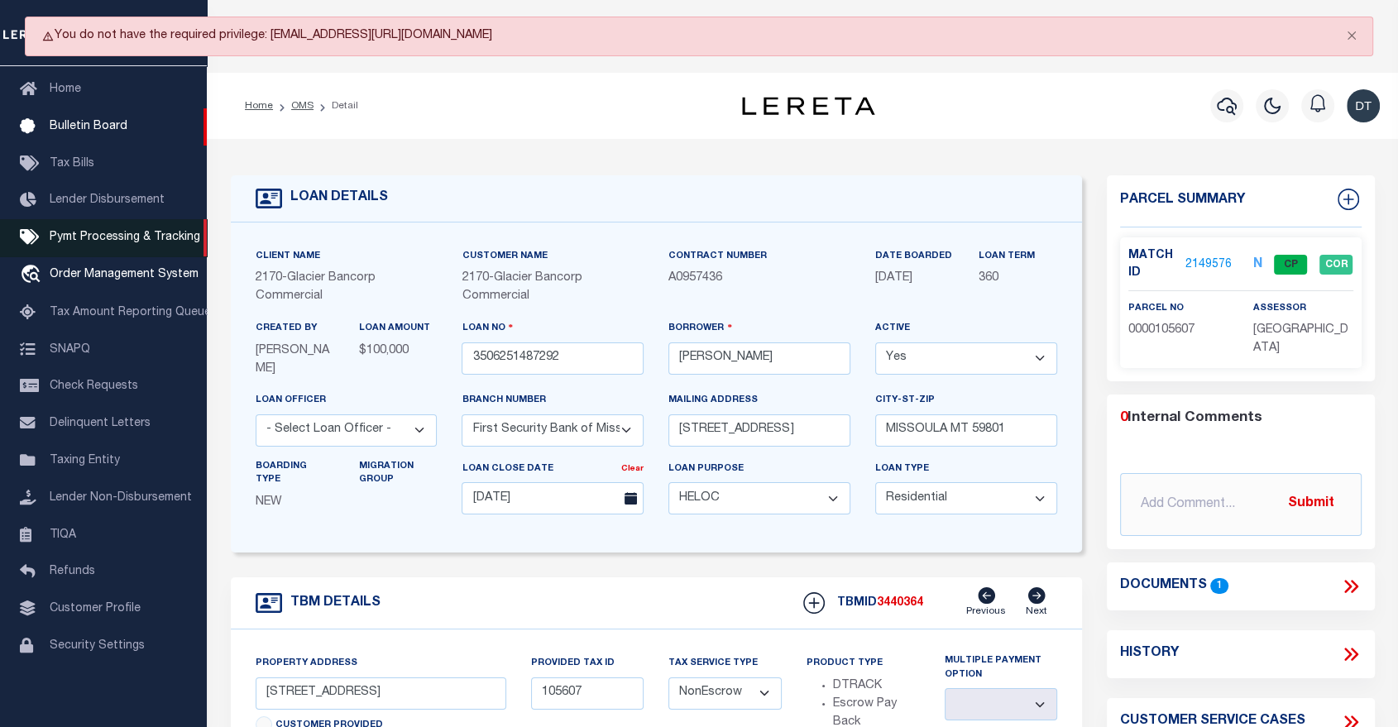
click at [88, 243] on span "Pymt Processing & Tracking" at bounding box center [125, 238] width 151 height 12
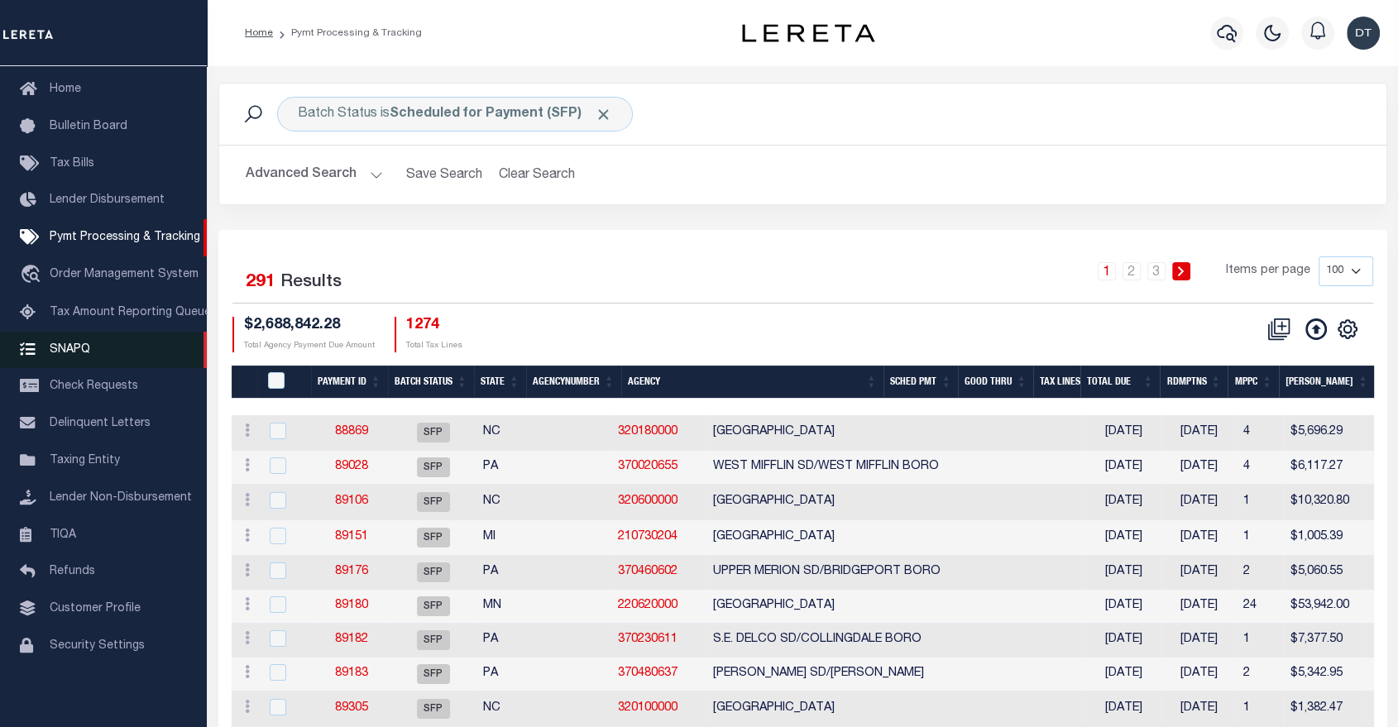
click at [72, 343] on span "SNAPQ" at bounding box center [70, 349] width 41 height 12
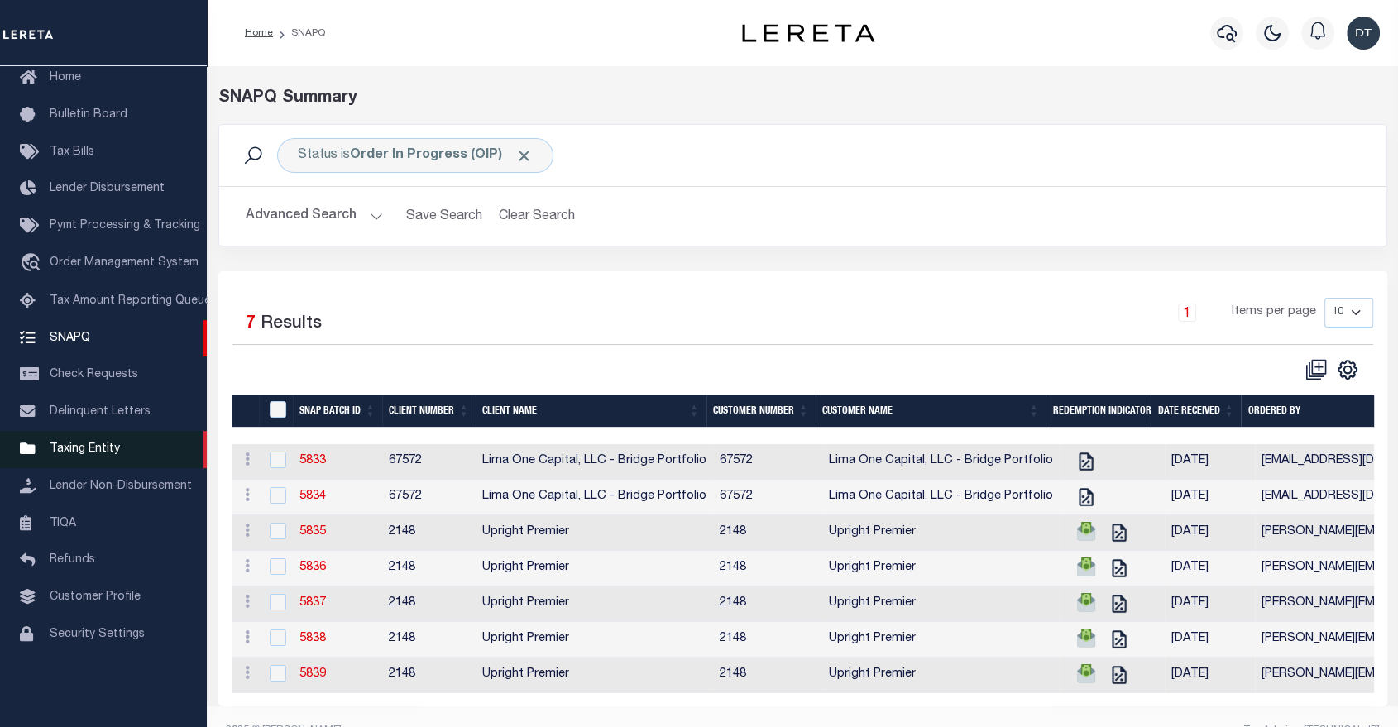
click at [96, 455] on span "Taxing Entity" at bounding box center [85, 449] width 70 height 12
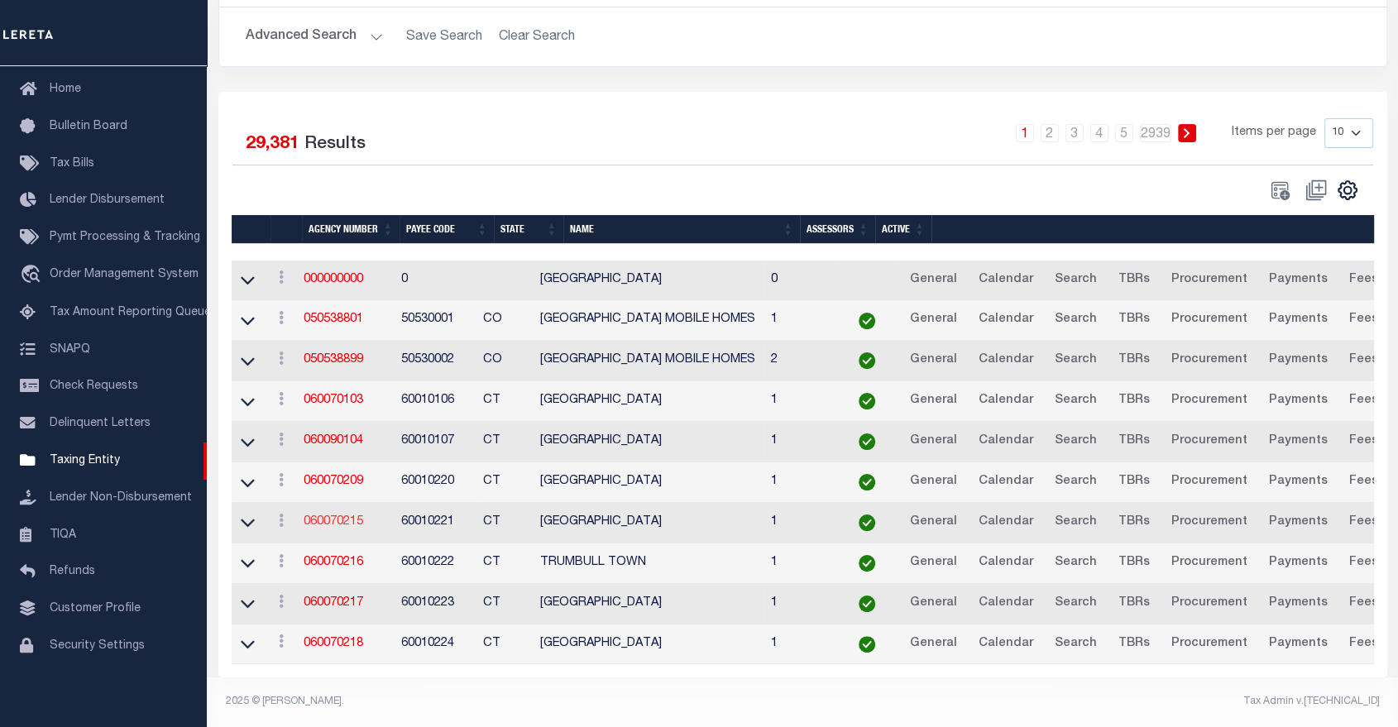
click at [344, 516] on link "060070215" at bounding box center [334, 522] width 60 height 12
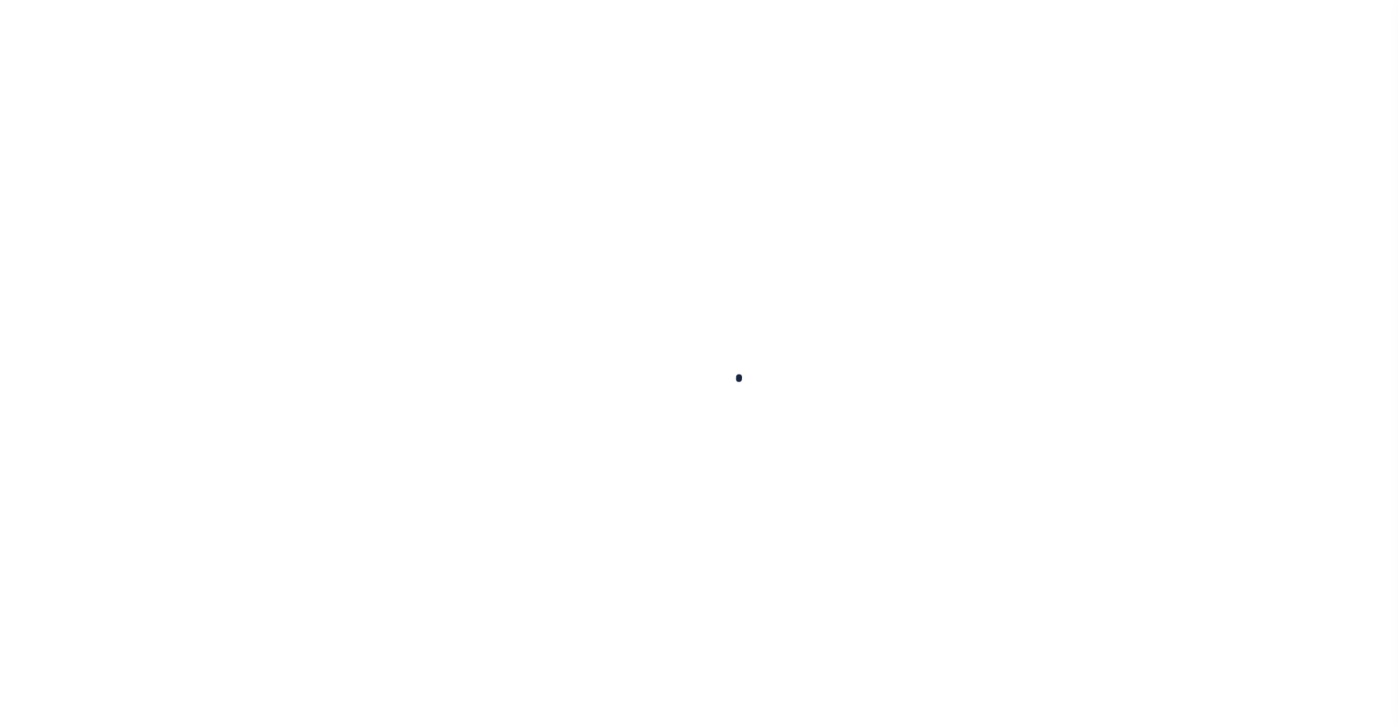
select select
checkbox input "false"
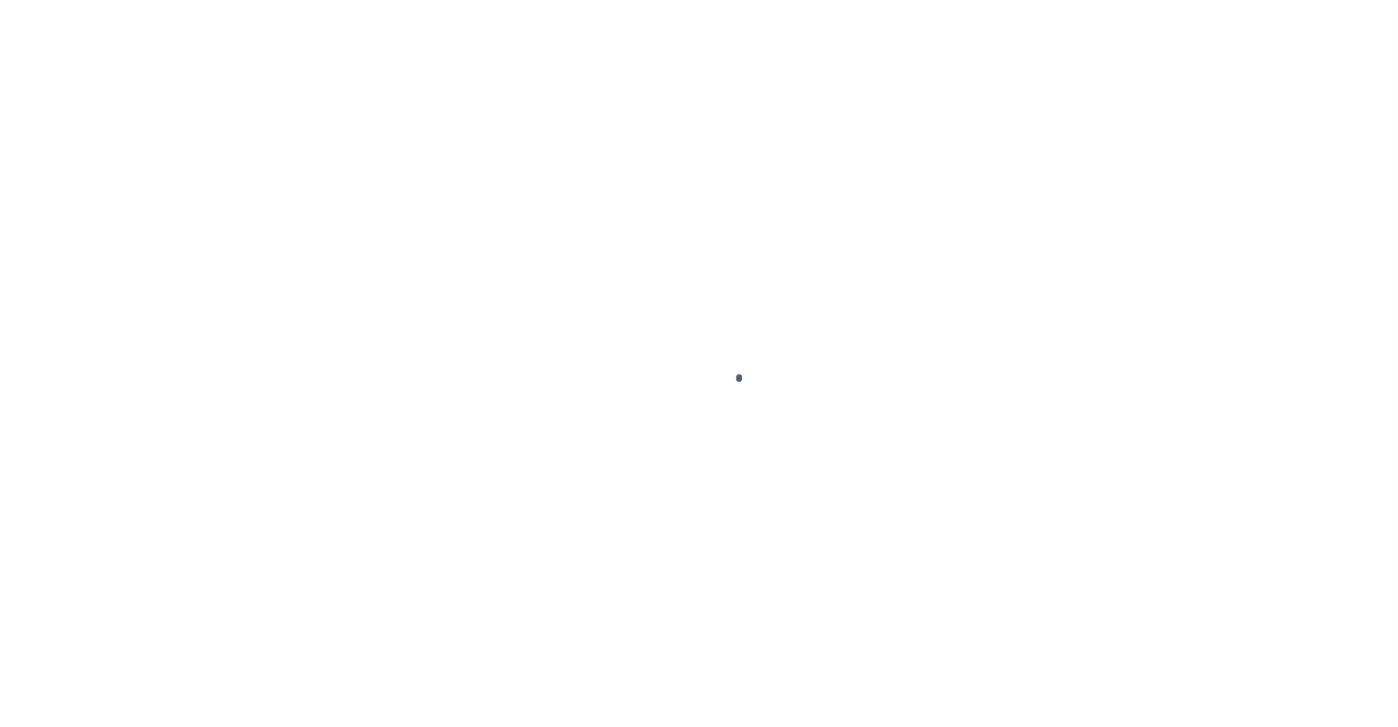
checkbox input "false"
type input "900117006"
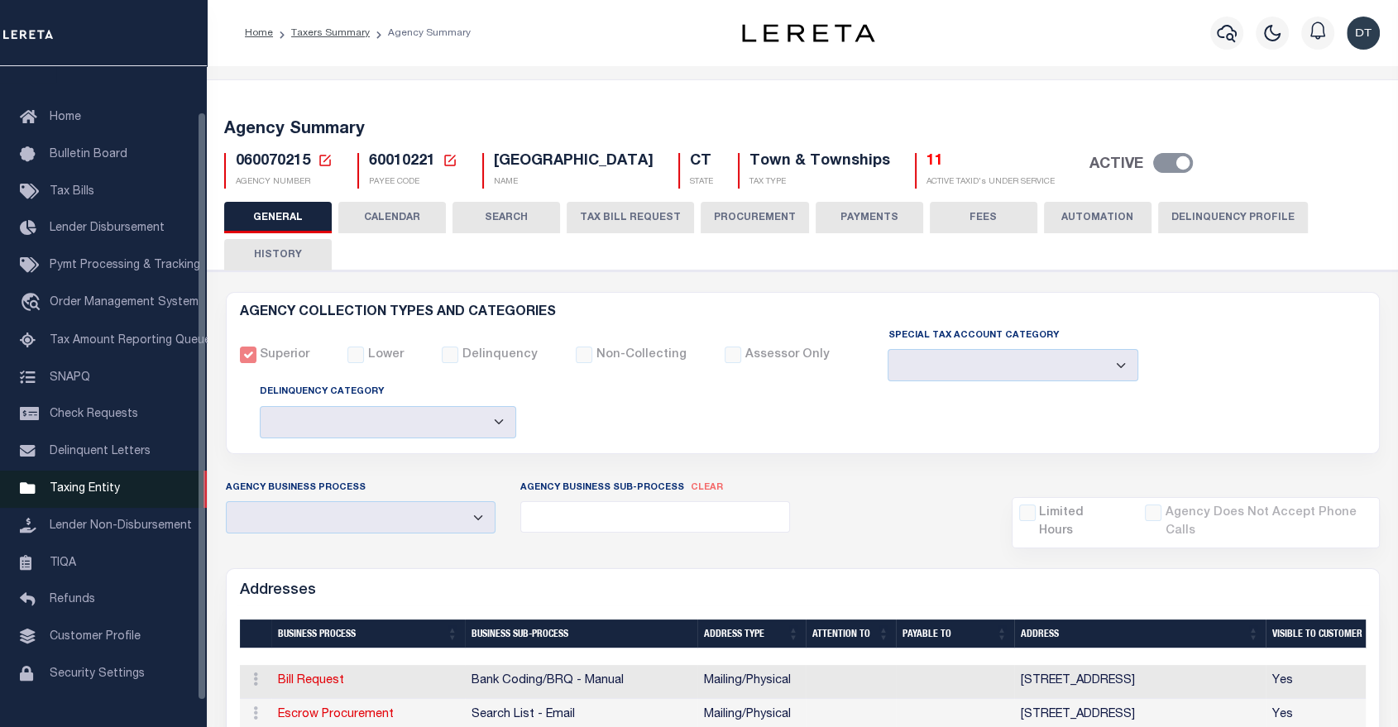
scroll to position [79, 0]
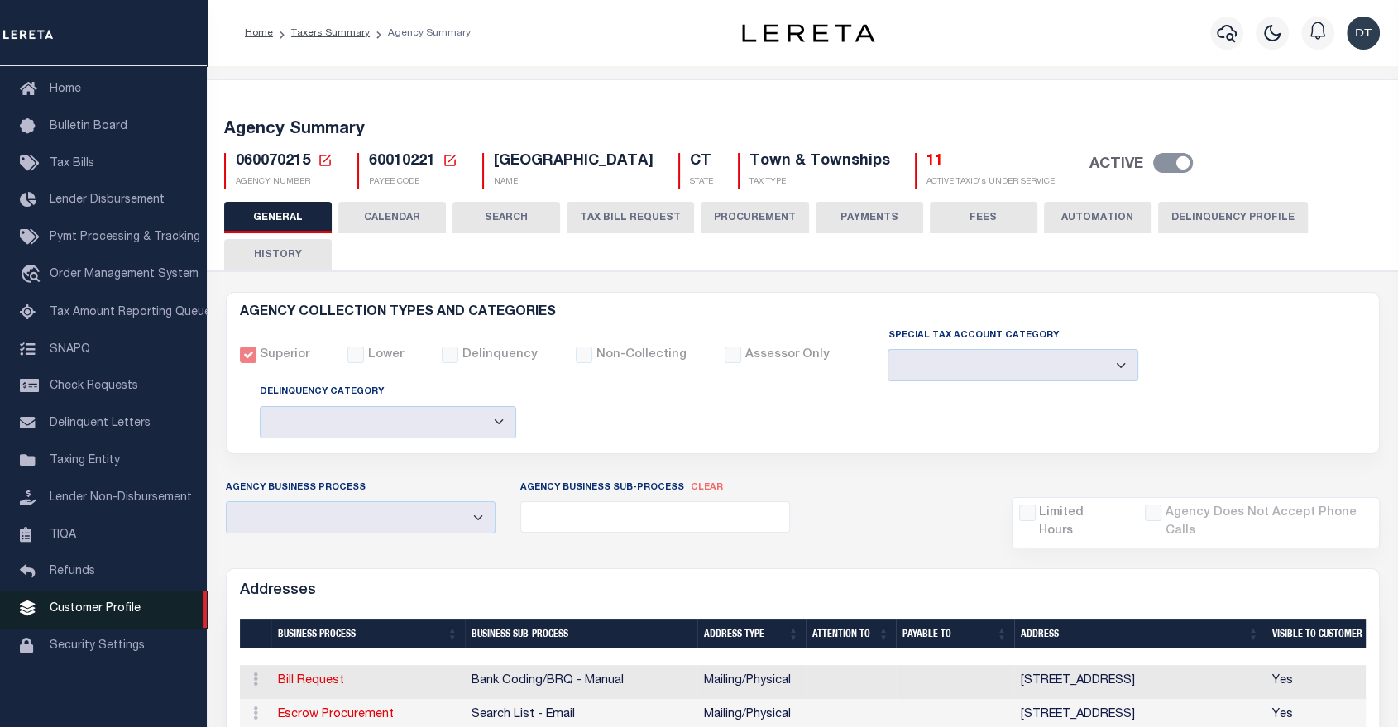
click at [106, 606] on span "Customer Profile" at bounding box center [95, 609] width 91 height 12
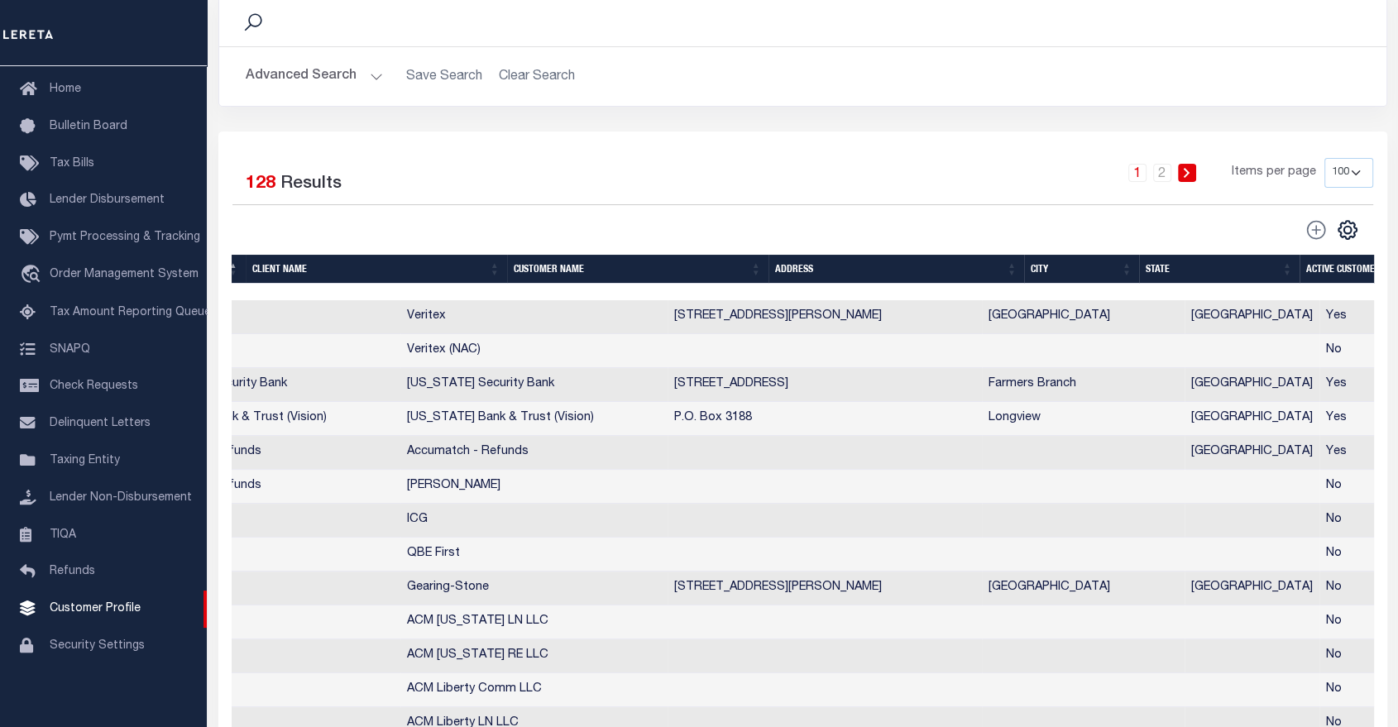
scroll to position [0, 261]
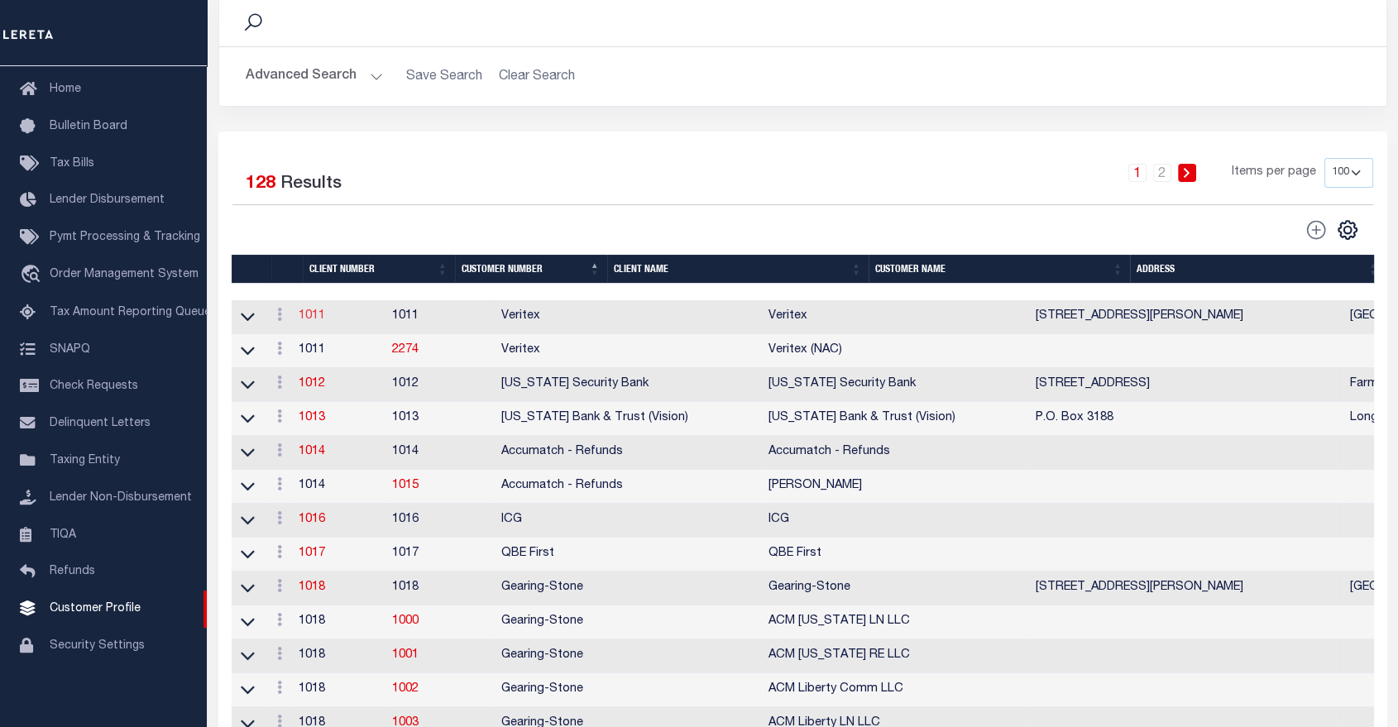
click at [324, 319] on link "1011" at bounding box center [312, 316] width 26 height 12
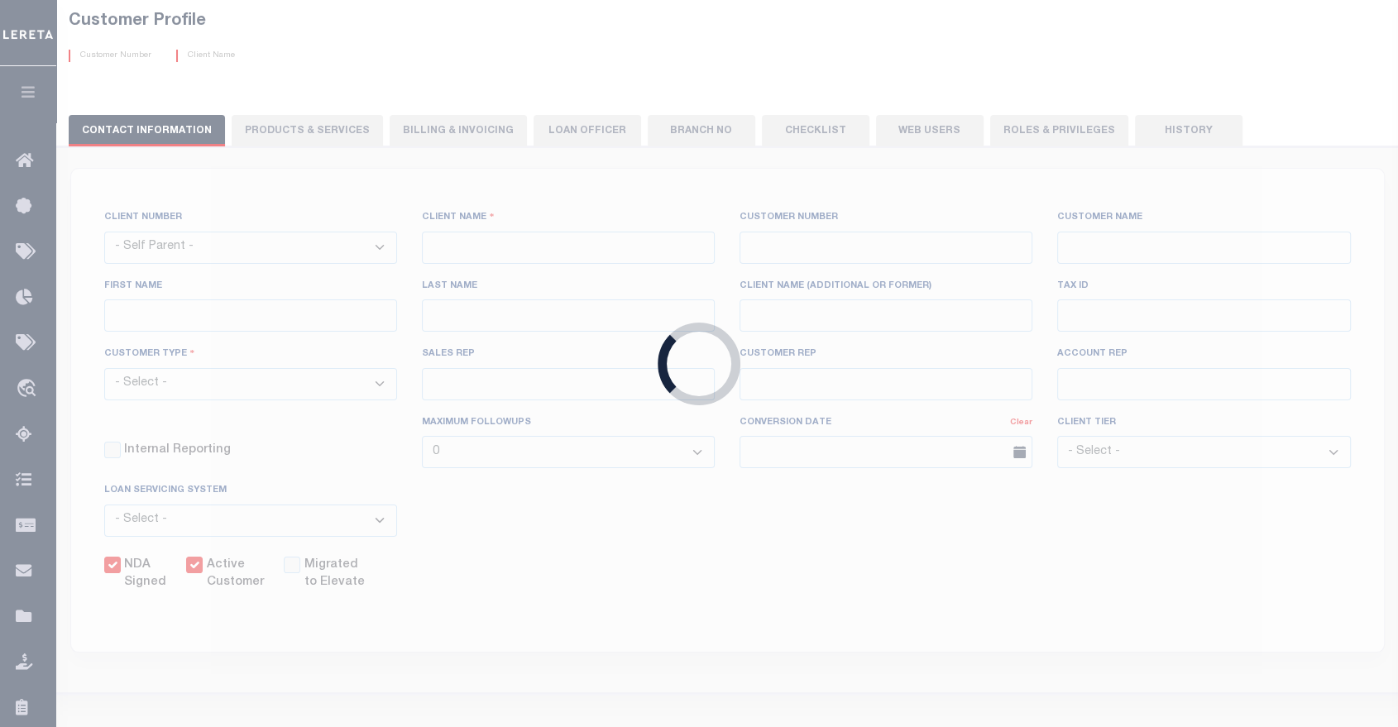
select select
type input "Veritex"
type input "1011"
type input "Veritex"
type input "Guy"
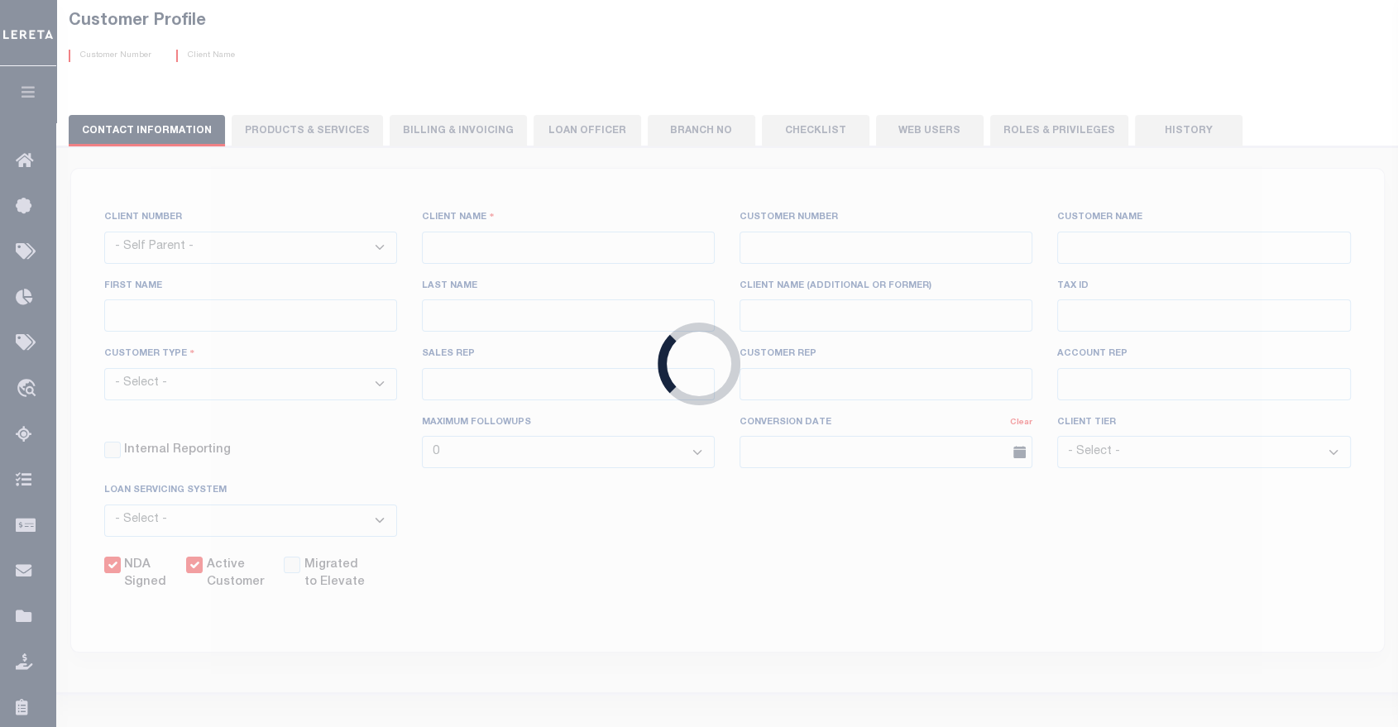
type input "[GEOGRAPHIC_DATA]"
select select "Mixed Portfolio"
type input "[PERSON_NAME]"
type input "Beth Wiebe"
type input "11/17/2022"
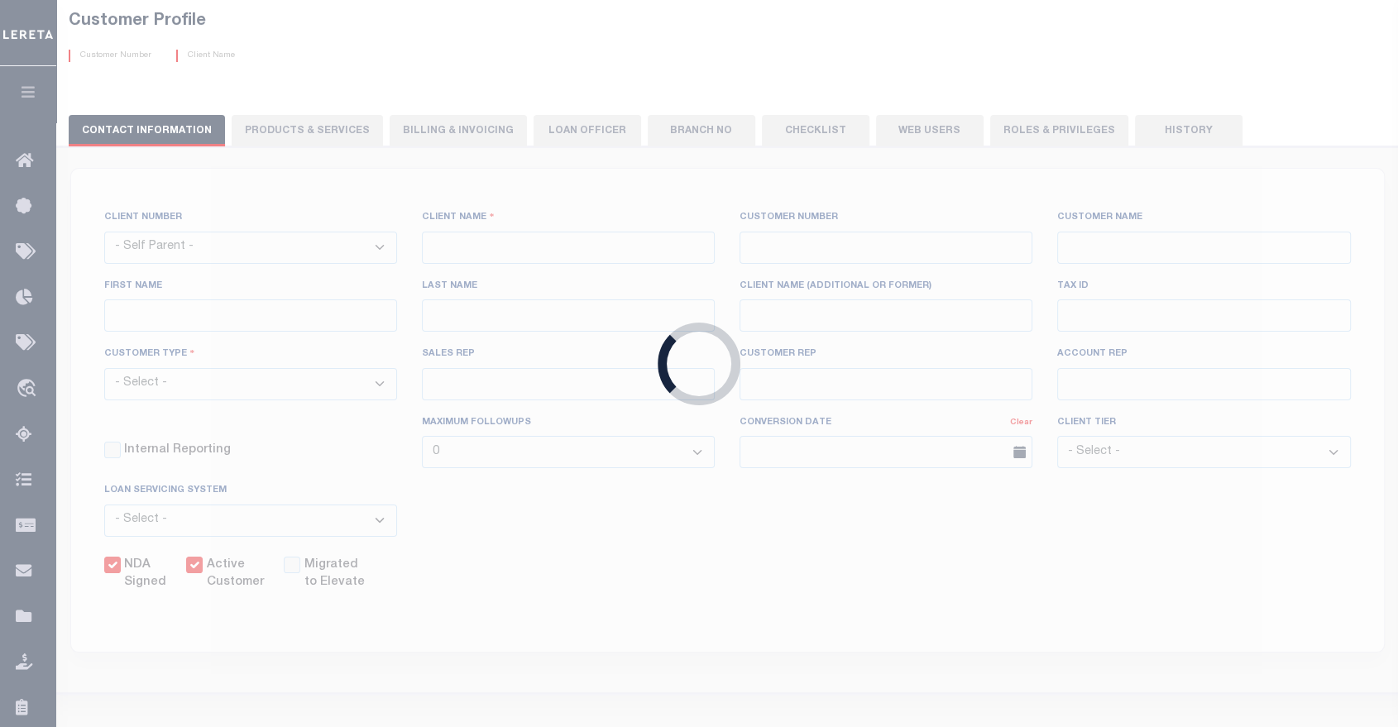
select select "Tier 3"
checkbox input "true"
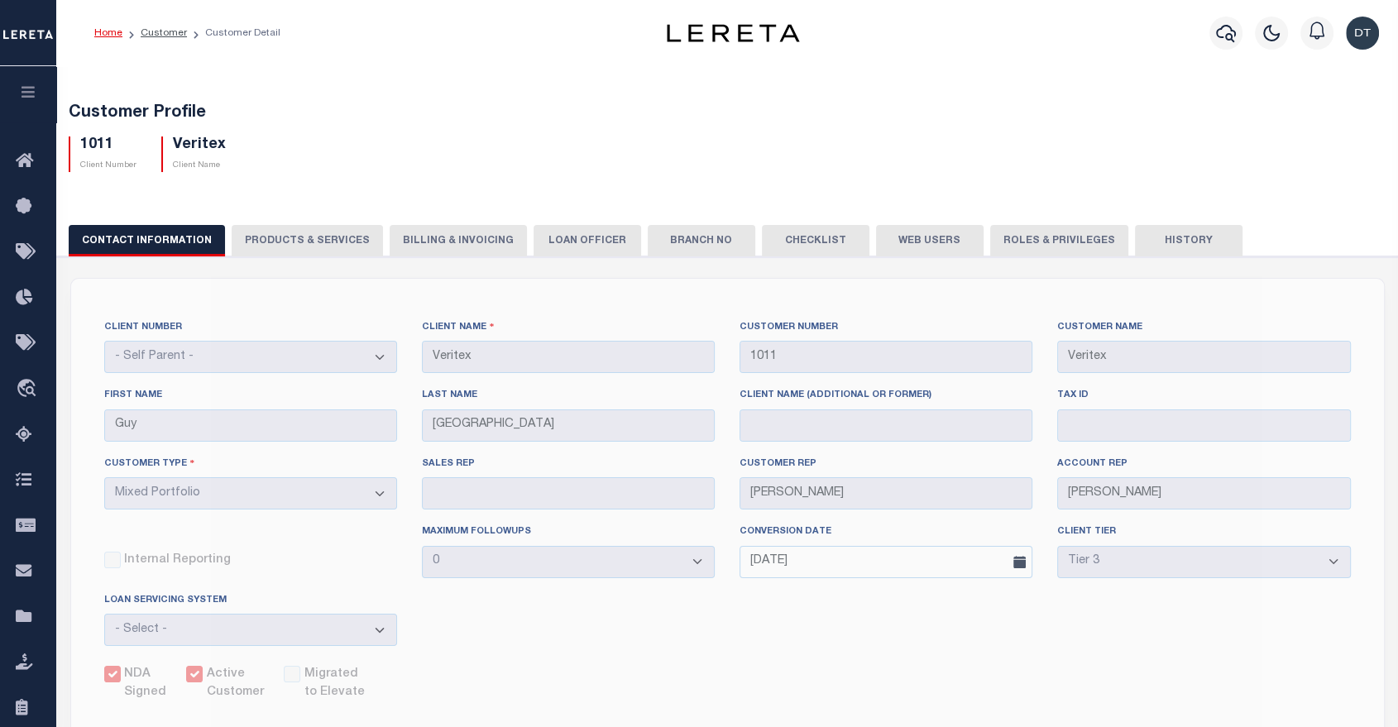
click at [302, 243] on button "PRODUCTS & SERVICES" at bounding box center [307, 240] width 151 height 31
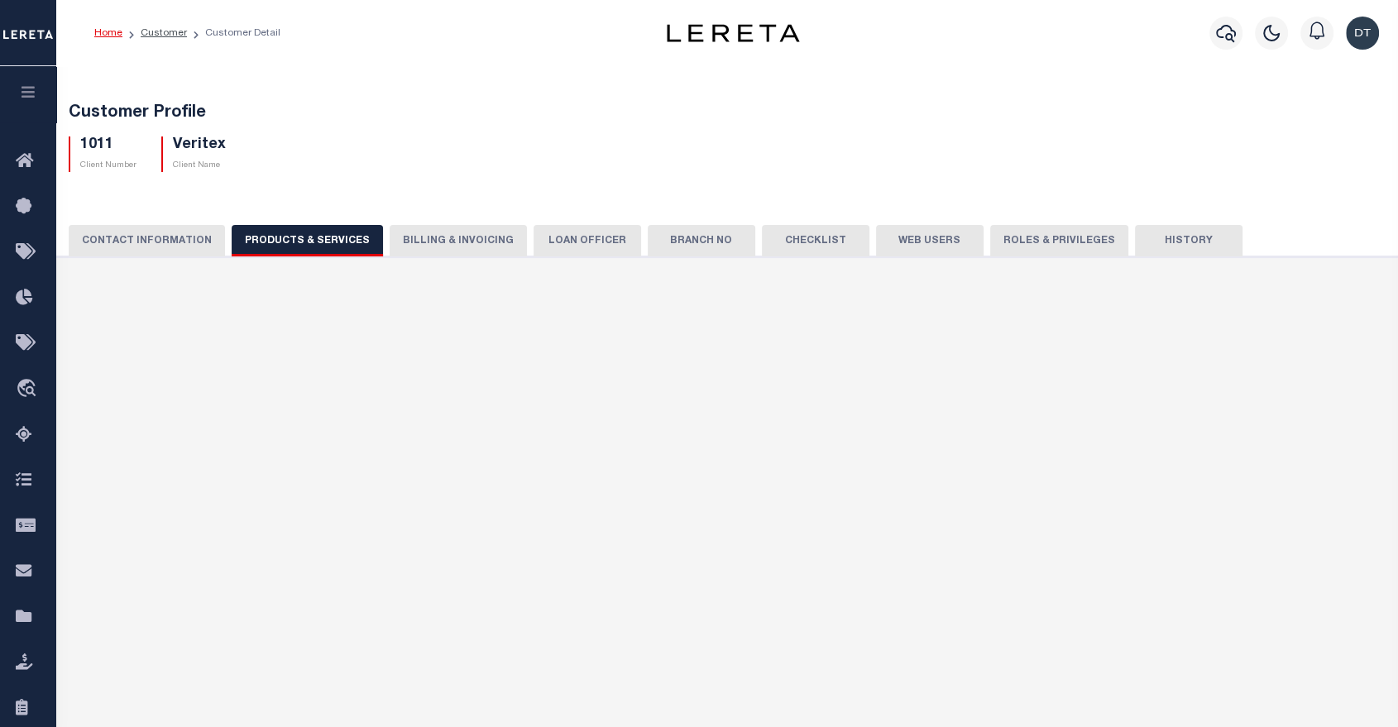
select select "STX"
radio input "true"
checkbox input "true"
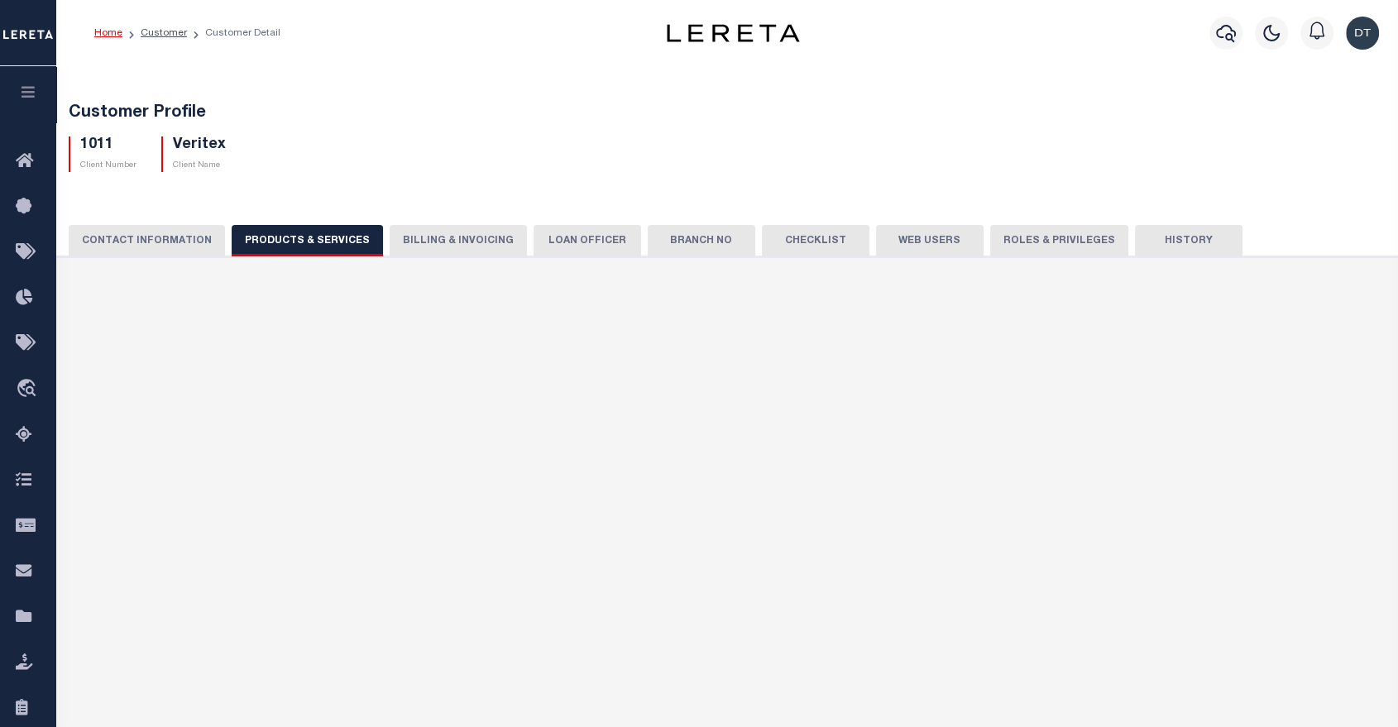
checkbox input "true"
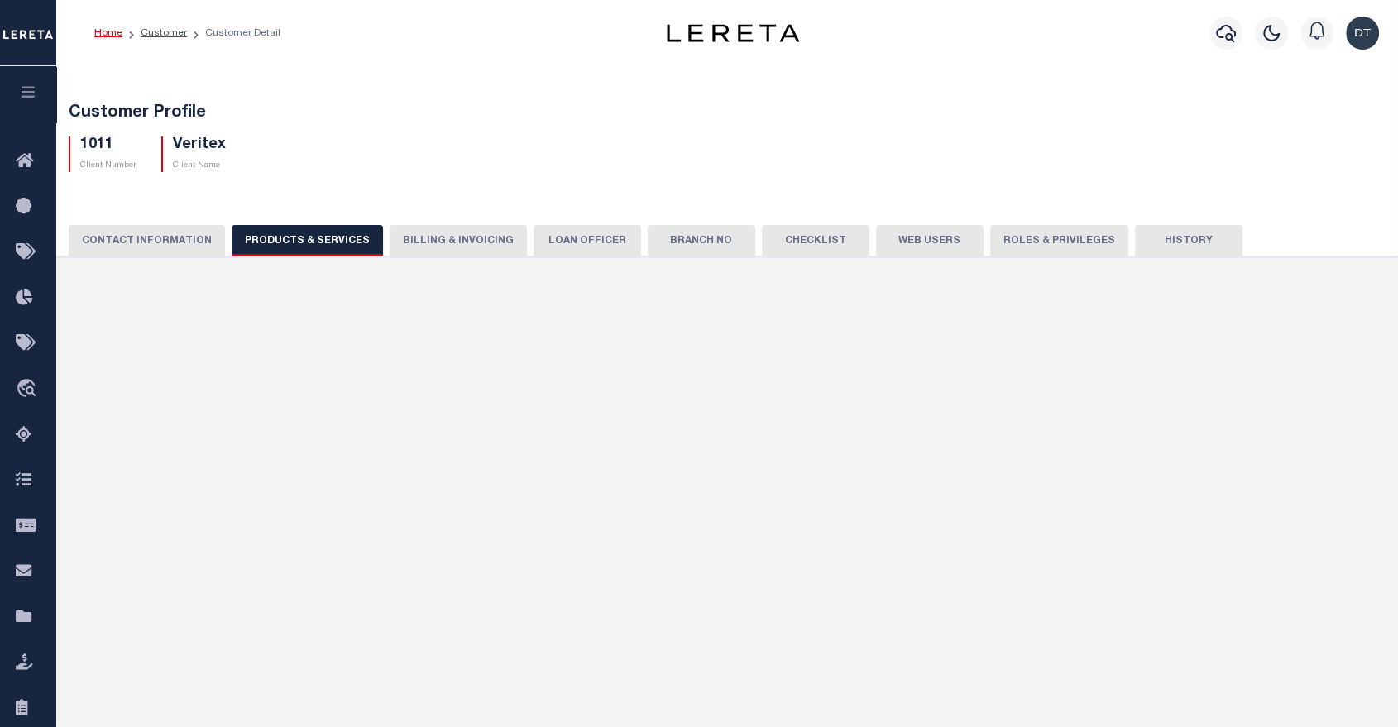
checkbox input "true"
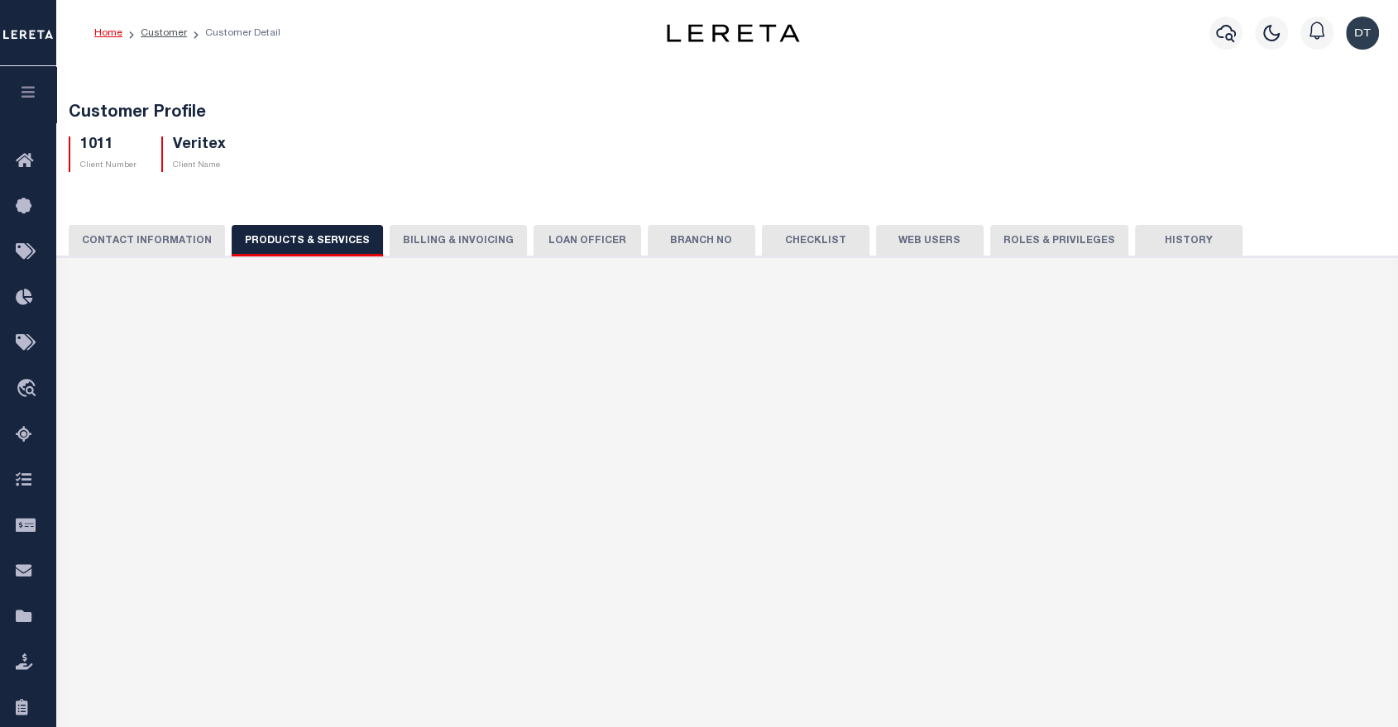
checkbox input "true"
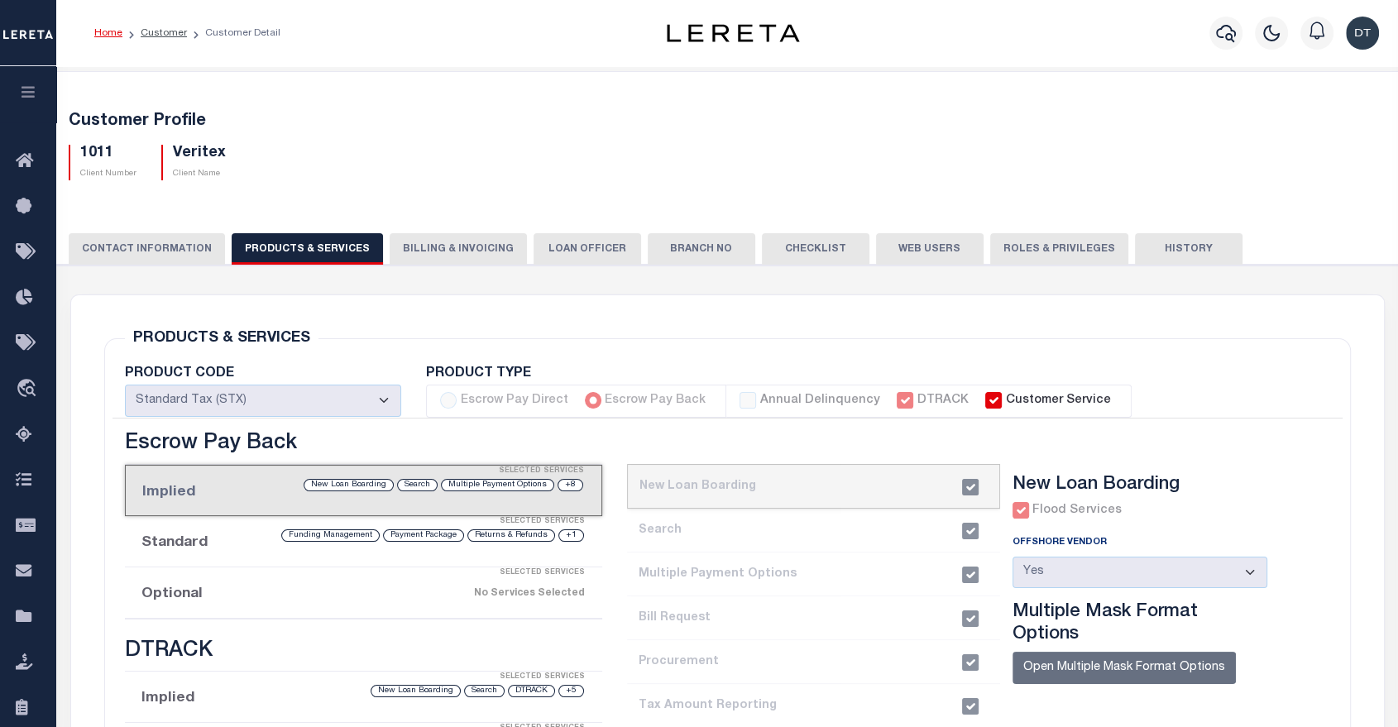
click at [441, 254] on button "Billing & Invoicing" at bounding box center [458, 248] width 137 height 31
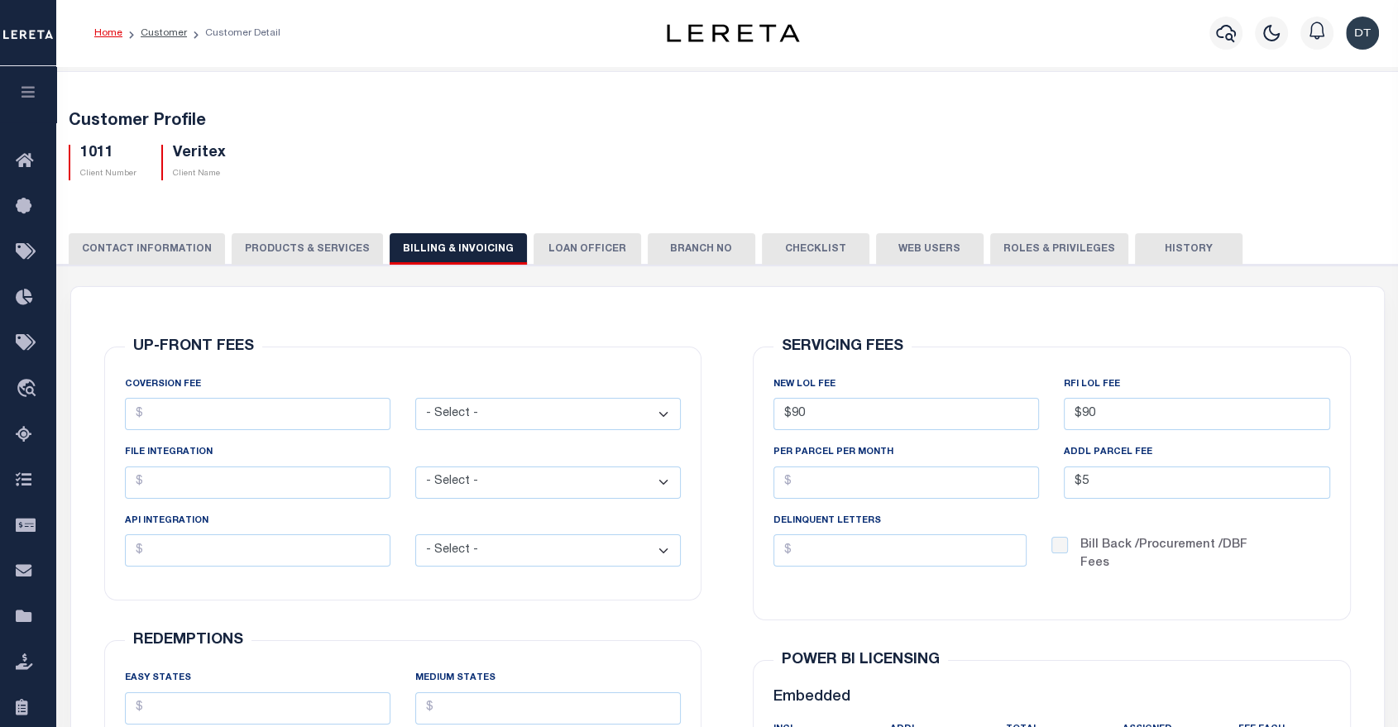
click at [571, 253] on button "LOAN OFFICER" at bounding box center [588, 248] width 108 height 31
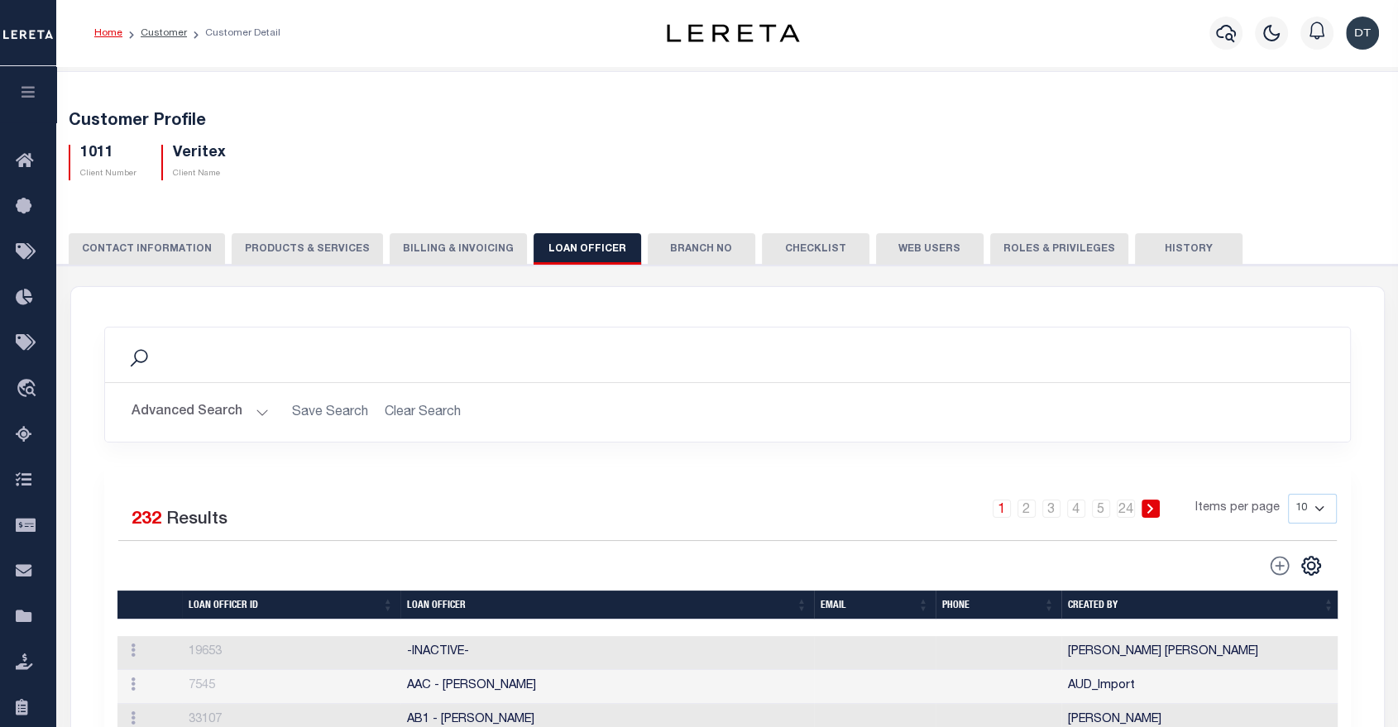
click at [671, 252] on button "Branch No" at bounding box center [702, 248] width 108 height 31
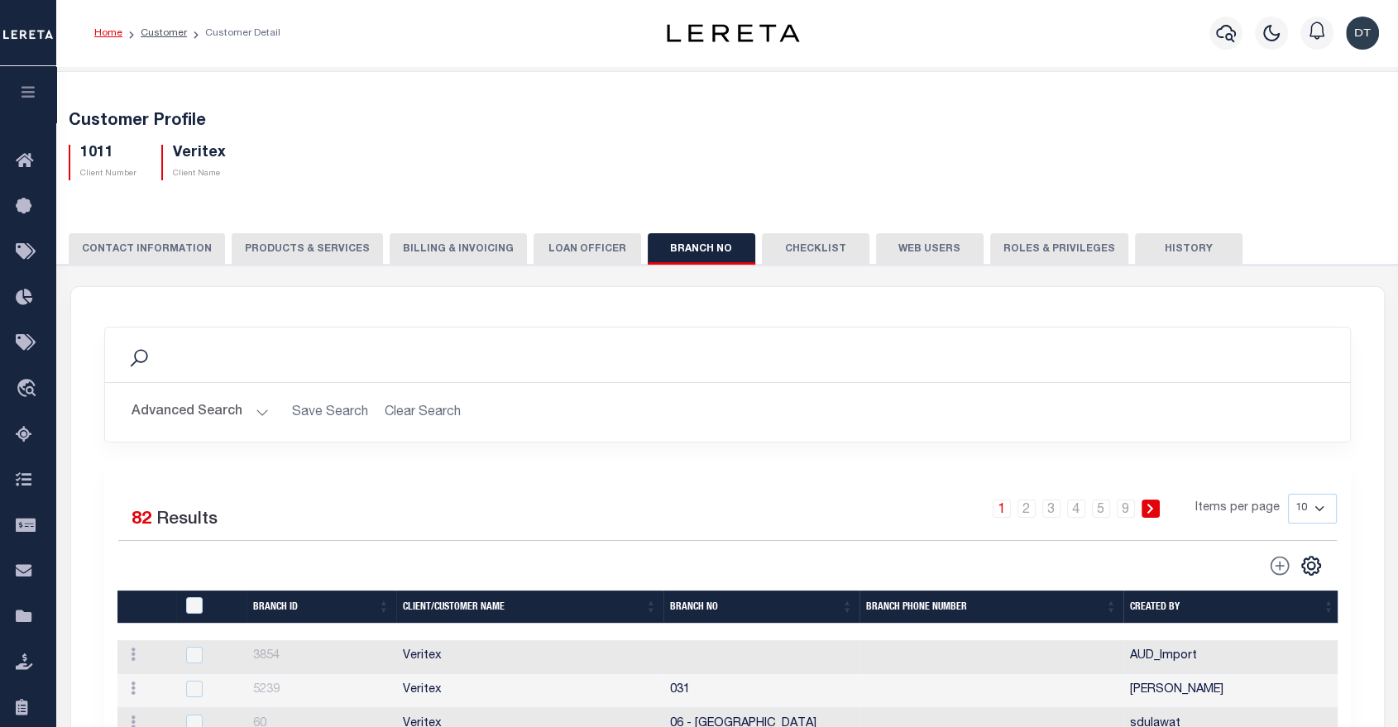
click at [781, 252] on button "Checklist" at bounding box center [816, 248] width 108 height 31
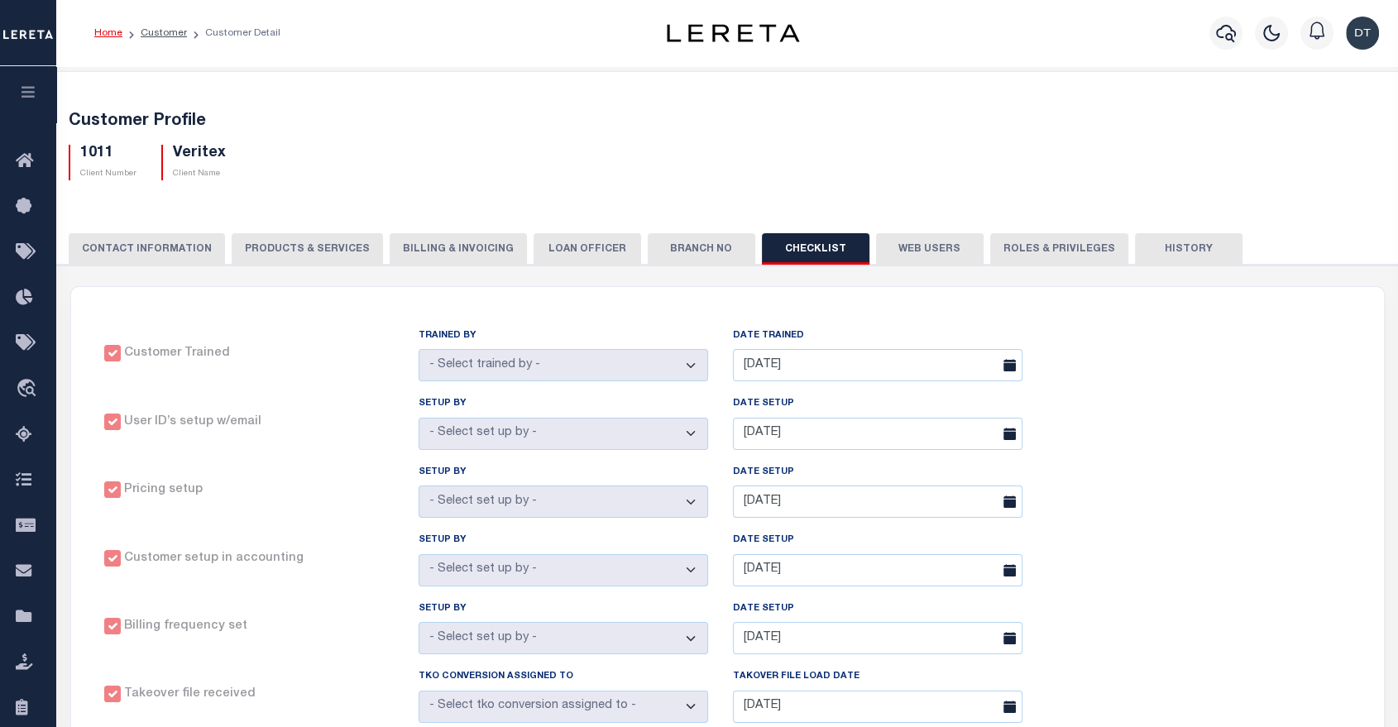
click at [1153, 246] on button "History" at bounding box center [1189, 248] width 108 height 31
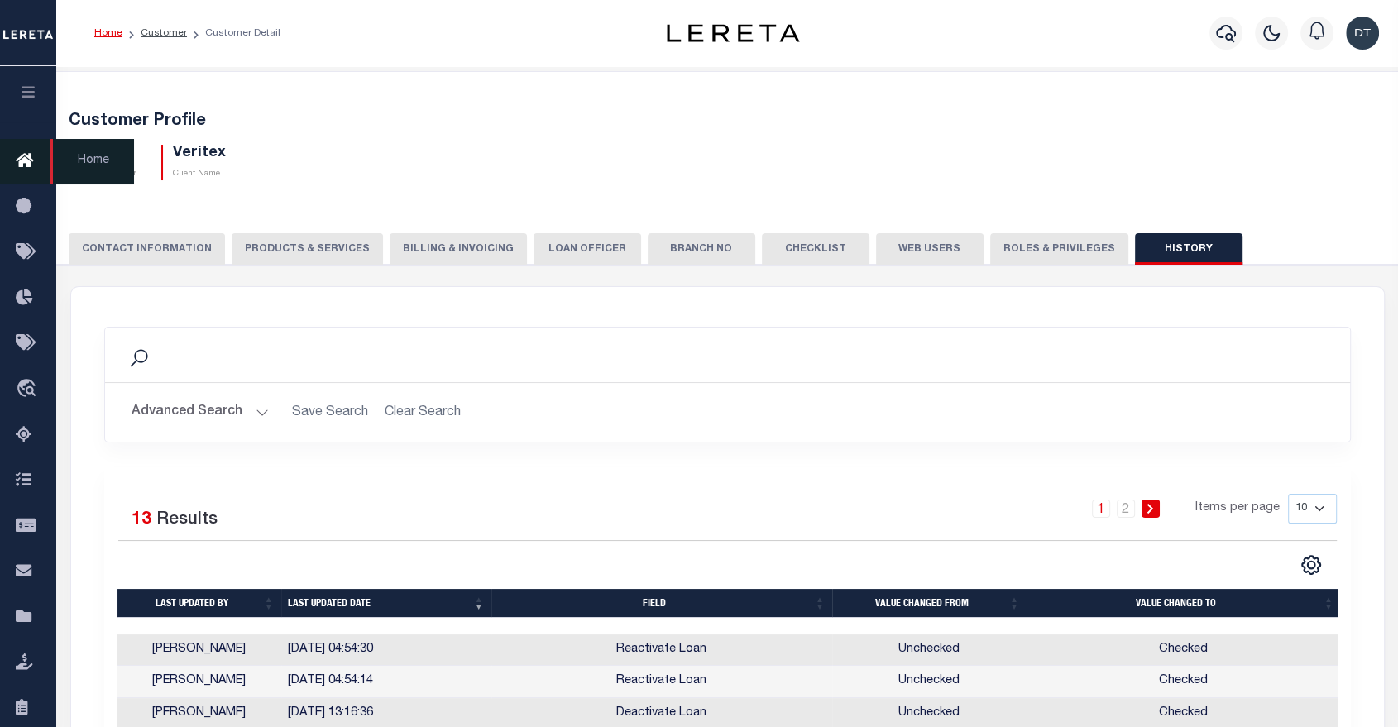
click at [31, 98] on icon "button" at bounding box center [28, 91] width 19 height 15
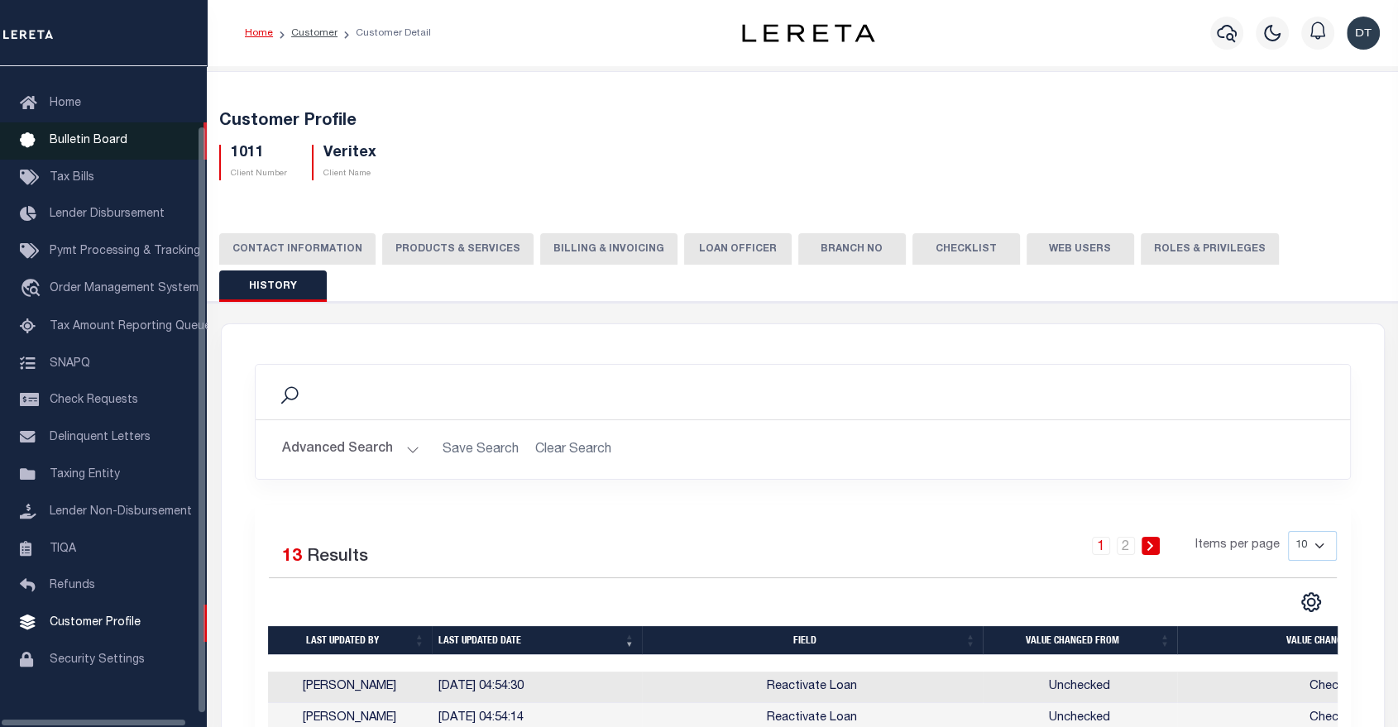
scroll to position [71, 0]
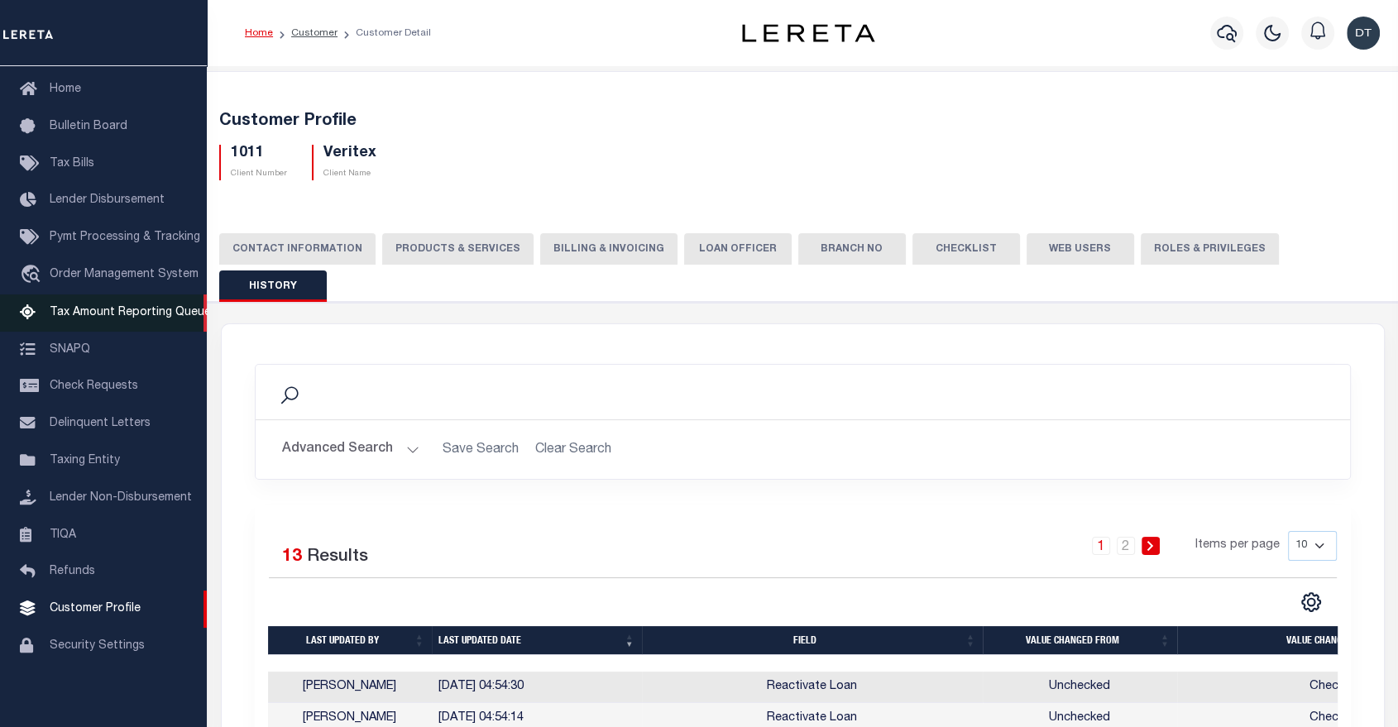
click at [76, 314] on span "Tax Amount Reporting Queue" at bounding box center [130, 313] width 161 height 12
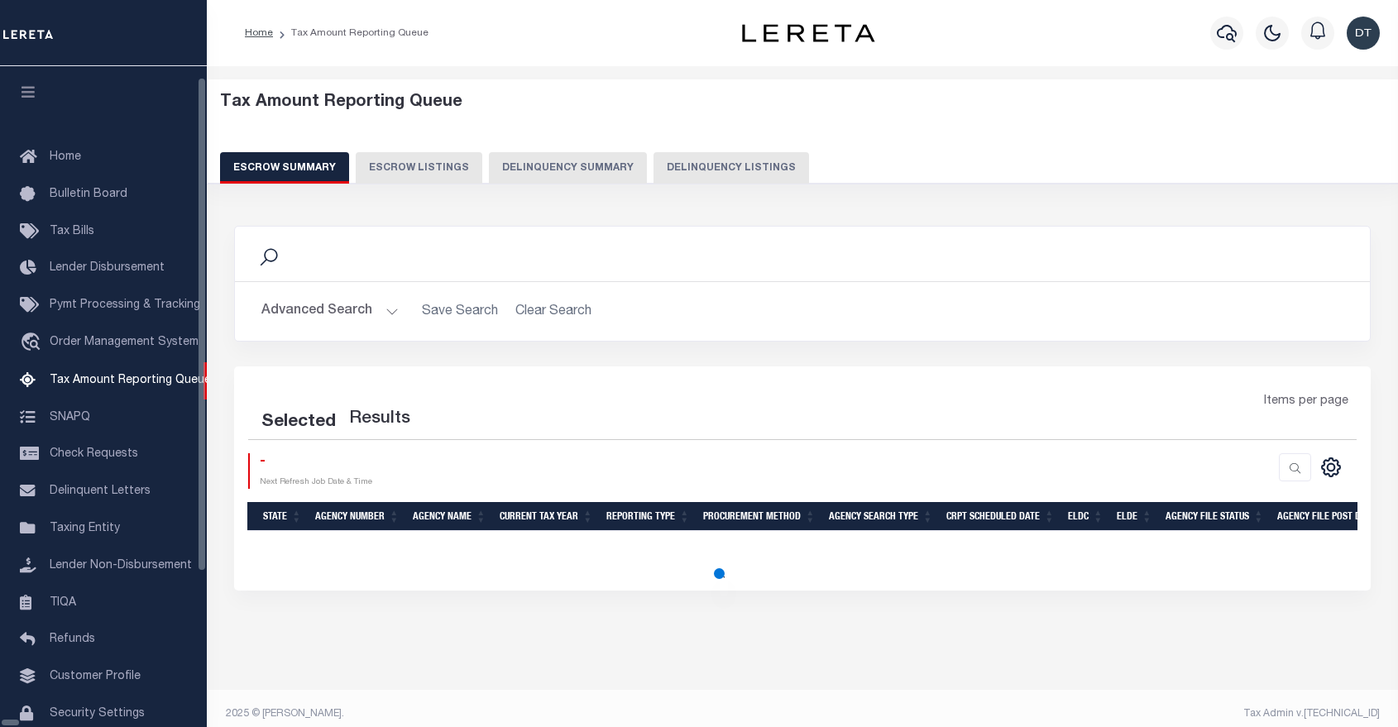
select select "100"
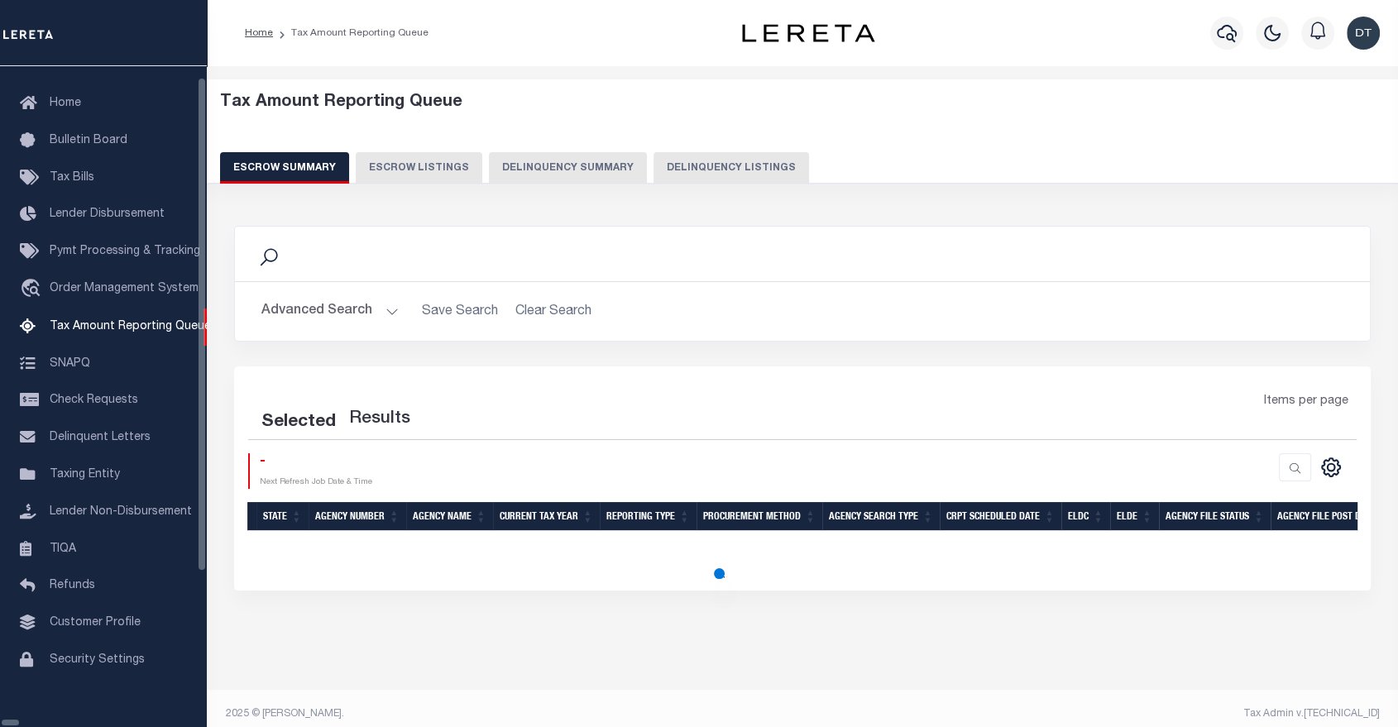
select select "100"
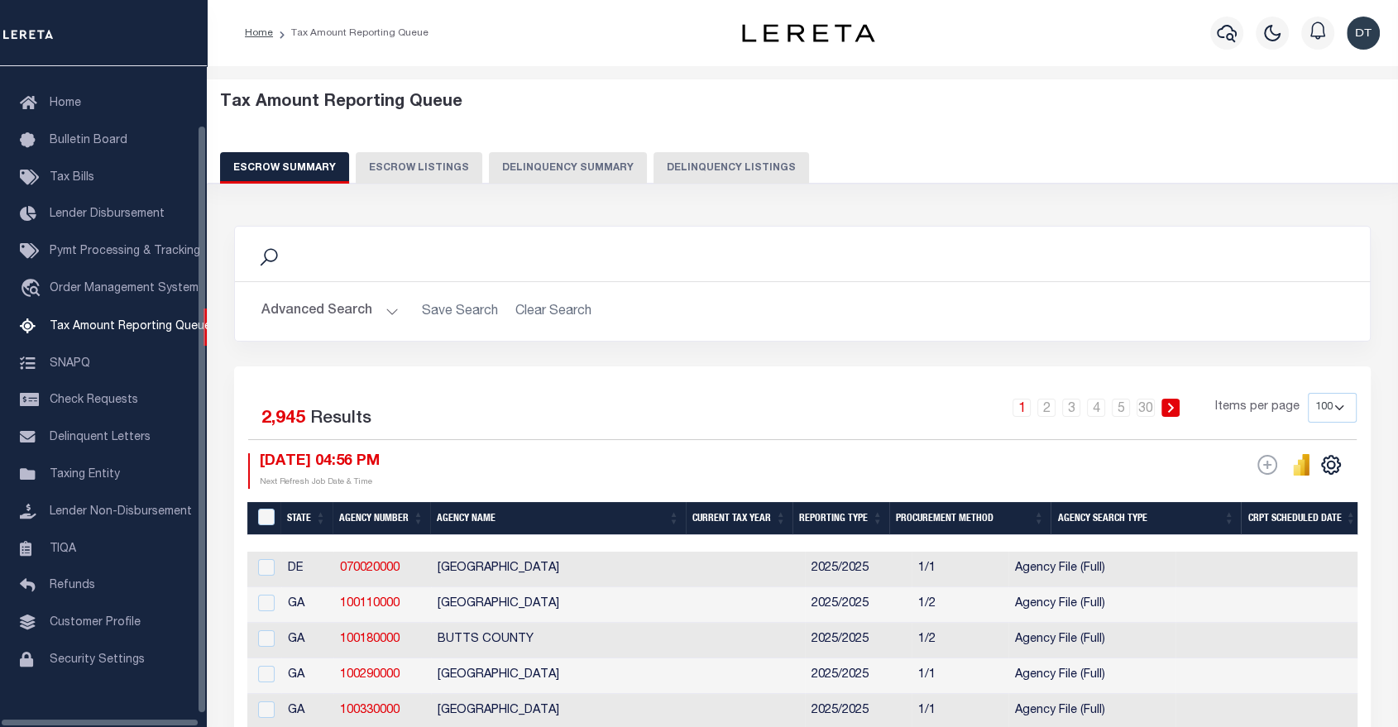
scroll to position [71, 0]
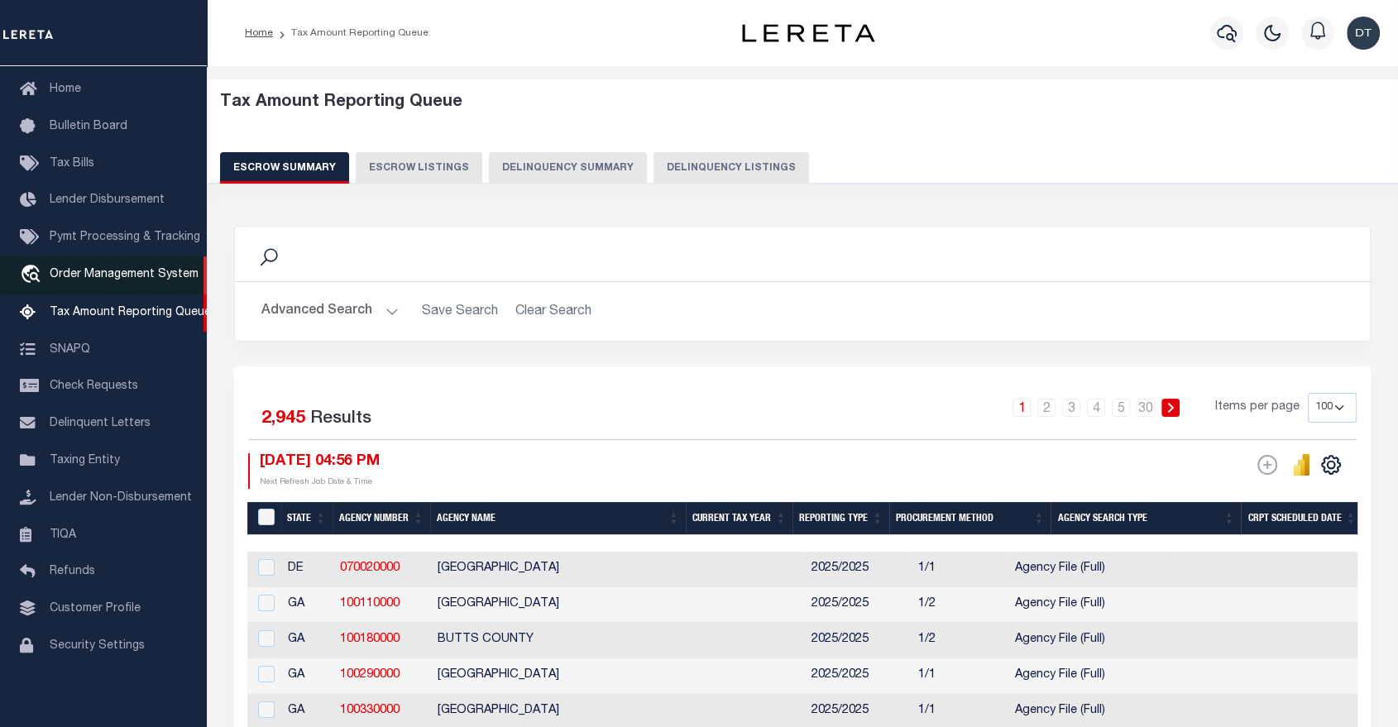
click at [99, 276] on span "Order Management System" at bounding box center [124, 275] width 149 height 12
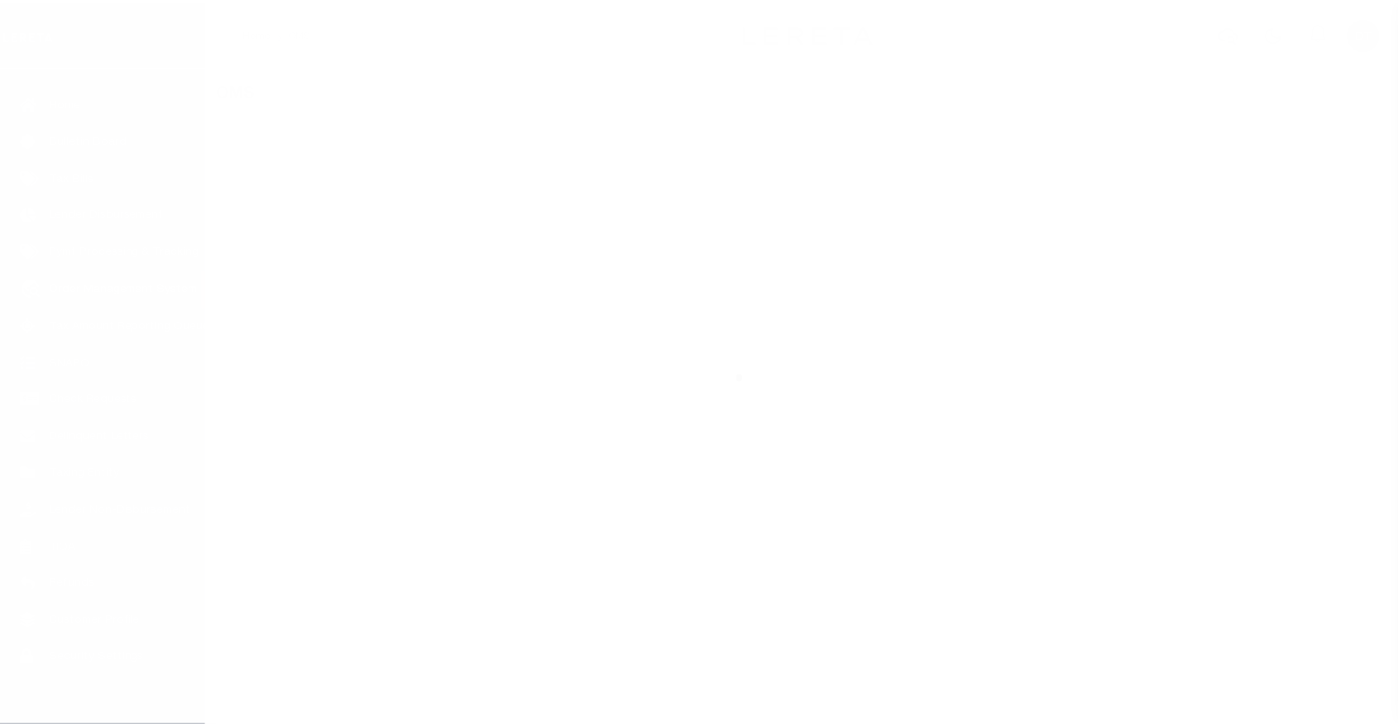
scroll to position [79, 0]
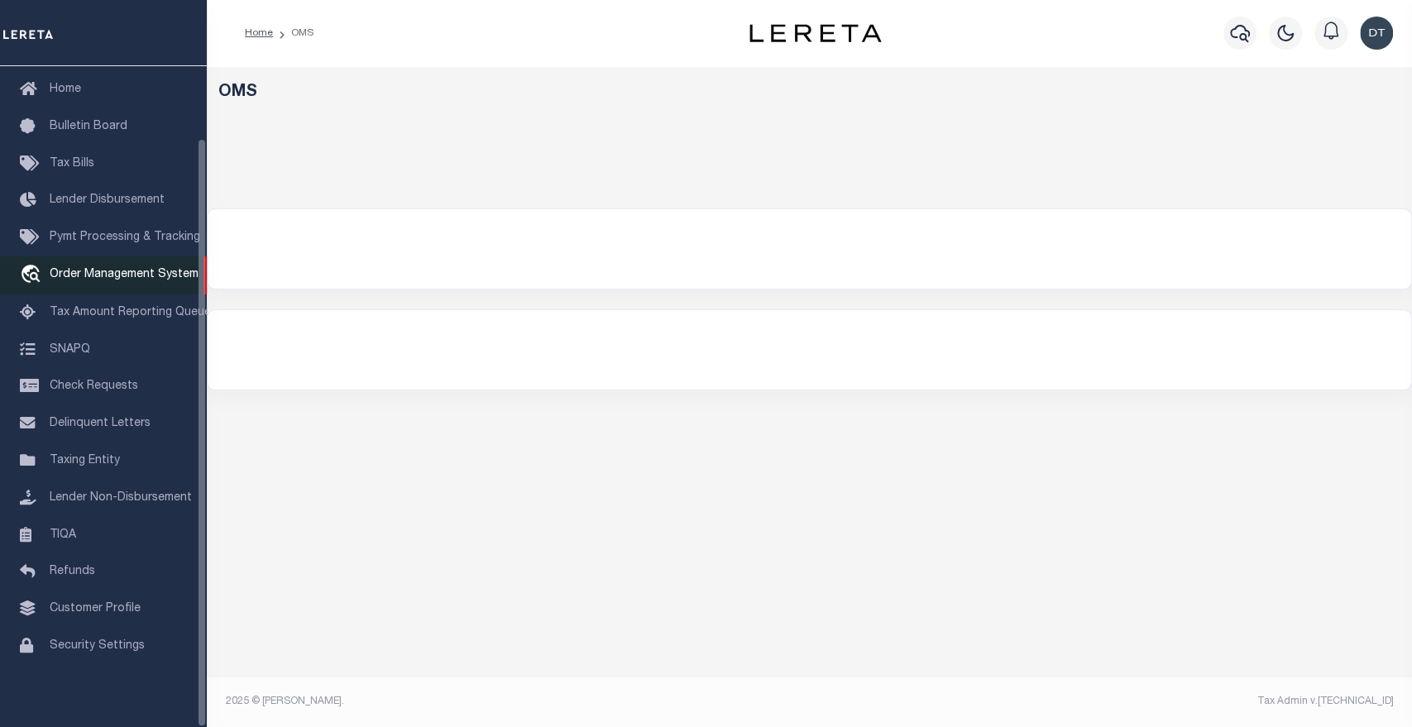
select select "200"
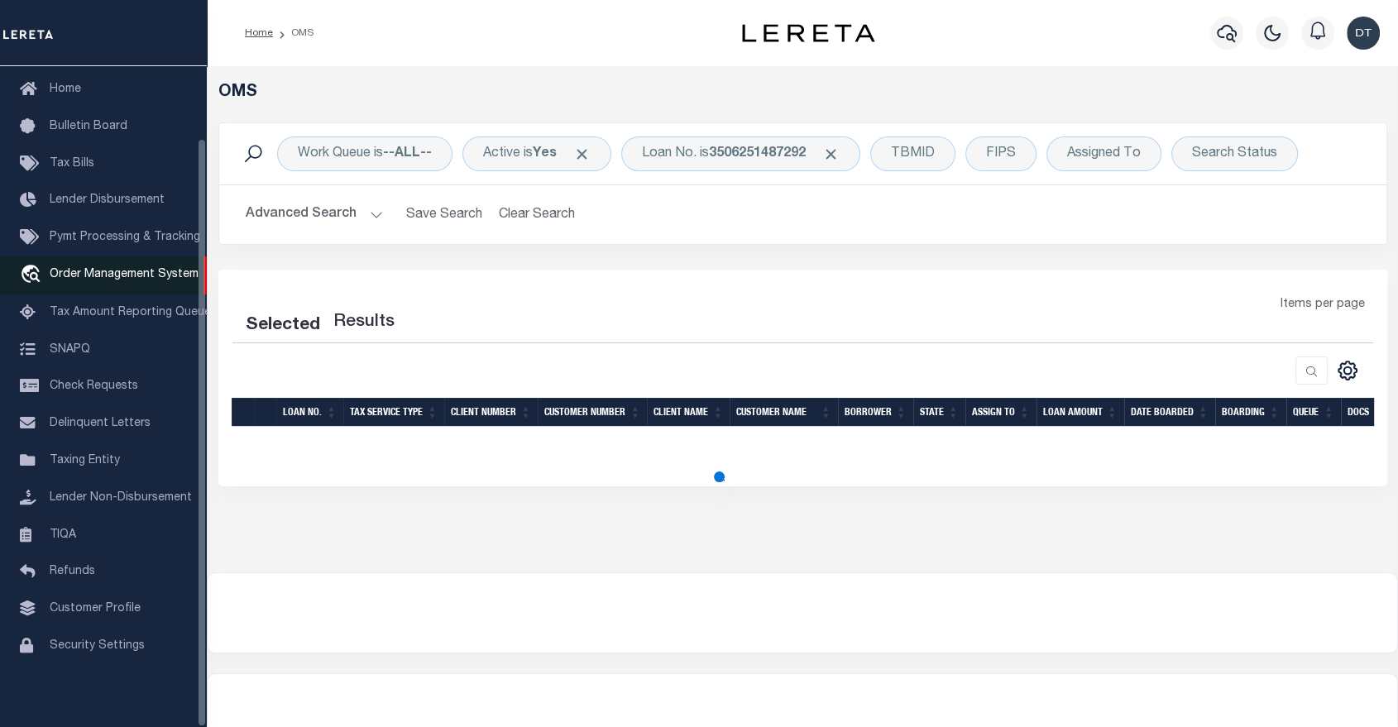
select select "200"
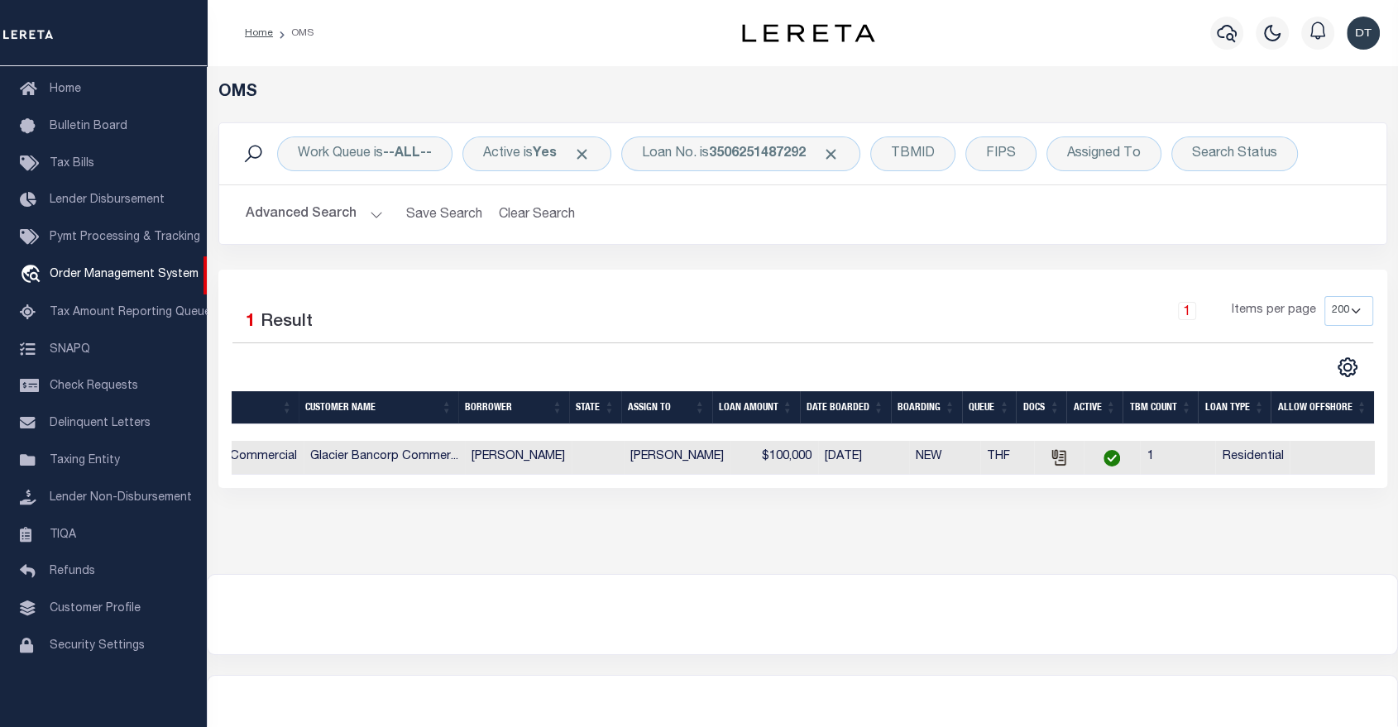
scroll to position [0, 0]
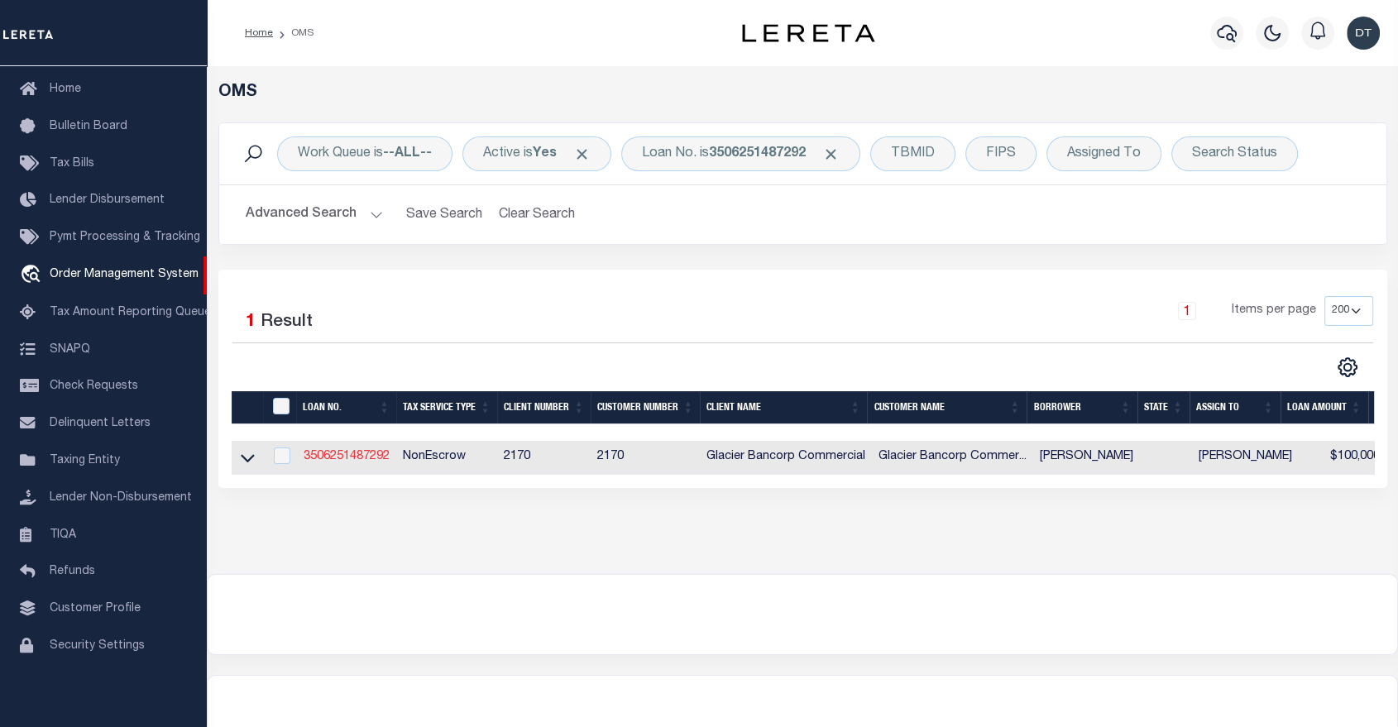
click at [334, 458] on link "3506251487292" at bounding box center [347, 457] width 86 height 12
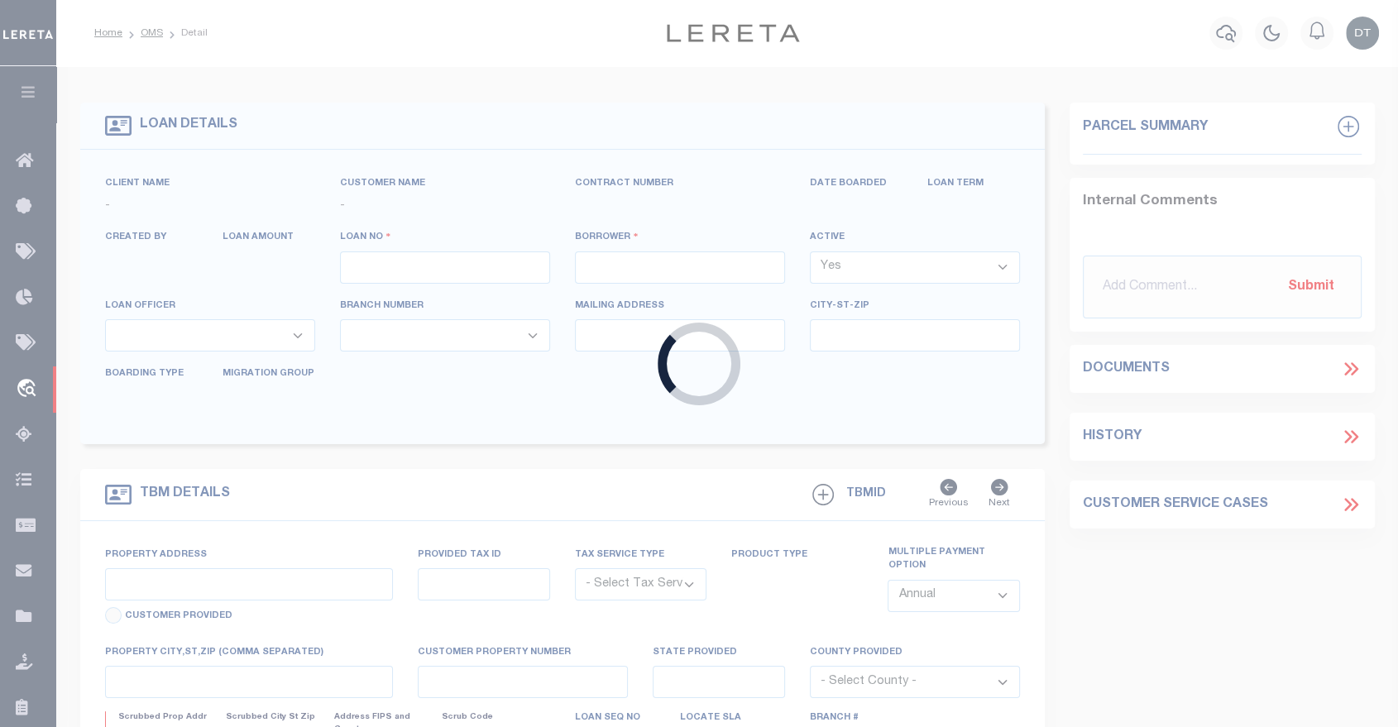
type input "3506251487292"
type input "[PERSON_NAME]"
select select
type input "2244 WYOMIN ST"
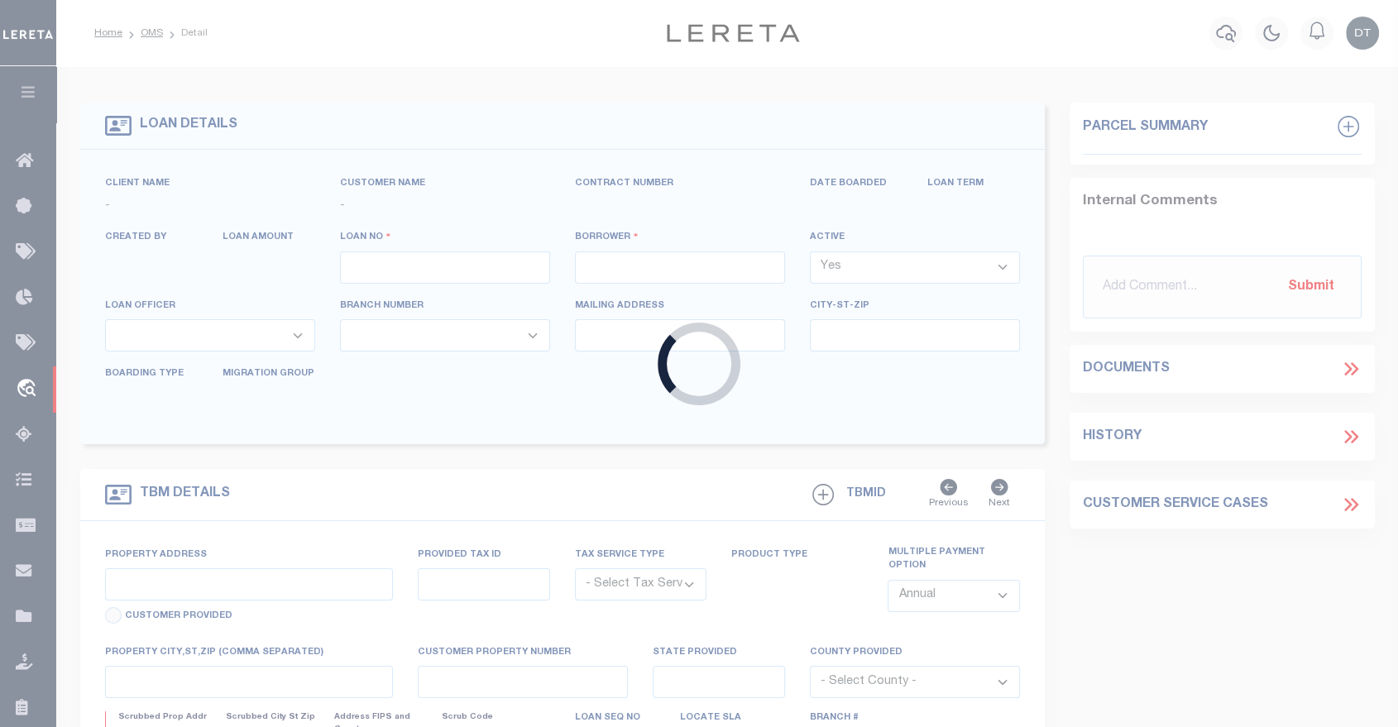
type input "MISSOULA MT 59801"
type input "06/02/2025"
select select "200"
select select "10"
select select "NonEscrow"
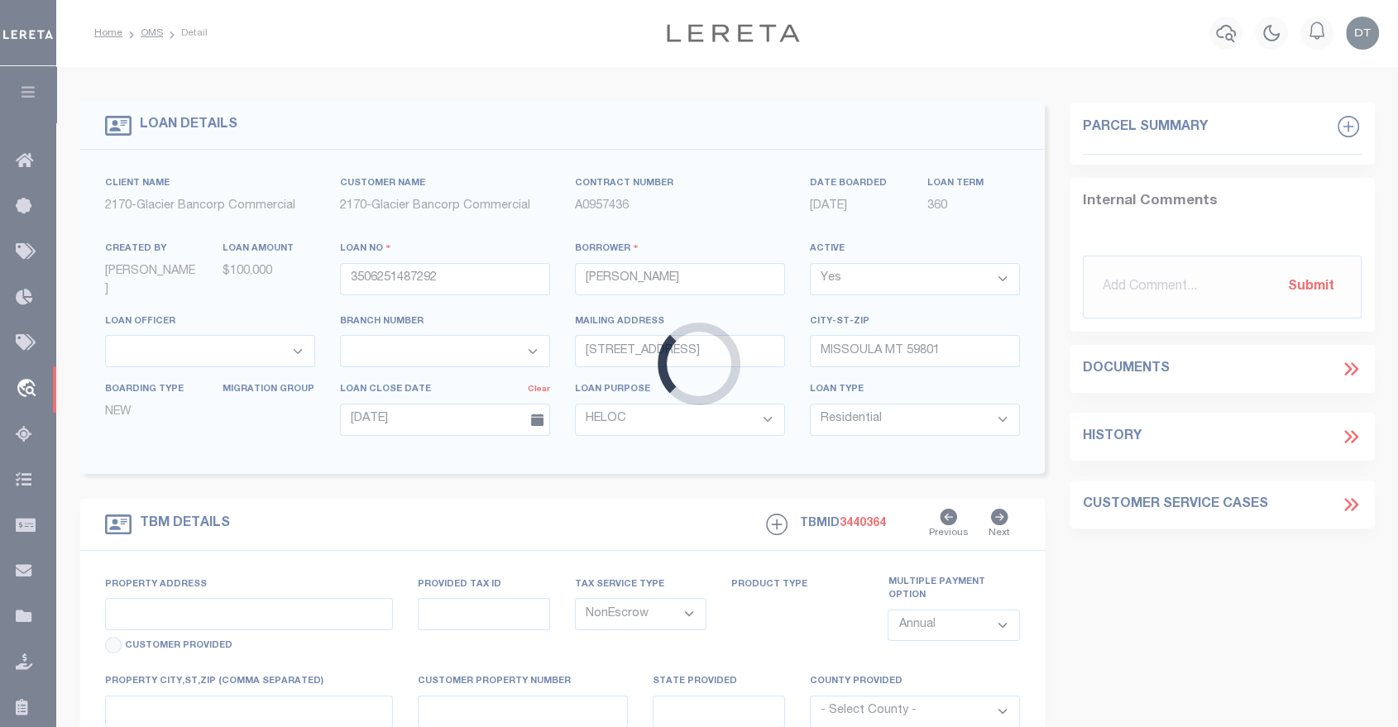
type input "2244 WYOMIN ST"
type input "105607"
select select
type input "MISSOULA MT 59801"
select select "4570"
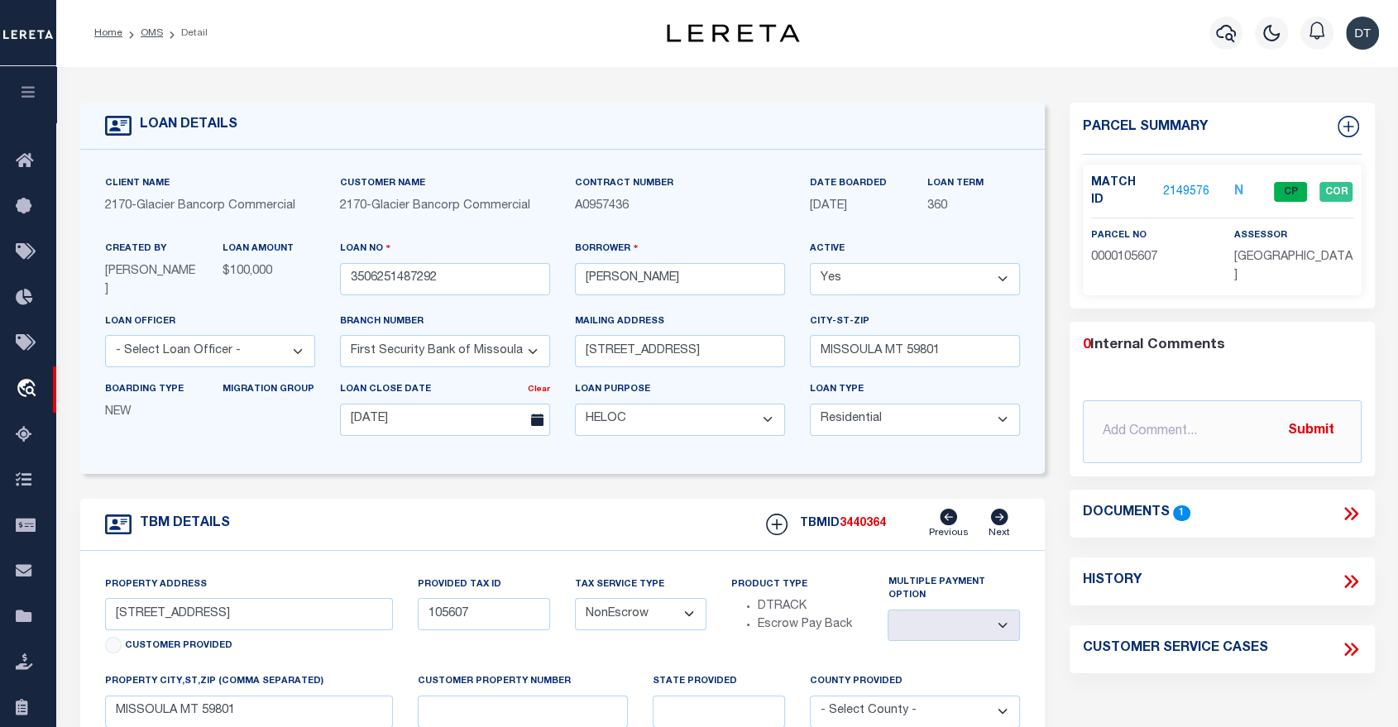
click at [19, 93] on icon "button" at bounding box center [28, 91] width 19 height 15
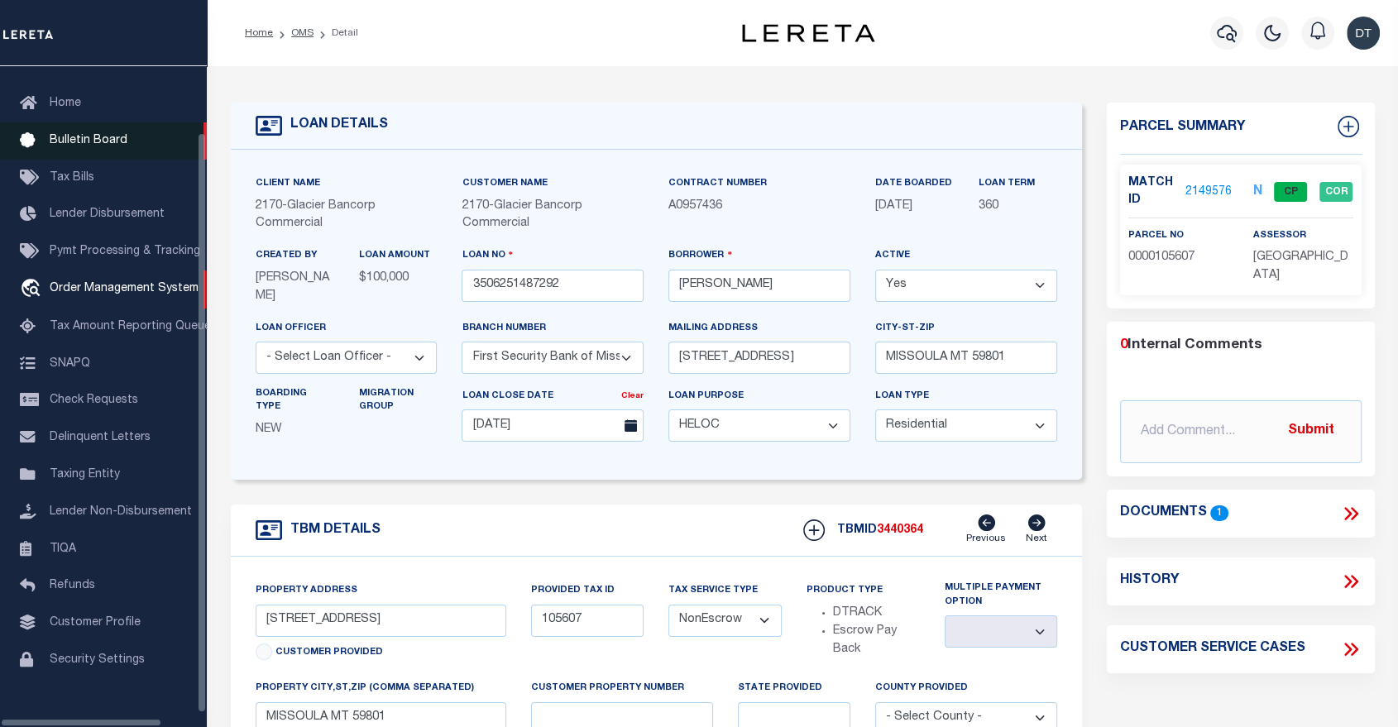
scroll to position [71, 0]
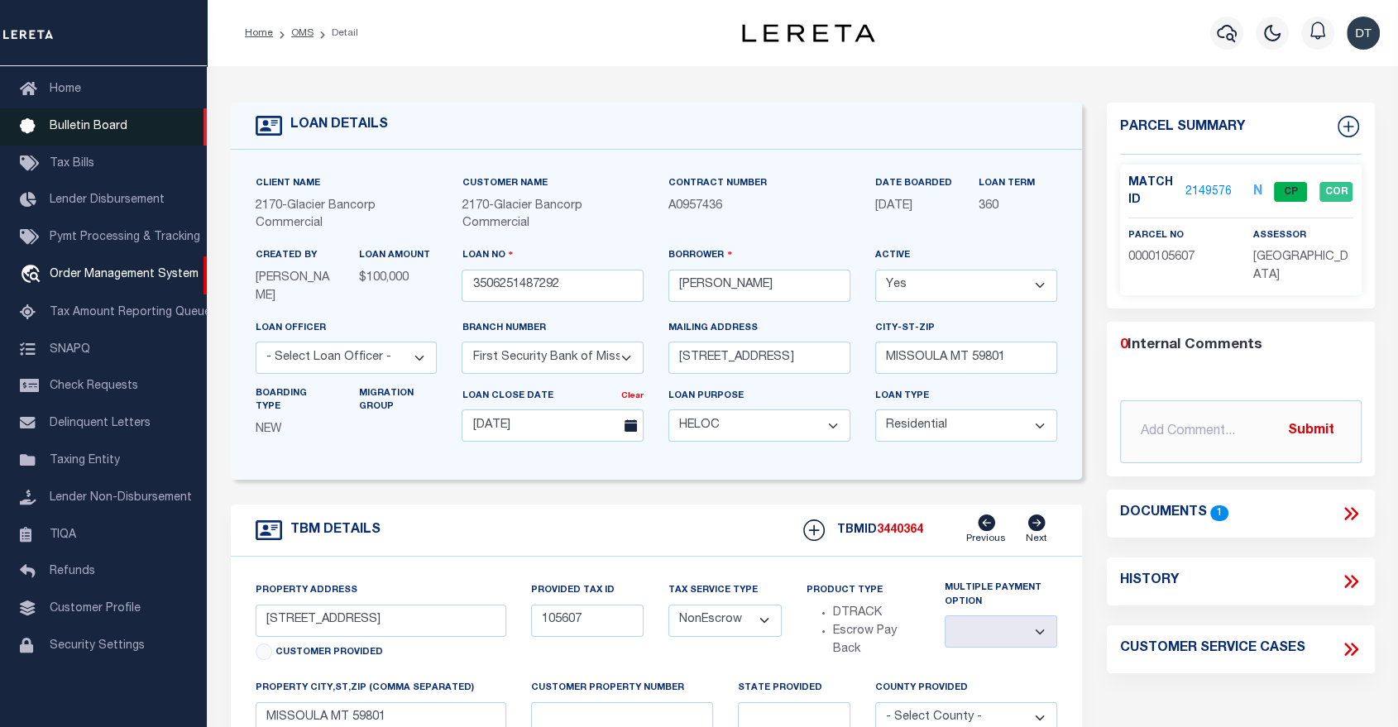
click at [60, 124] on span "Bulletin Board" at bounding box center [89, 127] width 78 height 12
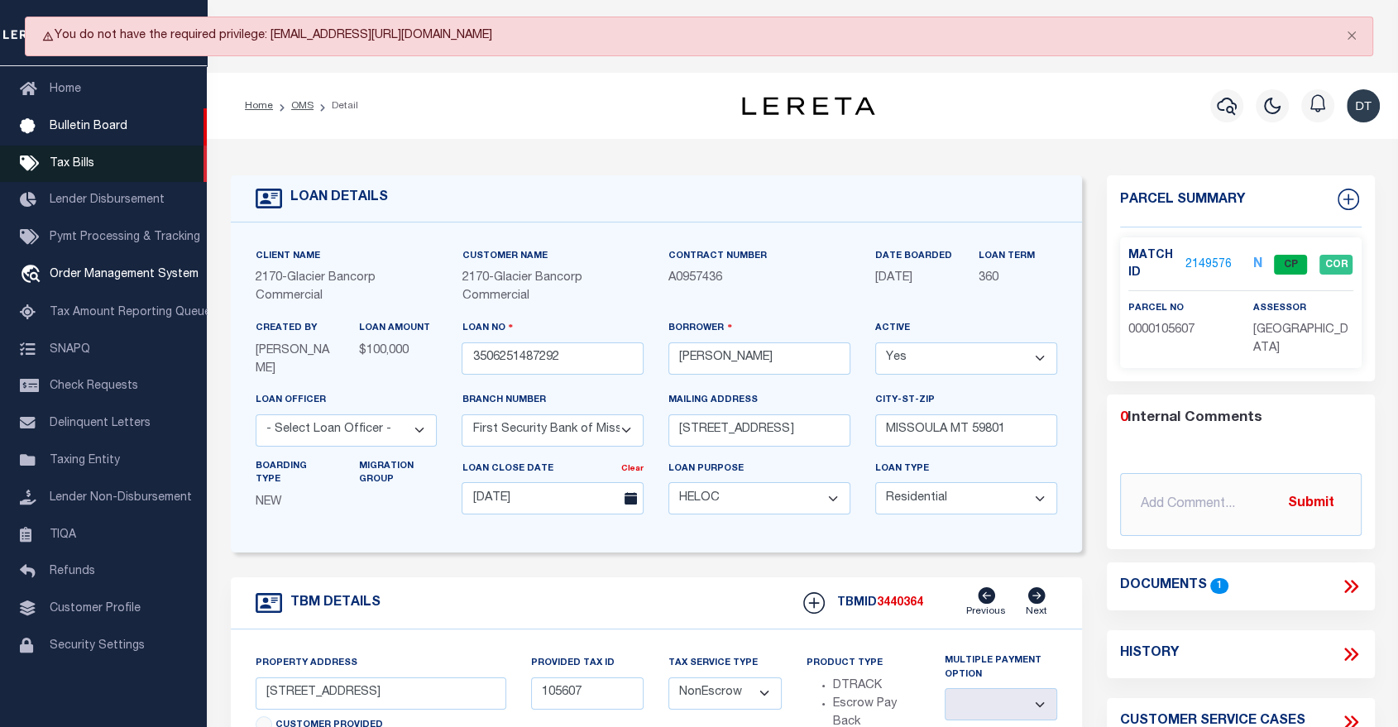
click at [84, 168] on span "Tax Bills" at bounding box center [72, 164] width 45 height 12
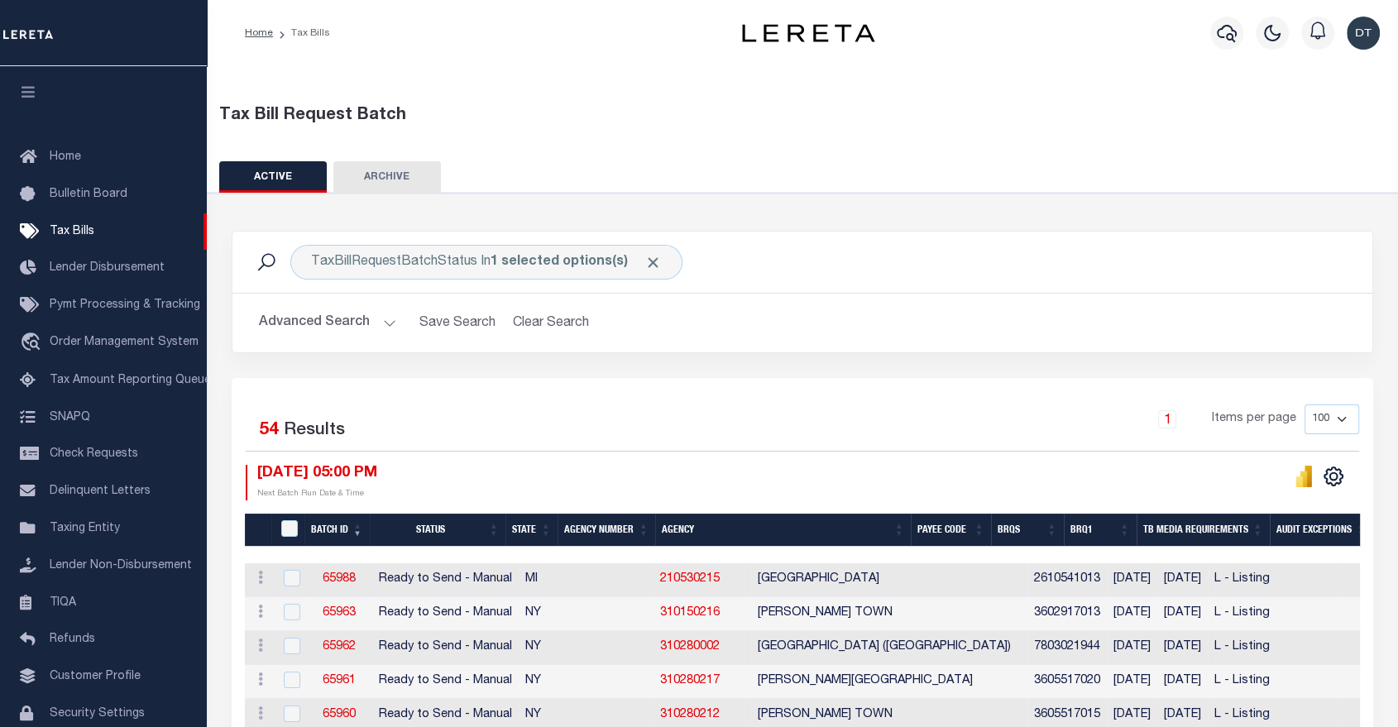
click at [364, 182] on button "ARCHIVE" at bounding box center [387, 176] width 108 height 31
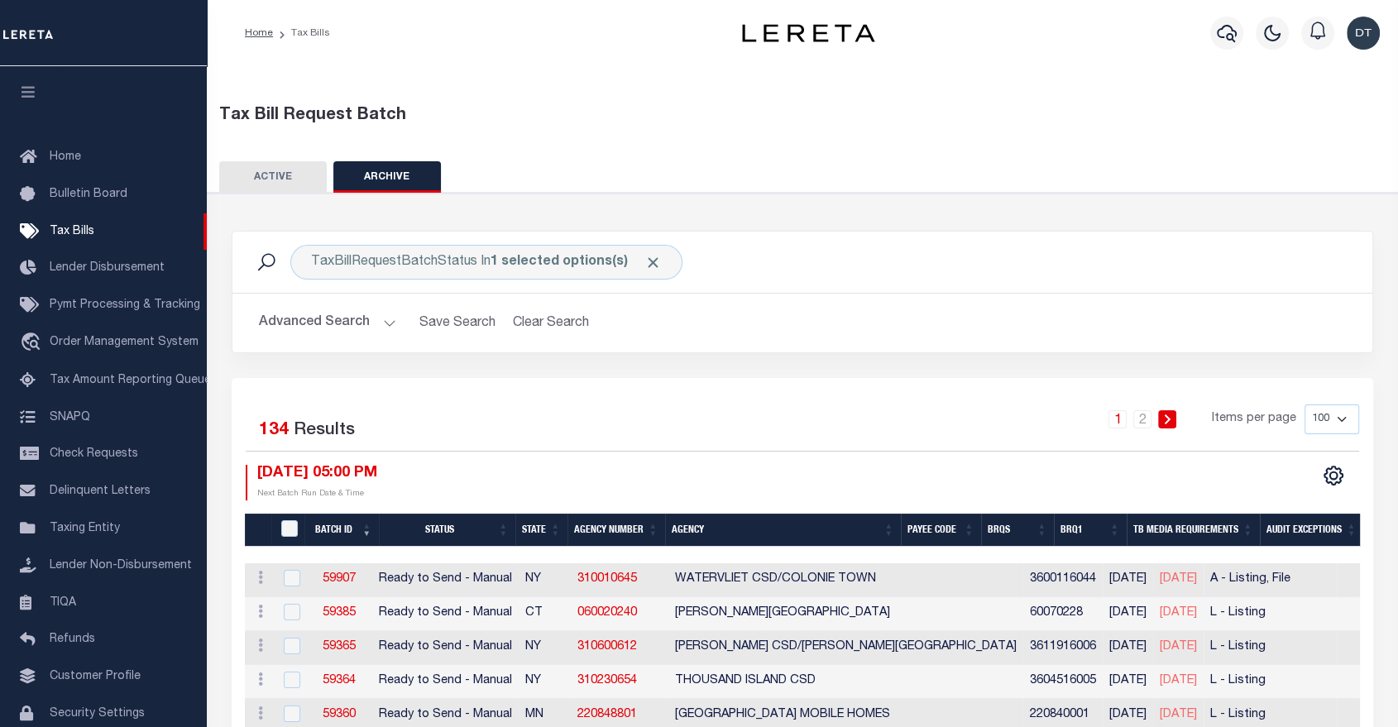
click at [280, 176] on button "ACTIVE" at bounding box center [273, 176] width 108 height 31
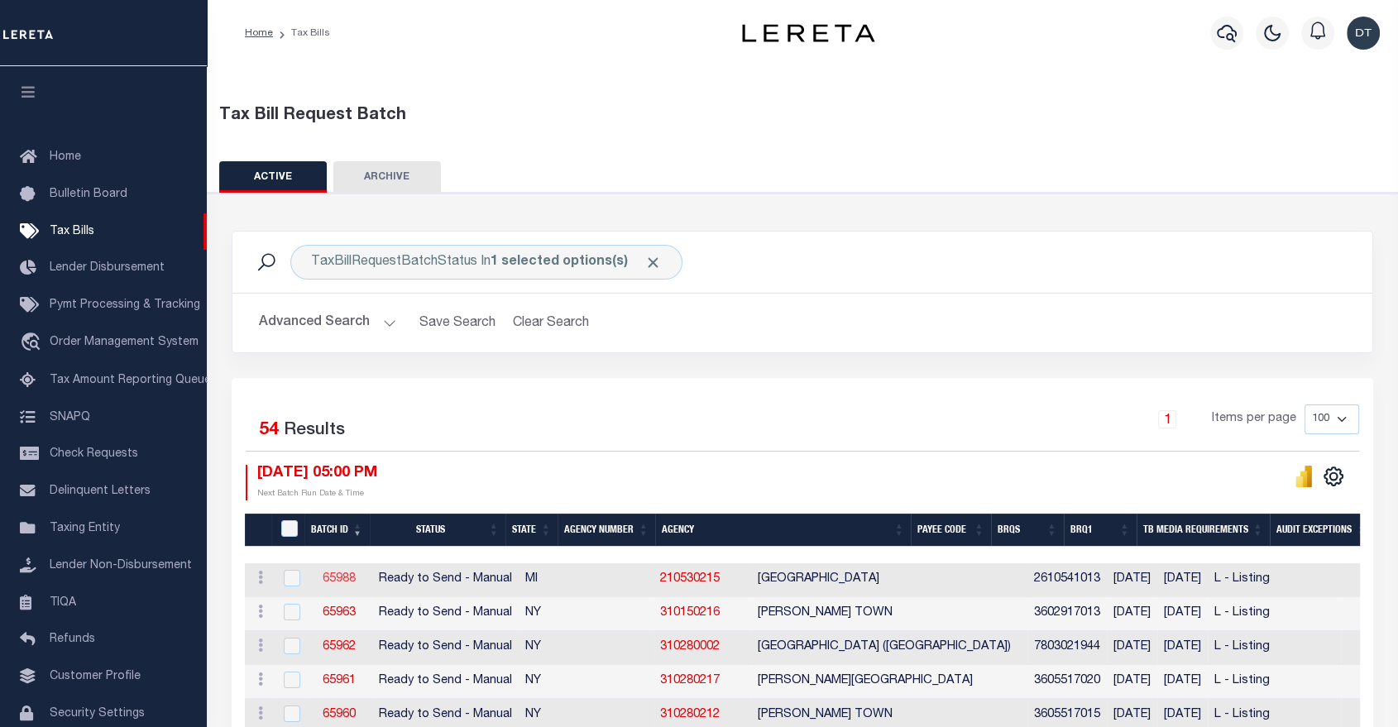
click at [336, 578] on link "65988" at bounding box center [339, 579] width 33 height 12
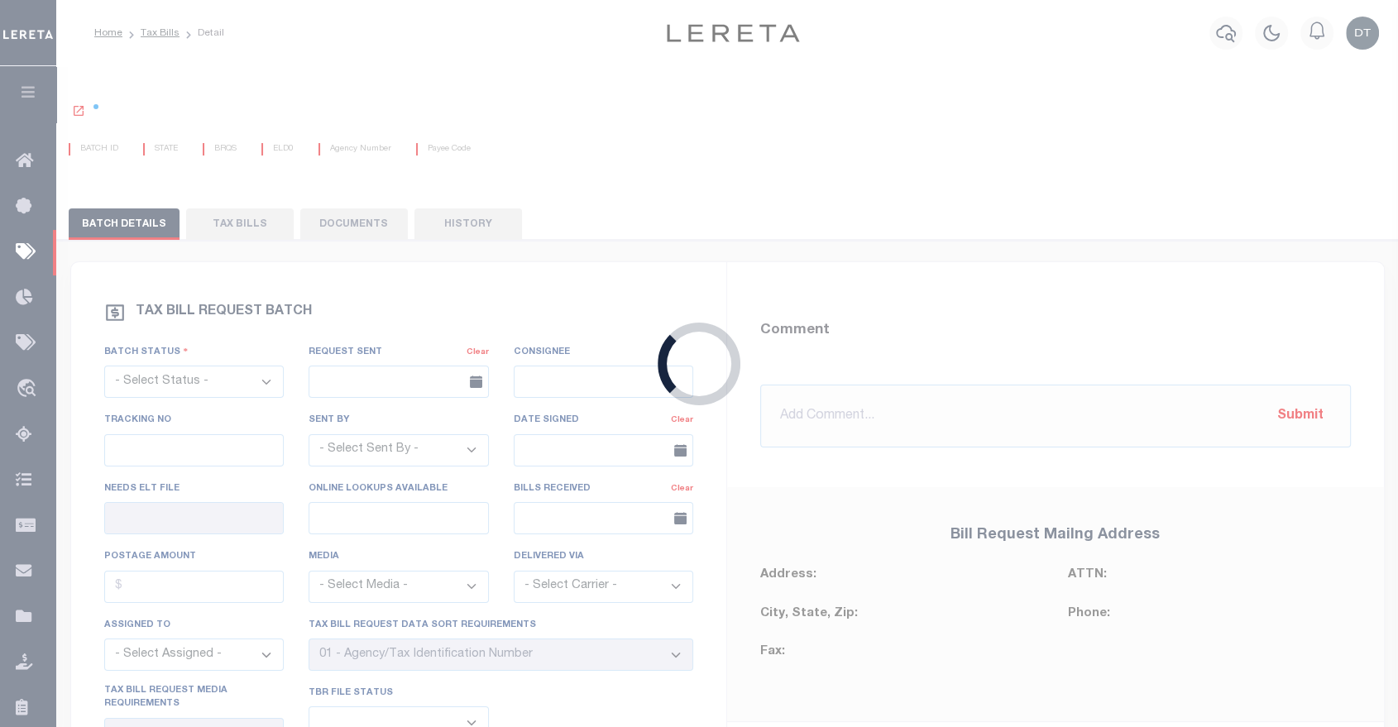
select select "RTS"
type input "No"
select select "27"
select select "20"
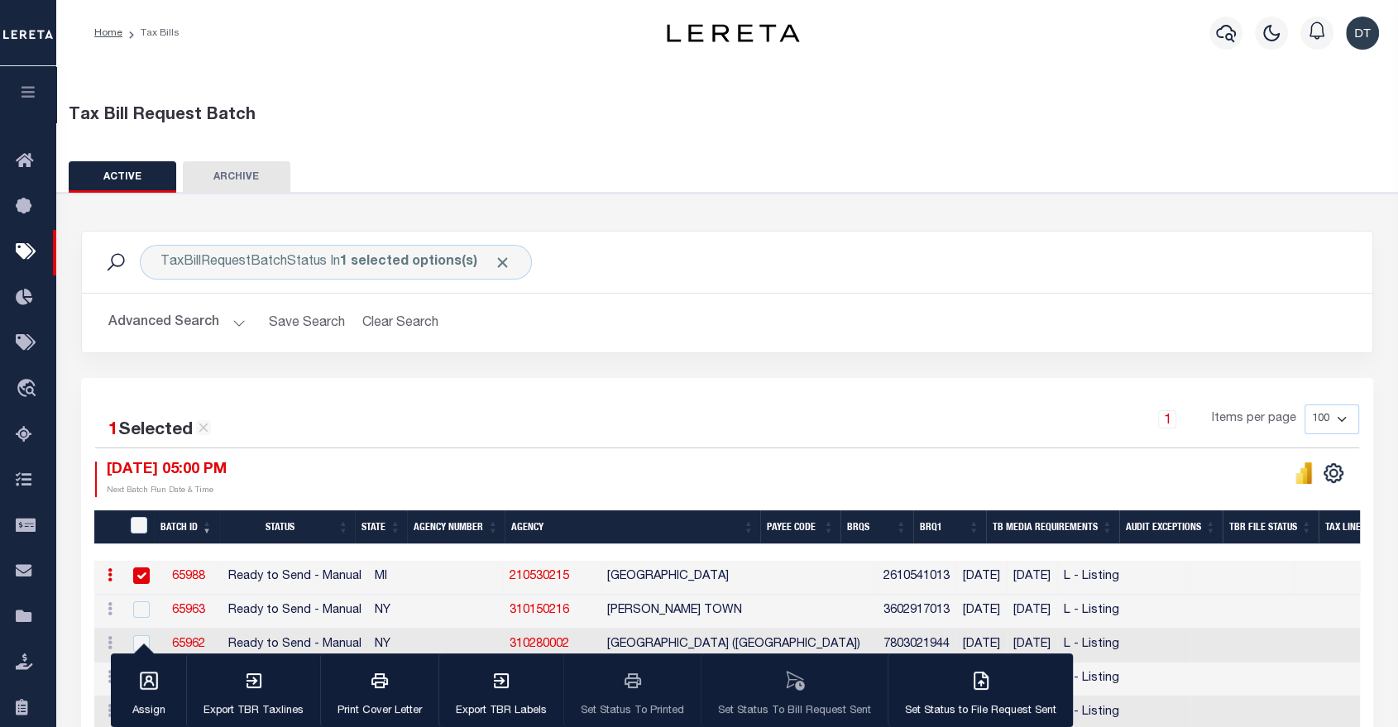
click at [23, 96] on icon "button" at bounding box center [28, 91] width 19 height 15
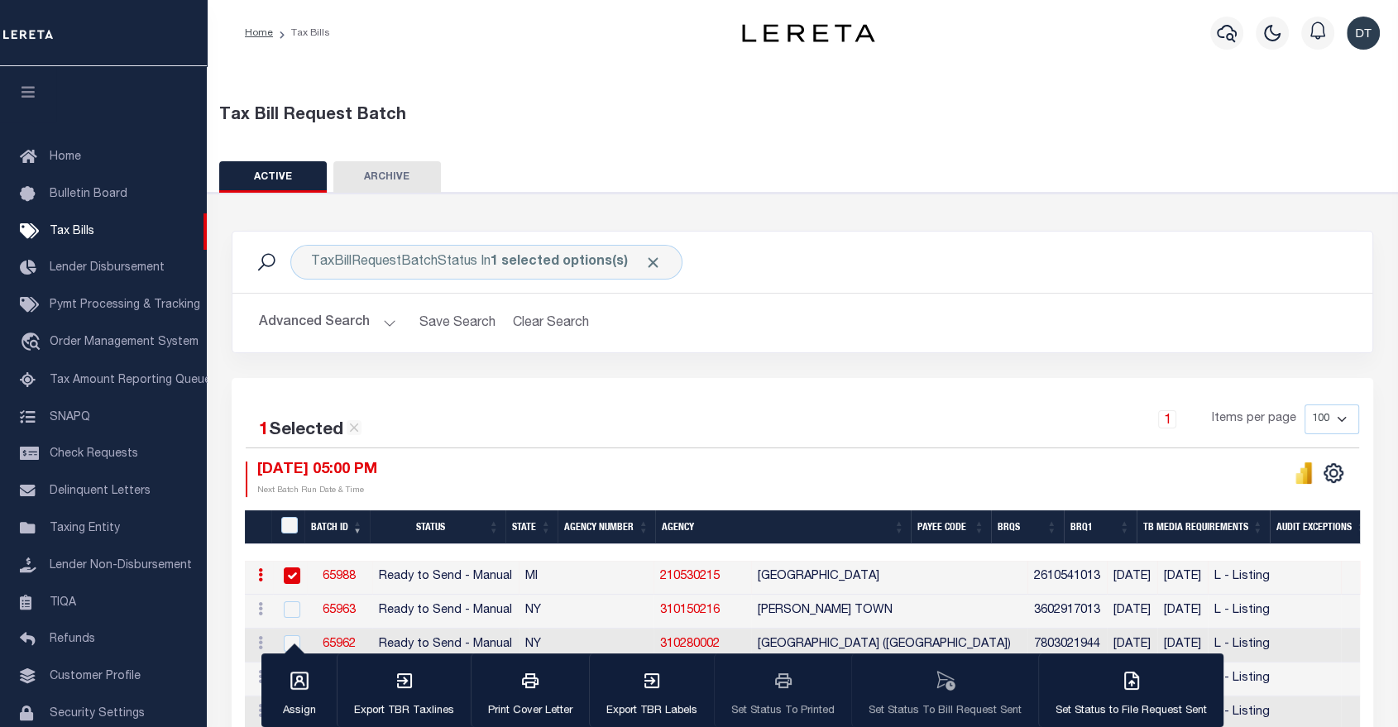
click at [1360, 46] on img "button" at bounding box center [1363, 33] width 33 height 33
click at [1138, 108] on div "Tax Bill Request Batch" at bounding box center [802, 115] width 1167 height 25
click at [774, 108] on div "Tax Bill Request Batch" at bounding box center [802, 115] width 1167 height 25
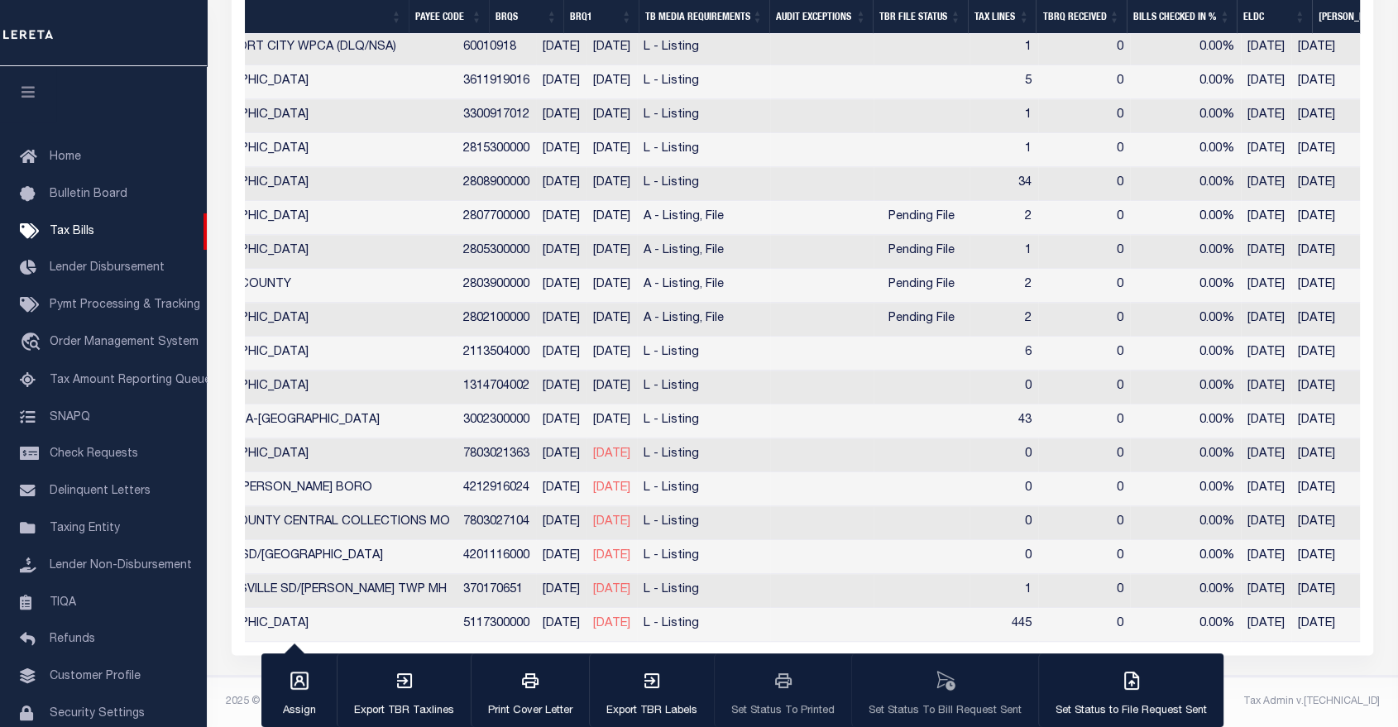
scroll to position [0, 571]
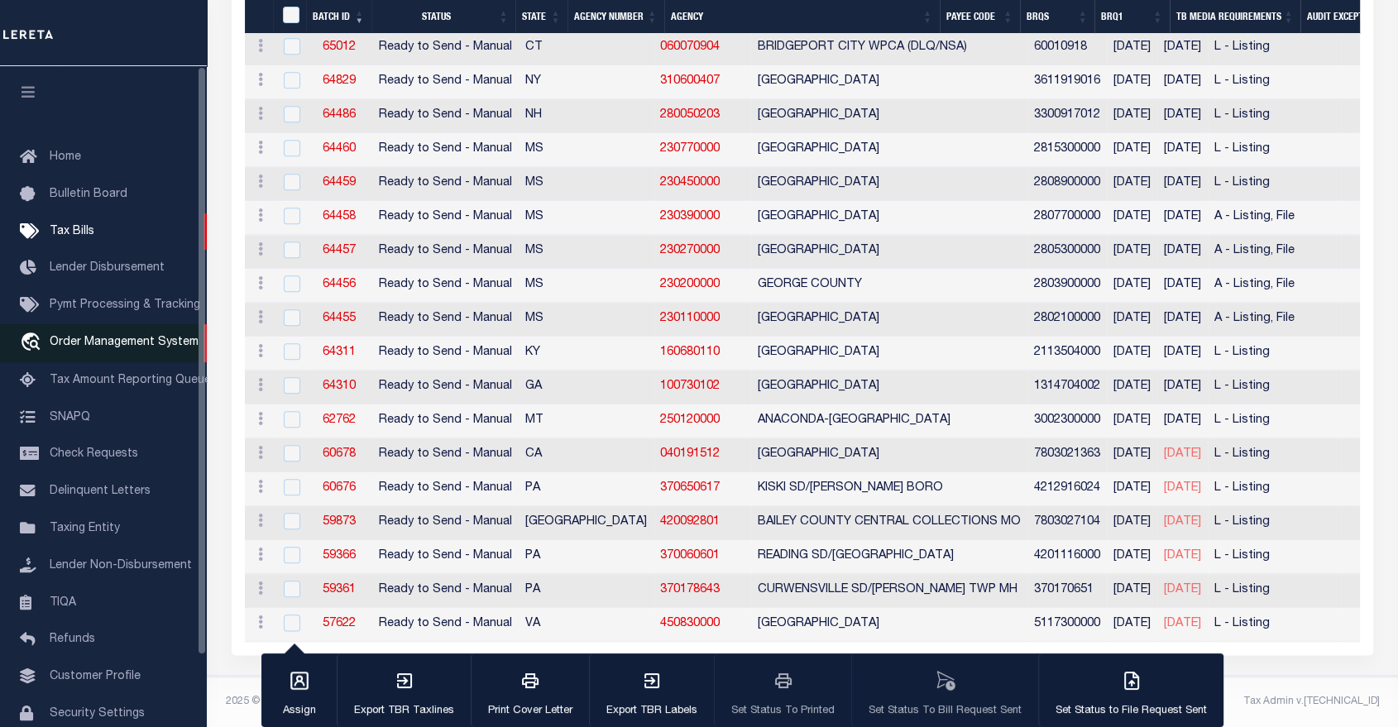
click at [73, 348] on span "Order Management System" at bounding box center [124, 343] width 149 height 12
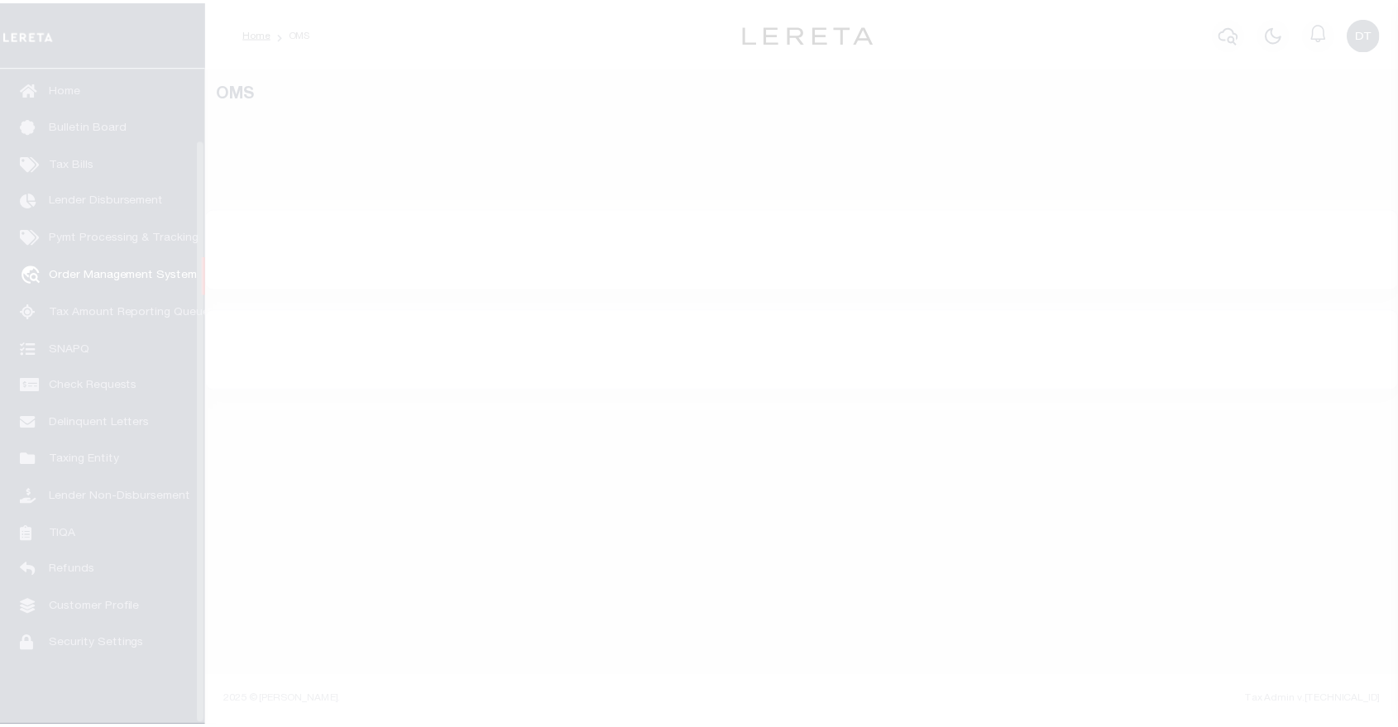
scroll to position [79, 0]
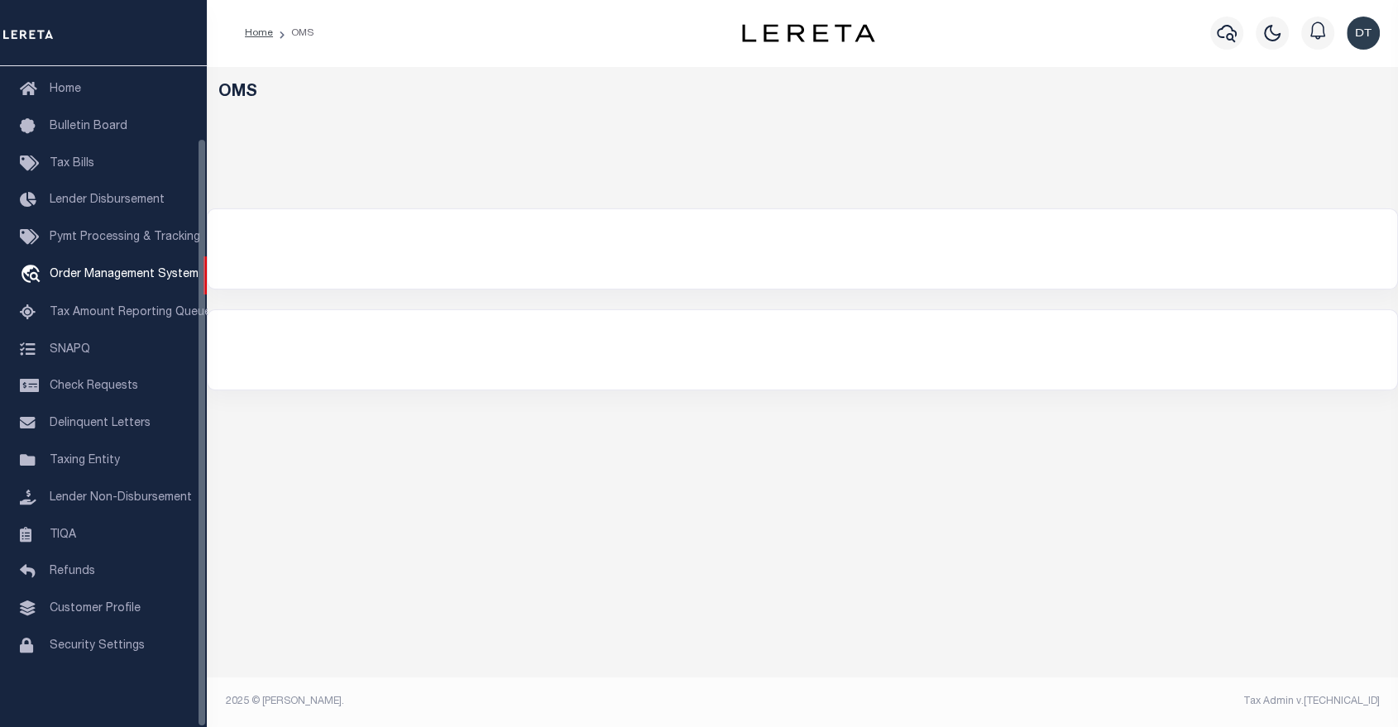
select select "200"
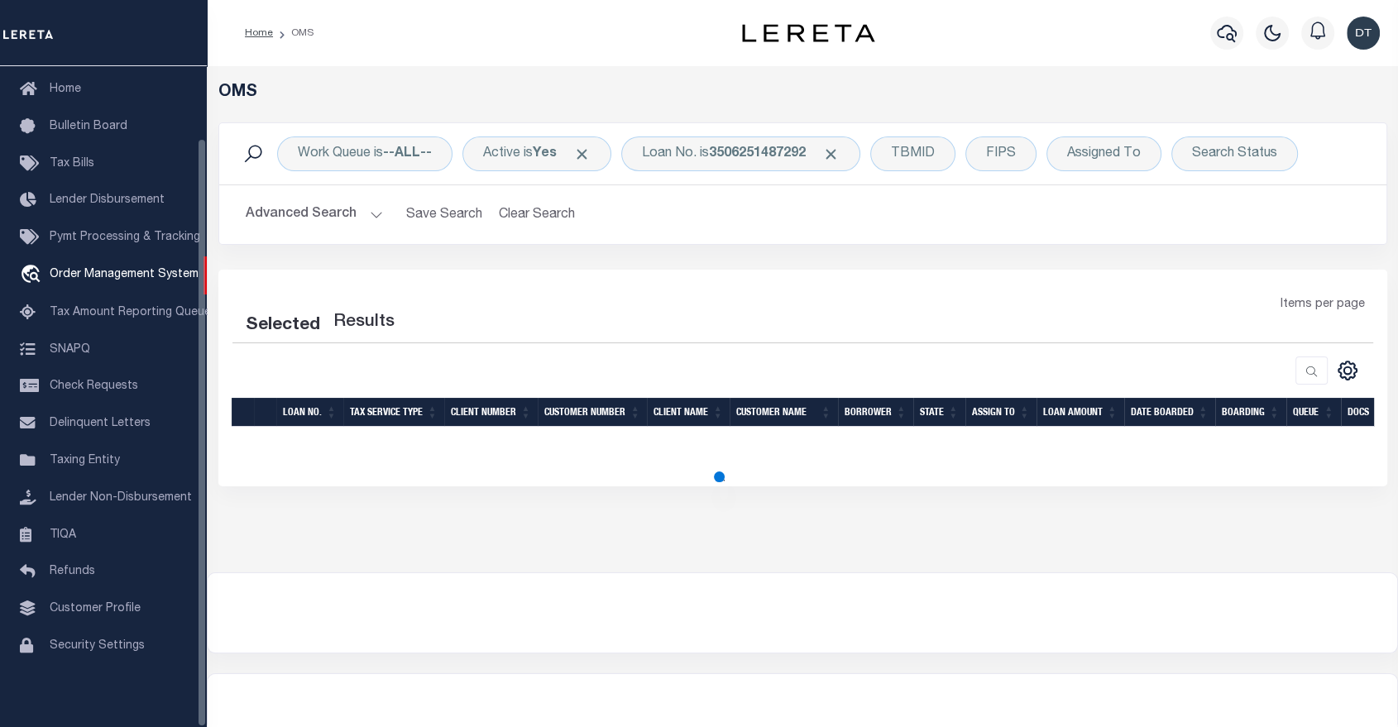
select select "200"
